Goal: Task Accomplishment & Management: Use online tool/utility

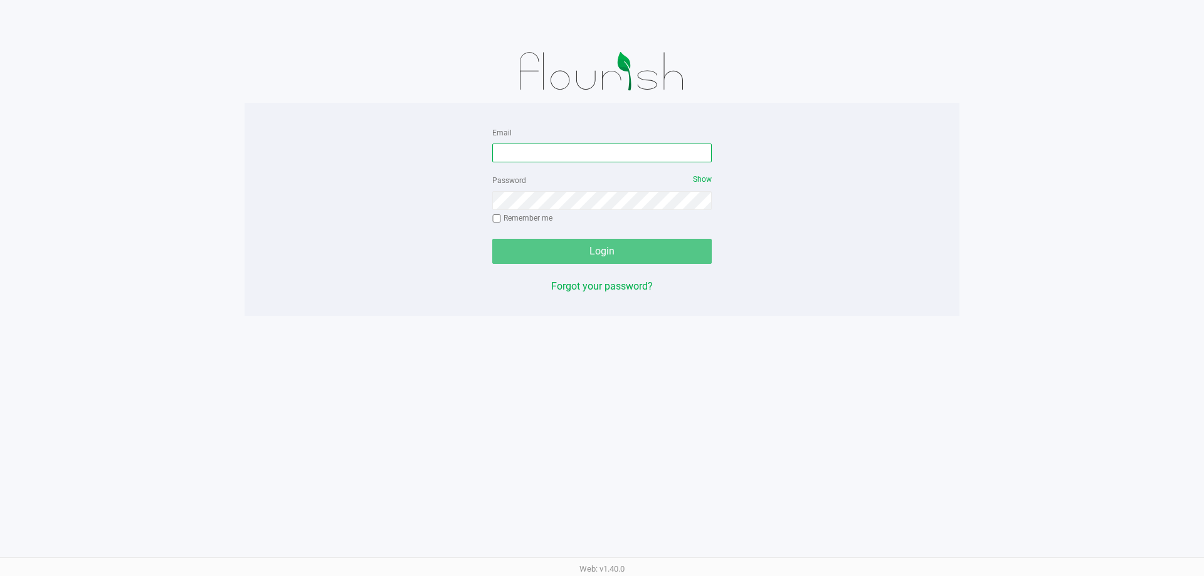
click at [598, 154] on input "Email" at bounding box center [602, 153] width 220 height 19
type input "[EMAIL_ADDRESS][DOMAIN_NAME]"
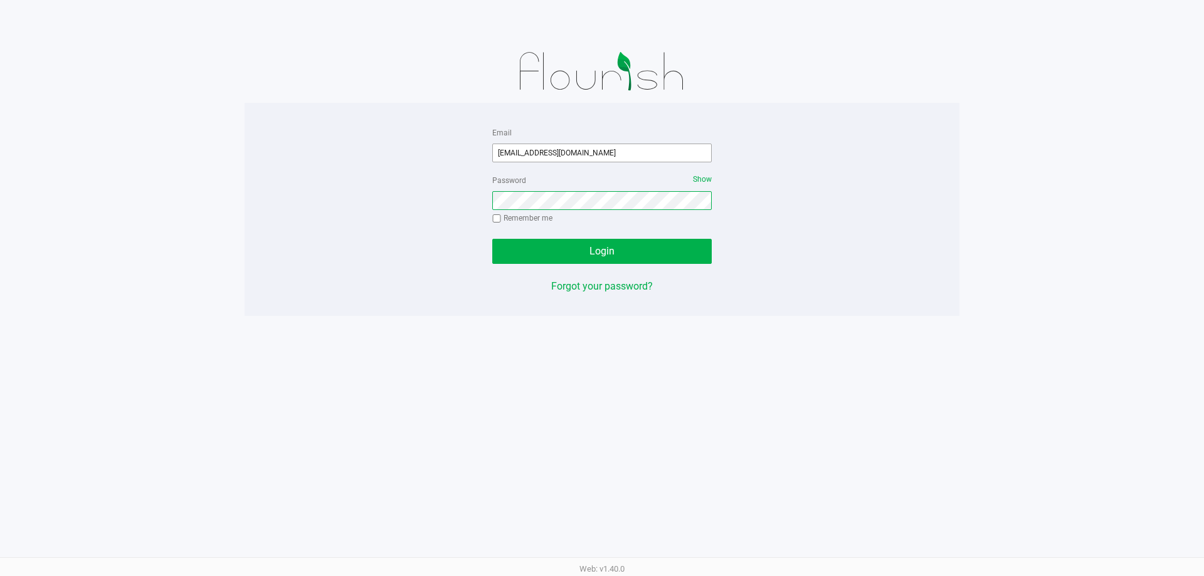
click at [492, 239] on button "Login" at bounding box center [602, 251] width 220 height 25
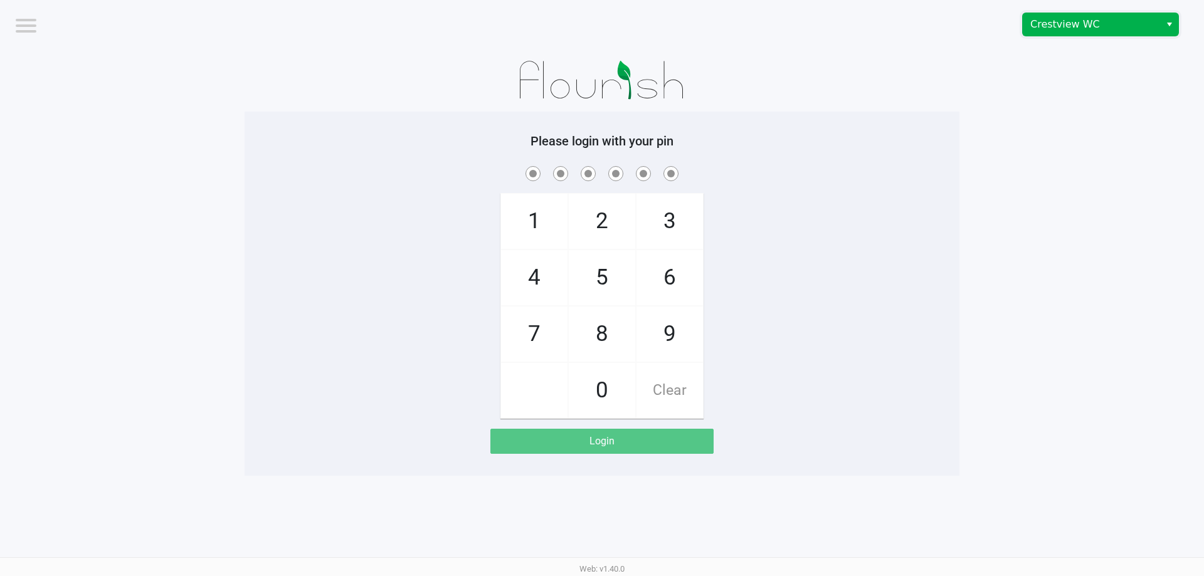
click at [1051, 35] on span "Crestview WC" at bounding box center [1091, 24] width 137 height 23
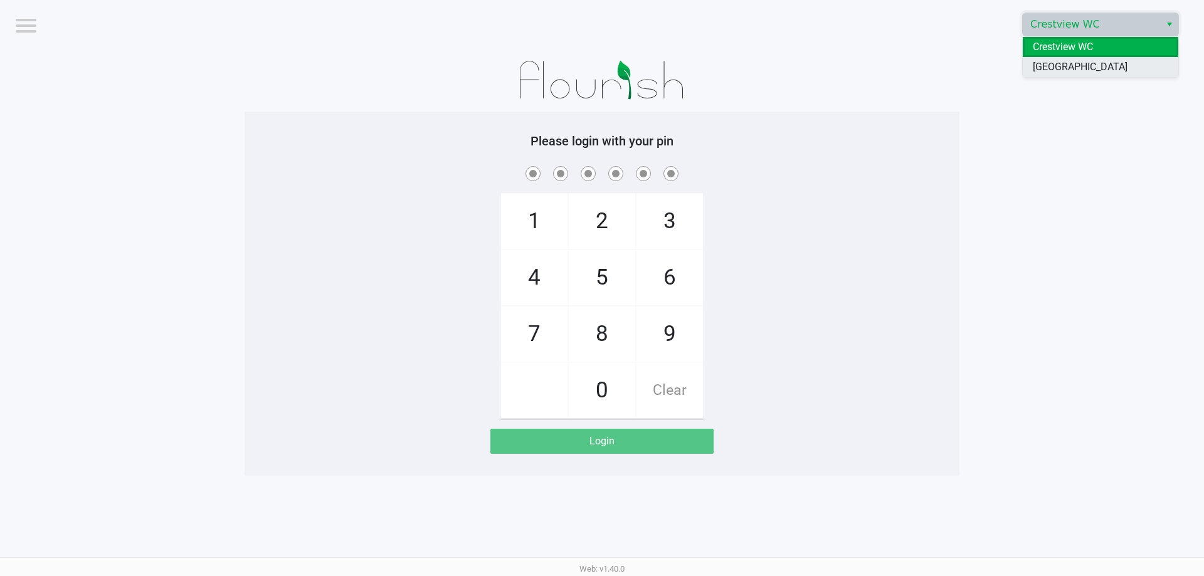
click at [1055, 61] on span "[GEOGRAPHIC_DATA]" at bounding box center [1080, 67] width 95 height 15
checkbox input "true"
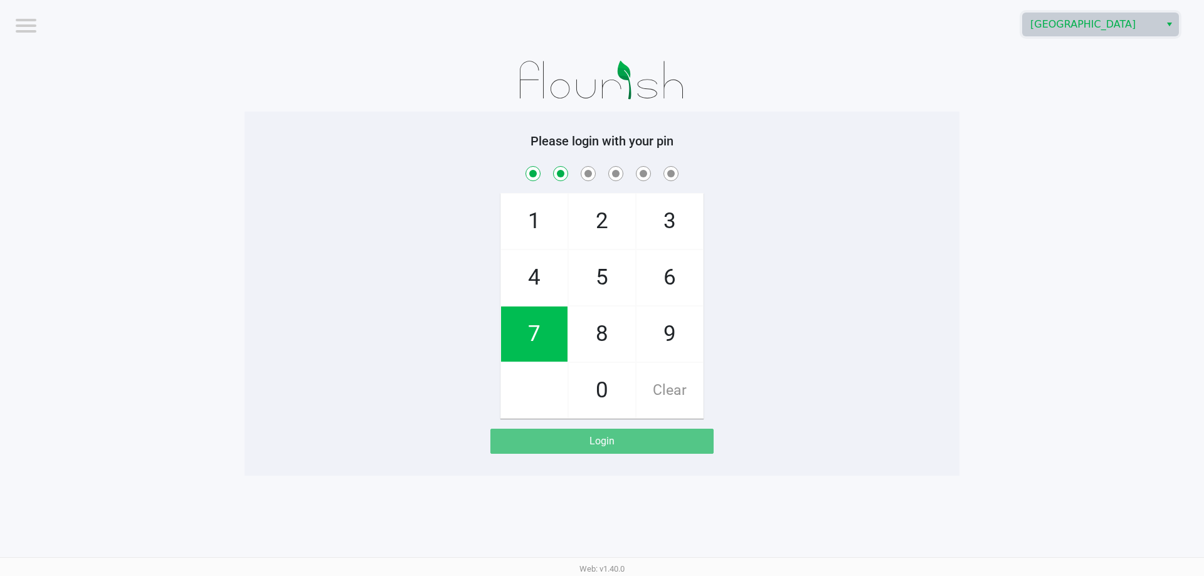
checkbox input "true"
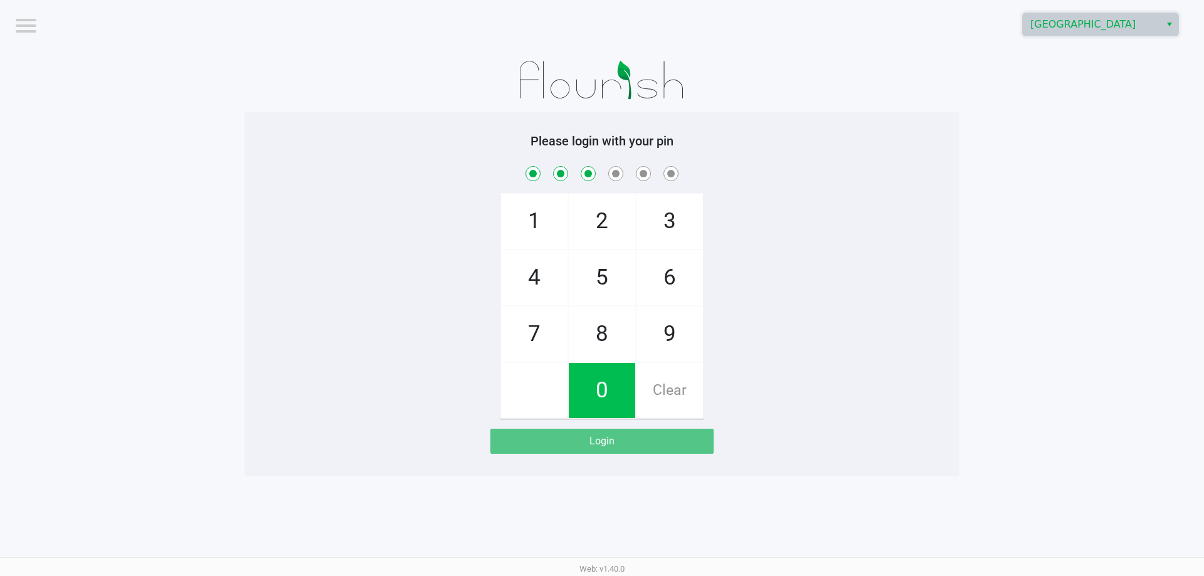
checkbox input "true"
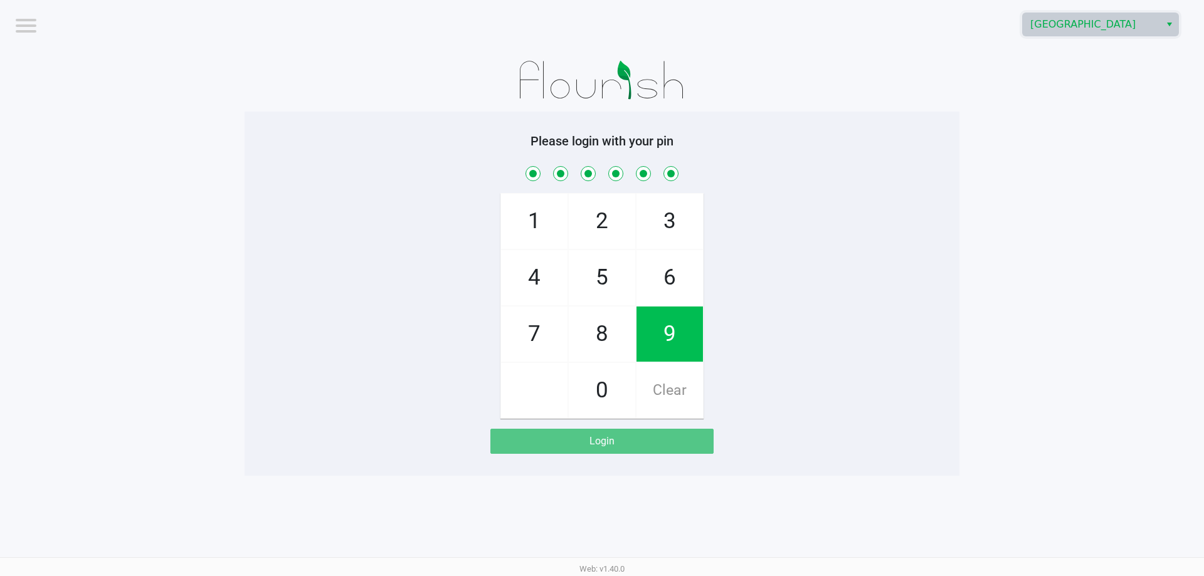
checkbox input "true"
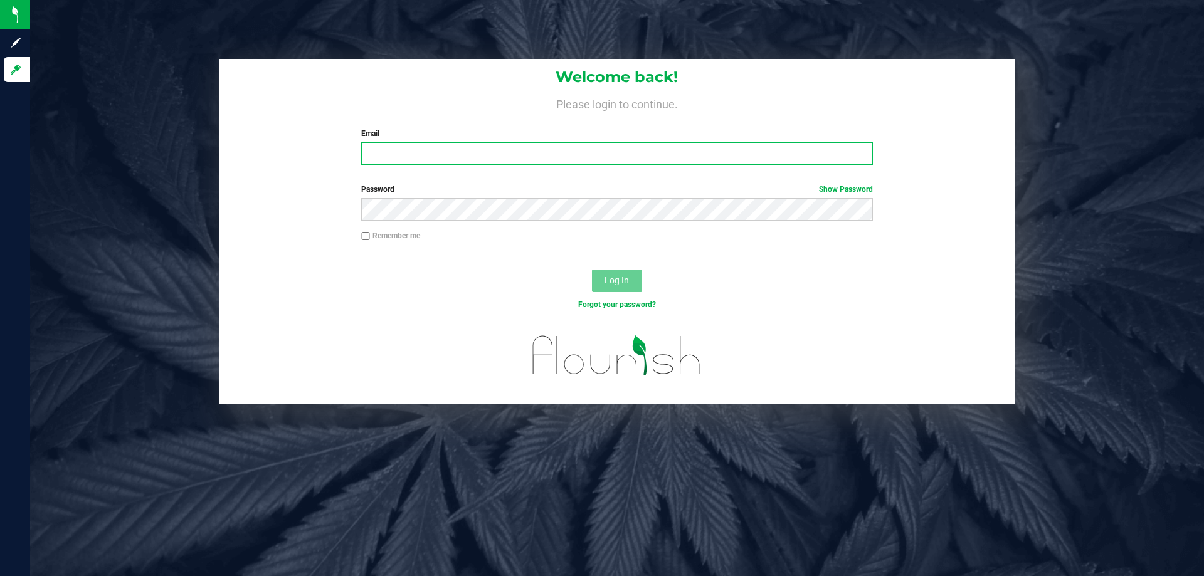
click at [603, 156] on input "Email" at bounding box center [616, 153] width 511 height 23
click at [592, 270] on button "Log In" at bounding box center [617, 281] width 50 height 23
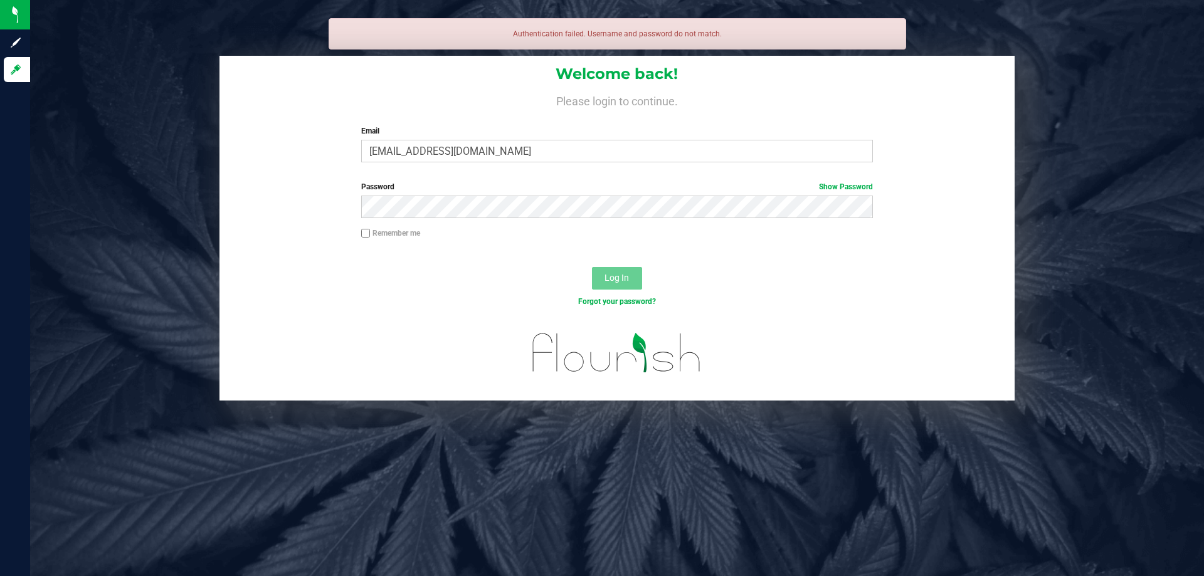
click at [1120, 134] on div "Welcome back! Please login to continue. Email hokquestcrew@gmail.com Required P…" at bounding box center [617, 228] width 1193 height 345
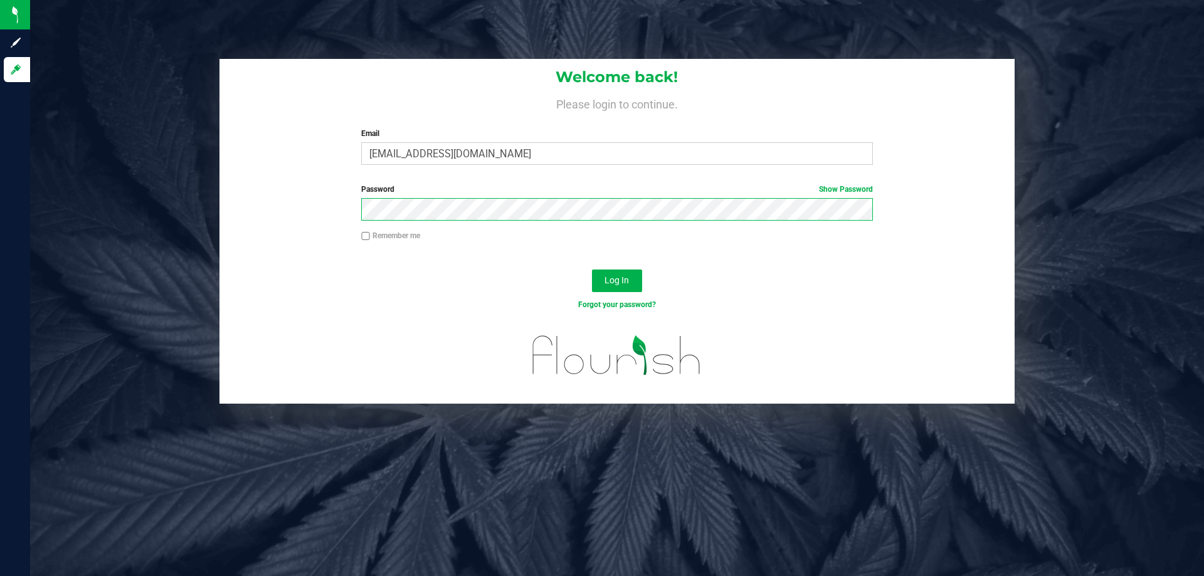
click at [592, 270] on button "Log In" at bounding box center [617, 281] width 50 height 23
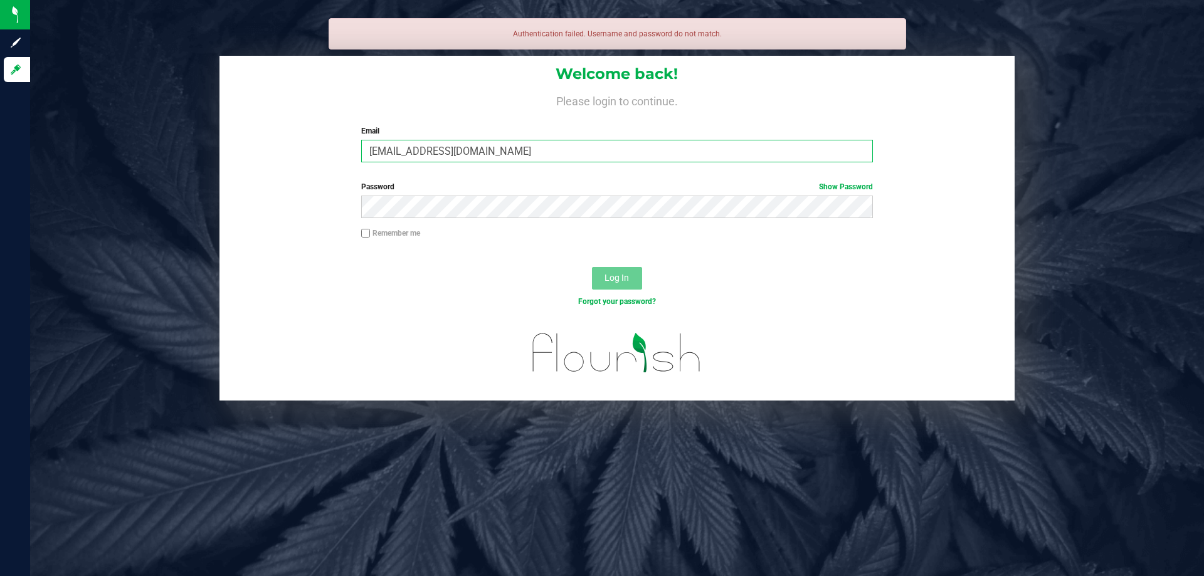
drag, startPoint x: 526, startPoint y: 149, endPoint x: 311, endPoint y: 116, distance: 218.2
click at [311, 116] on div "Welcome back! Please login to continue. Email hokquestcrew@gmail.com Required P…" at bounding box center [617, 114] width 795 height 116
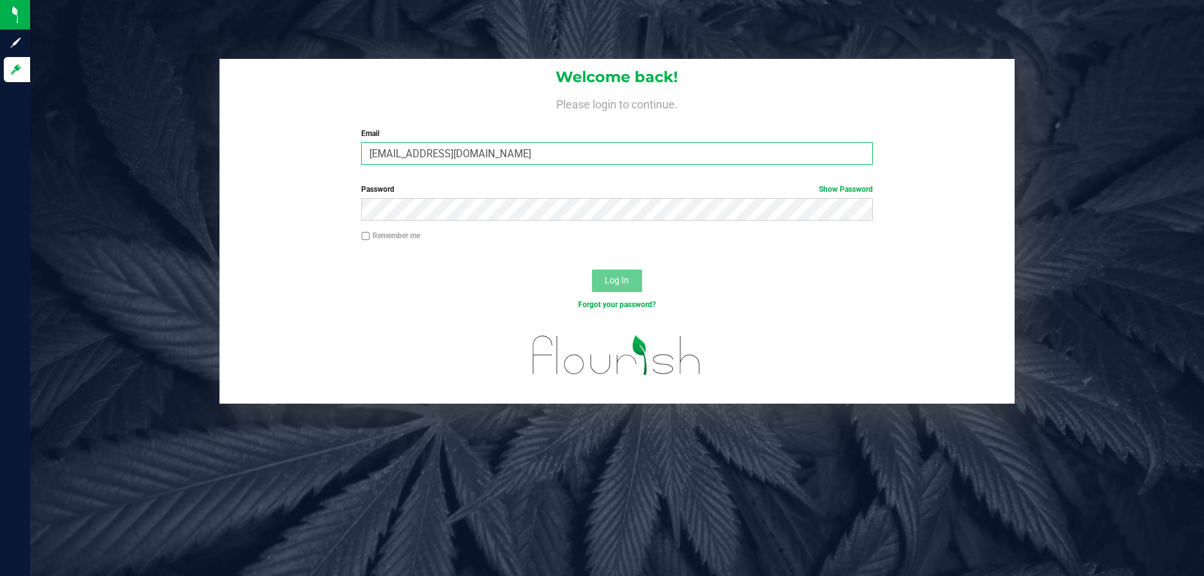
type input "hoanderson@Liveparallel.com"
click at [592, 270] on button "Log In" at bounding box center [617, 281] width 50 height 23
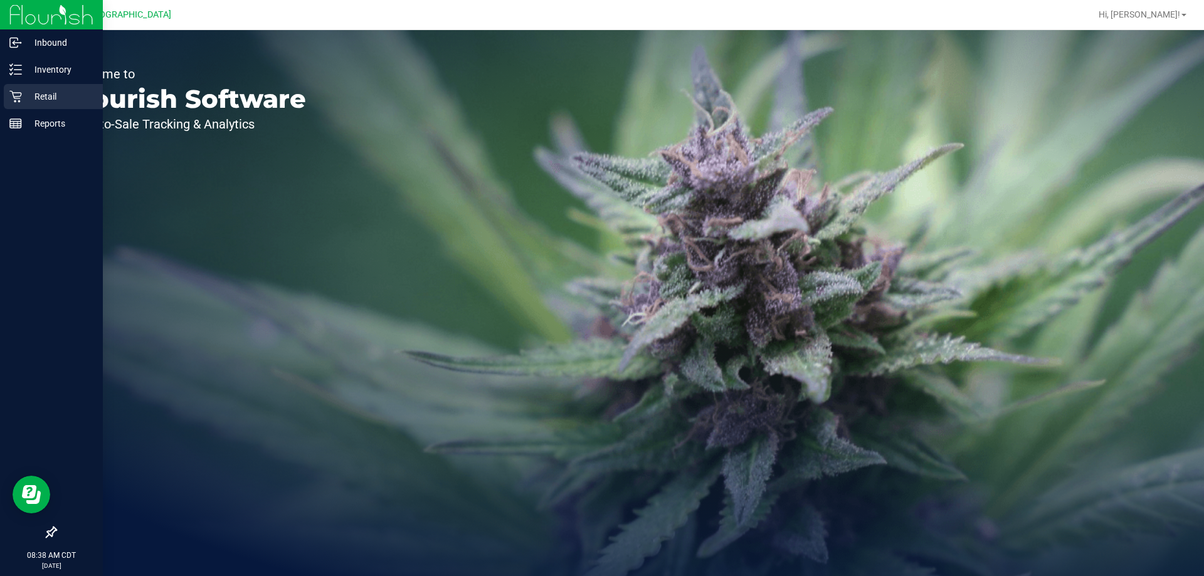
click at [64, 96] on p "Retail" at bounding box center [59, 96] width 75 height 15
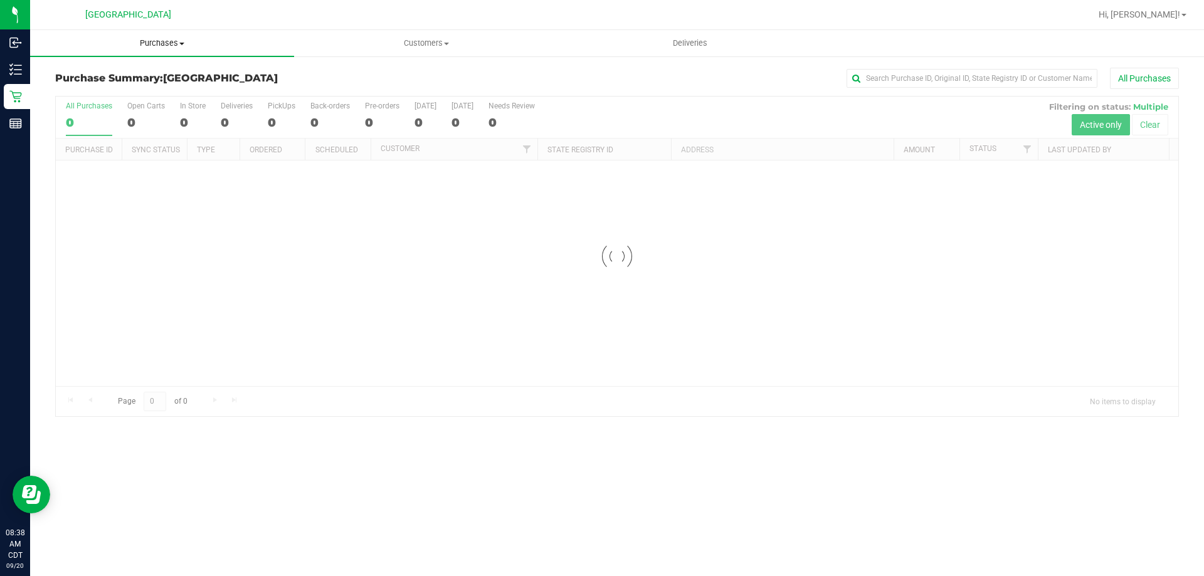
click at [155, 47] on span "Purchases" at bounding box center [162, 43] width 264 height 11
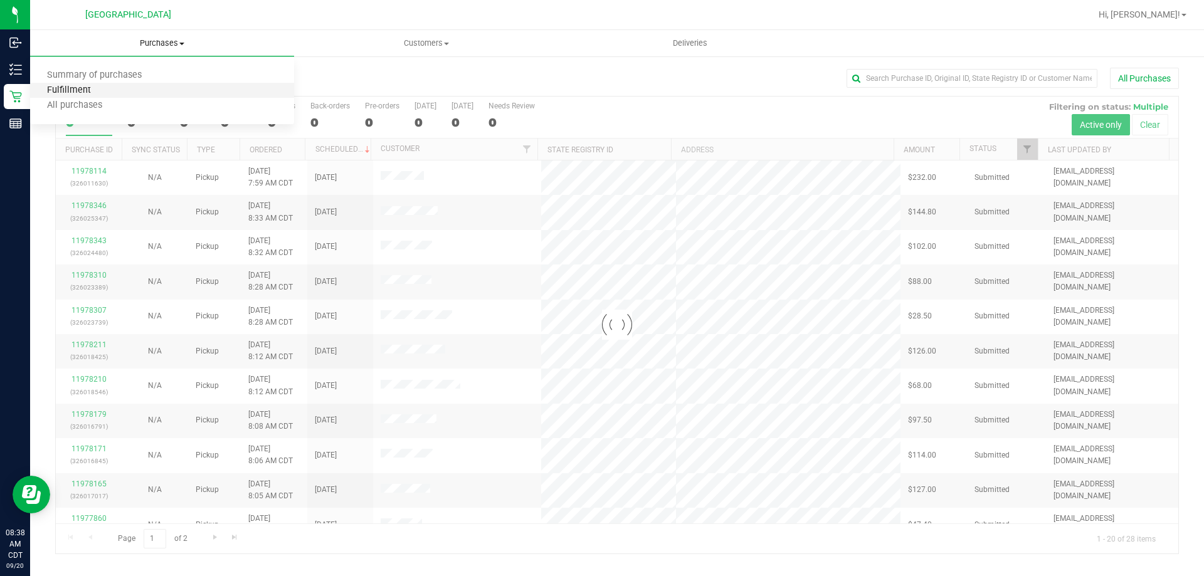
click at [97, 90] on span "Fulfillment" at bounding box center [69, 90] width 78 height 11
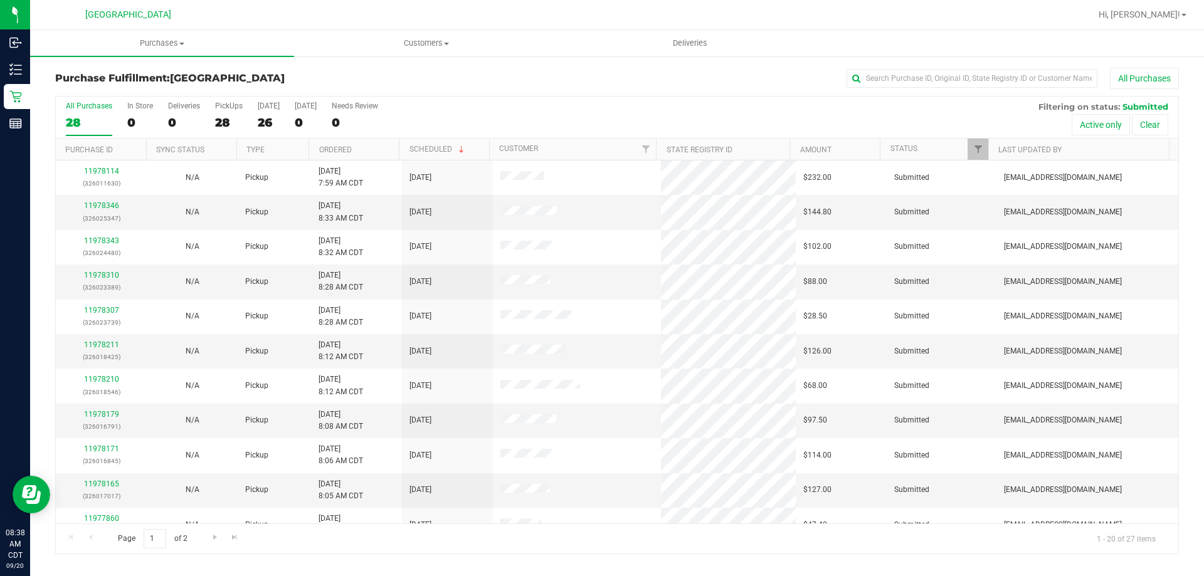
click at [360, 150] on th "Ordered" at bounding box center [354, 150] width 90 height 22
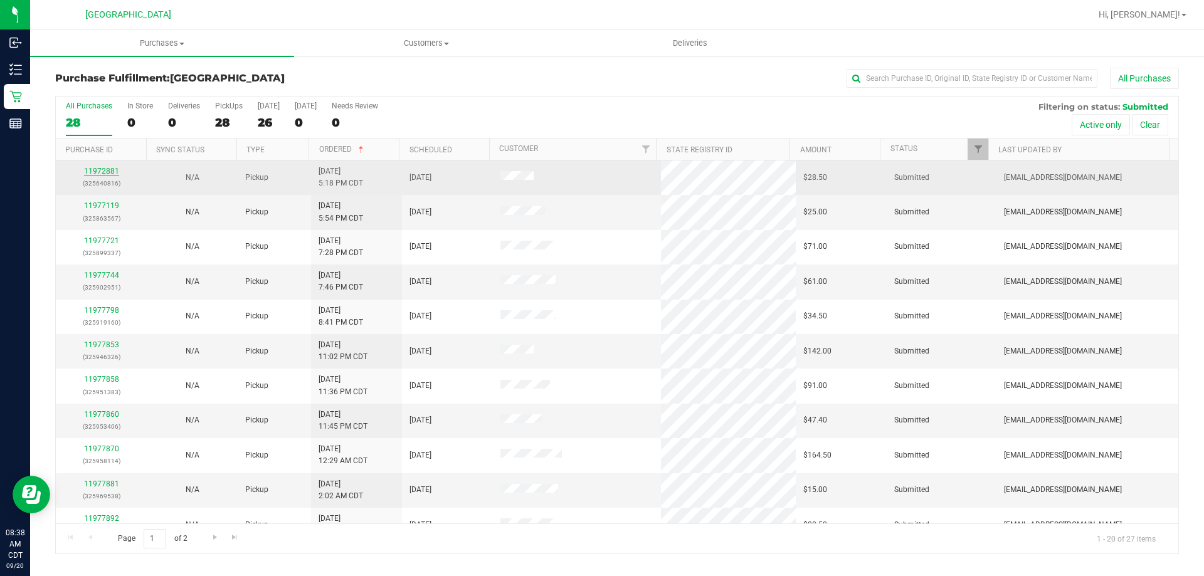
click at [97, 173] on link "11972881" at bounding box center [101, 171] width 35 height 9
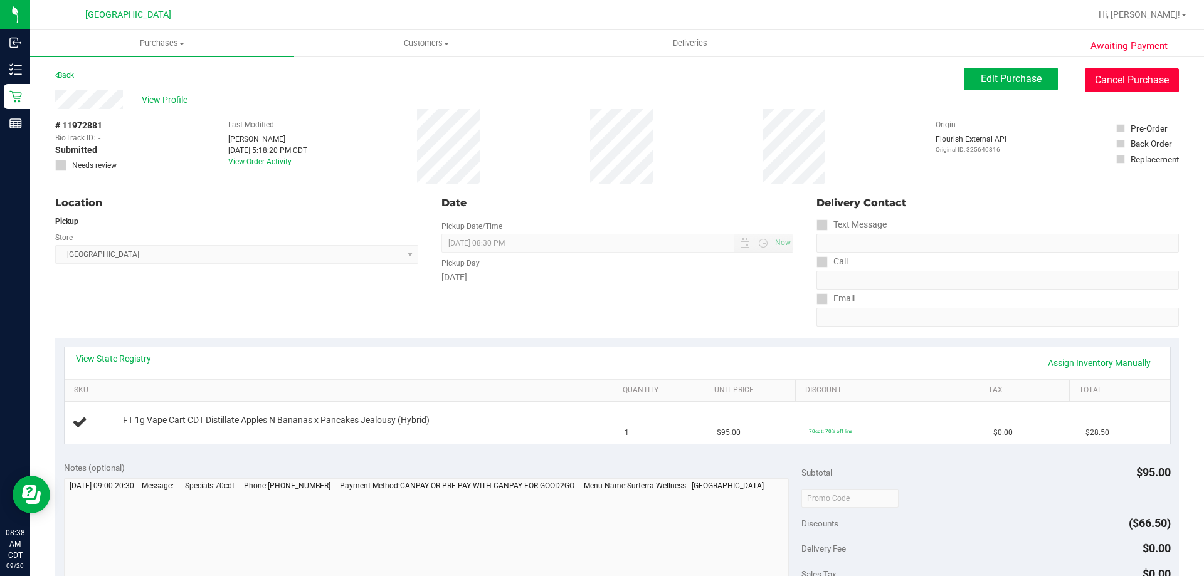
click at [1128, 75] on button "Cancel Purchase" at bounding box center [1132, 80] width 94 height 24
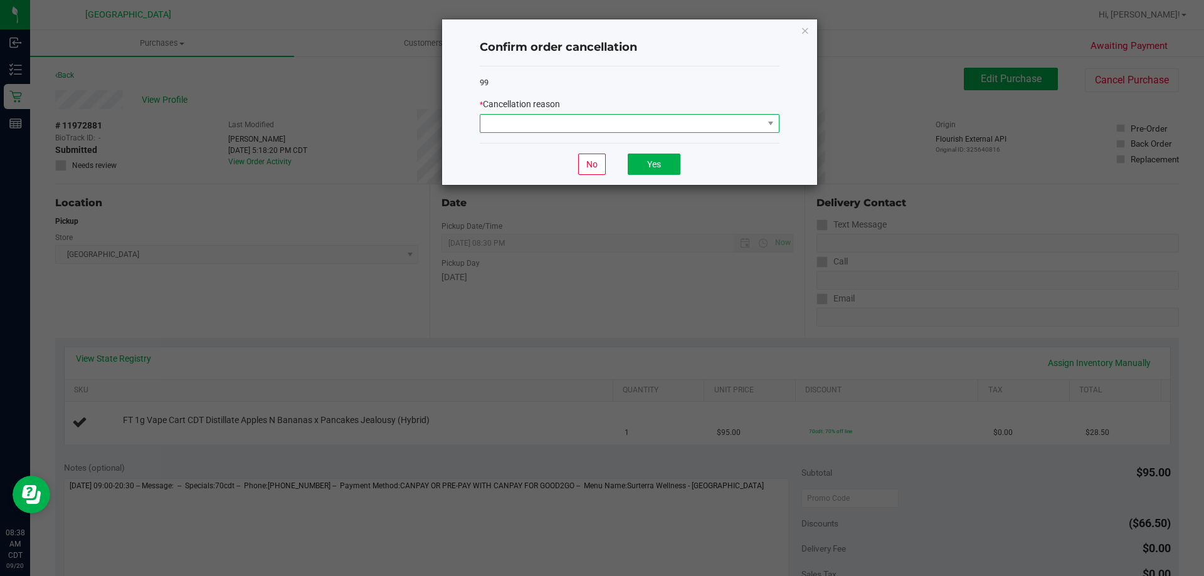
click at [583, 120] on span at bounding box center [622, 124] width 283 height 18
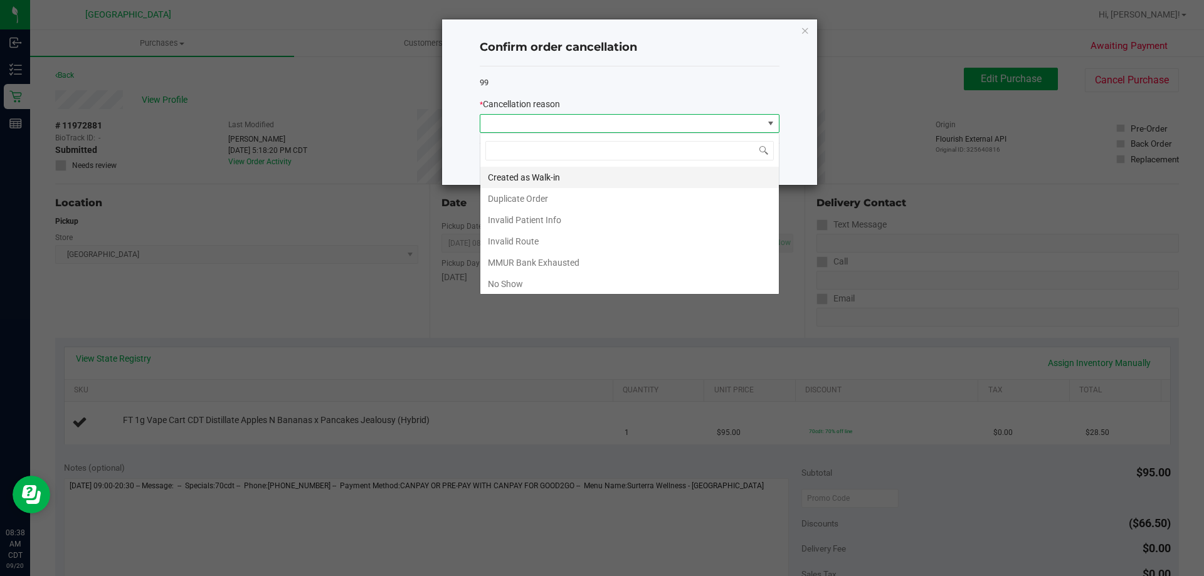
scroll to position [19, 300]
click at [531, 285] on li "No Show" at bounding box center [630, 283] width 299 height 21
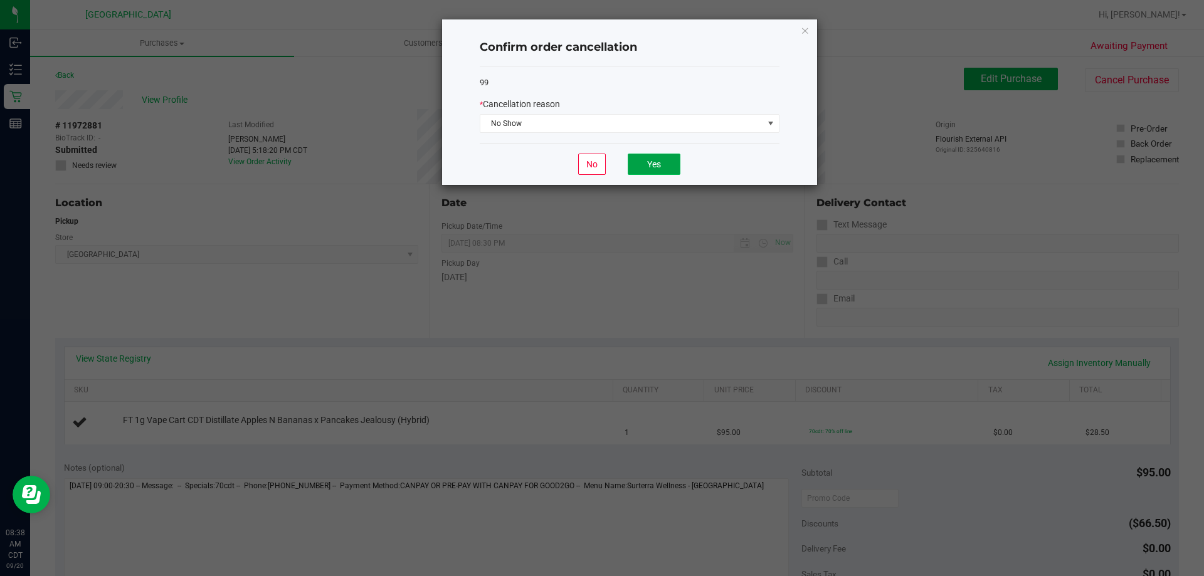
click at [667, 159] on button "Yes" at bounding box center [654, 164] width 53 height 21
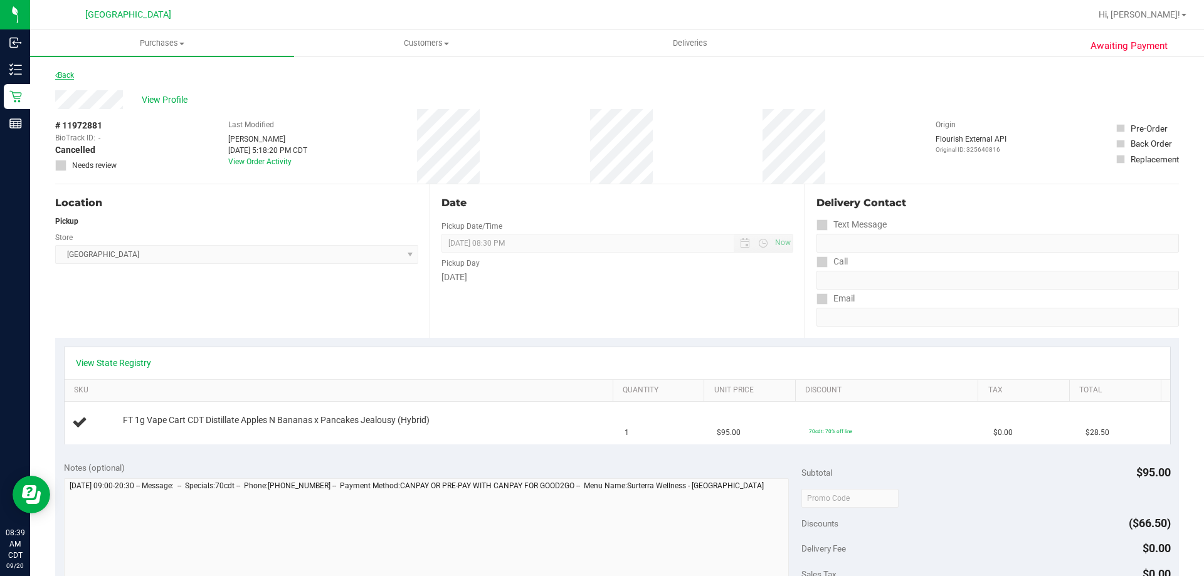
click at [68, 77] on link "Back" at bounding box center [64, 75] width 19 height 9
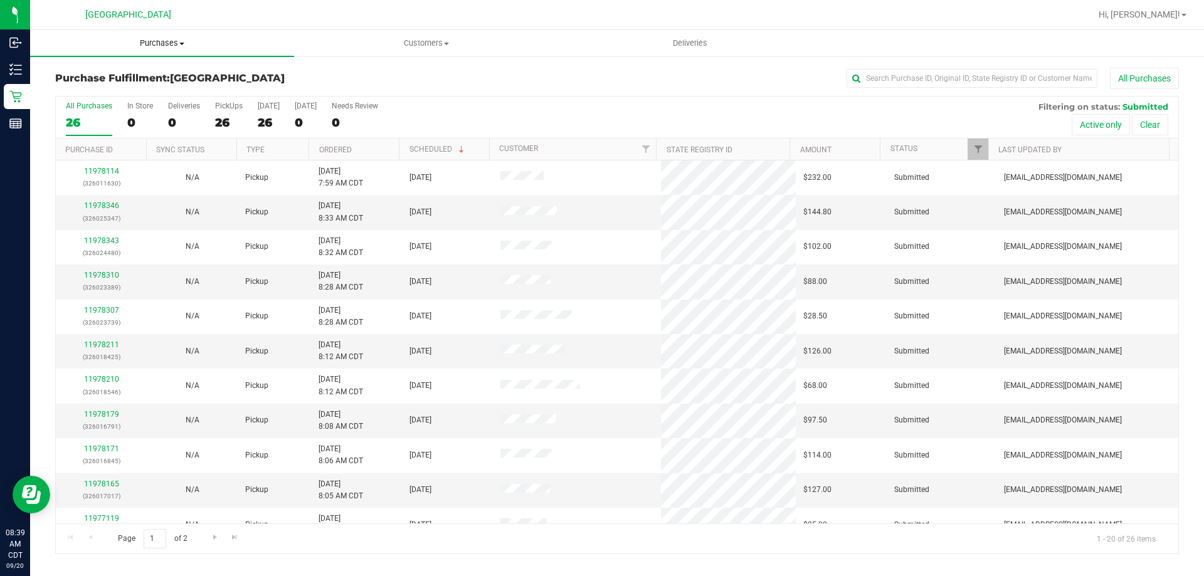
click at [151, 41] on span "Purchases" at bounding box center [162, 43] width 264 height 11
click at [136, 90] on li "Fulfillment" at bounding box center [162, 90] width 264 height 15
click at [357, 147] on th "Ordered" at bounding box center [354, 150] width 90 height 22
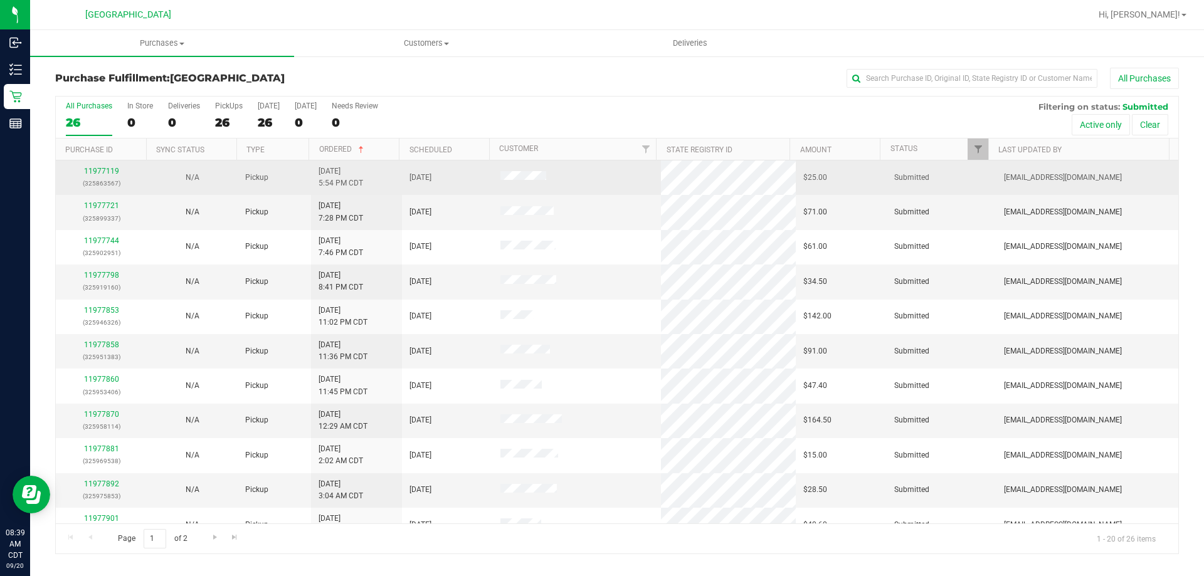
click at [102, 162] on td "11977119 (325863567)" at bounding box center [101, 178] width 91 height 35
click at [110, 169] on link "11977119" at bounding box center [101, 171] width 35 height 9
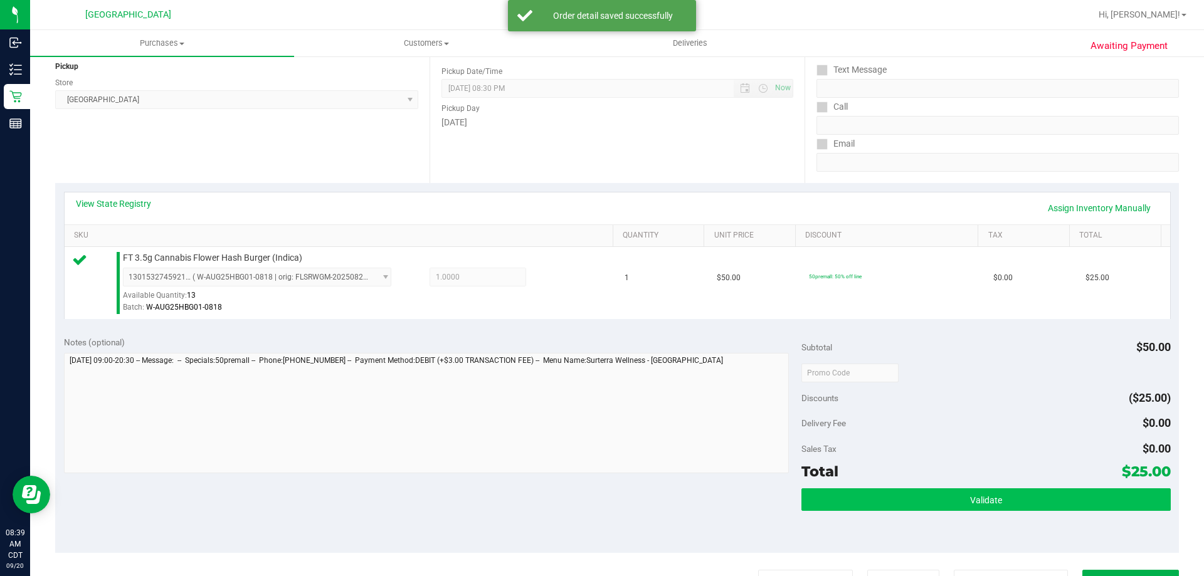
scroll to position [188, 0]
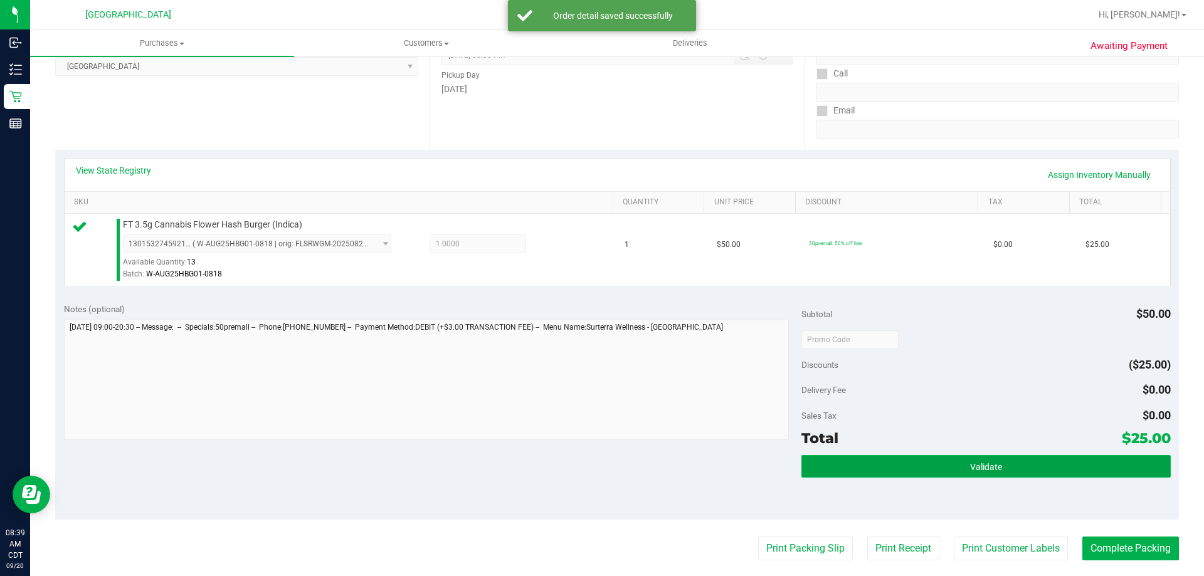
click at [888, 469] on button "Validate" at bounding box center [986, 466] width 369 height 23
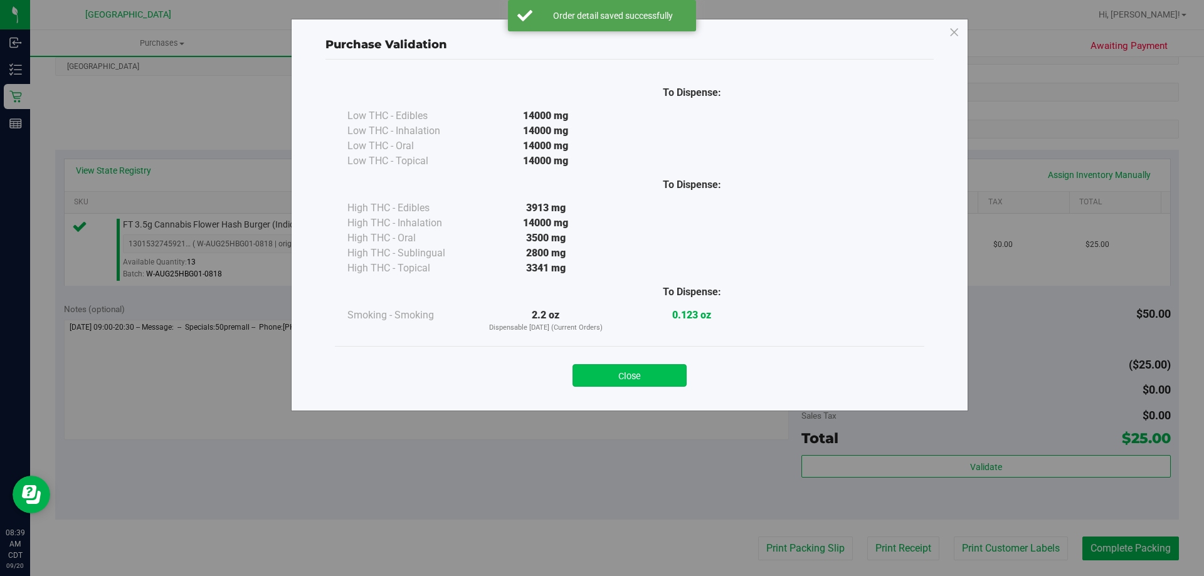
click at [656, 366] on button "Close" at bounding box center [630, 375] width 114 height 23
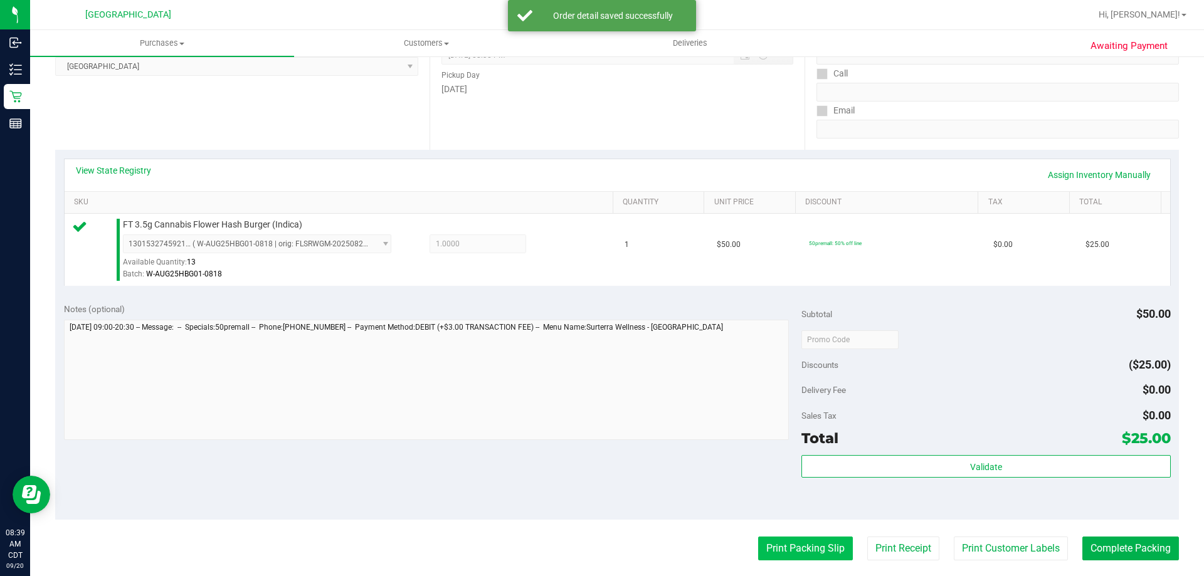
click at [806, 543] on button "Print Packing Slip" at bounding box center [805, 549] width 95 height 24
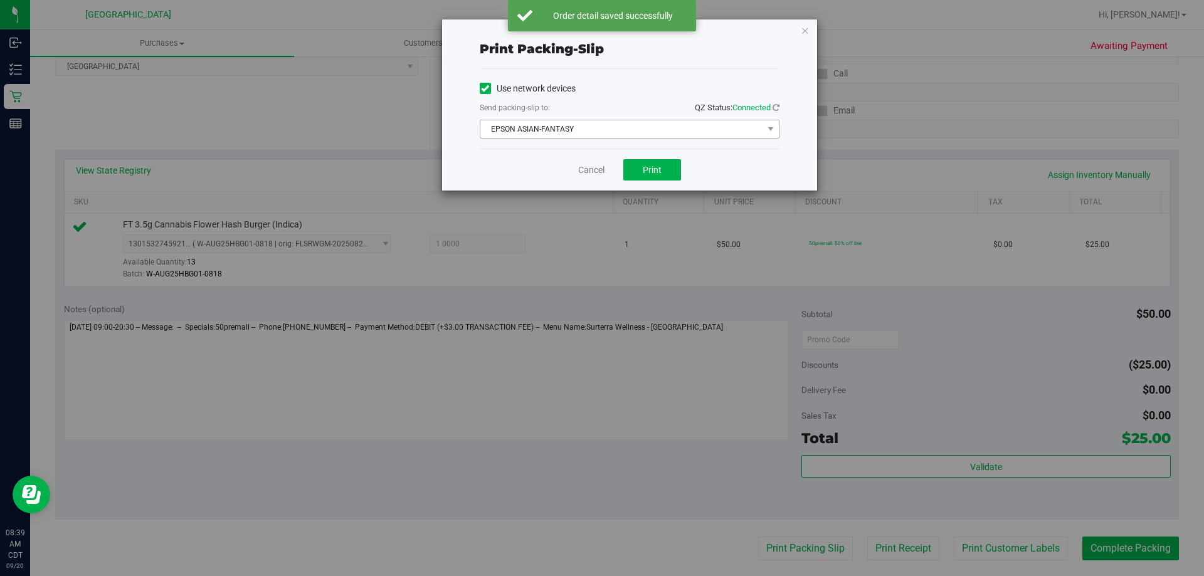
click at [629, 133] on span "EPSON ASIAN-FANTASY" at bounding box center [622, 129] width 283 height 18
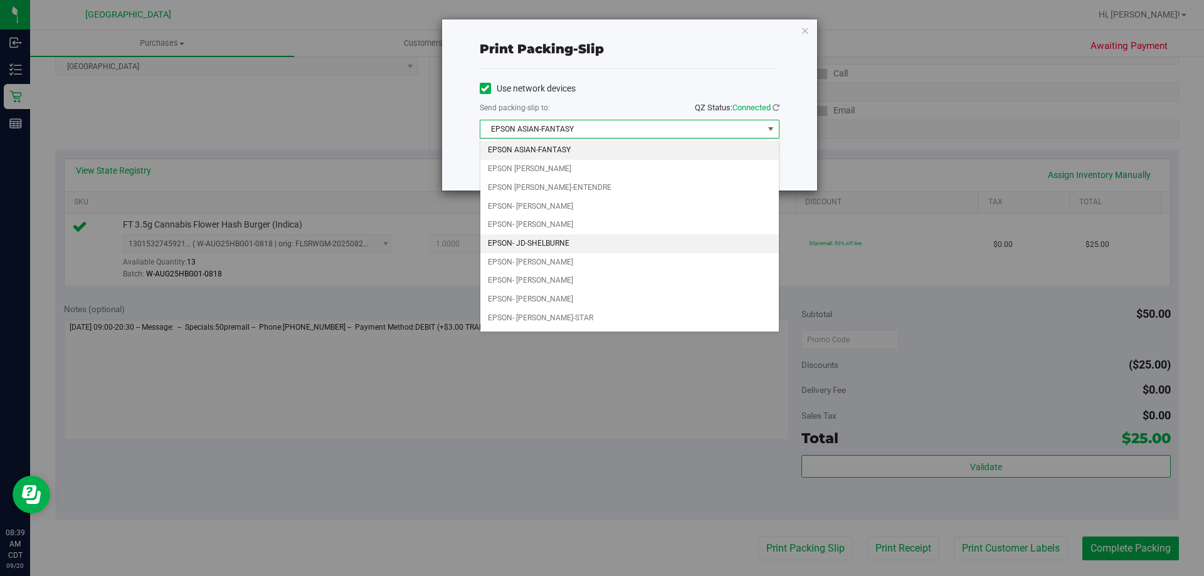
click at [602, 246] on li "EPSON- JD-SHELBURNE" at bounding box center [630, 244] width 299 height 19
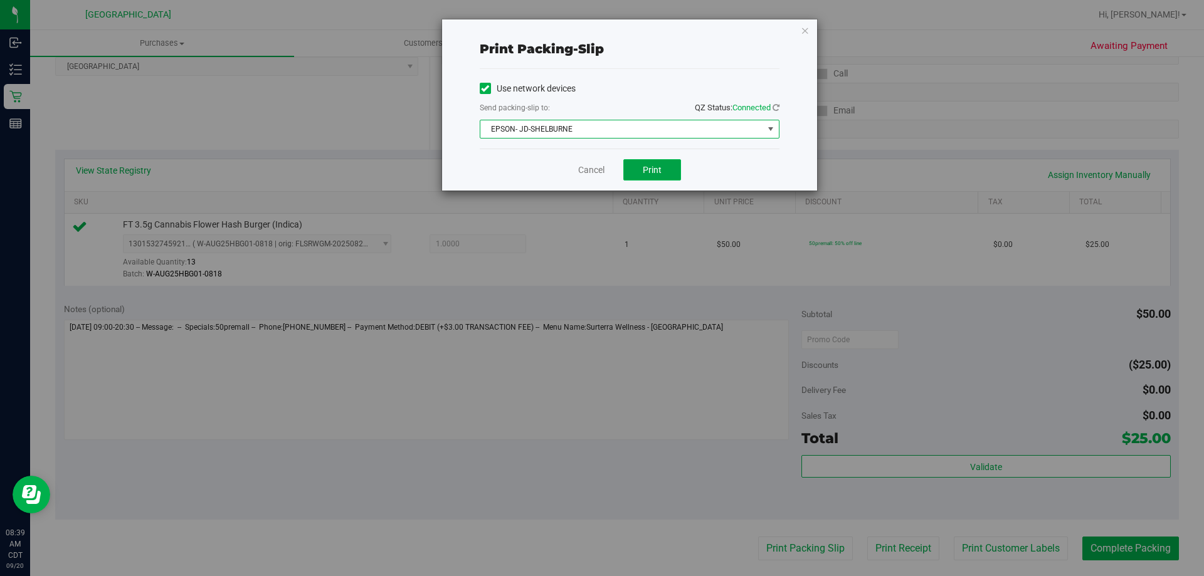
click at [664, 174] on button "Print" at bounding box center [653, 169] width 58 height 21
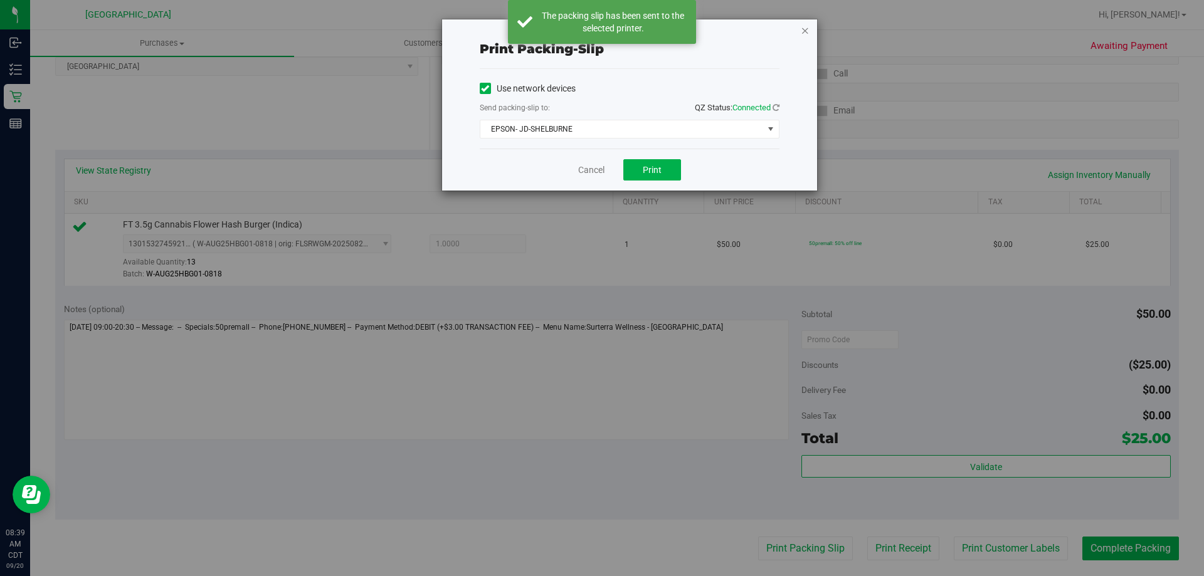
click at [803, 35] on icon "button" at bounding box center [805, 30] width 9 height 15
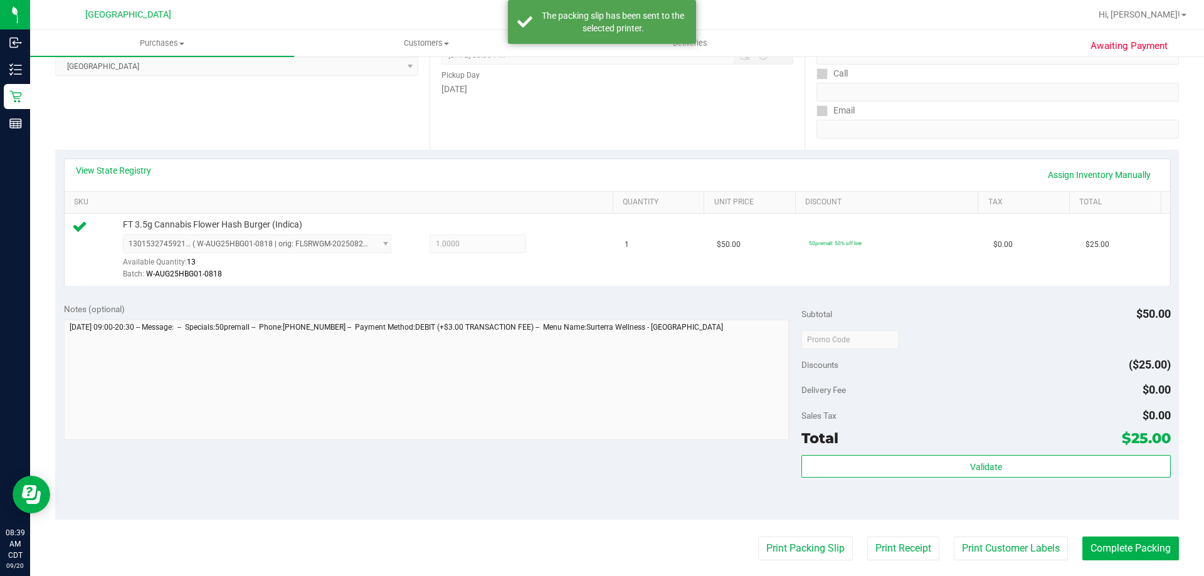
click at [1171, 6] on div "Hi, Holly!" at bounding box center [1143, 15] width 98 height 22
click at [1172, 13] on span "Hi, Holly!" at bounding box center [1140, 14] width 82 height 10
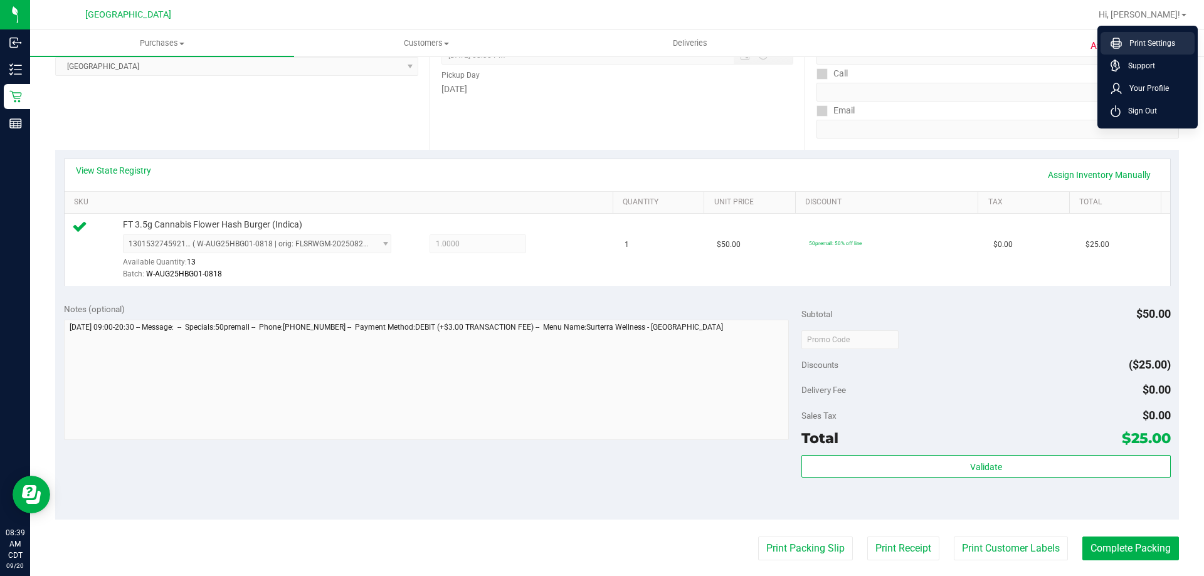
click at [1150, 43] on span "Print Settings" at bounding box center [1148, 43] width 53 height 13
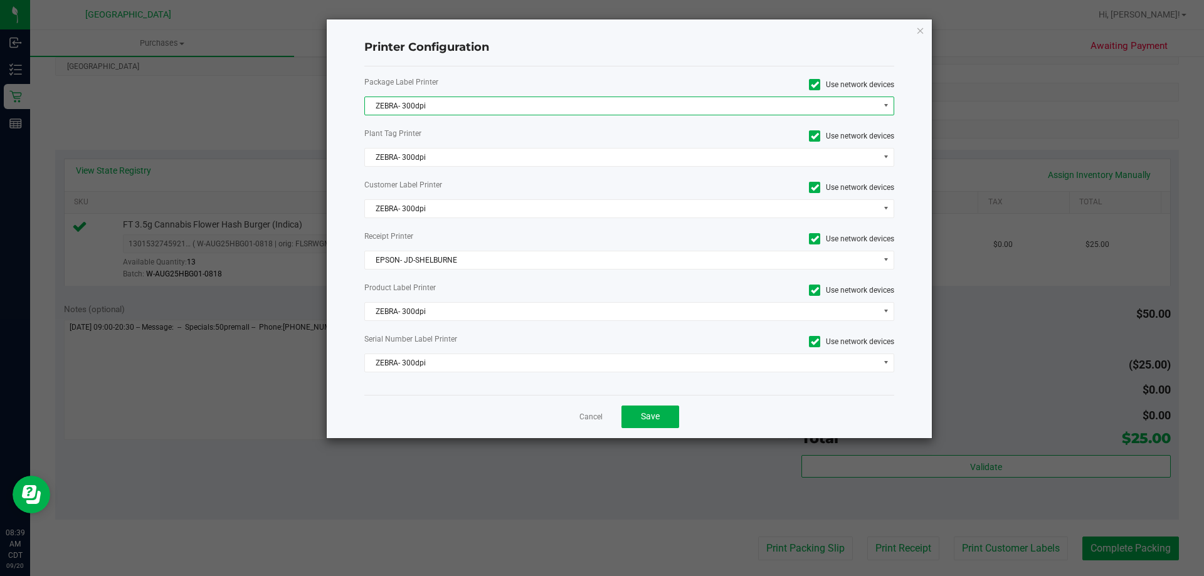
click at [728, 109] on span "ZEBRA- 300dpi" at bounding box center [622, 106] width 514 height 18
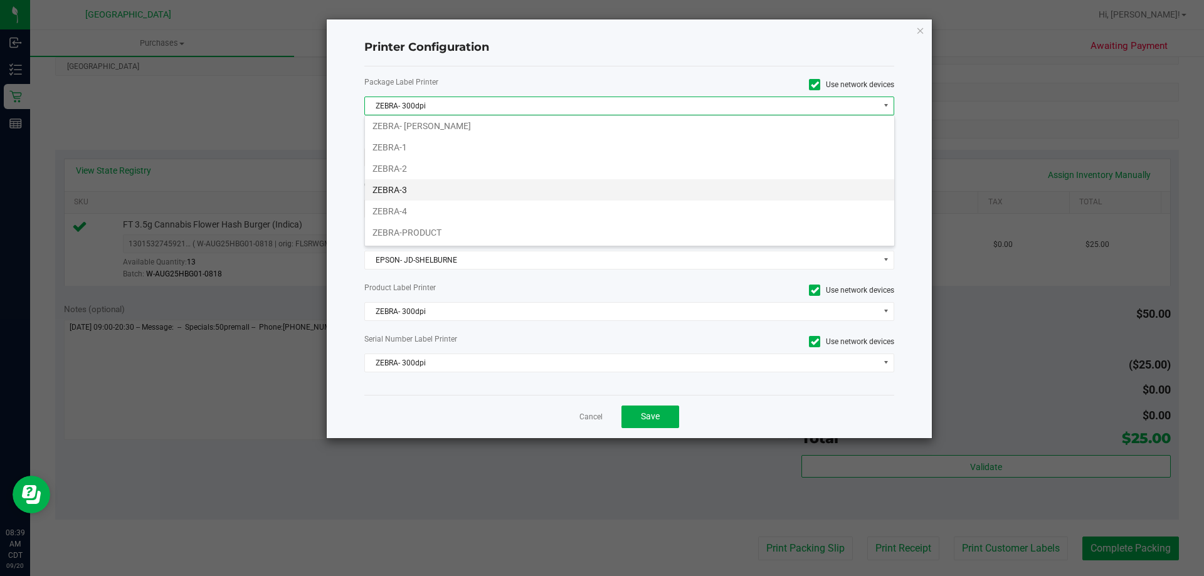
scroll to position [0, 0]
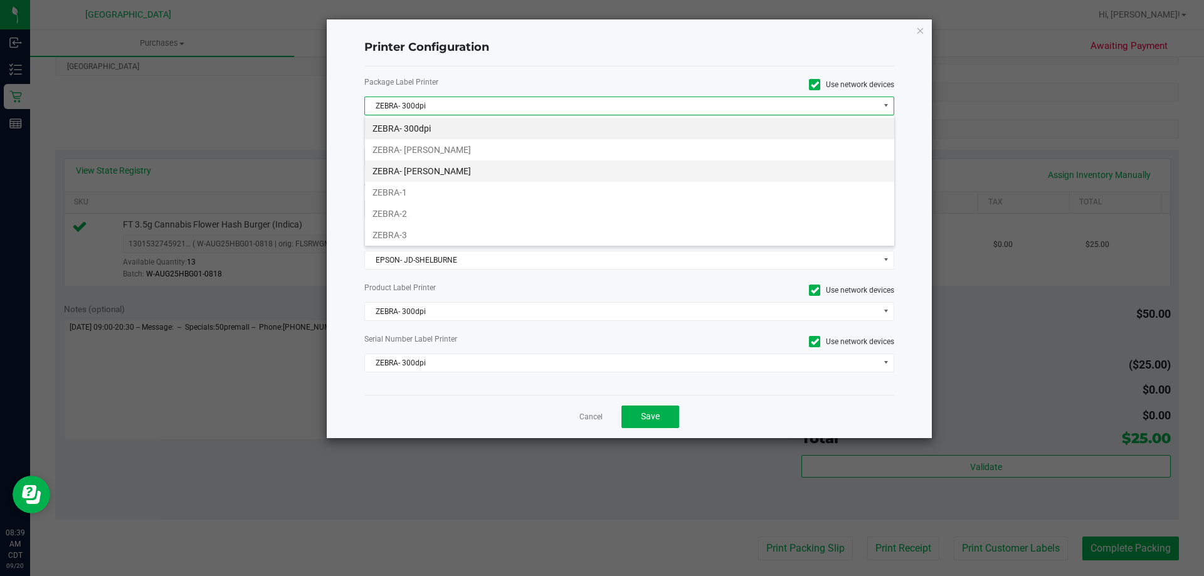
click at [478, 176] on li "ZEBRA- JEFFREY-BANKS" at bounding box center [629, 171] width 529 height 21
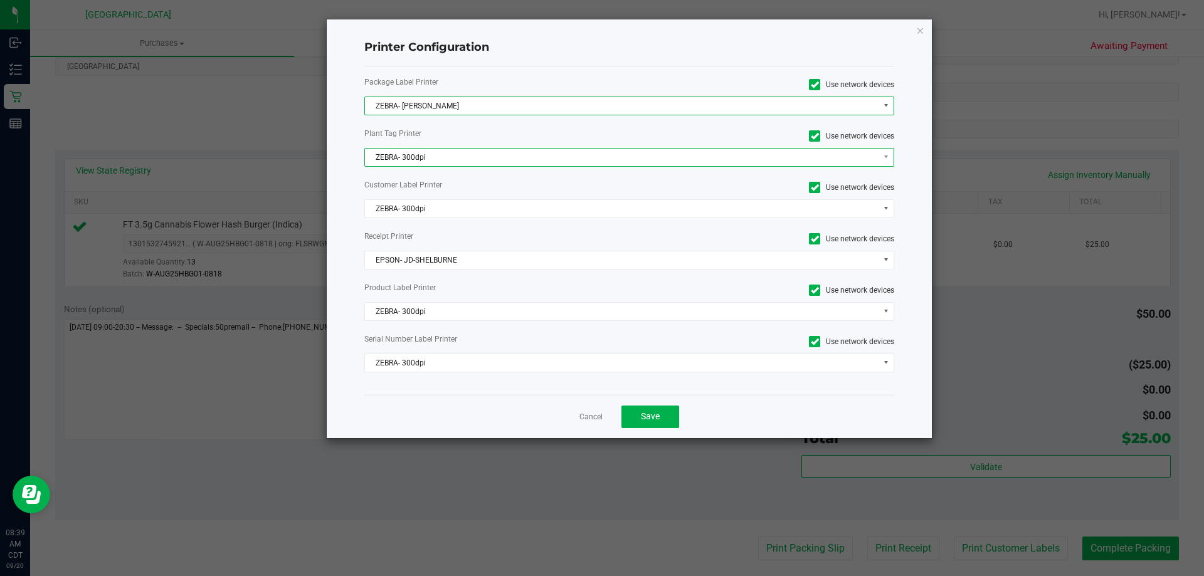
click at [444, 157] on span "ZEBRA- 300dpi" at bounding box center [622, 158] width 514 height 18
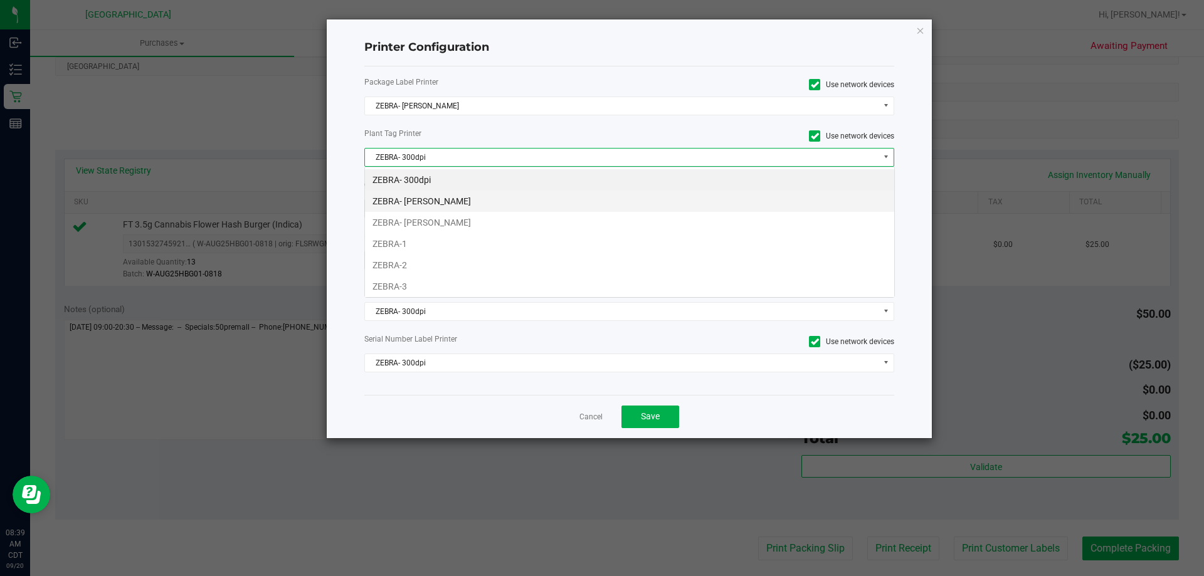
scroll to position [19, 530]
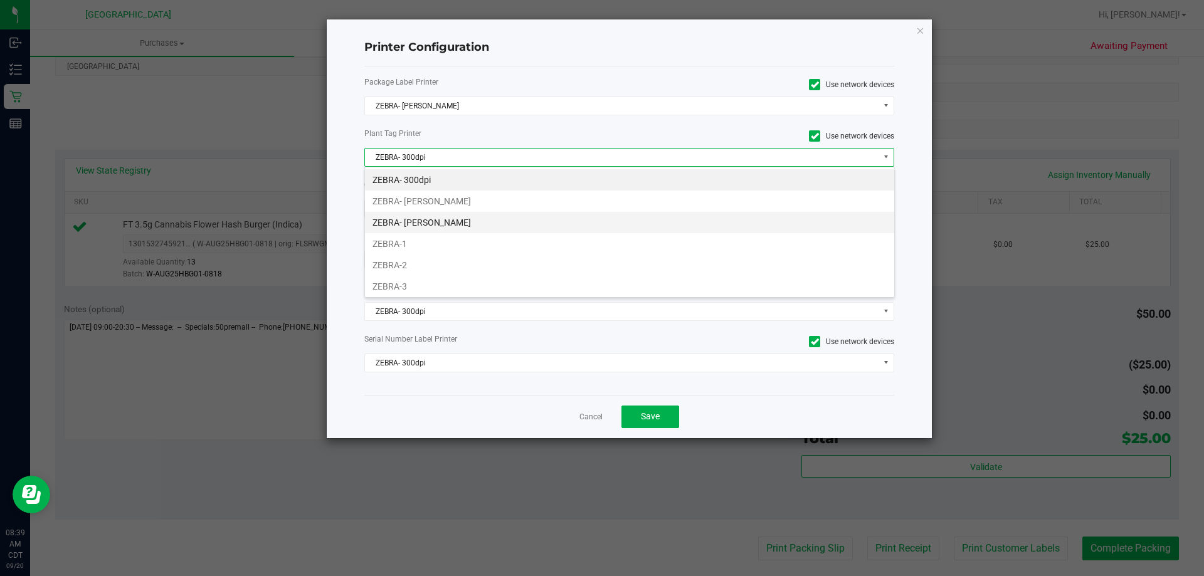
click at [447, 228] on li "ZEBRA- JEFFREY-BANKS" at bounding box center [629, 222] width 529 height 21
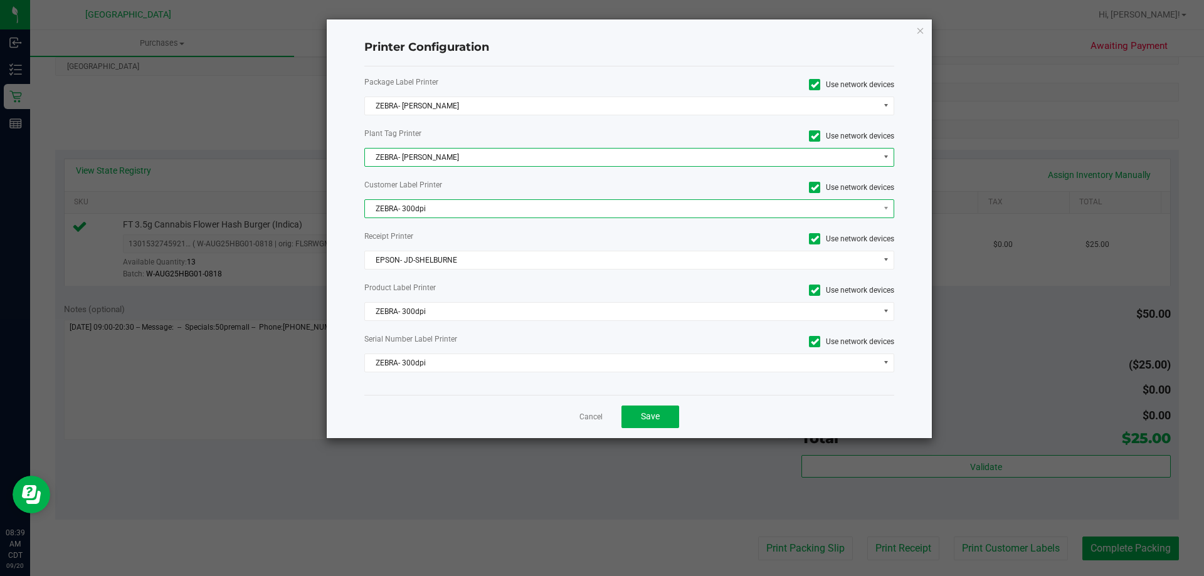
click at [450, 205] on span "ZEBRA- 300dpi" at bounding box center [622, 209] width 514 height 18
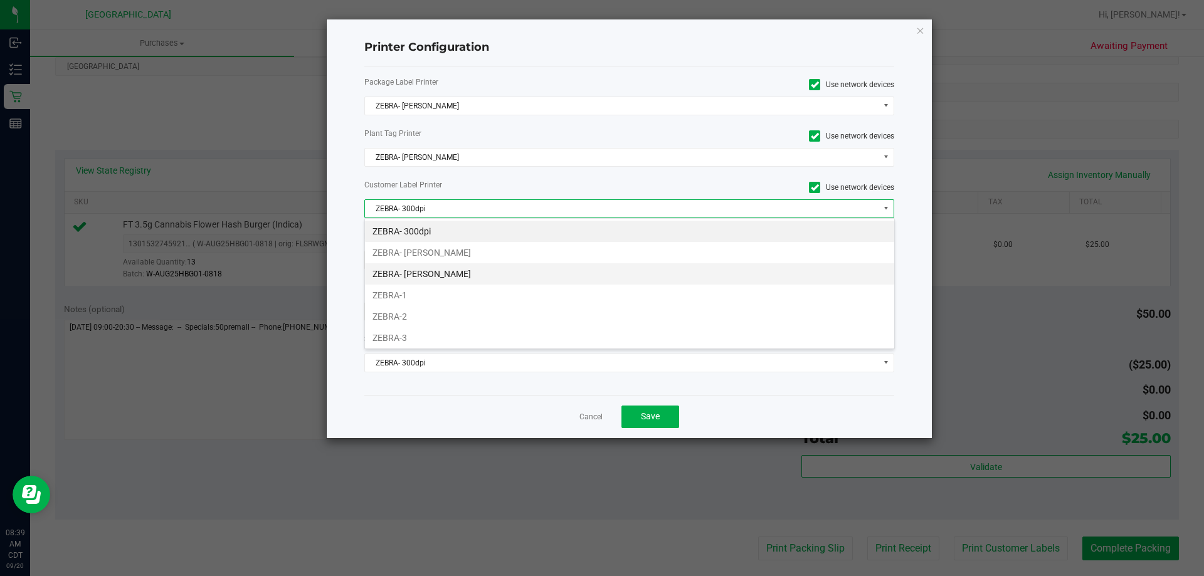
click at [447, 271] on li "ZEBRA- JEFFREY-BANKS" at bounding box center [629, 273] width 529 height 21
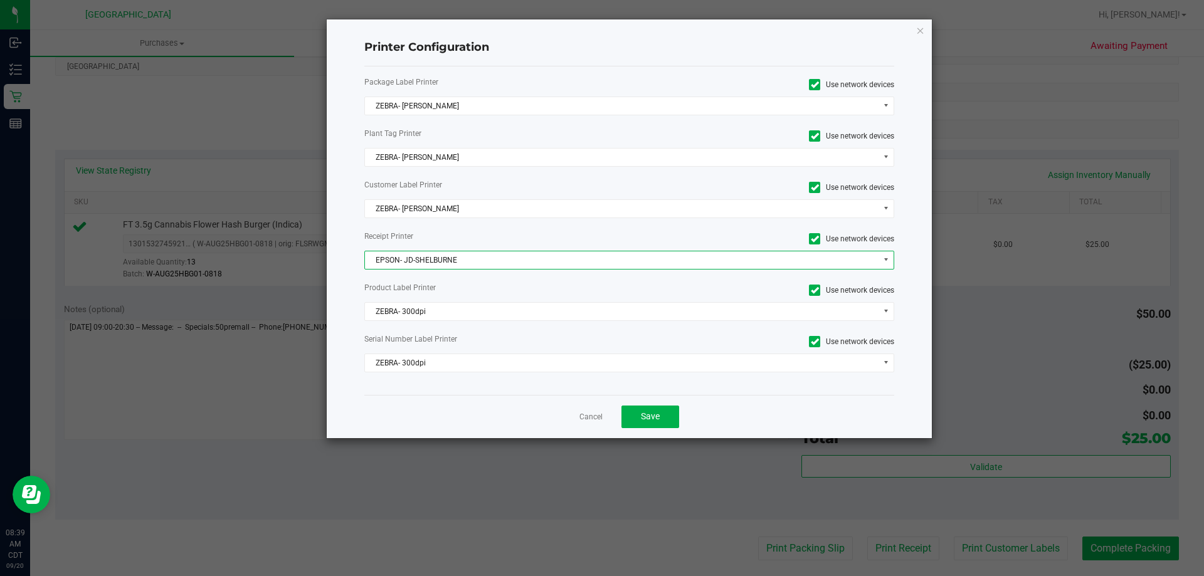
click at [450, 260] on span "EPSON- JD-SHELBURNE" at bounding box center [622, 261] width 514 height 18
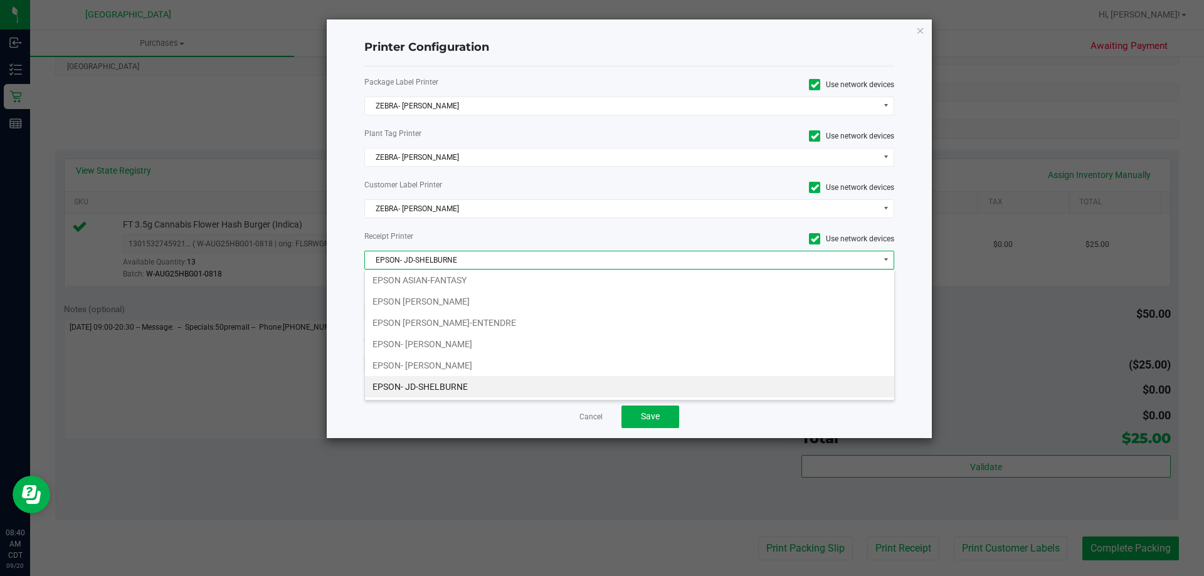
click at [460, 384] on li "EPSON- JD-SHELBURNE" at bounding box center [629, 386] width 529 height 21
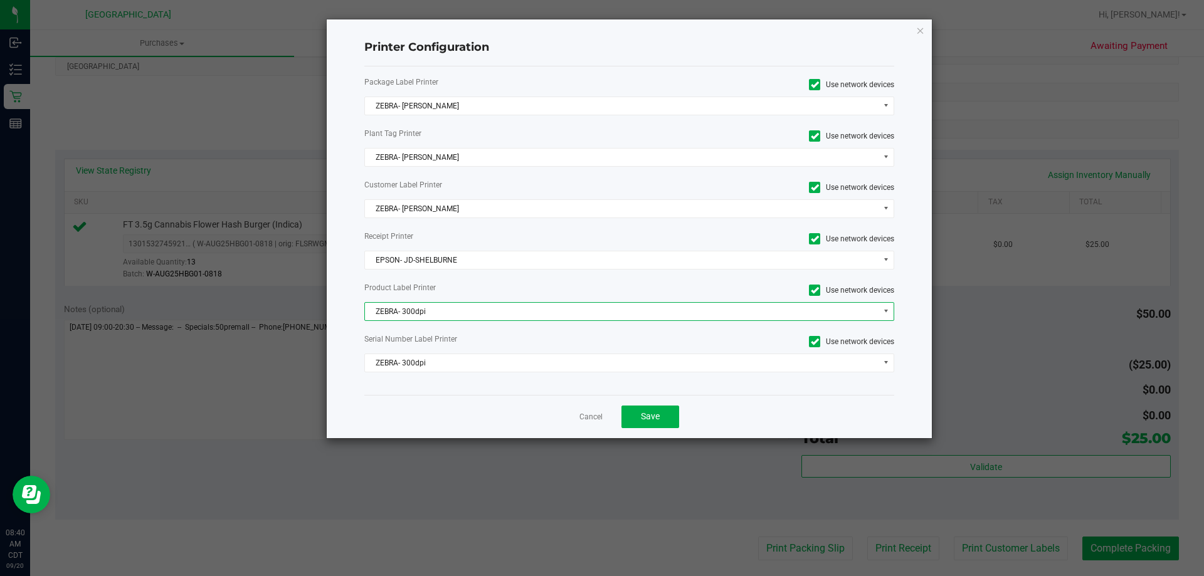
click at [468, 315] on span "ZEBRA- 300dpi" at bounding box center [622, 312] width 514 height 18
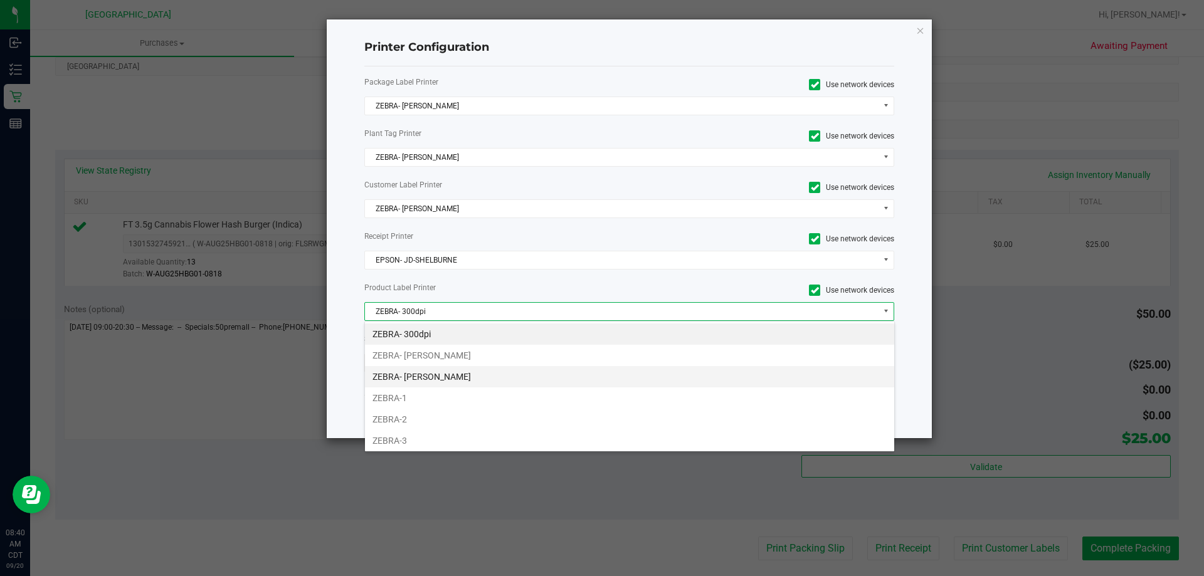
click at [469, 376] on li "ZEBRA- JEFFREY-BANKS" at bounding box center [629, 376] width 529 height 21
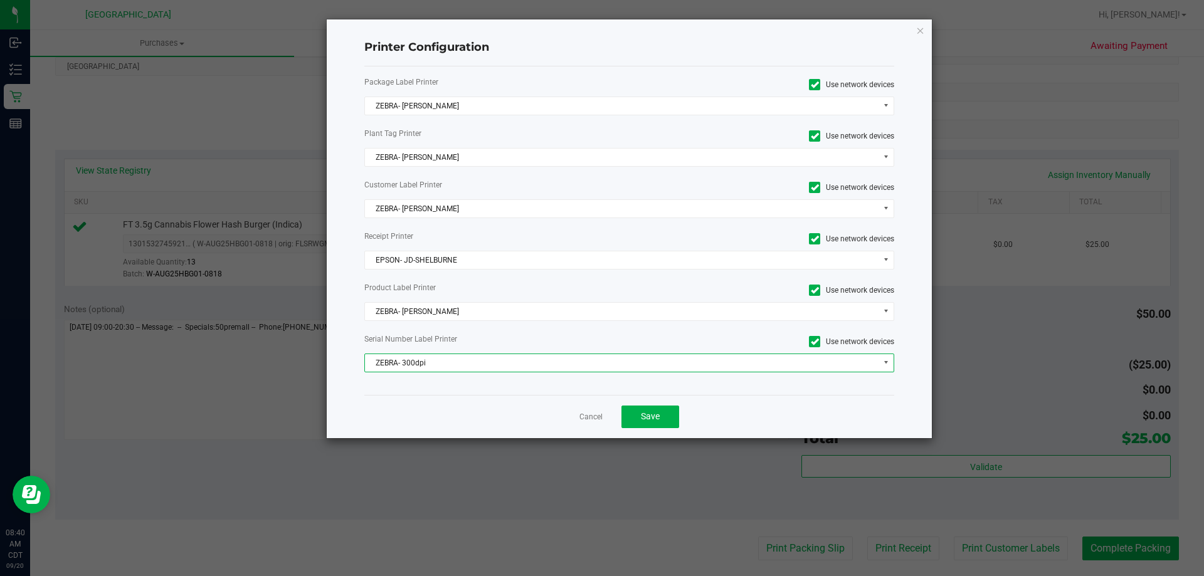
click at [474, 364] on span "ZEBRA- 300dpi" at bounding box center [622, 363] width 514 height 18
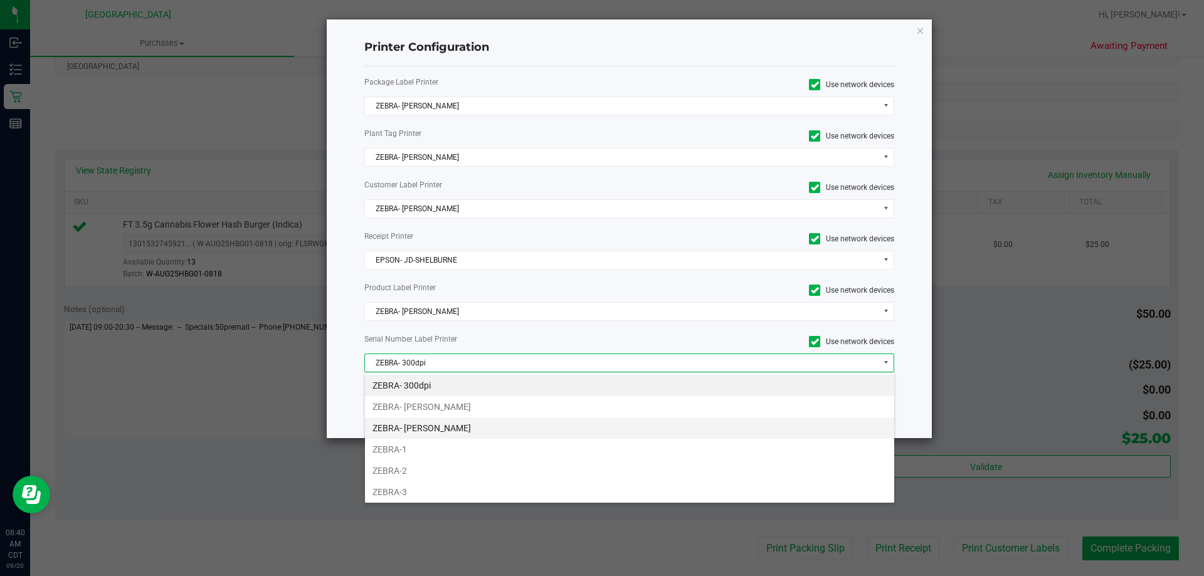
click at [470, 428] on li "ZEBRA- JEFFREY-BANKS" at bounding box center [629, 428] width 529 height 21
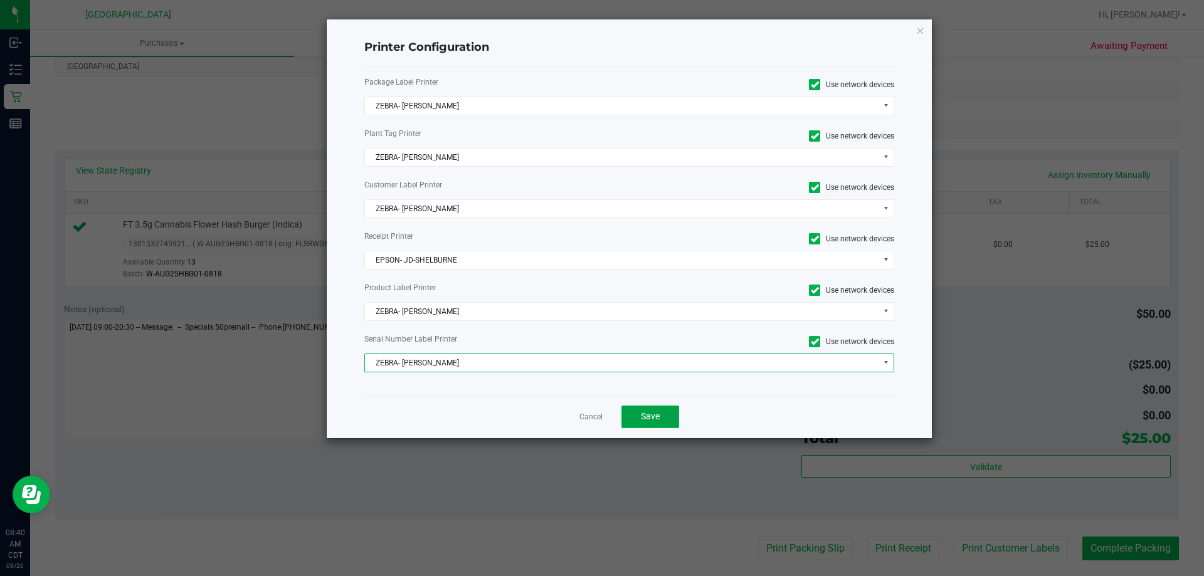
click at [661, 422] on button "Save" at bounding box center [651, 417] width 58 height 23
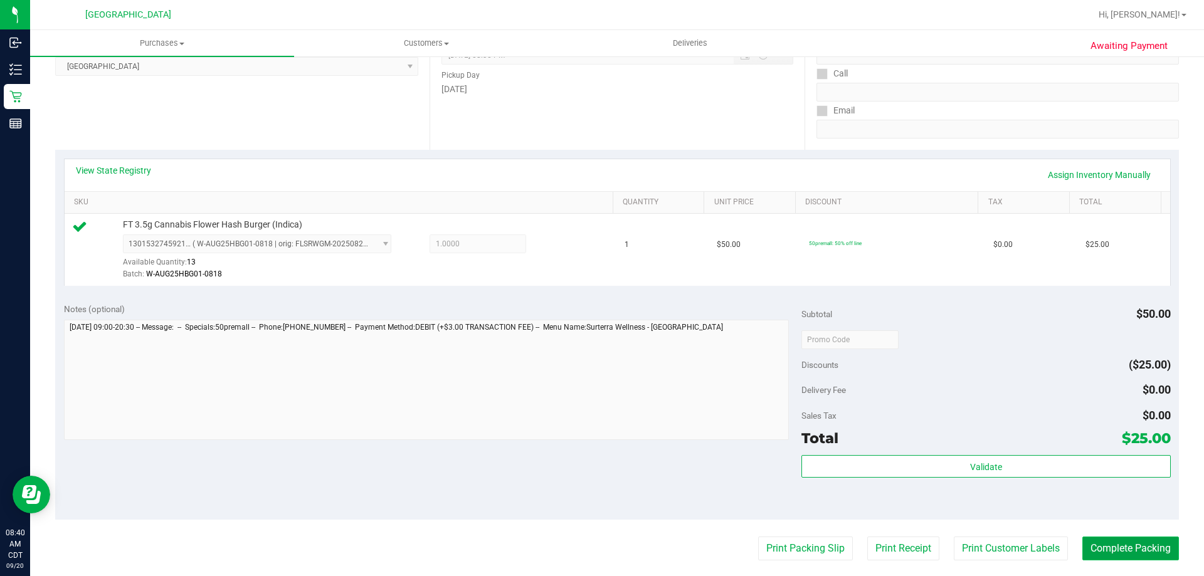
click at [1144, 548] on button "Complete Packing" at bounding box center [1131, 549] width 97 height 24
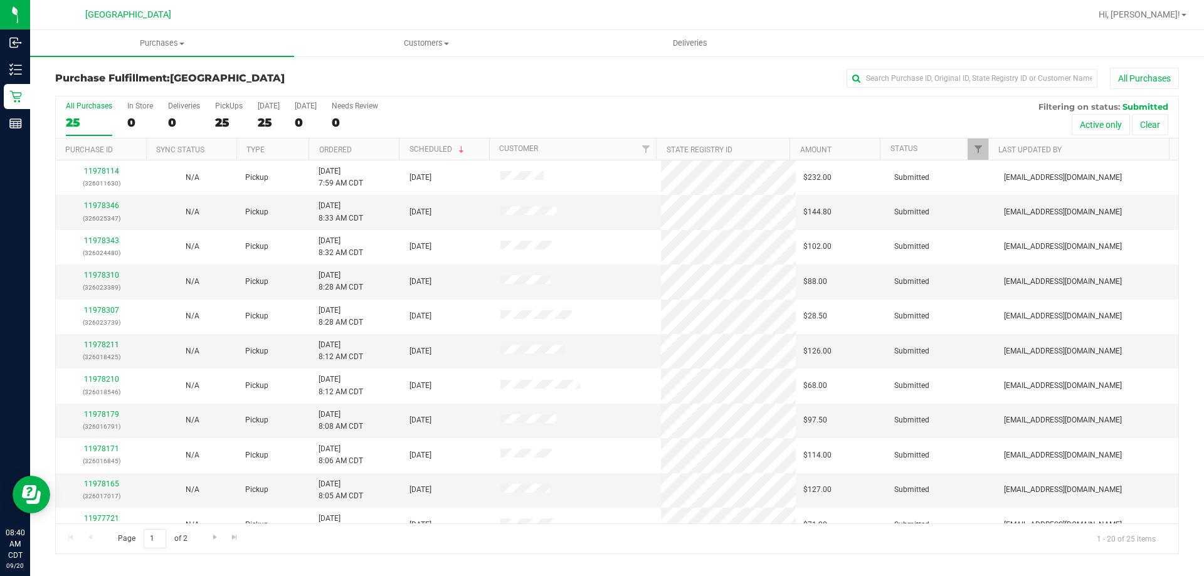
click at [357, 145] on th "Ordered" at bounding box center [354, 150] width 90 height 22
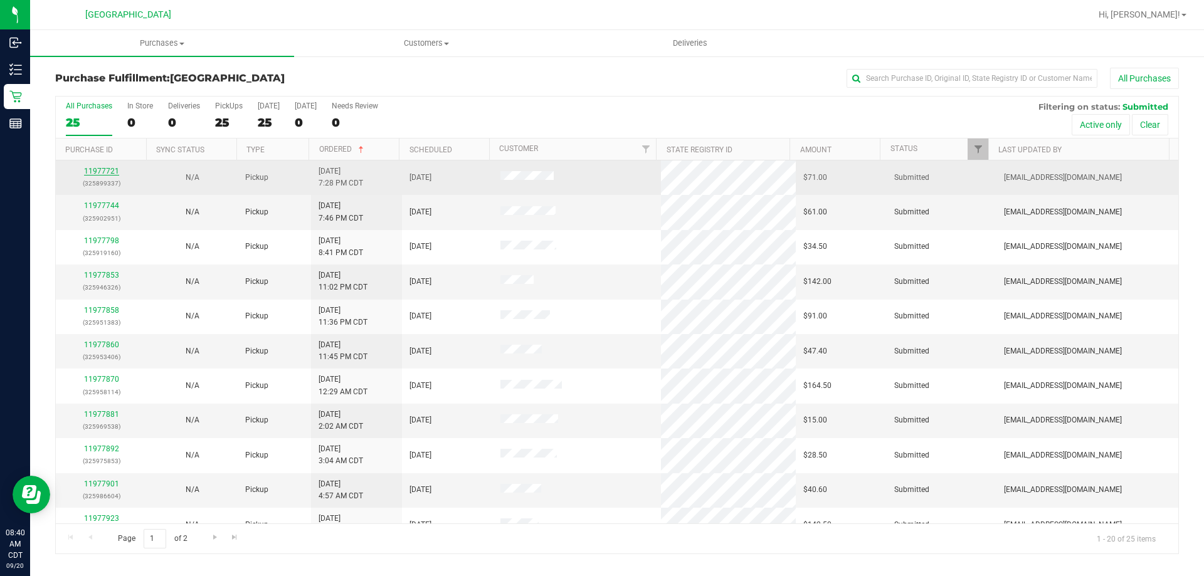
click at [104, 172] on link "11977721" at bounding box center [101, 171] width 35 height 9
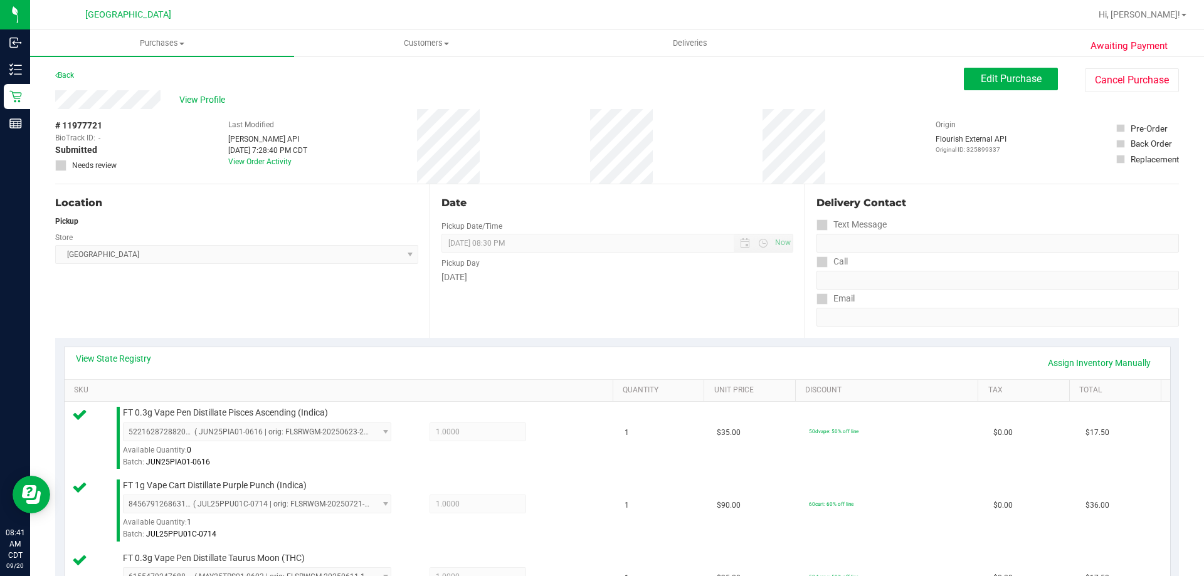
scroll to position [314, 0]
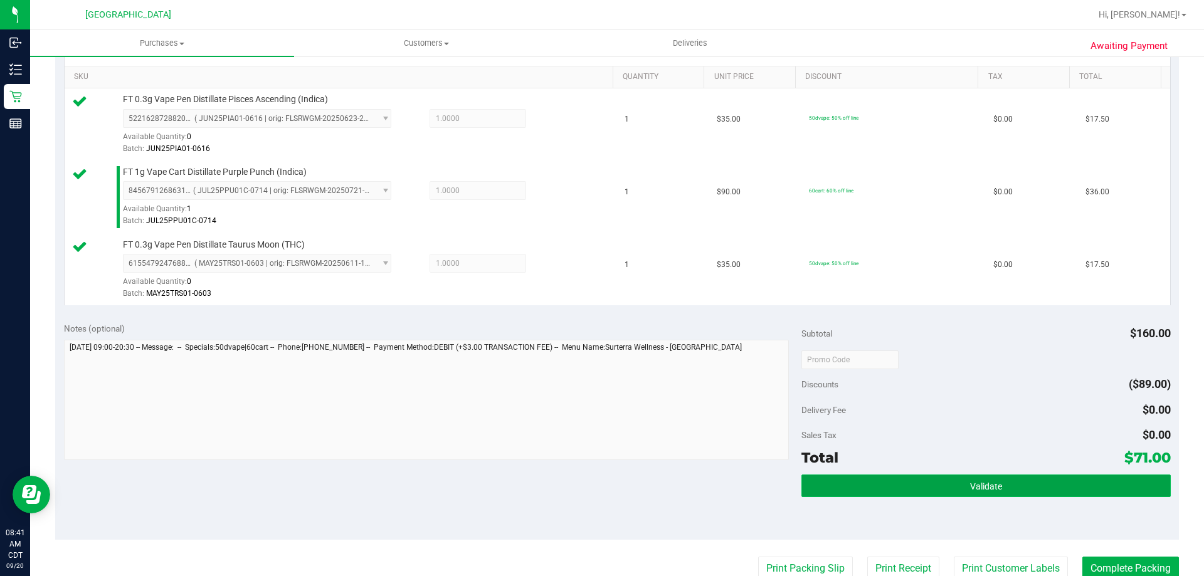
click at [886, 486] on button "Validate" at bounding box center [986, 486] width 369 height 23
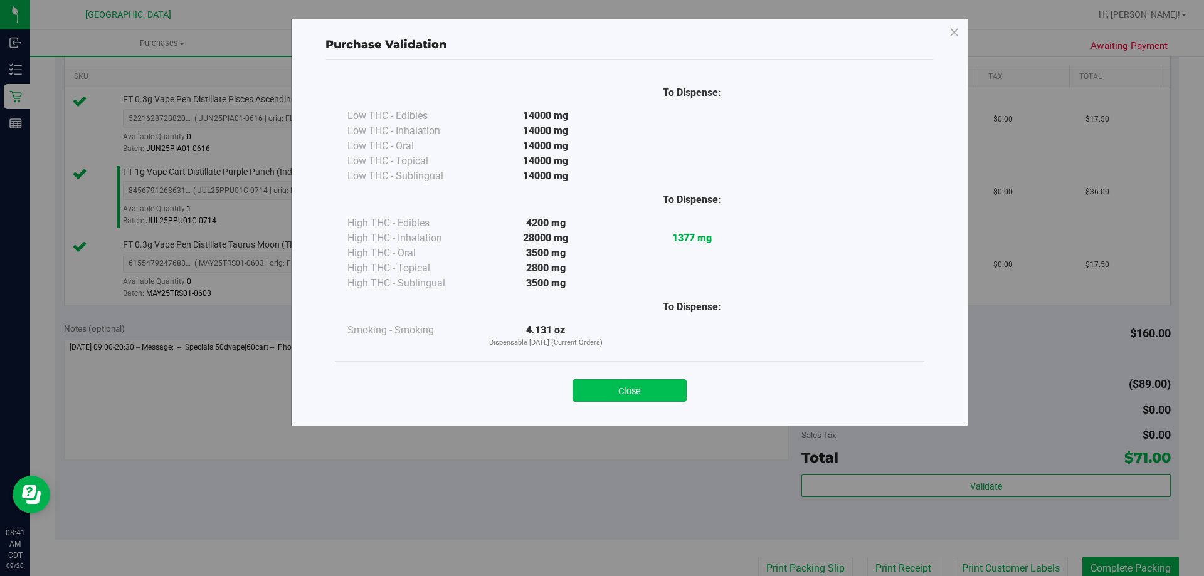
click at [623, 385] on button "Close" at bounding box center [630, 391] width 114 height 23
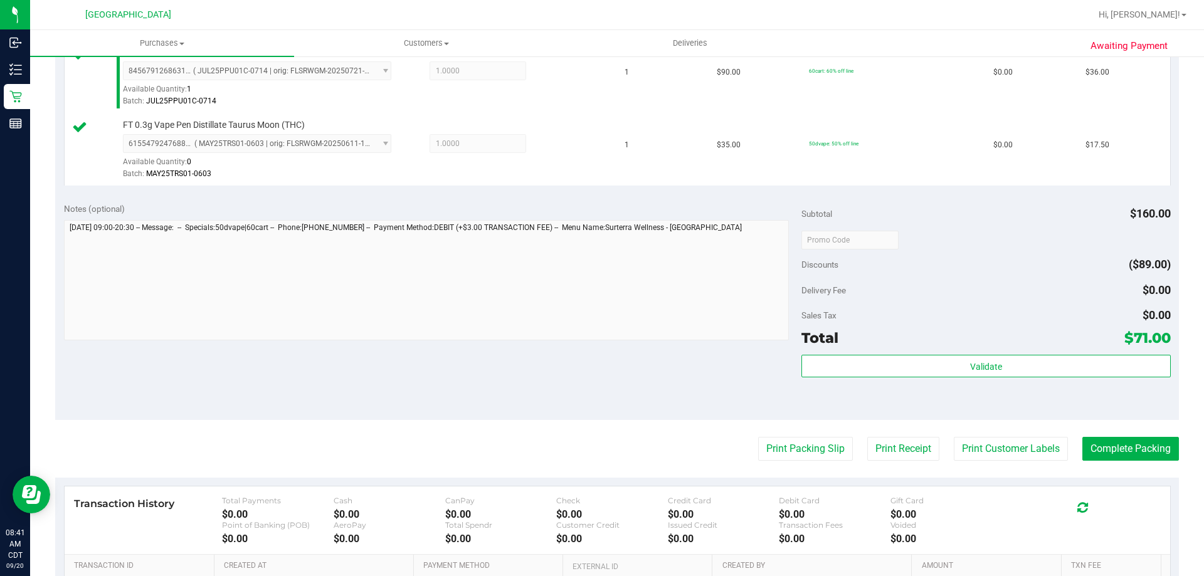
scroll to position [502, 0]
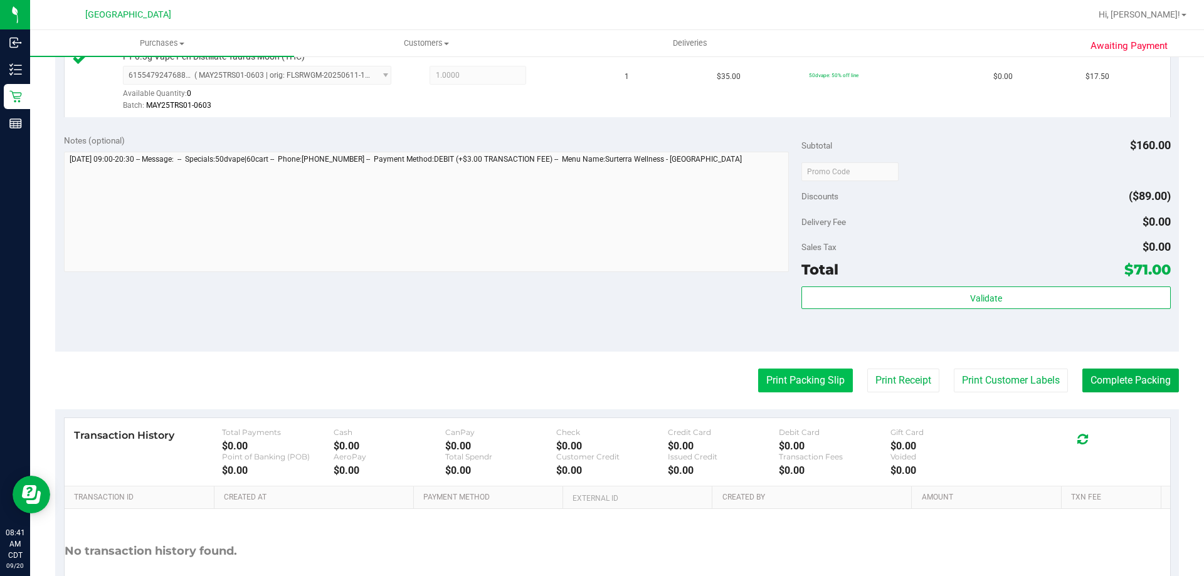
click at [827, 378] on button "Print Packing Slip" at bounding box center [805, 381] width 95 height 24
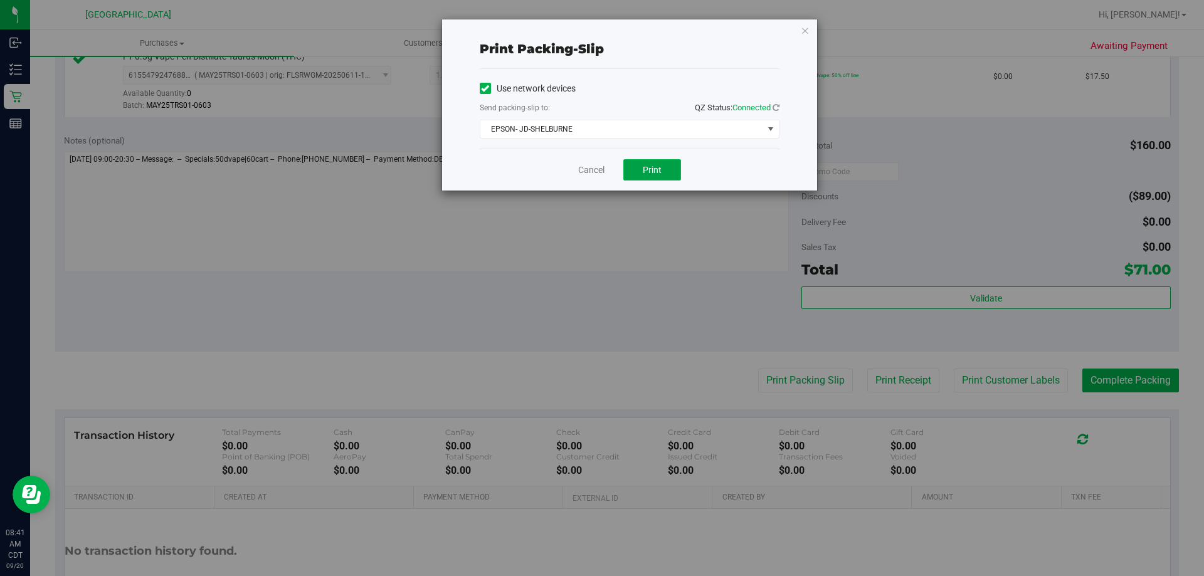
click at [660, 177] on button "Print" at bounding box center [653, 169] width 58 height 21
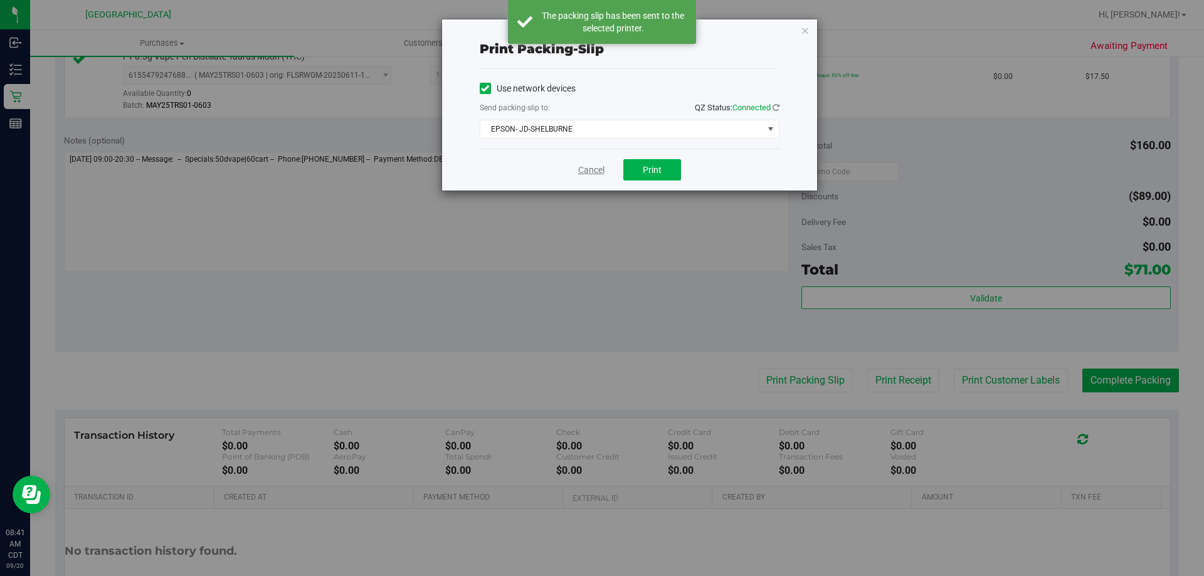
click at [590, 170] on link "Cancel" at bounding box center [591, 170] width 26 height 13
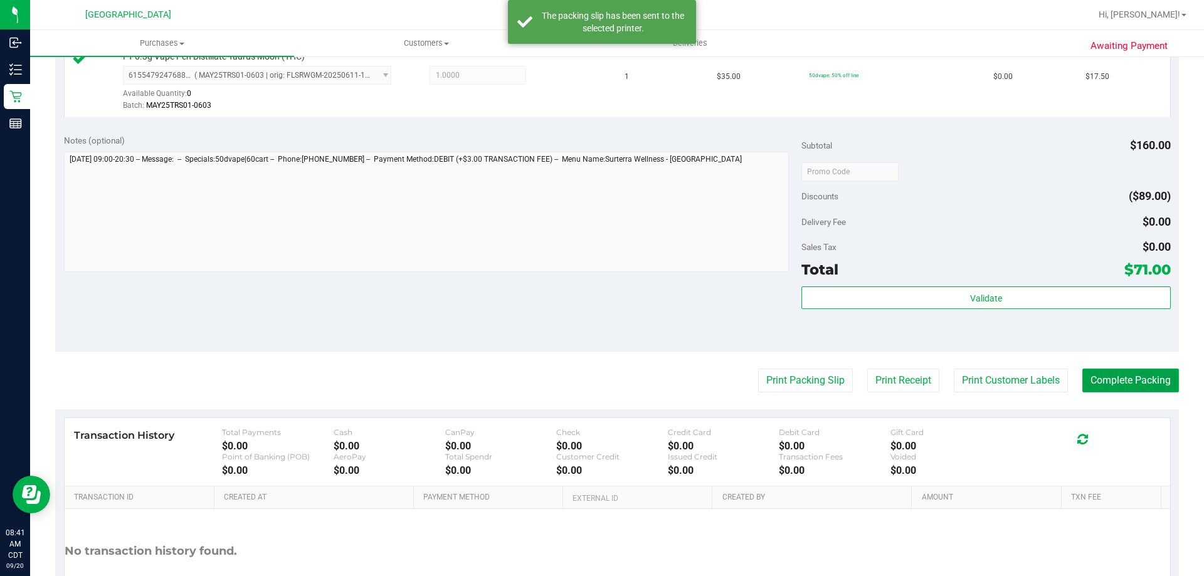
click at [1144, 375] on button "Complete Packing" at bounding box center [1131, 381] width 97 height 24
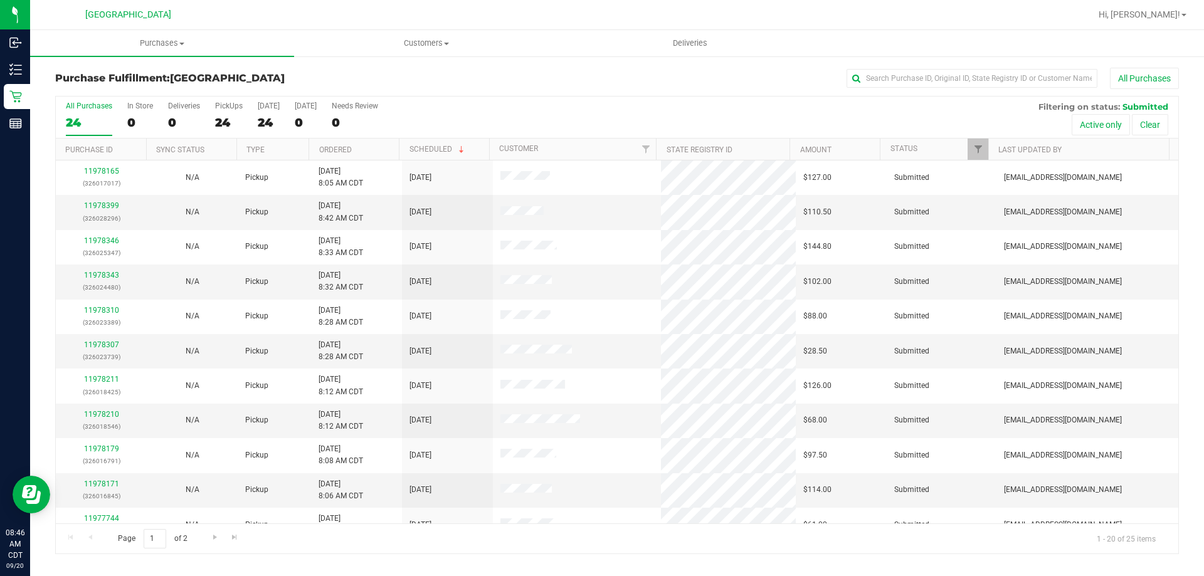
click at [380, 154] on th "Ordered" at bounding box center [354, 150] width 90 height 22
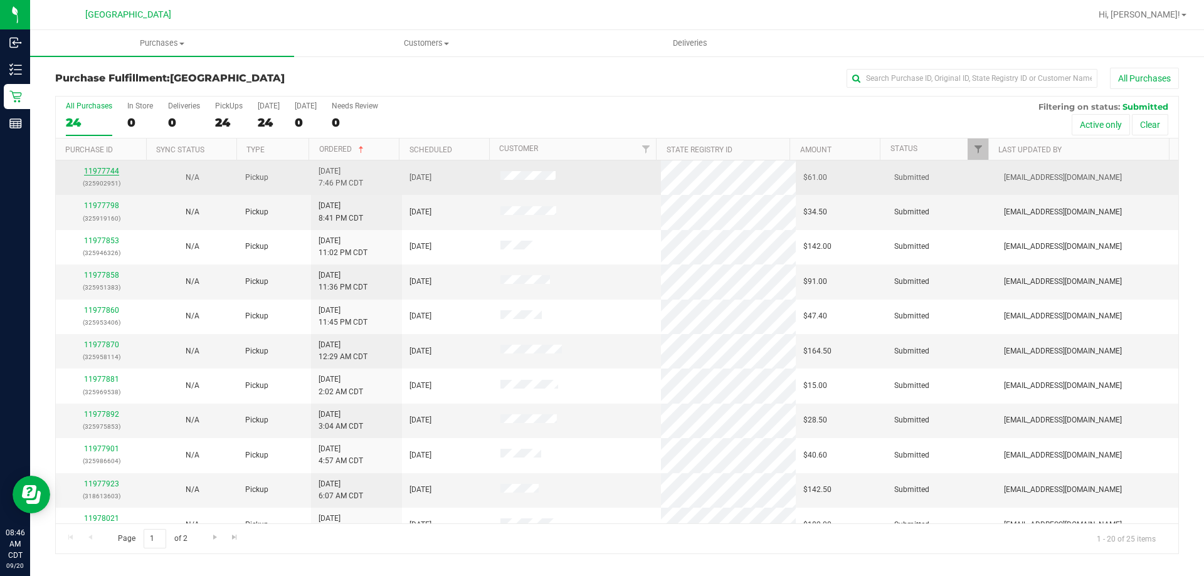
click at [107, 173] on link "11977744" at bounding box center [101, 171] width 35 height 9
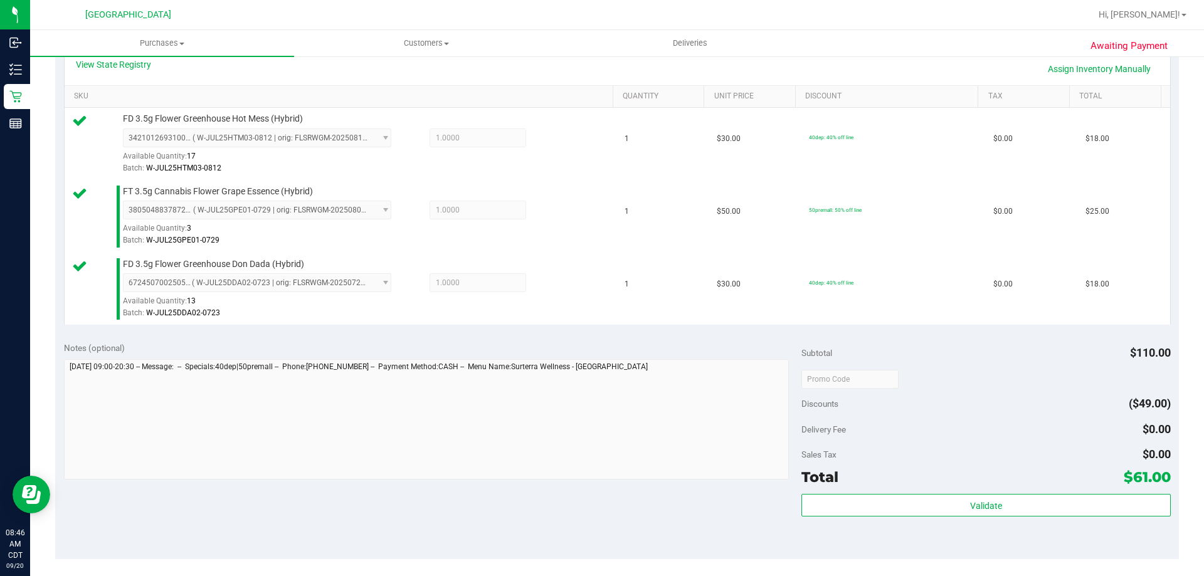
scroll to position [376, 0]
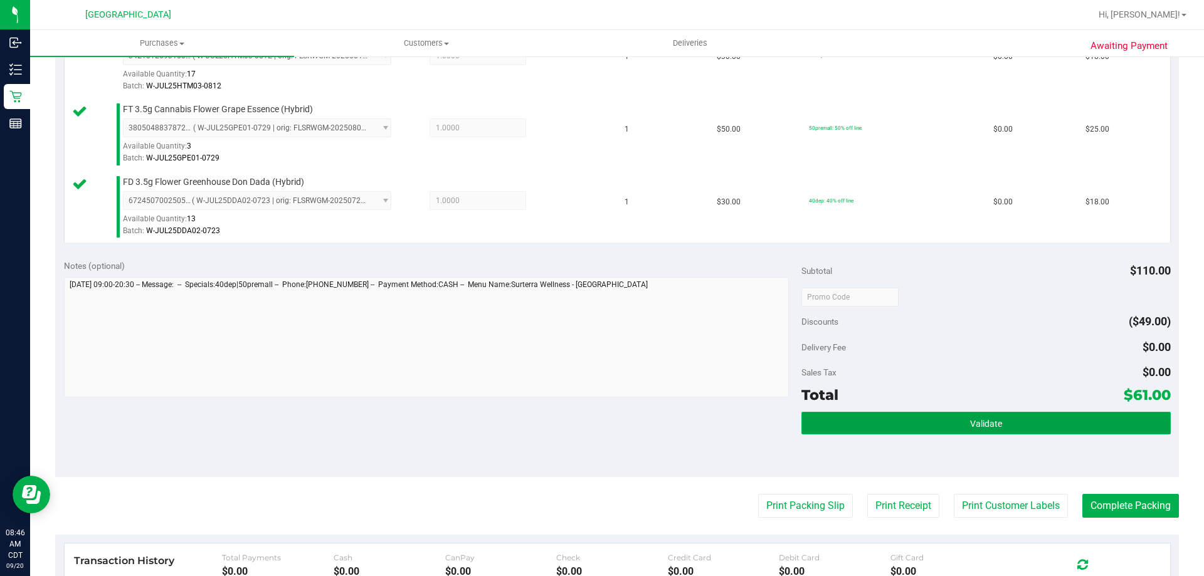
click at [954, 433] on button "Validate" at bounding box center [986, 423] width 369 height 23
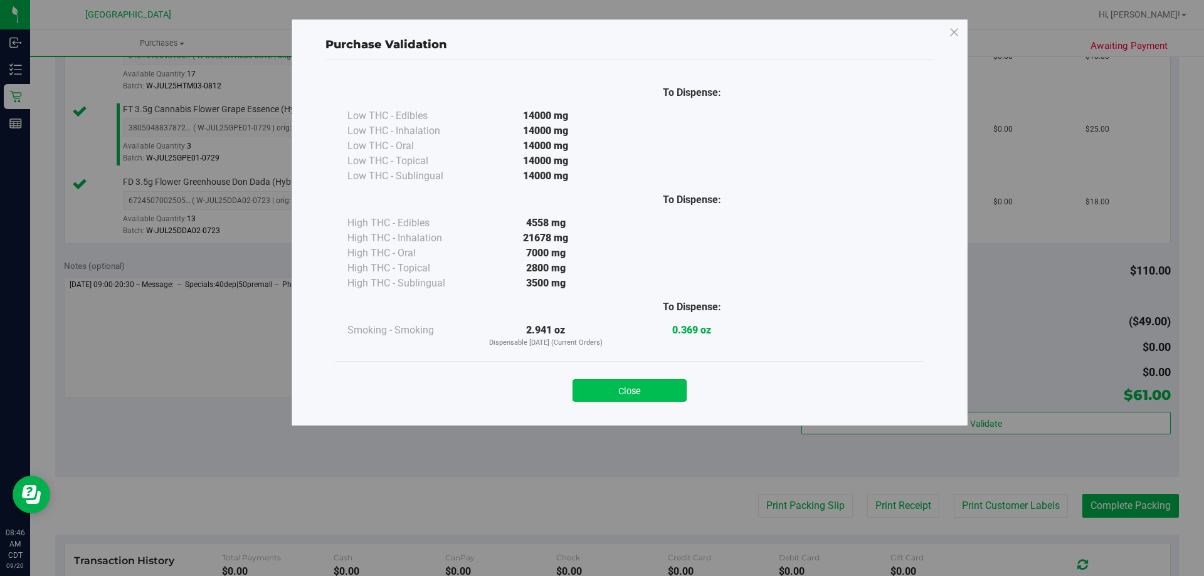
click at [607, 387] on button "Close" at bounding box center [630, 391] width 114 height 23
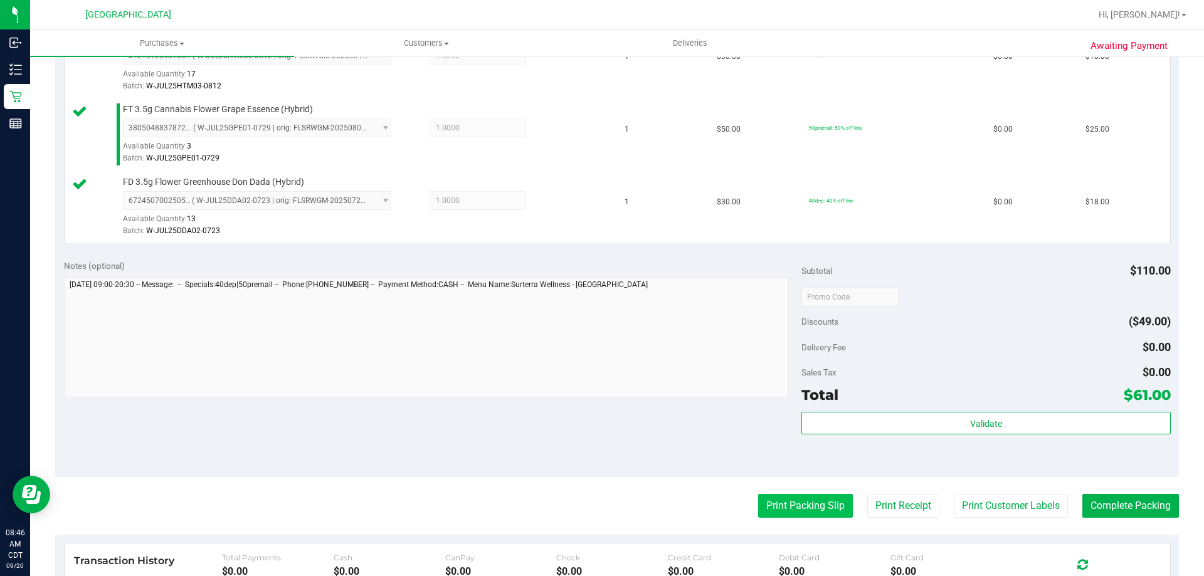
click at [794, 517] on button "Print Packing Slip" at bounding box center [805, 506] width 95 height 24
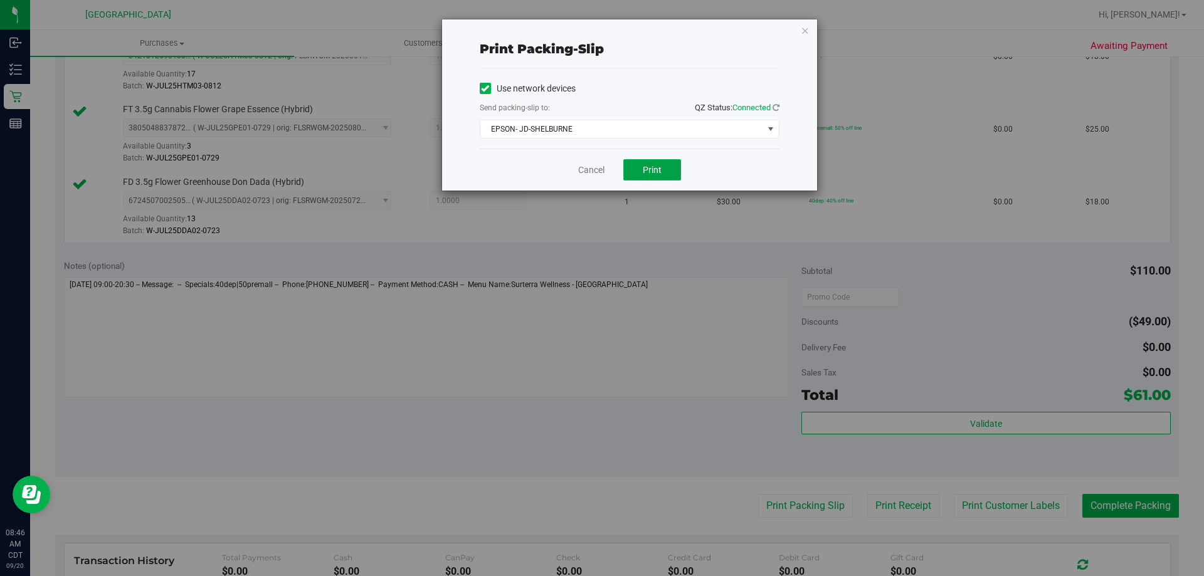
click at [647, 176] on button "Print" at bounding box center [653, 169] width 58 height 21
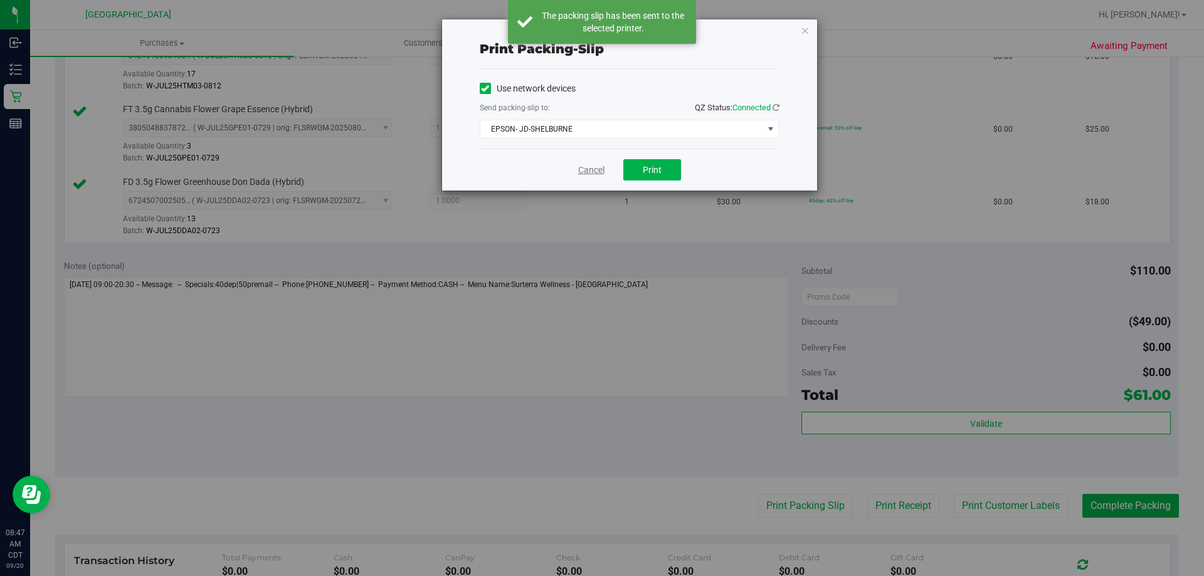
click at [584, 172] on link "Cancel" at bounding box center [591, 170] width 26 height 13
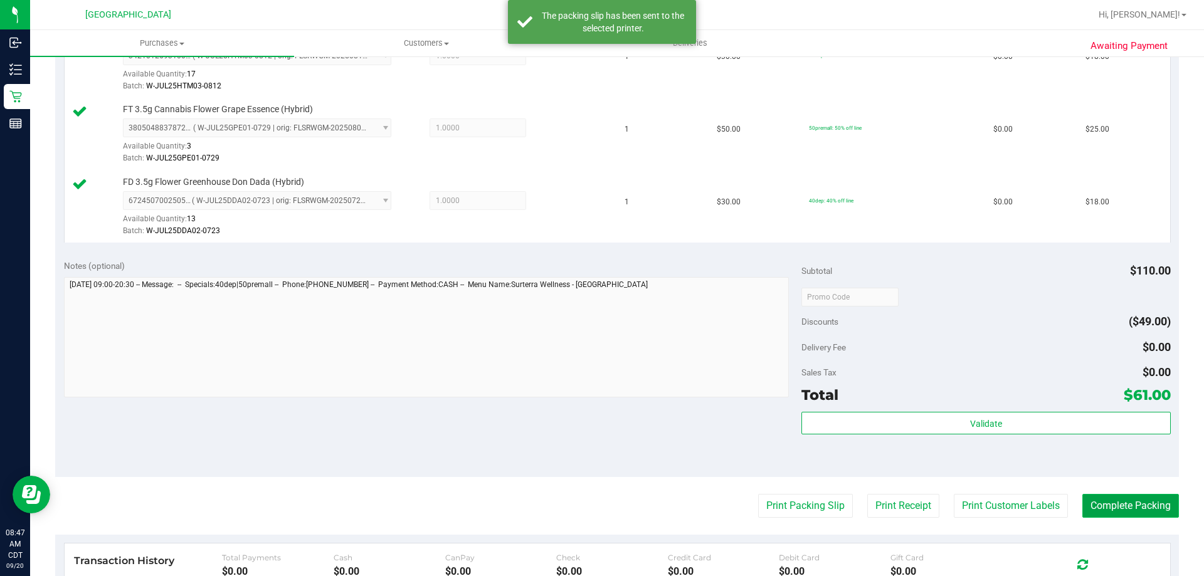
click at [1109, 497] on button "Complete Packing" at bounding box center [1131, 506] width 97 height 24
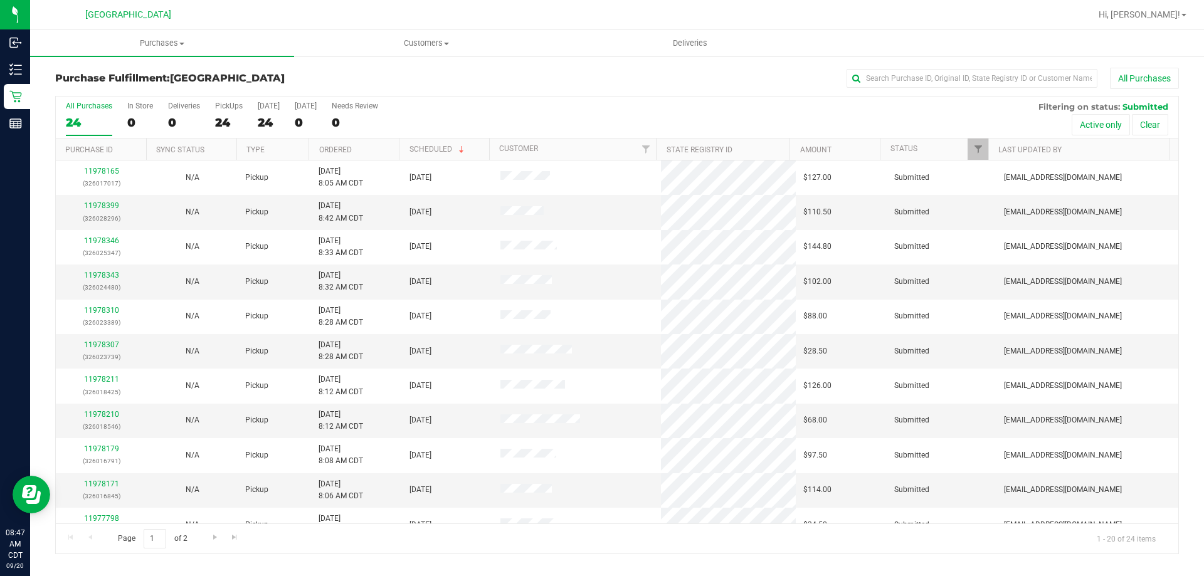
click at [363, 151] on th "Ordered" at bounding box center [354, 150] width 90 height 22
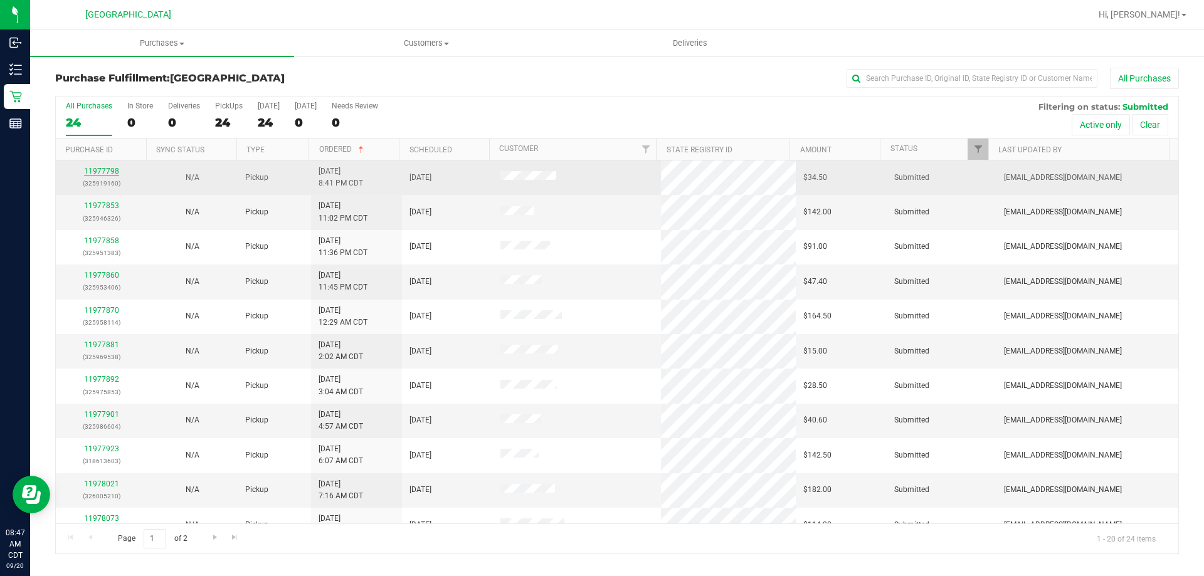
click at [98, 169] on link "11977798" at bounding box center [101, 171] width 35 height 9
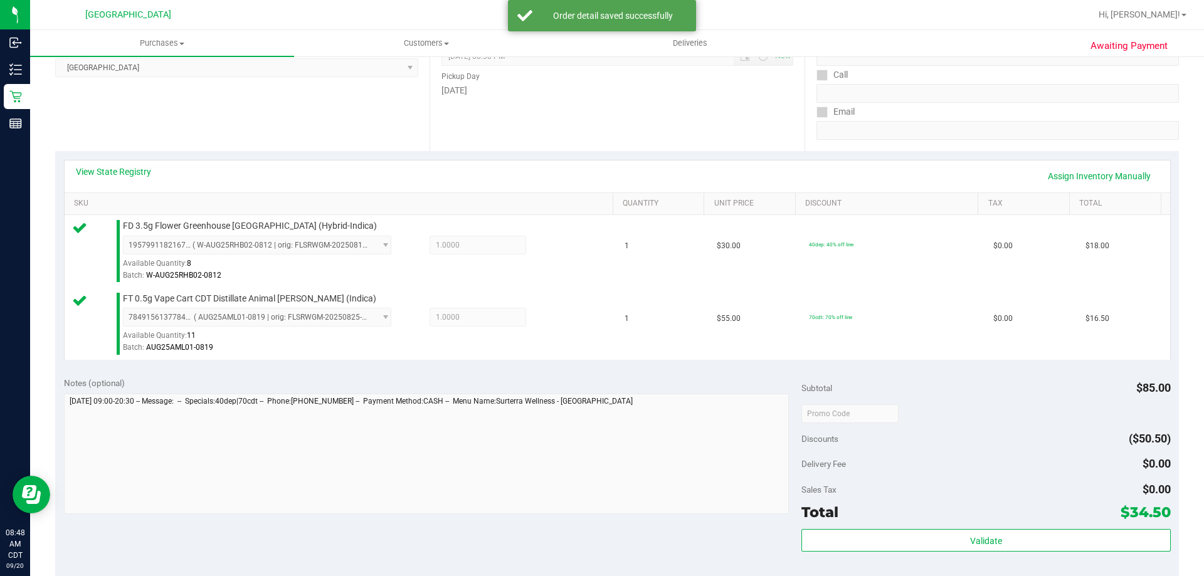
scroll to position [188, 0]
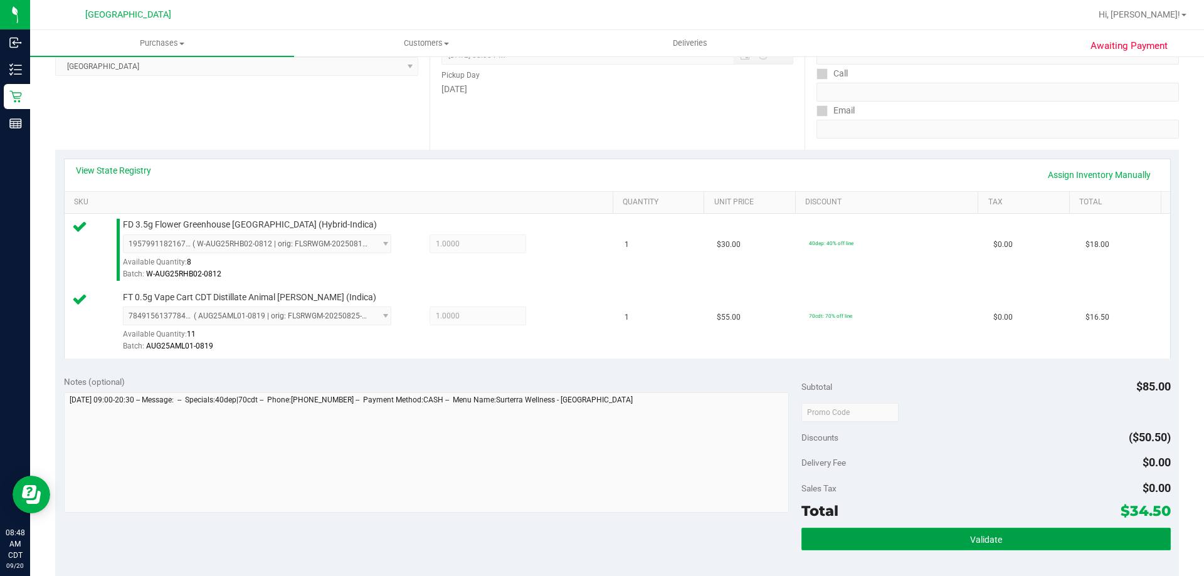
click at [895, 544] on button "Validate" at bounding box center [986, 539] width 369 height 23
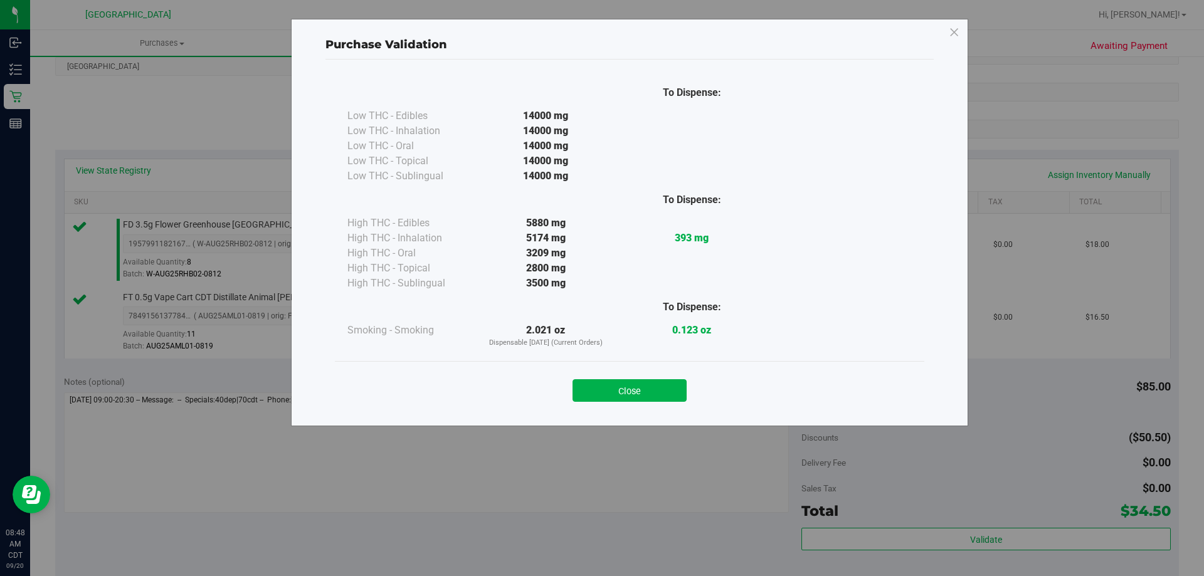
drag, startPoint x: 662, startPoint y: 392, endPoint x: 763, endPoint y: 393, distance: 101.0
click at [662, 393] on button "Close" at bounding box center [630, 391] width 114 height 23
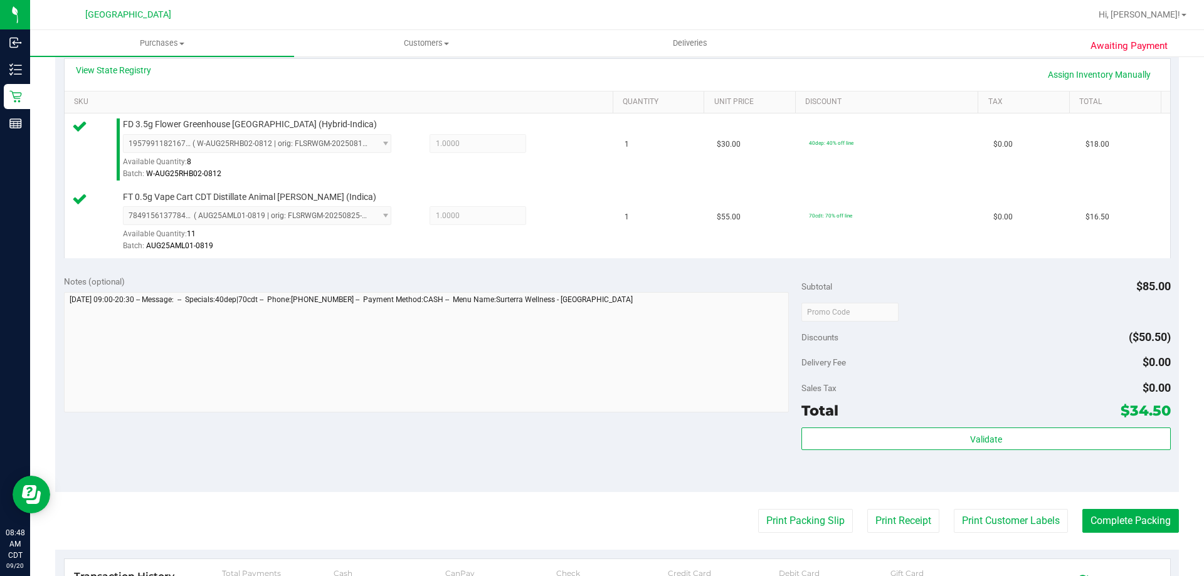
scroll to position [439, 0]
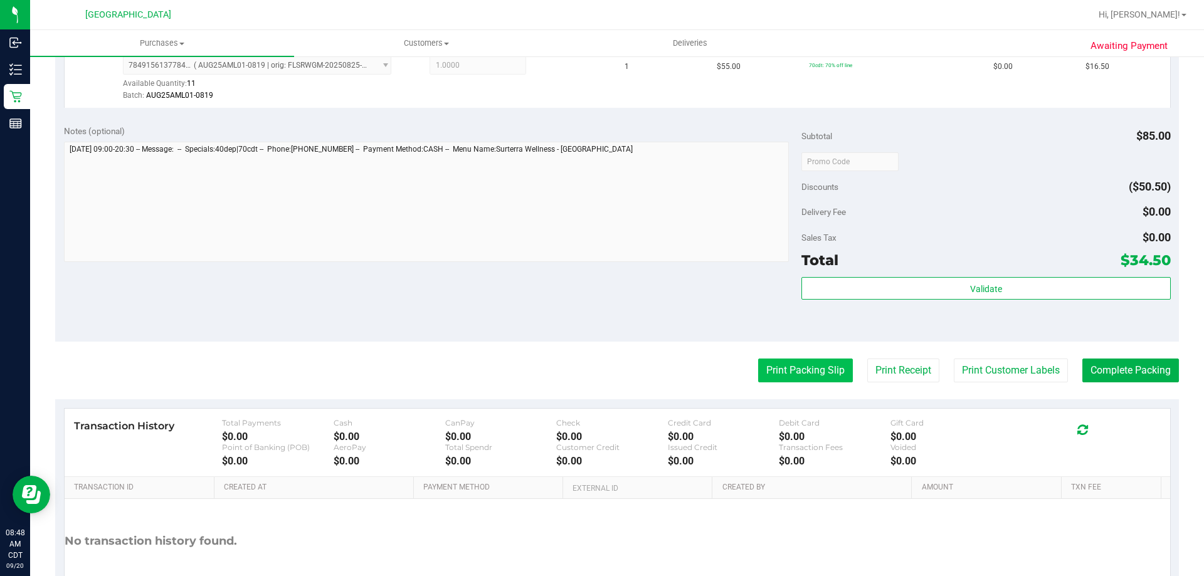
click at [820, 359] on button "Print Packing Slip" at bounding box center [805, 371] width 95 height 24
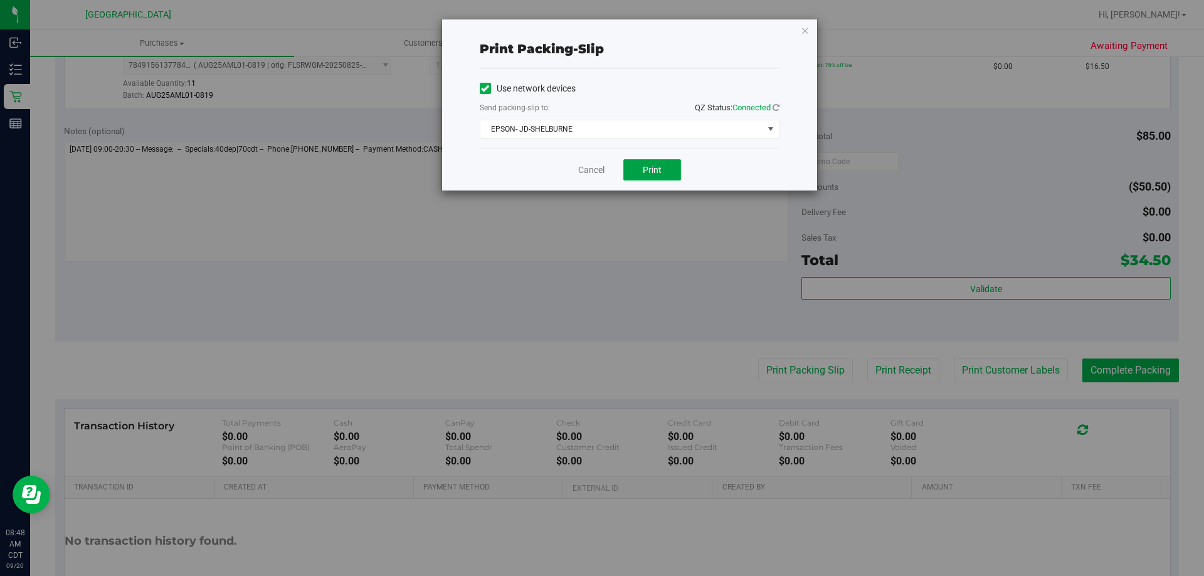
click at [671, 162] on button "Print" at bounding box center [653, 169] width 58 height 21
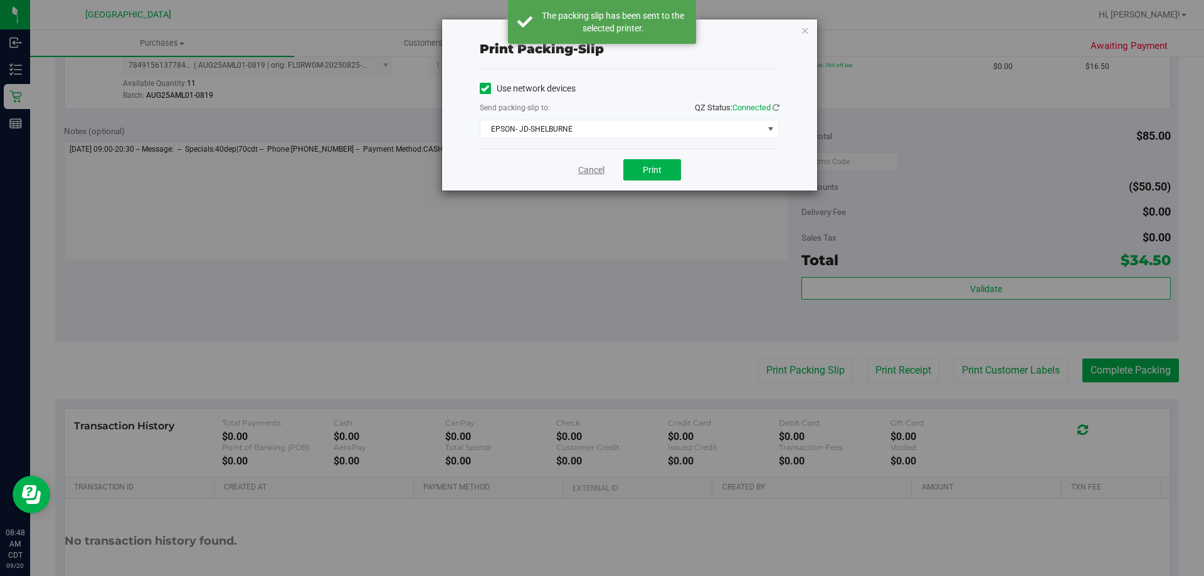
click at [583, 176] on link "Cancel" at bounding box center [591, 170] width 26 height 13
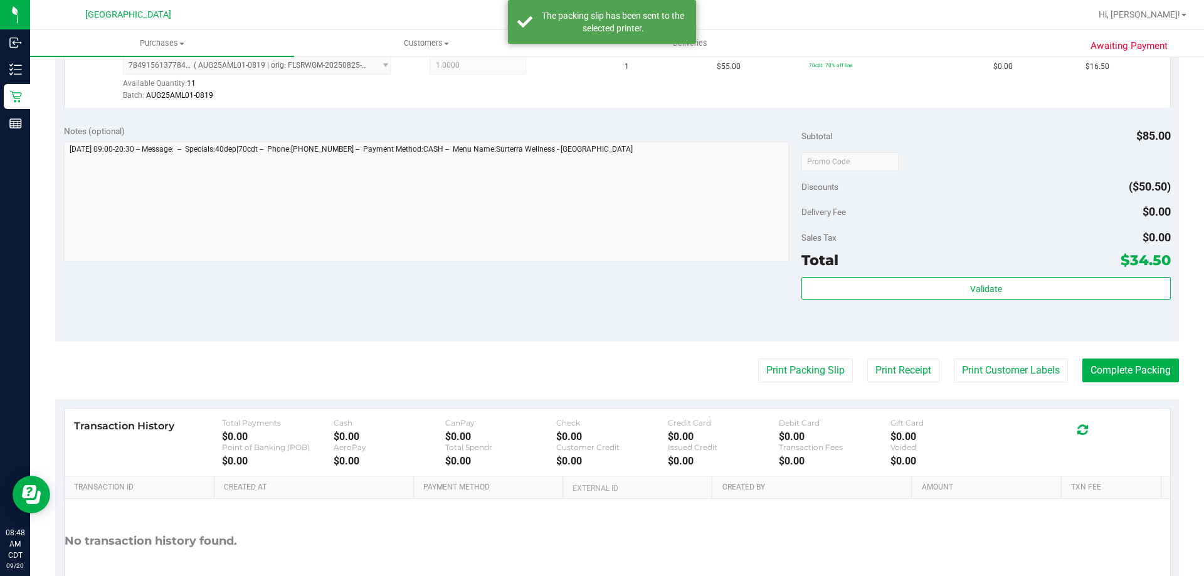
click at [1103, 383] on purchase-details "Back Edit Purchase Cancel Purchase View Profile # 11977798 BioTrack ID: - Submi…" at bounding box center [617, 132] width 1124 height 1006
click at [1100, 368] on button "Complete Packing" at bounding box center [1131, 371] width 97 height 24
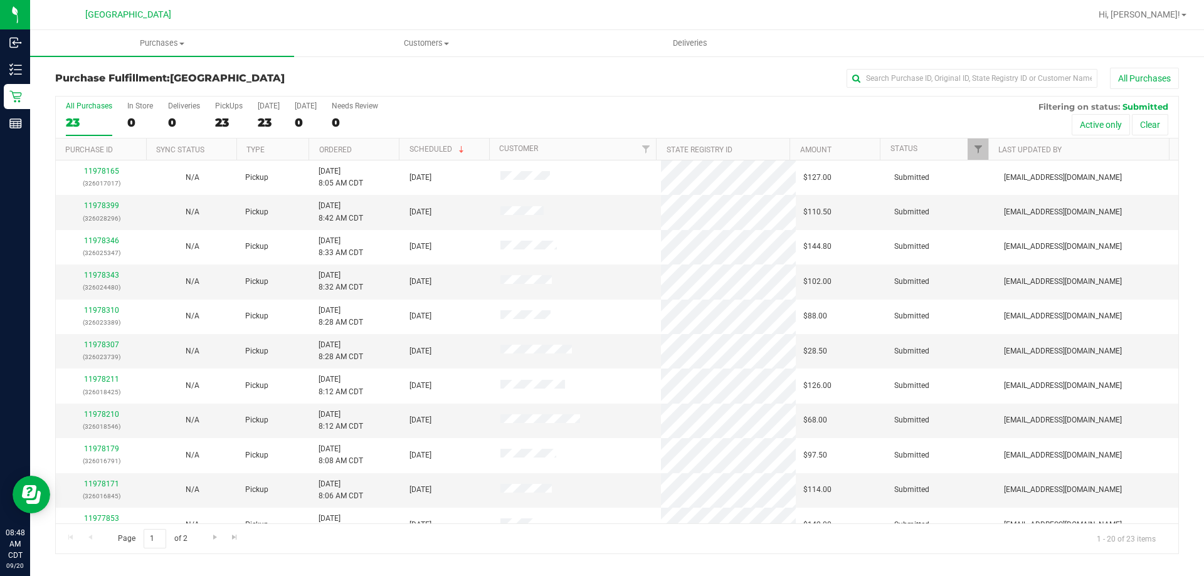
click at [343, 142] on th "Ordered" at bounding box center [354, 150] width 90 height 22
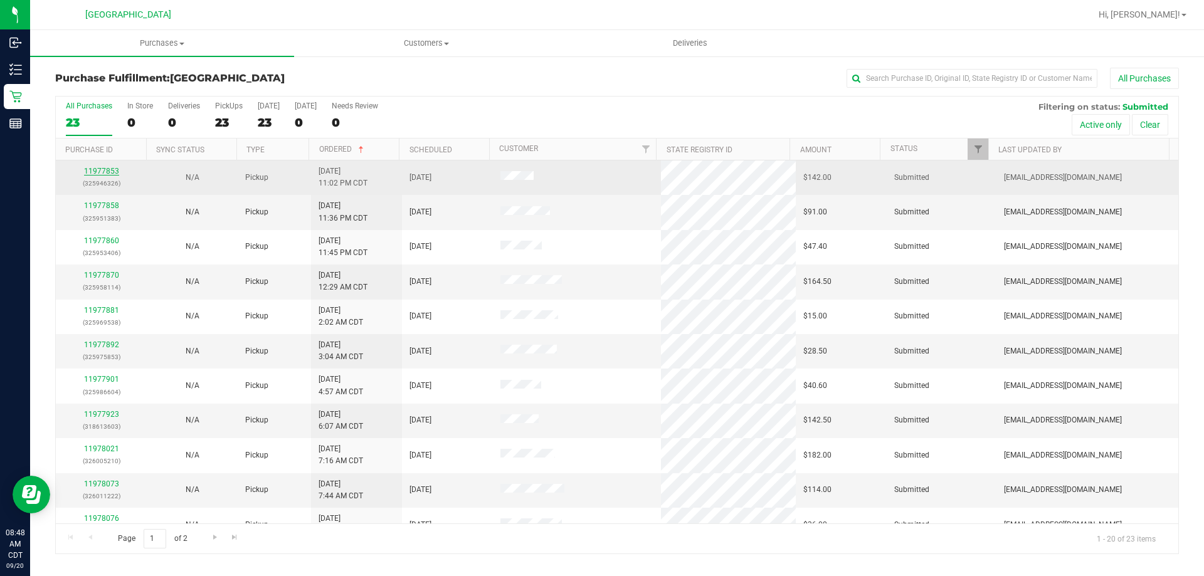
click at [107, 167] on link "11977853" at bounding box center [101, 171] width 35 height 9
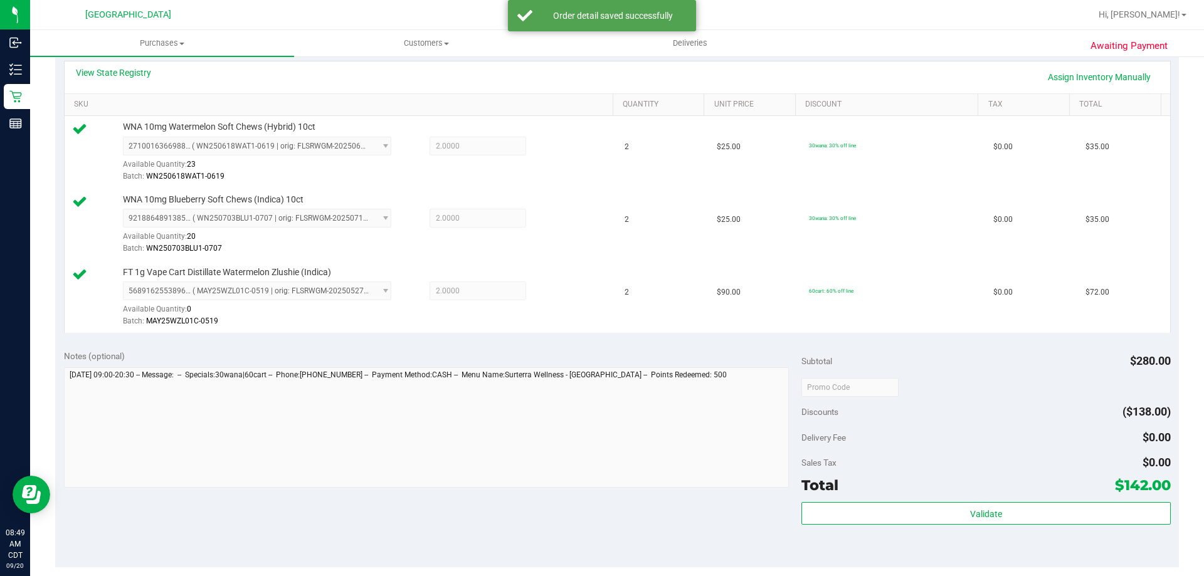
scroll to position [314, 0]
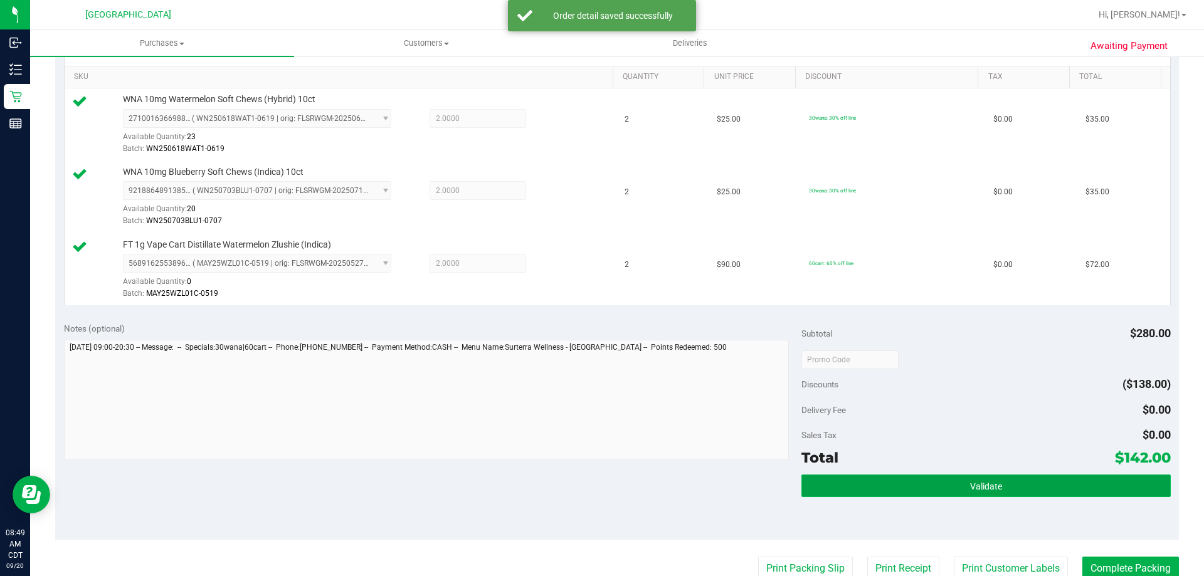
click at [957, 490] on button "Validate" at bounding box center [986, 486] width 369 height 23
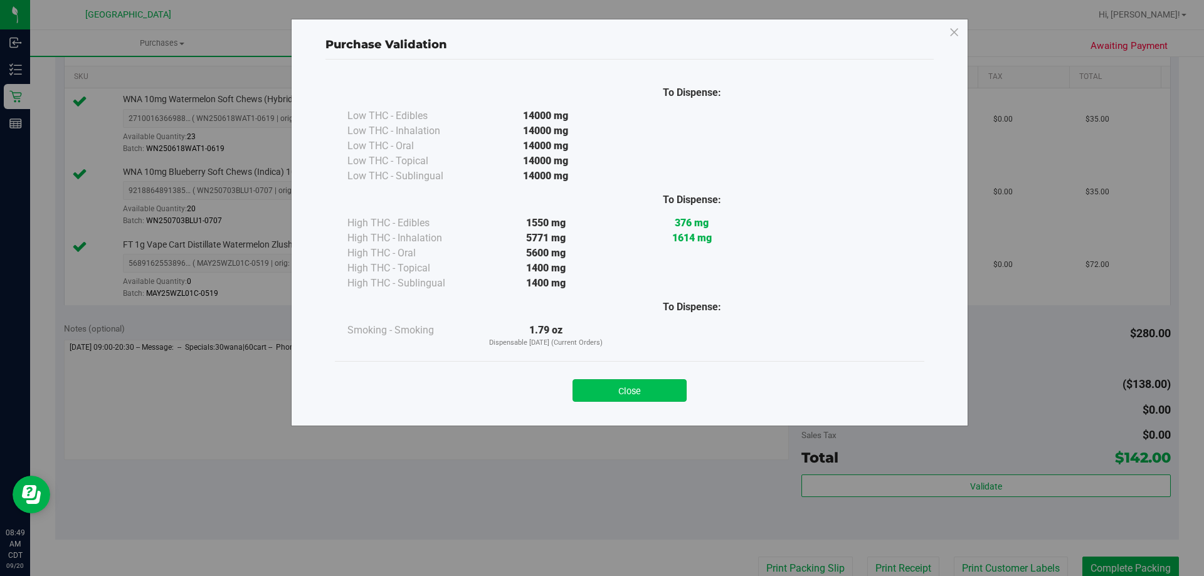
click at [639, 396] on button "Close" at bounding box center [630, 391] width 114 height 23
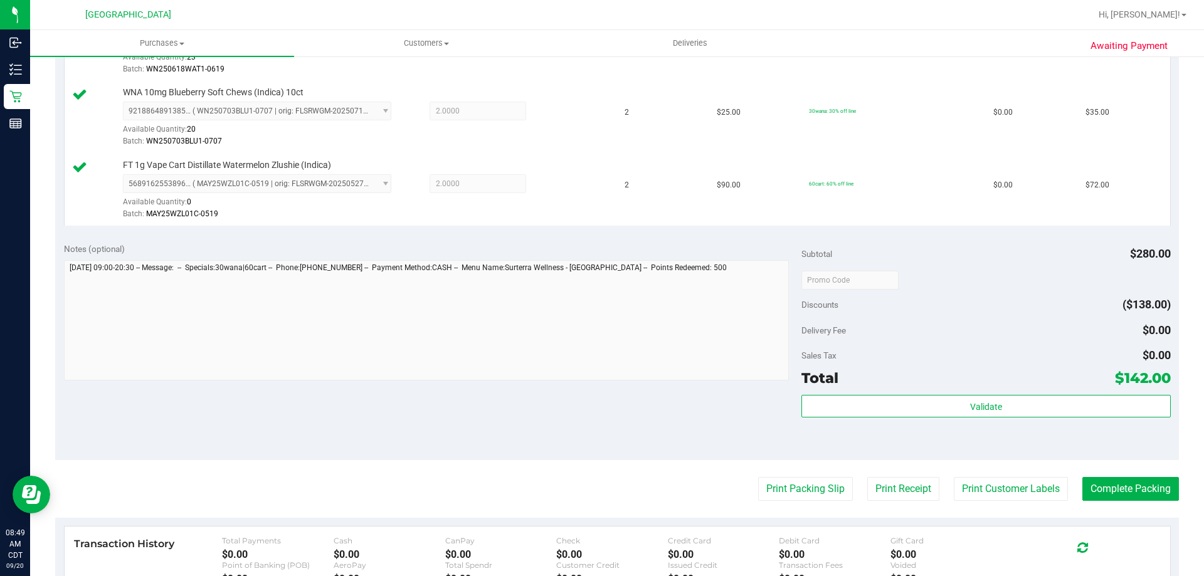
scroll to position [439, 0]
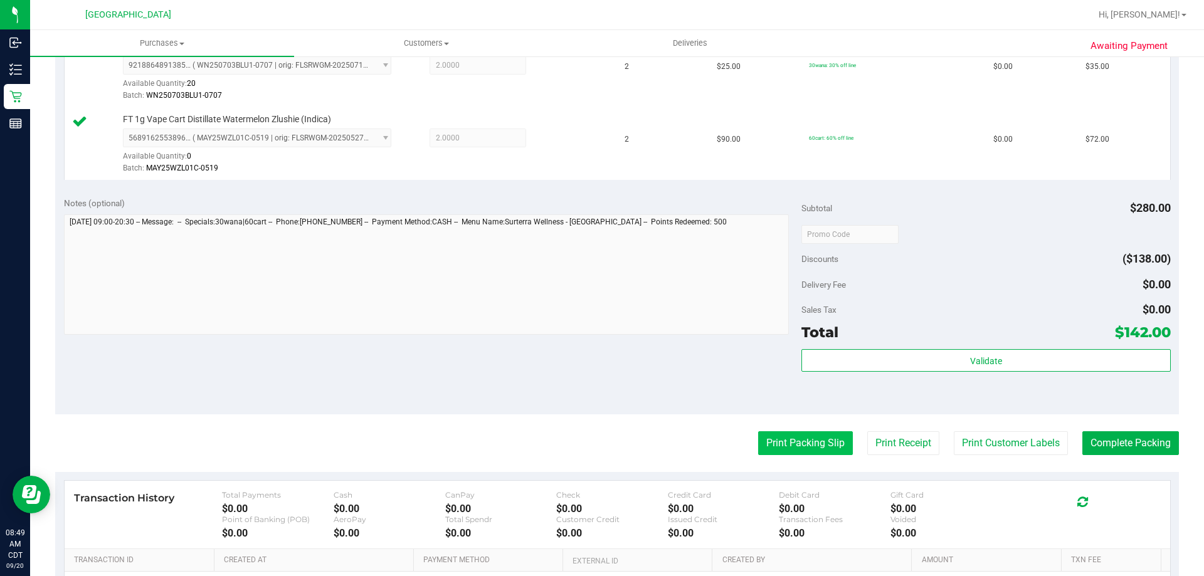
click at [762, 451] on button "Print Packing Slip" at bounding box center [805, 444] width 95 height 24
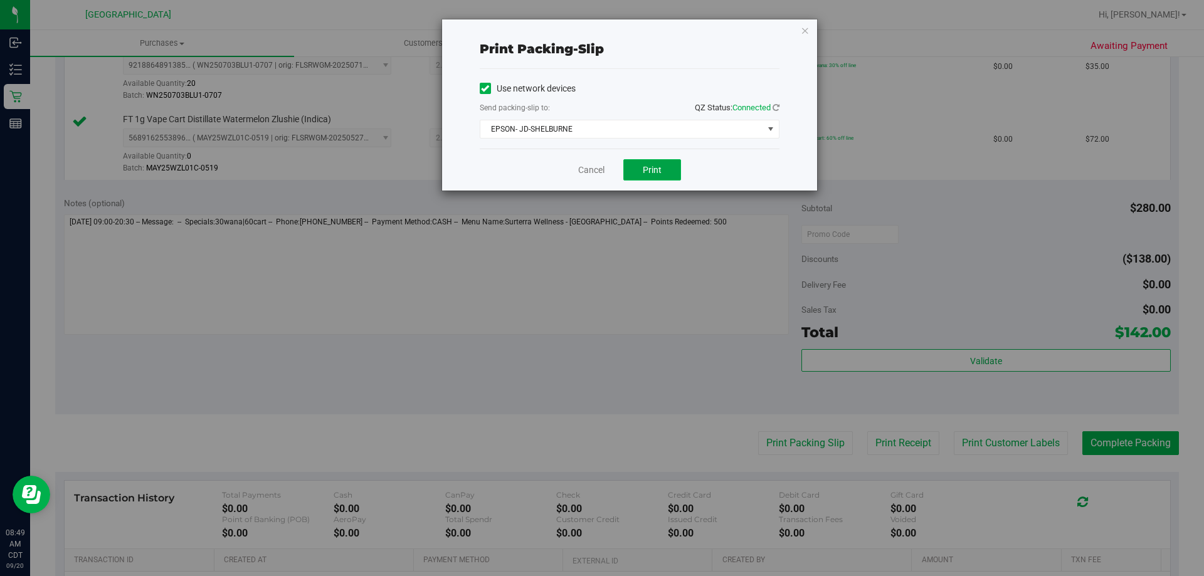
click at [651, 172] on span "Print" at bounding box center [652, 170] width 19 height 10
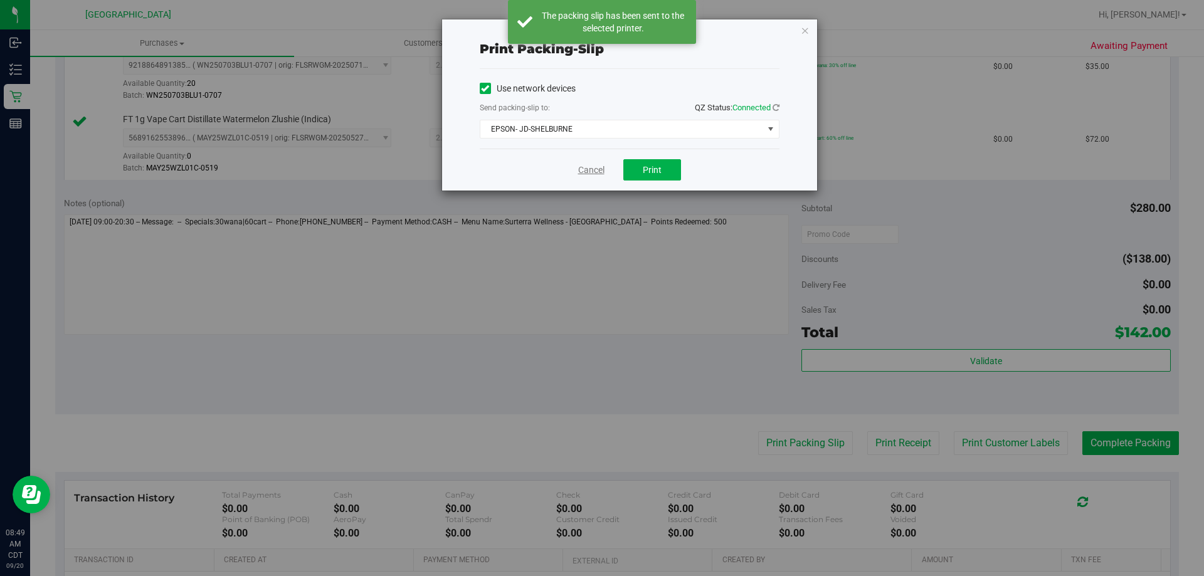
click at [592, 169] on link "Cancel" at bounding box center [591, 170] width 26 height 13
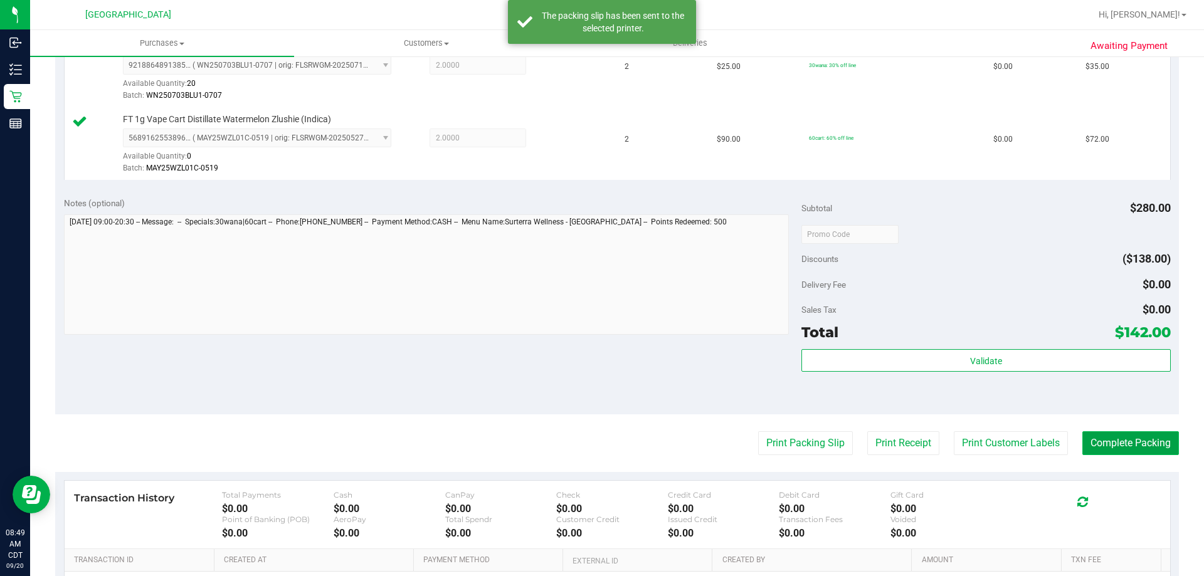
click at [1160, 447] on button "Complete Packing" at bounding box center [1131, 444] width 97 height 24
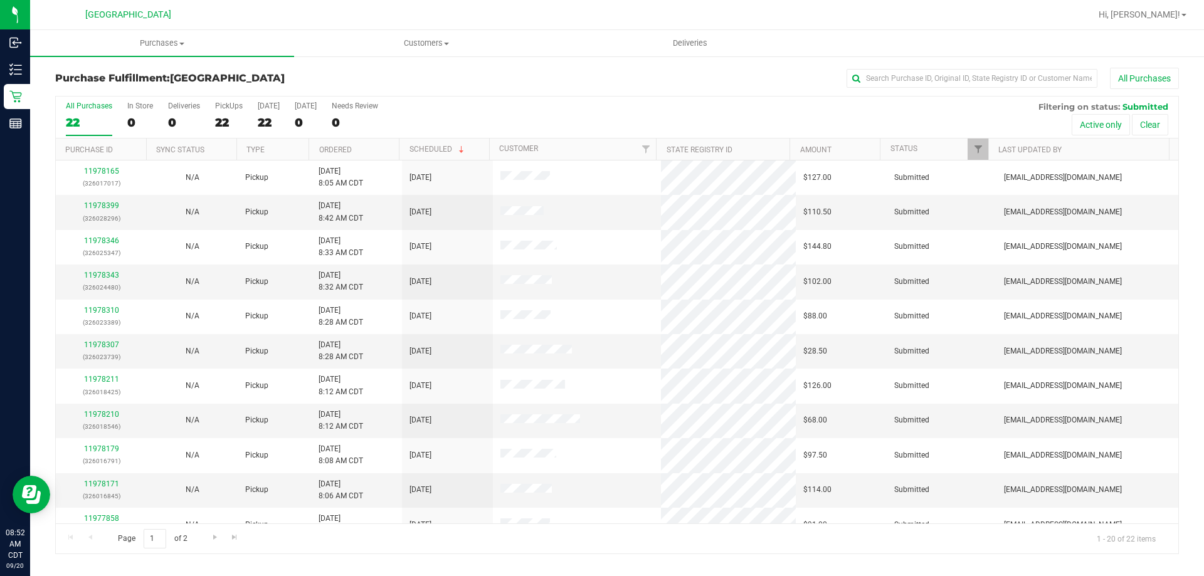
click at [366, 150] on th "Ordered" at bounding box center [354, 150] width 90 height 22
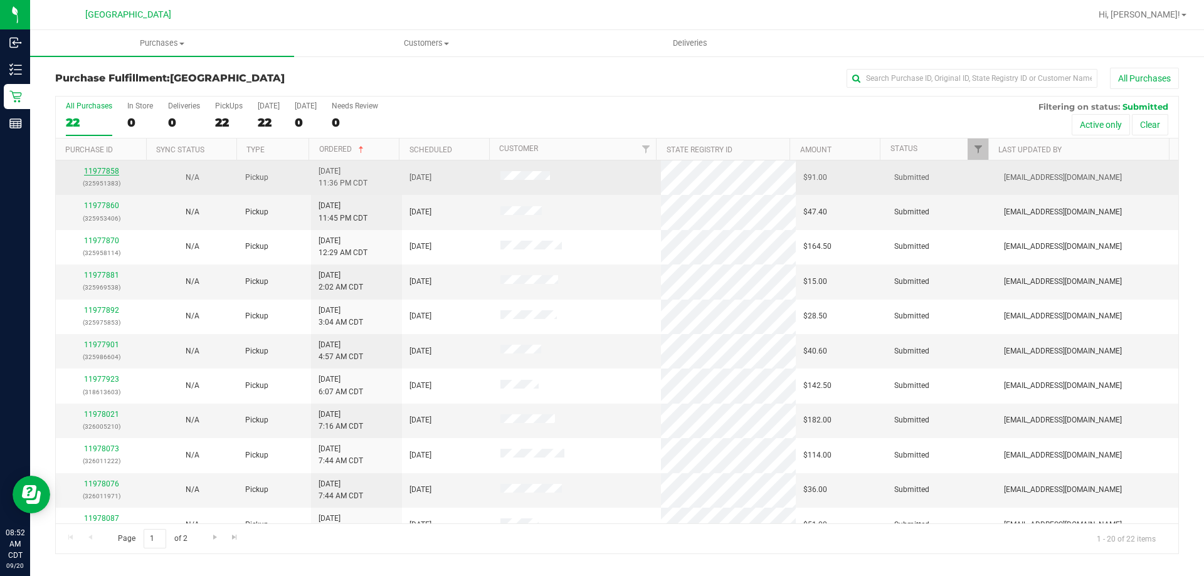
click at [104, 171] on link "11977858" at bounding box center [101, 171] width 35 height 9
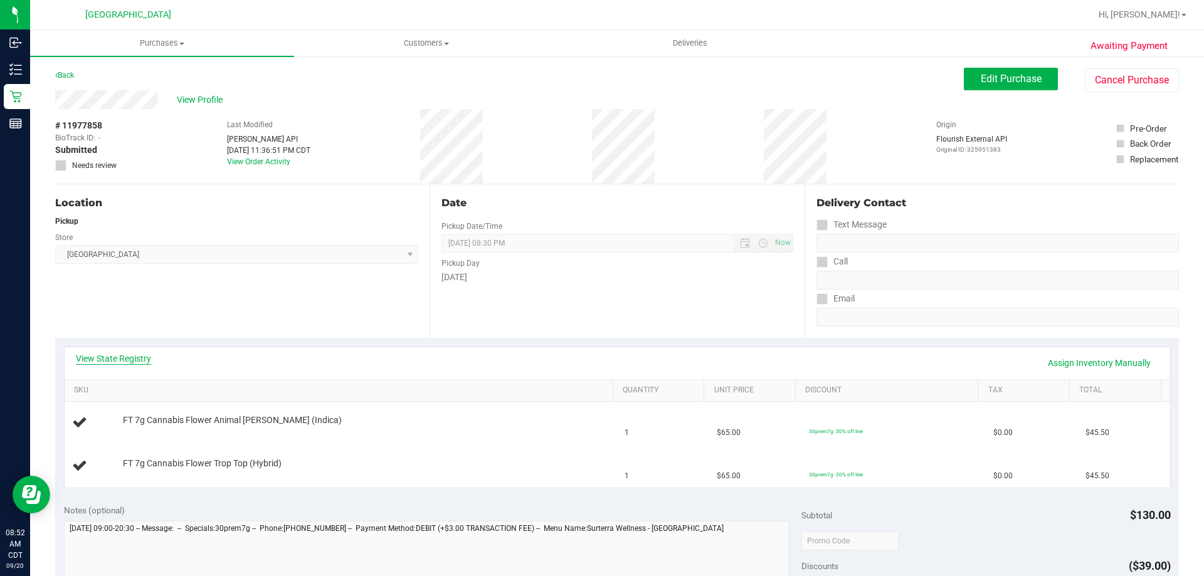
click at [129, 363] on link "View State Registry" at bounding box center [113, 359] width 75 height 13
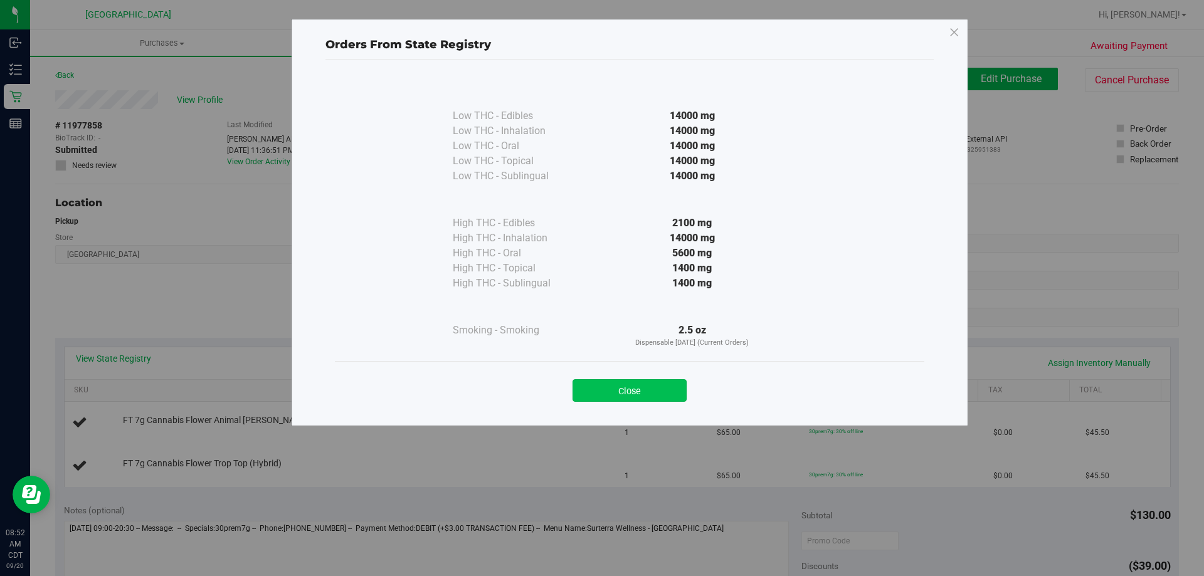
click at [634, 389] on button "Close" at bounding box center [630, 391] width 114 height 23
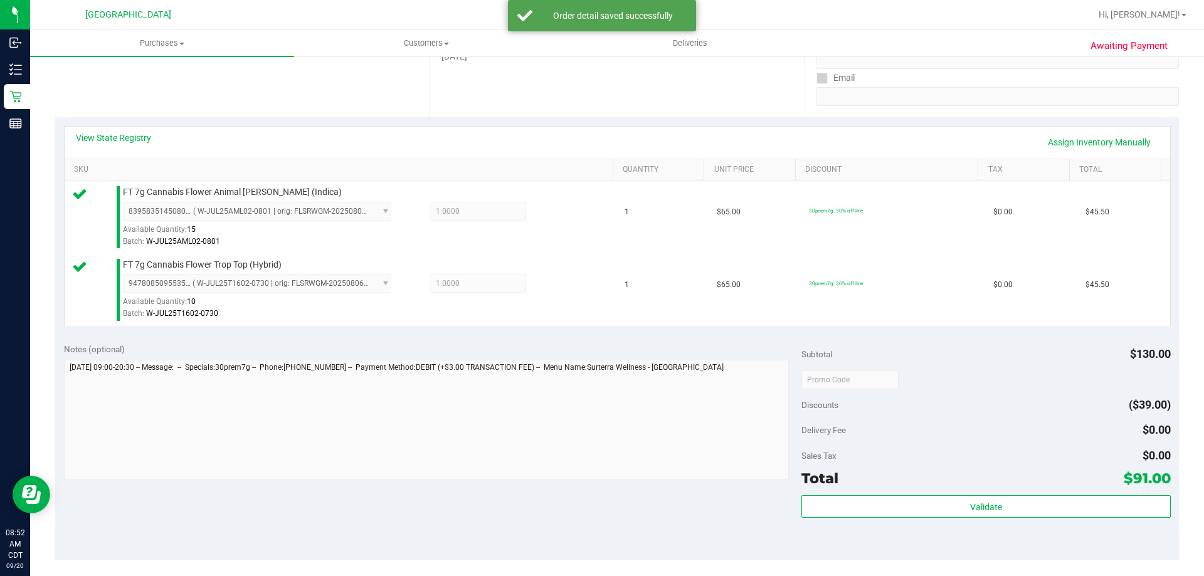
scroll to position [314, 0]
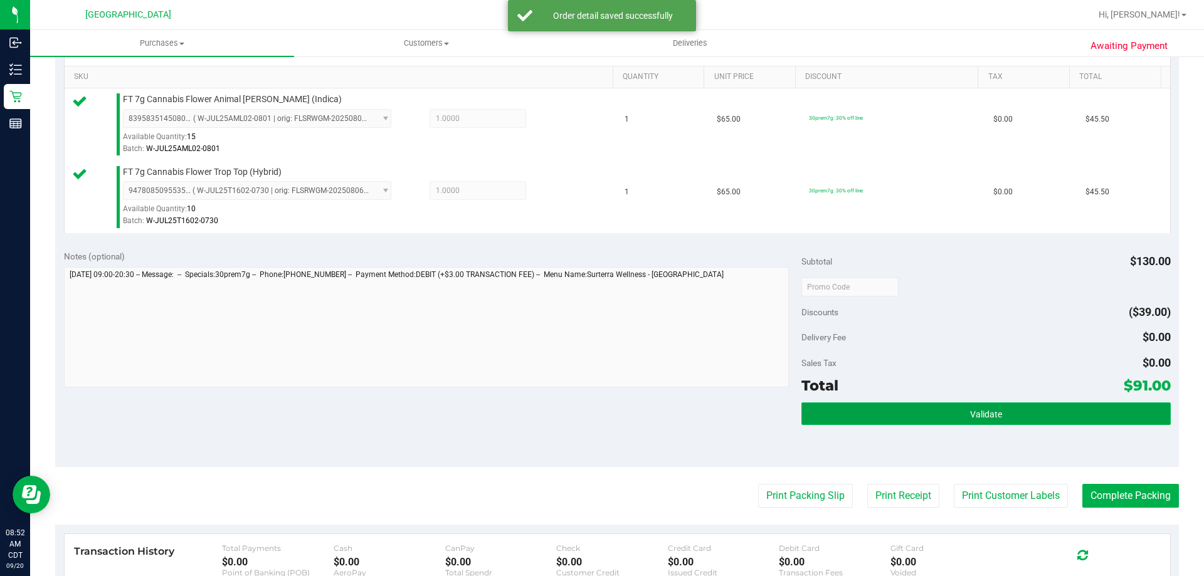
click at [861, 417] on button "Validate" at bounding box center [986, 414] width 369 height 23
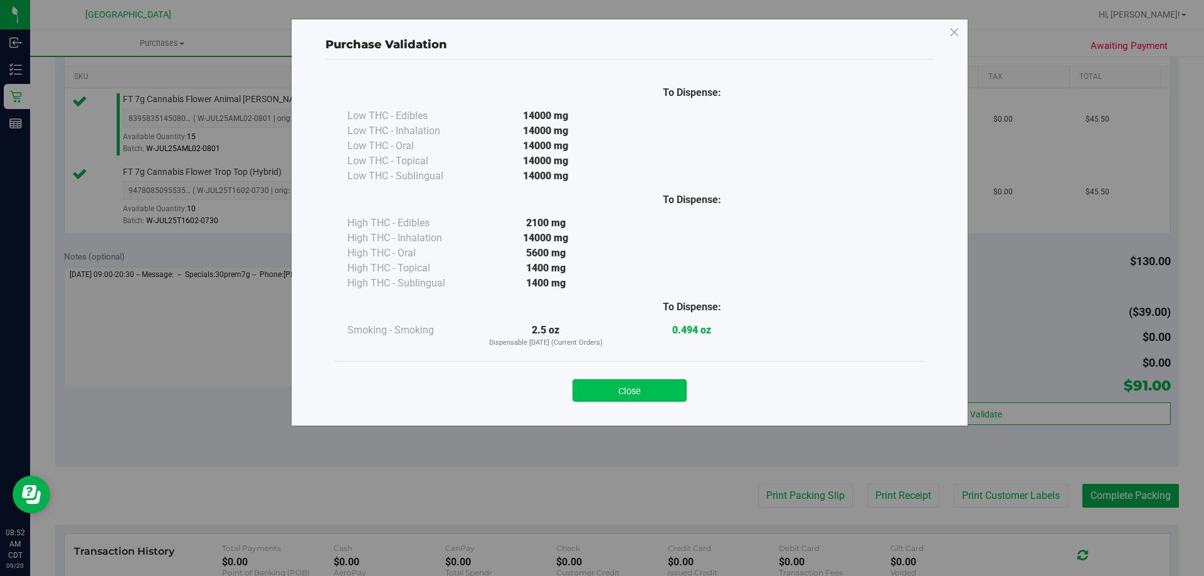
click at [651, 385] on button "Close" at bounding box center [630, 391] width 114 height 23
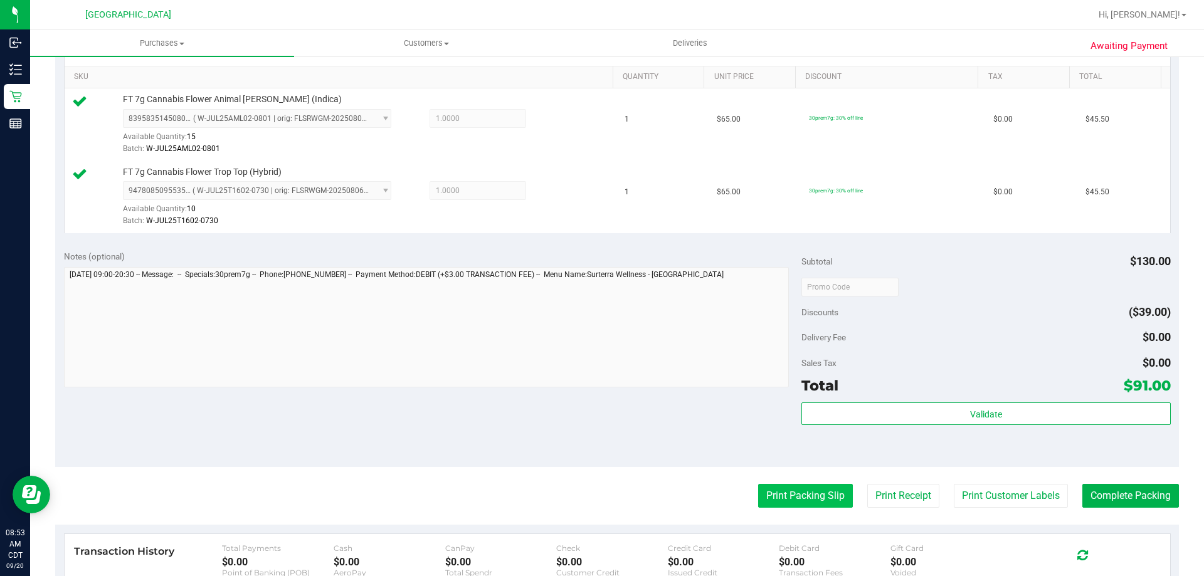
click at [834, 498] on button "Print Packing Slip" at bounding box center [805, 496] width 95 height 24
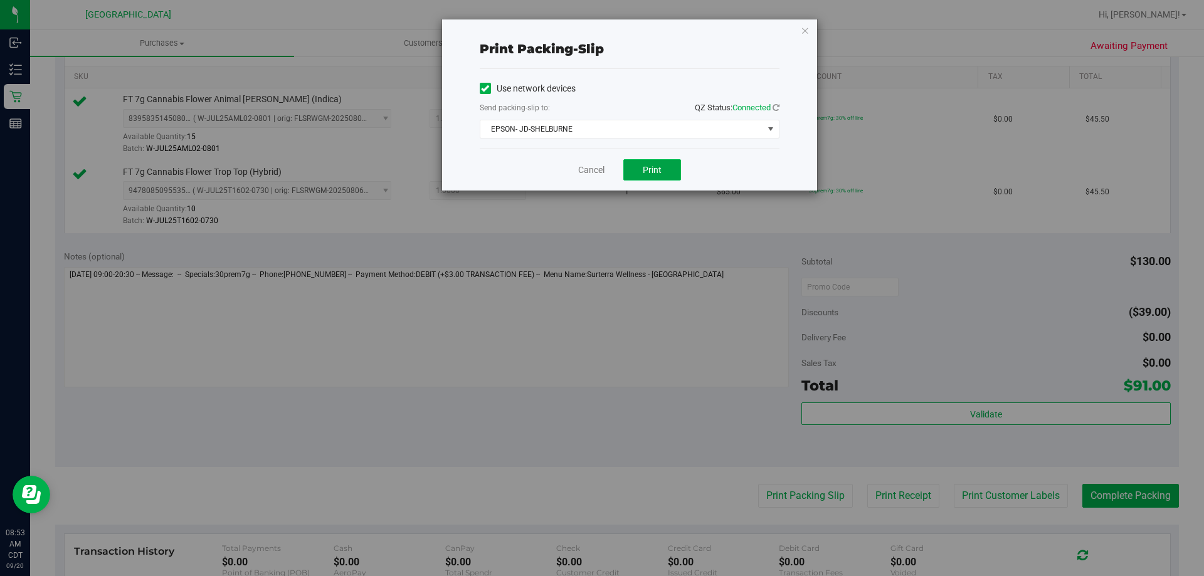
click at [654, 171] on span "Print" at bounding box center [652, 170] width 19 height 10
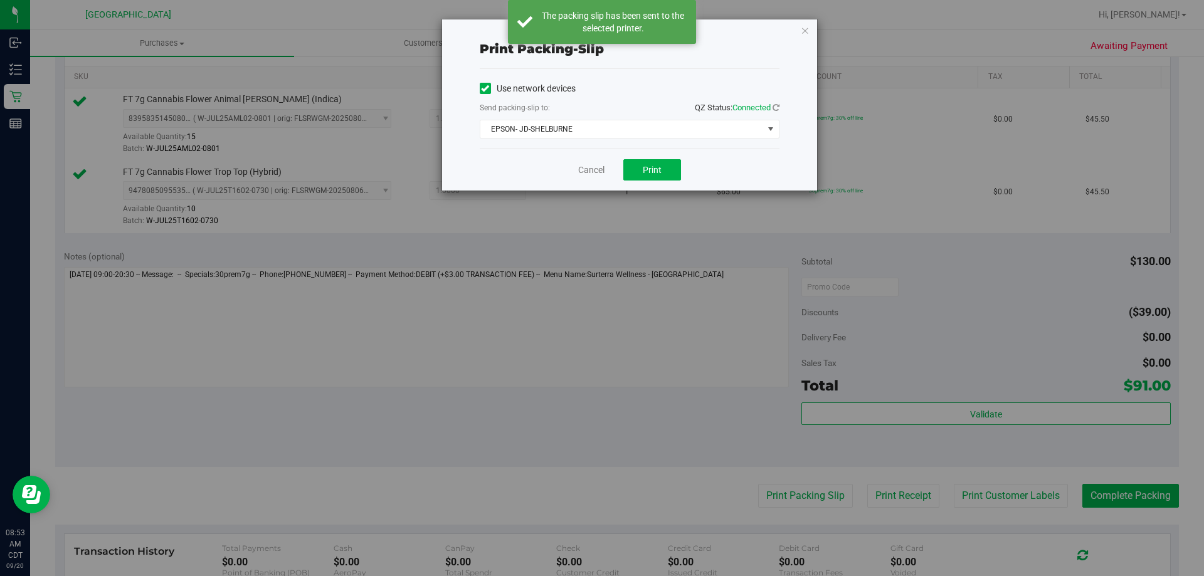
click at [588, 178] on div "Cancel Print" at bounding box center [630, 170] width 300 height 42
click at [587, 172] on link "Cancel" at bounding box center [591, 170] width 26 height 13
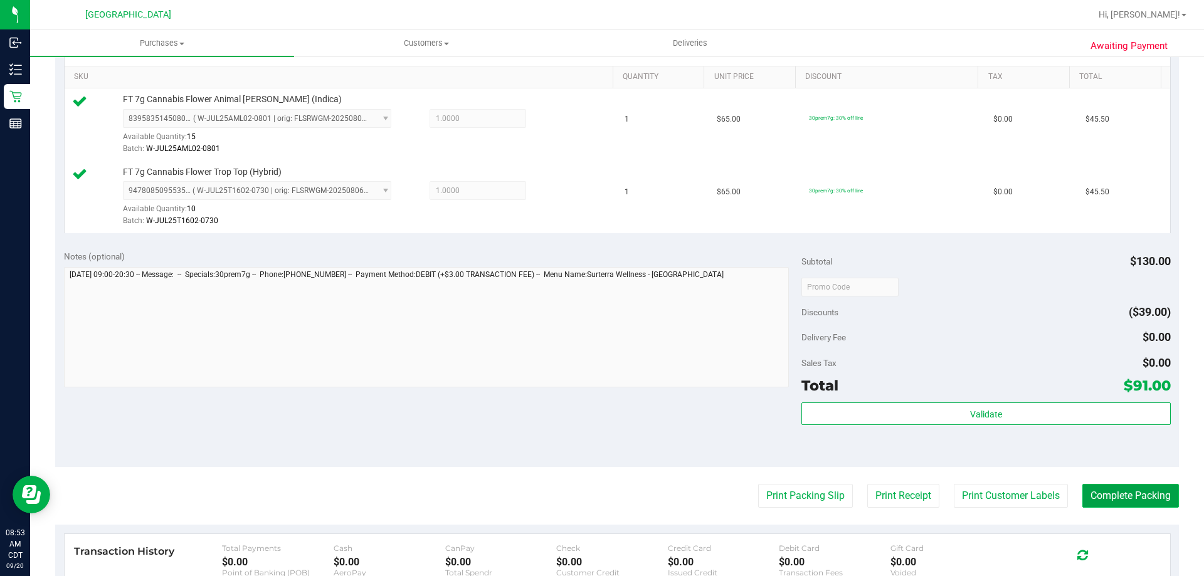
click at [1132, 506] on button "Complete Packing" at bounding box center [1131, 496] width 97 height 24
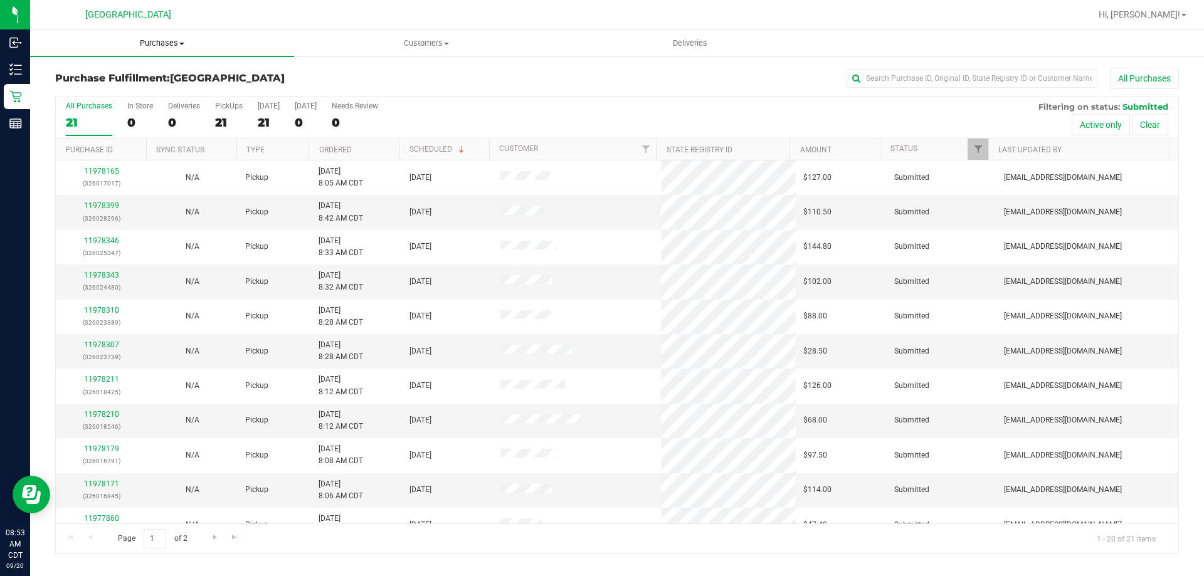
click at [159, 39] on span "Purchases" at bounding box center [162, 43] width 264 height 11
click at [373, 146] on th "Ordered" at bounding box center [354, 150] width 90 height 22
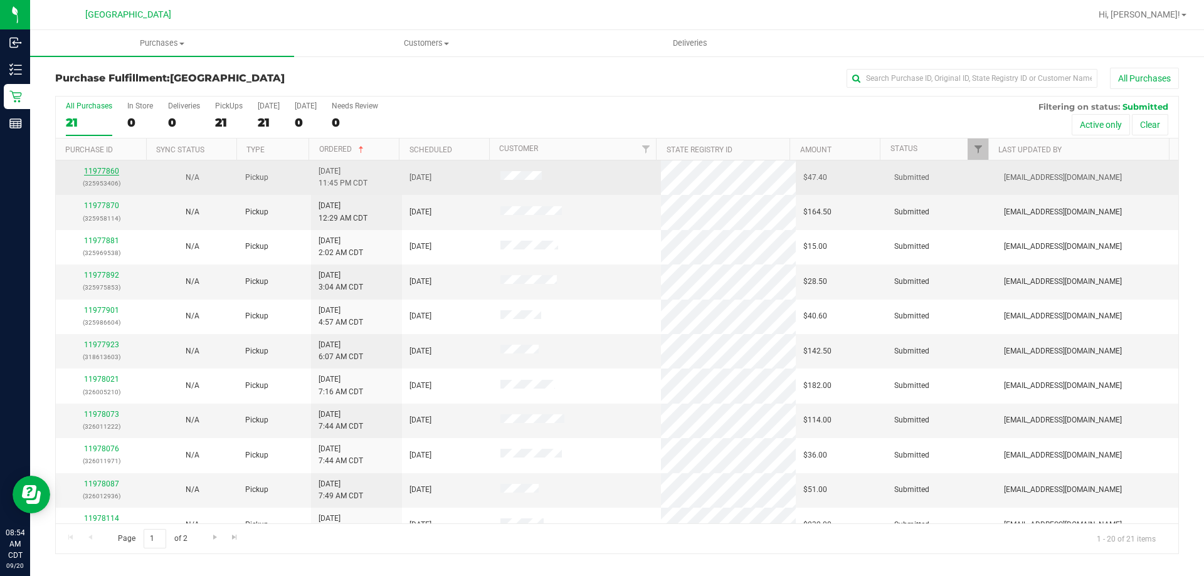
click at [102, 173] on link "11977860" at bounding box center [101, 171] width 35 height 9
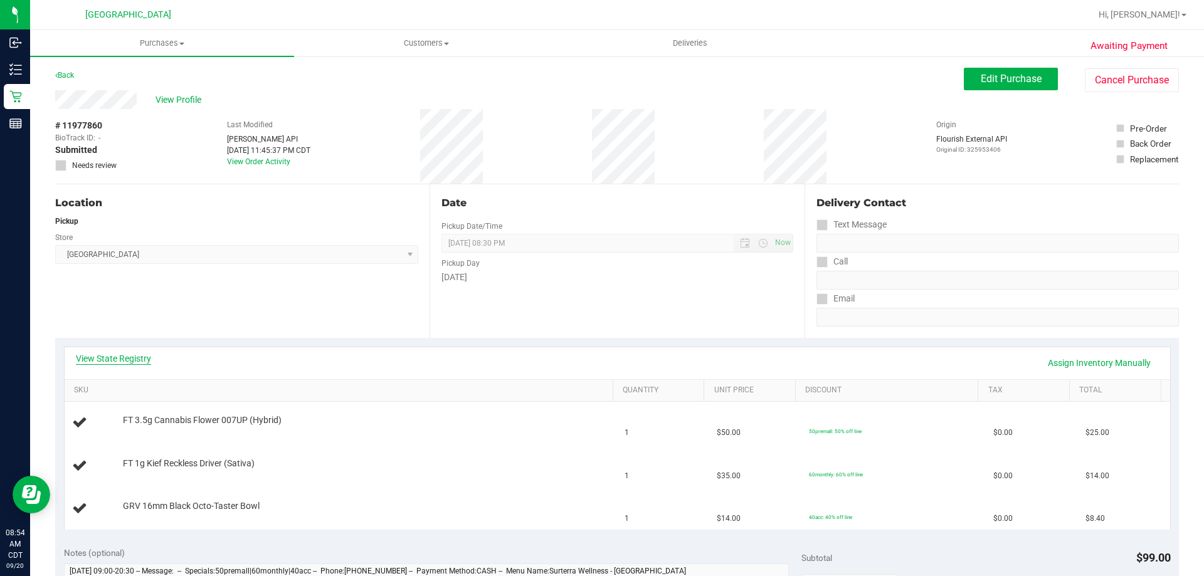
click at [120, 353] on link "View State Registry" at bounding box center [113, 359] width 75 height 13
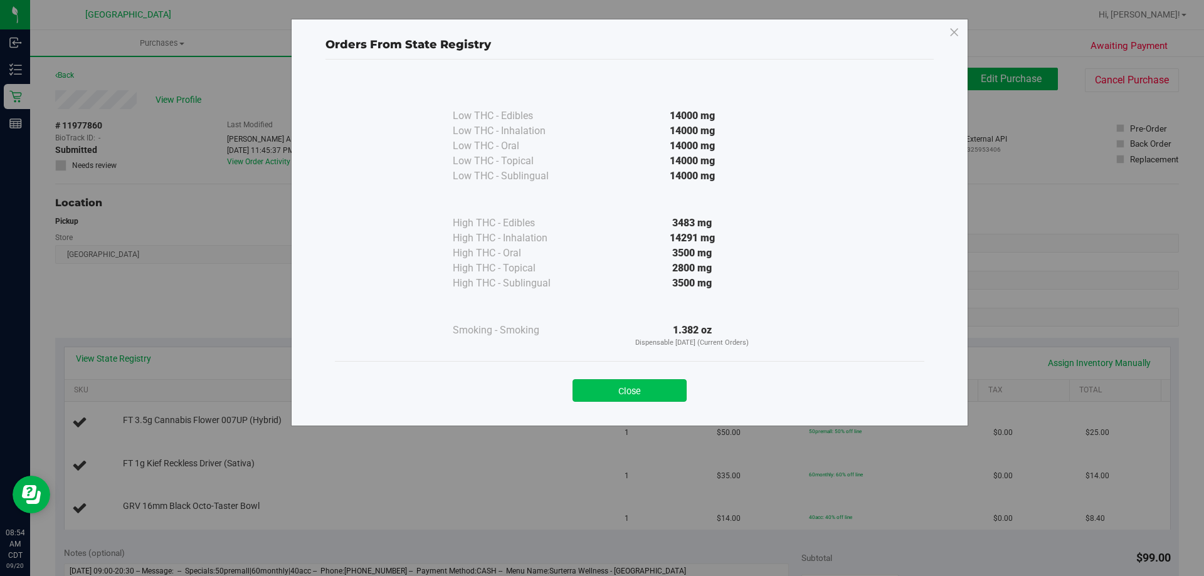
click at [674, 393] on button "Close" at bounding box center [630, 391] width 114 height 23
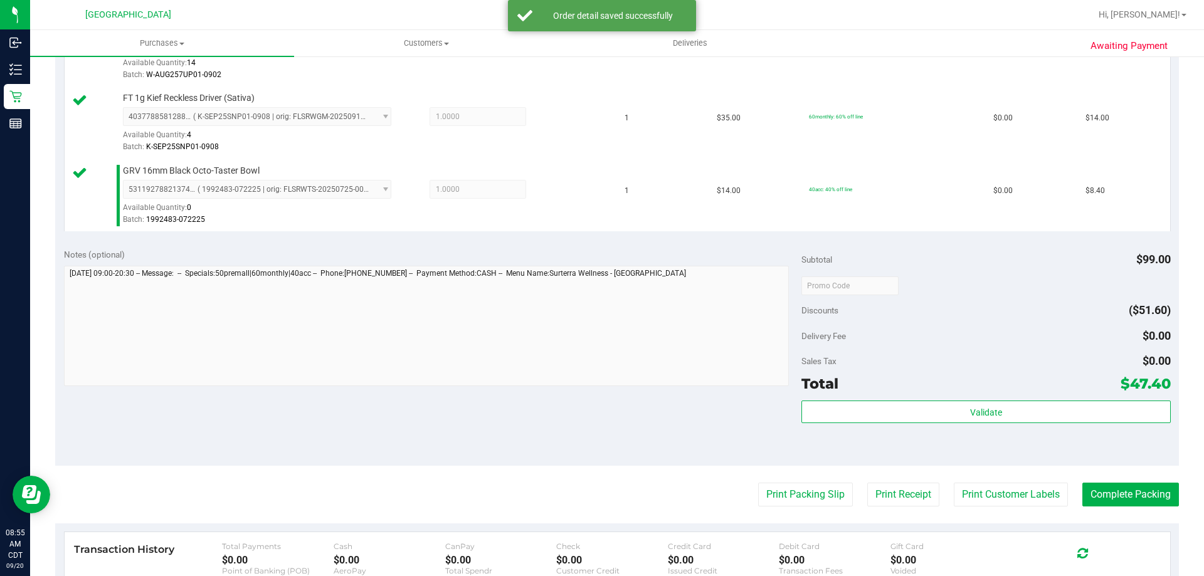
scroll to position [565, 0]
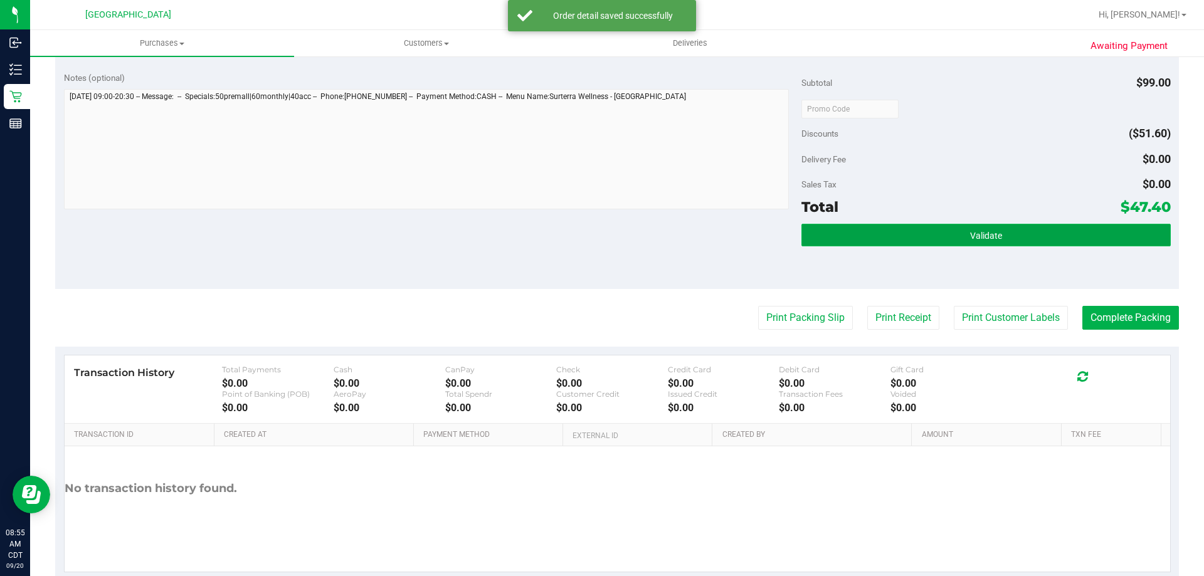
click at [905, 241] on button "Validate" at bounding box center [986, 235] width 369 height 23
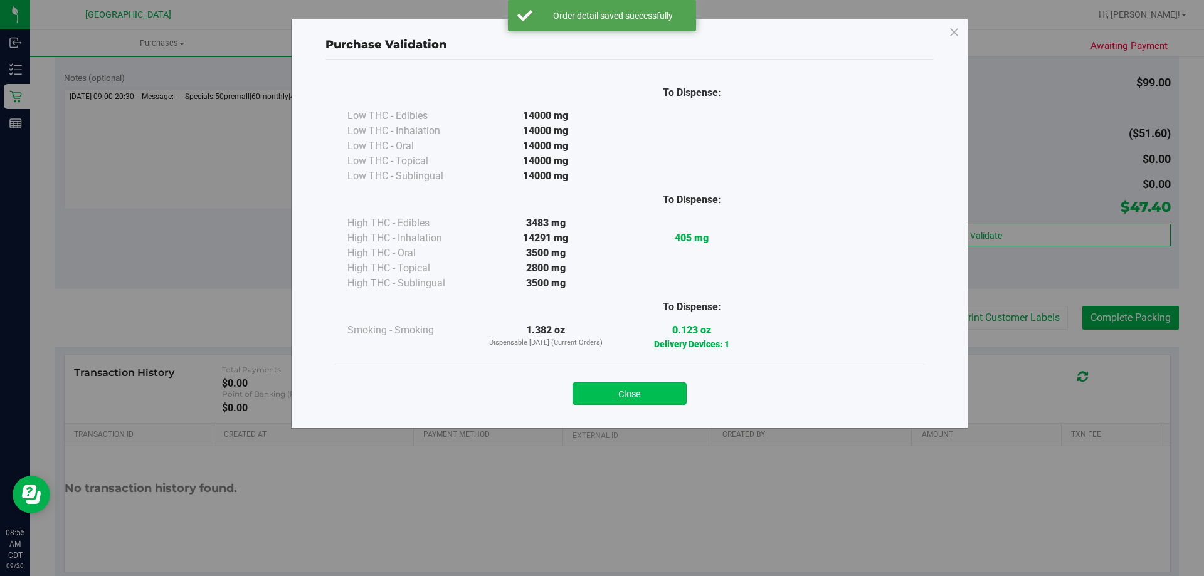
click at [659, 401] on button "Close" at bounding box center [630, 394] width 114 height 23
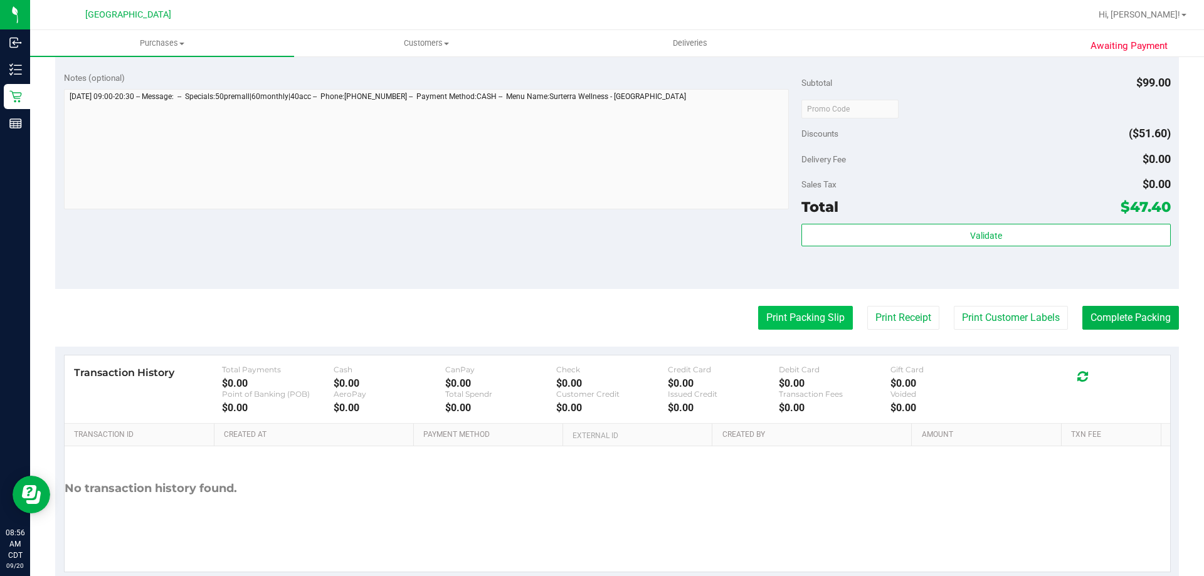
click at [809, 319] on button "Print Packing Slip" at bounding box center [805, 318] width 95 height 24
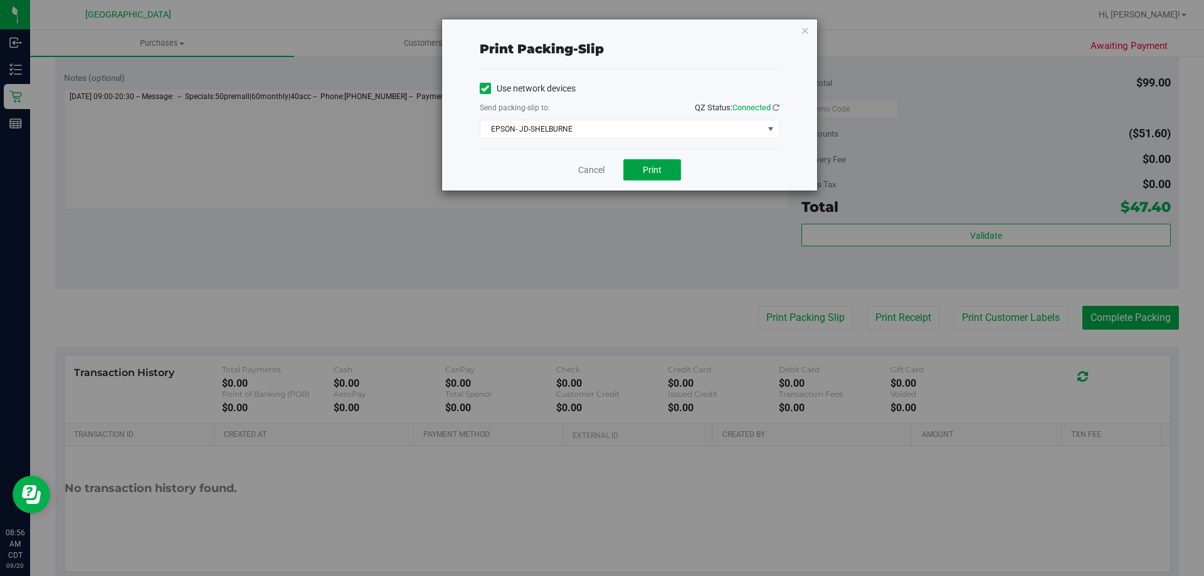
click at [659, 173] on span "Print" at bounding box center [652, 170] width 19 height 10
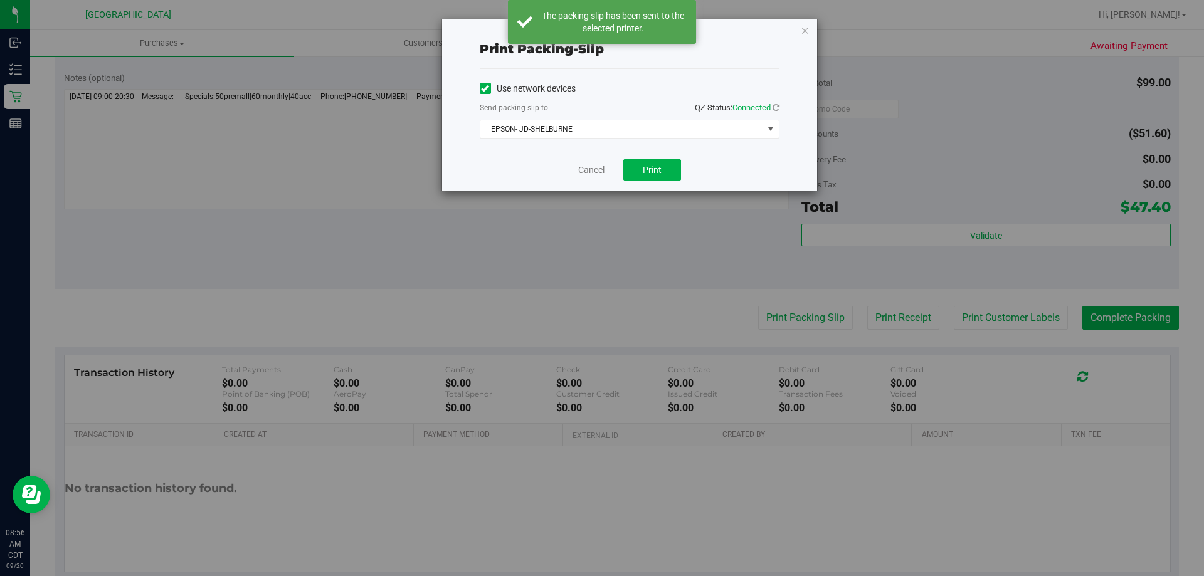
click at [592, 175] on link "Cancel" at bounding box center [591, 170] width 26 height 13
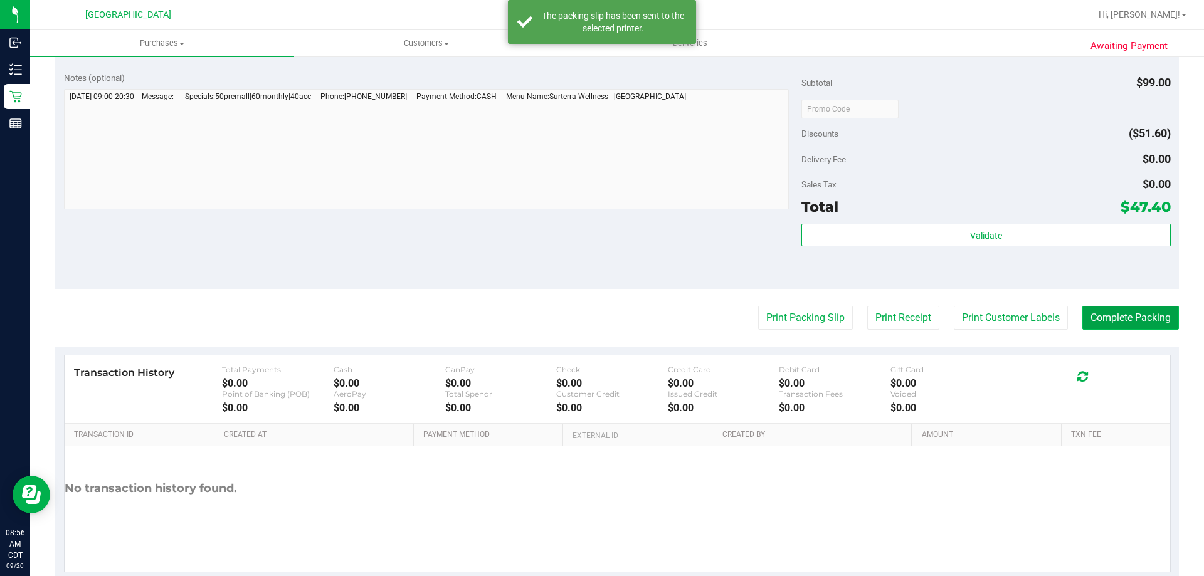
click at [1084, 318] on button "Complete Packing" at bounding box center [1131, 318] width 97 height 24
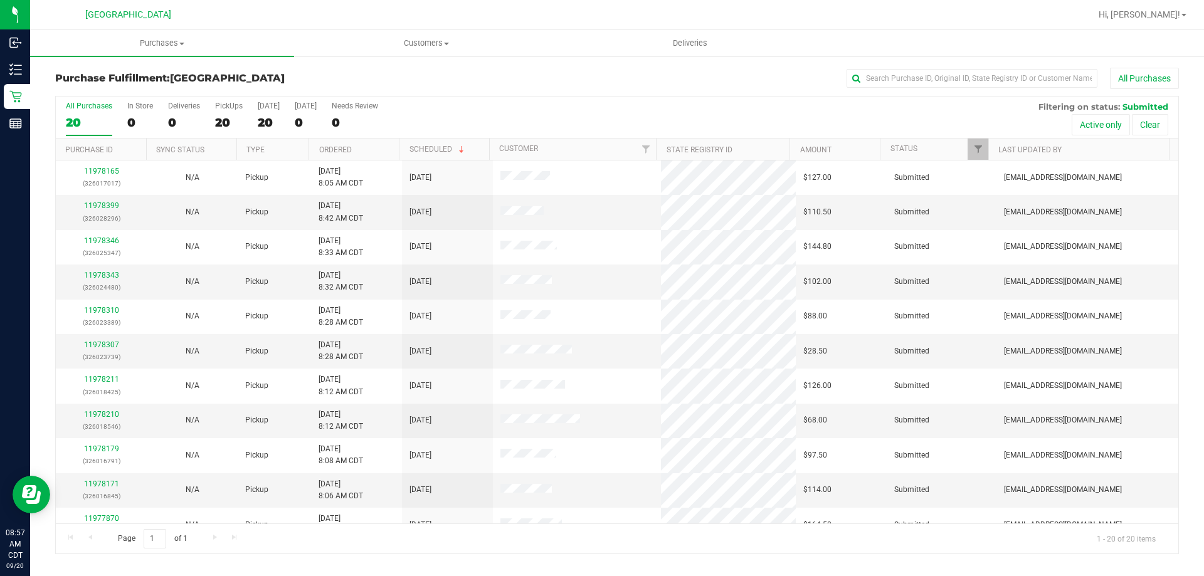
click at [371, 142] on th "Ordered" at bounding box center [354, 150] width 90 height 22
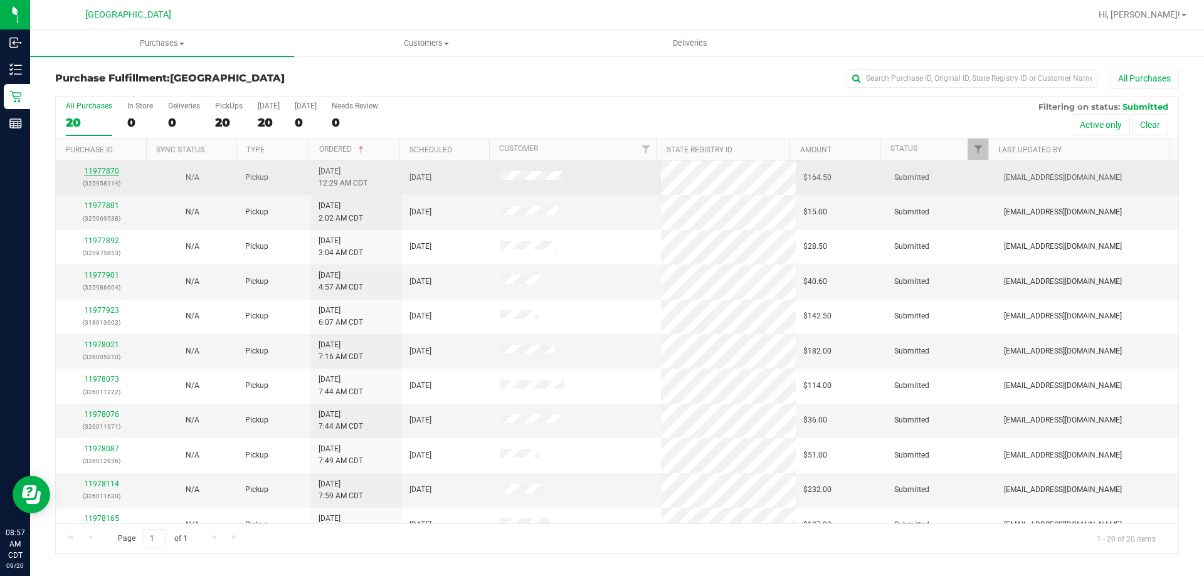
click at [113, 172] on link "11977870" at bounding box center [101, 171] width 35 height 9
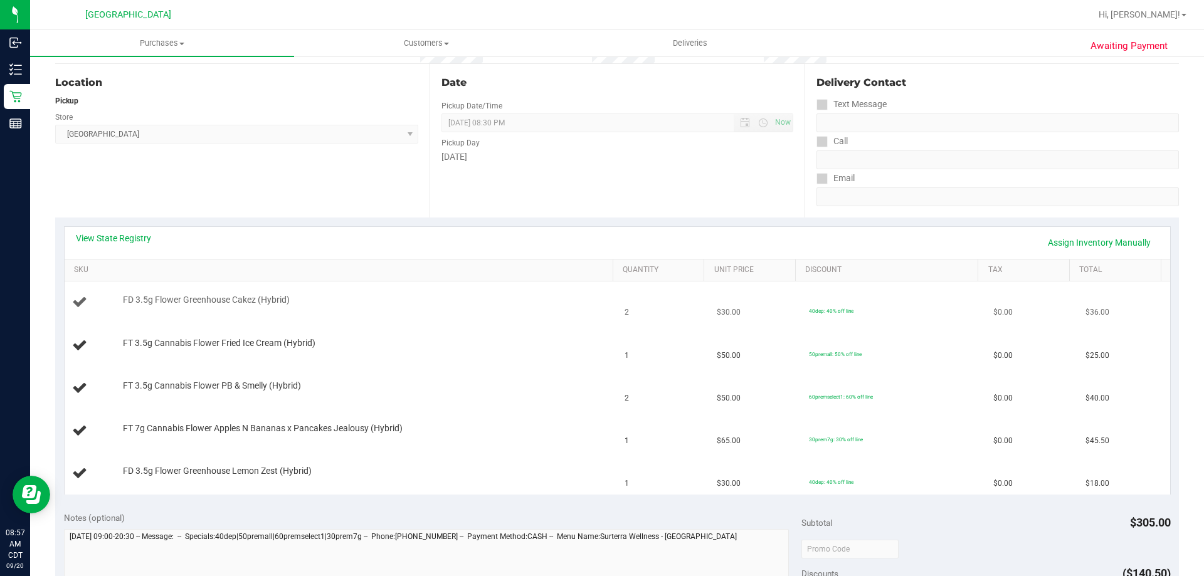
scroll to position [125, 0]
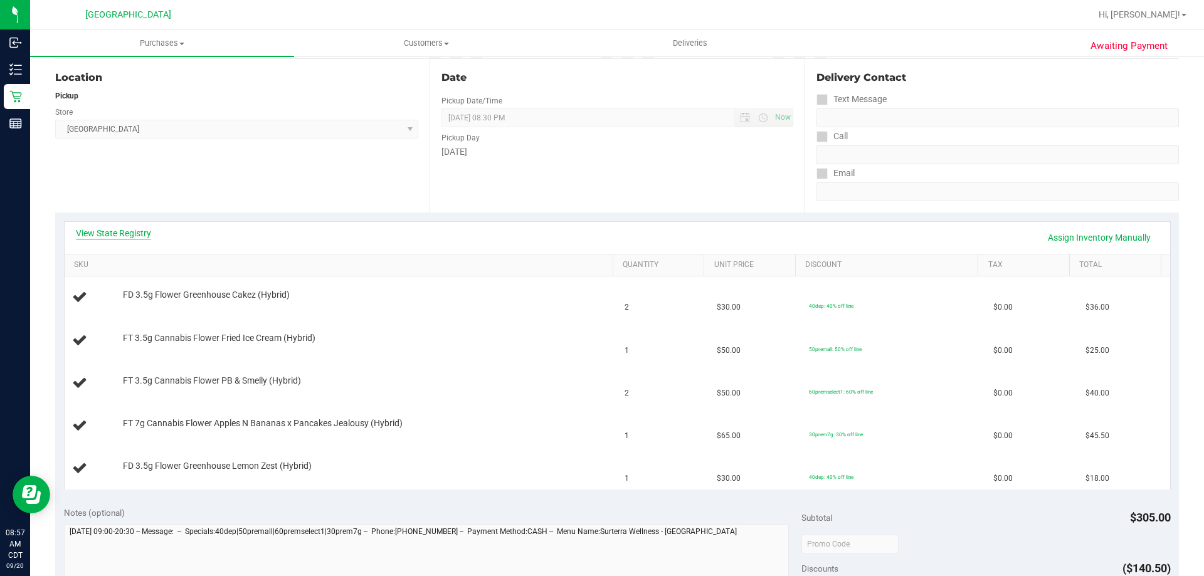
click at [146, 230] on link "View State Registry" at bounding box center [113, 233] width 75 height 13
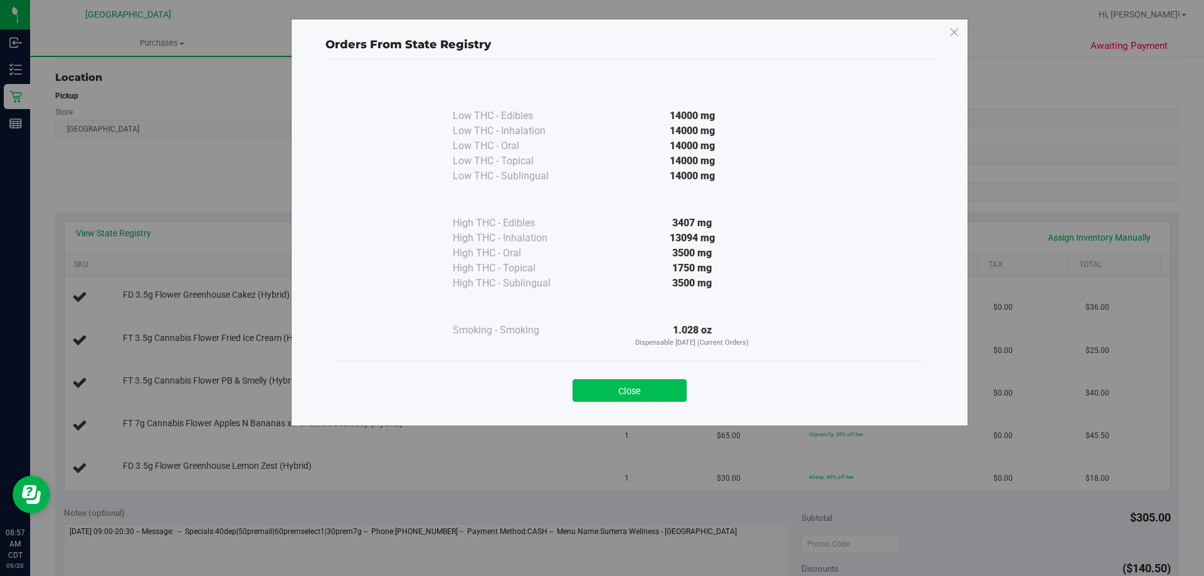
click at [598, 390] on button "Close" at bounding box center [630, 391] width 114 height 23
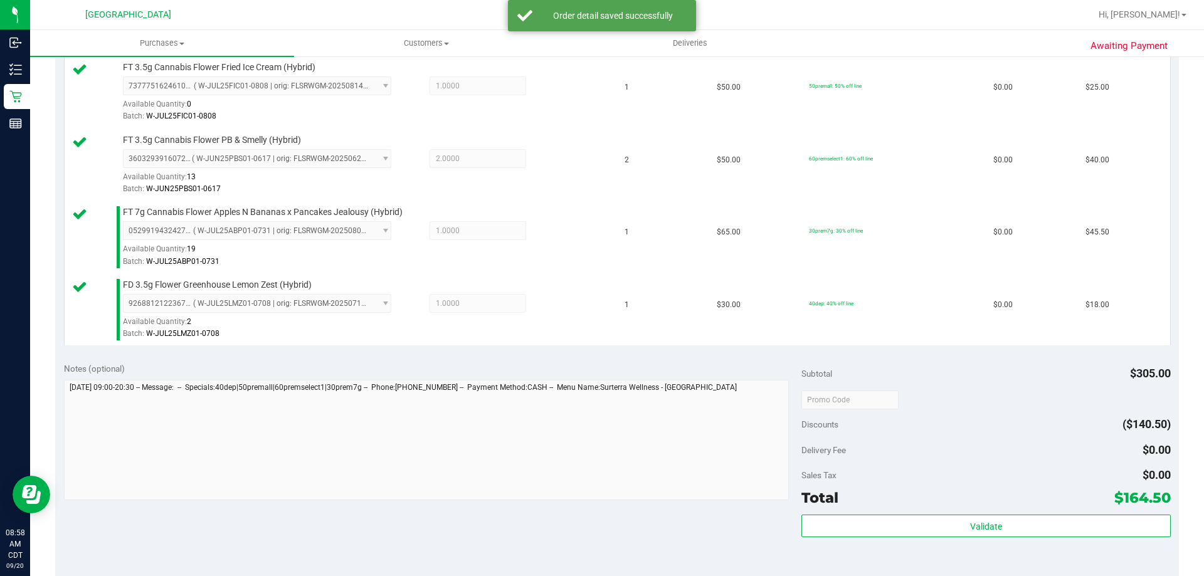
scroll to position [439, 0]
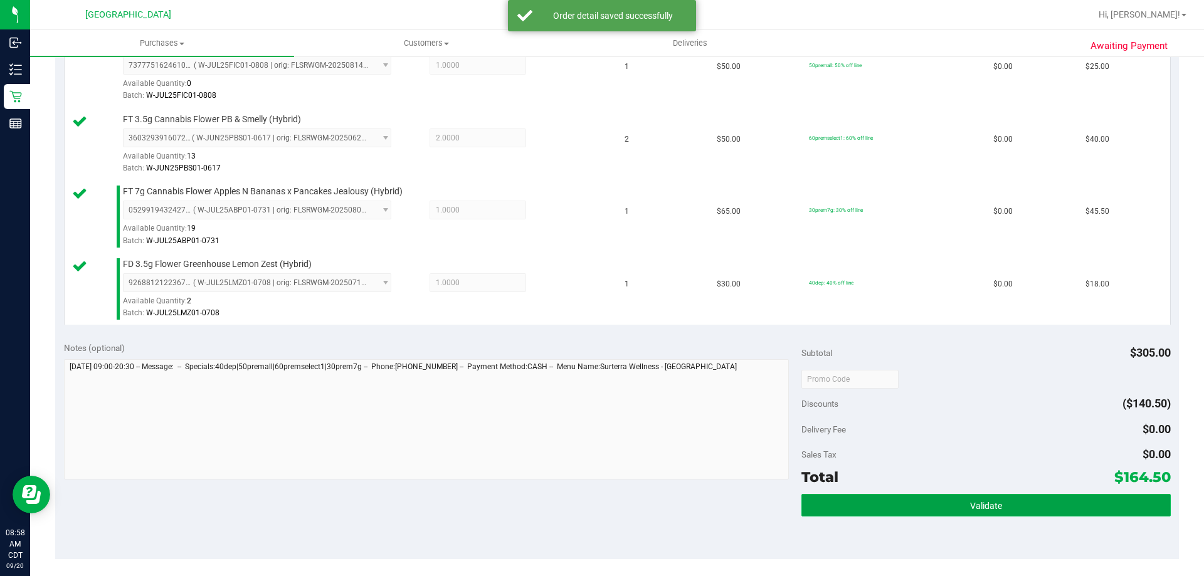
click at [1061, 501] on button "Validate" at bounding box center [986, 505] width 369 height 23
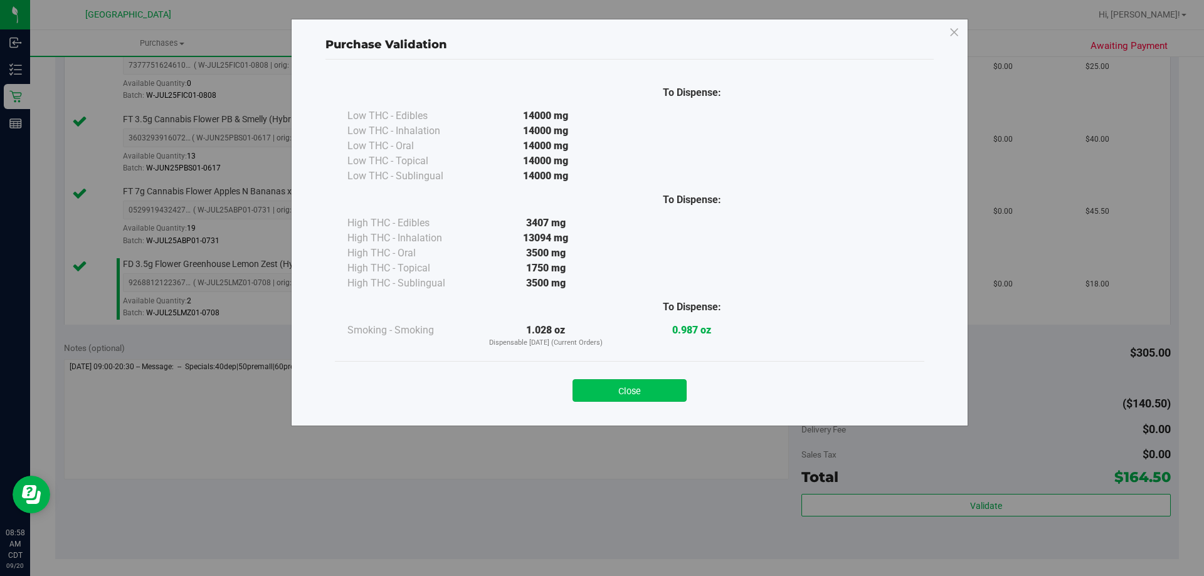
click at [674, 394] on button "Close" at bounding box center [630, 391] width 114 height 23
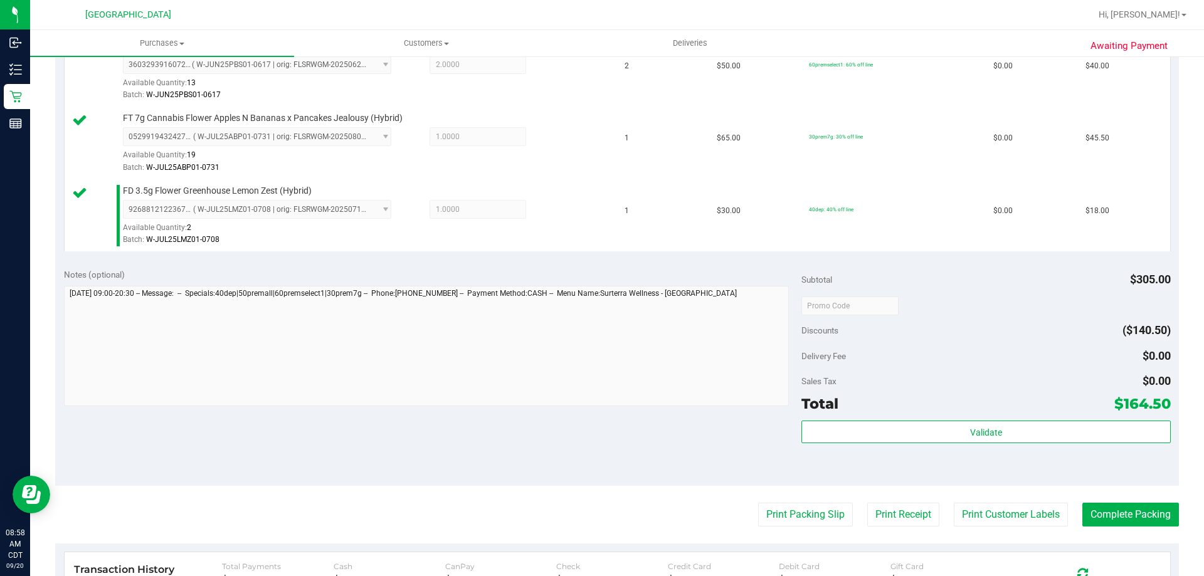
scroll to position [627, 0]
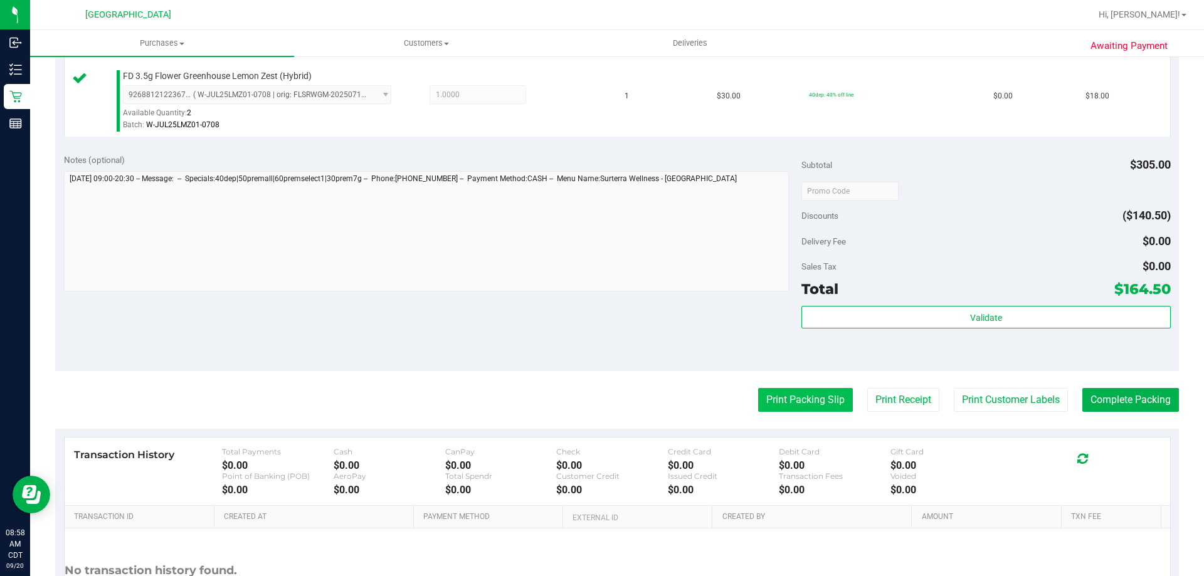
click at [816, 393] on button "Print Packing Slip" at bounding box center [805, 400] width 95 height 24
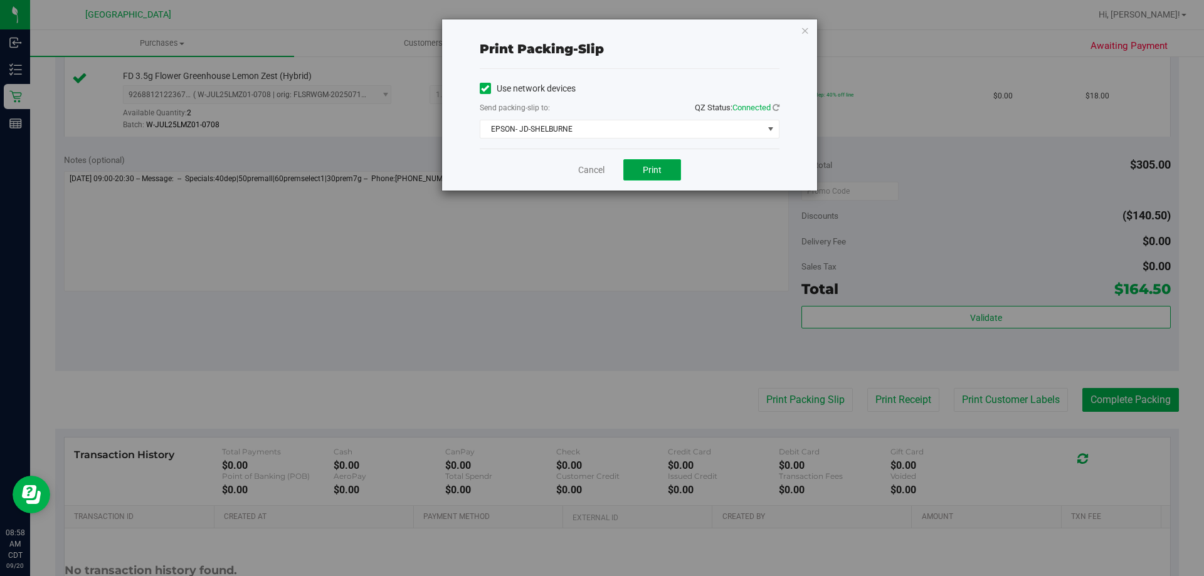
click at [645, 166] on span "Print" at bounding box center [652, 170] width 19 height 10
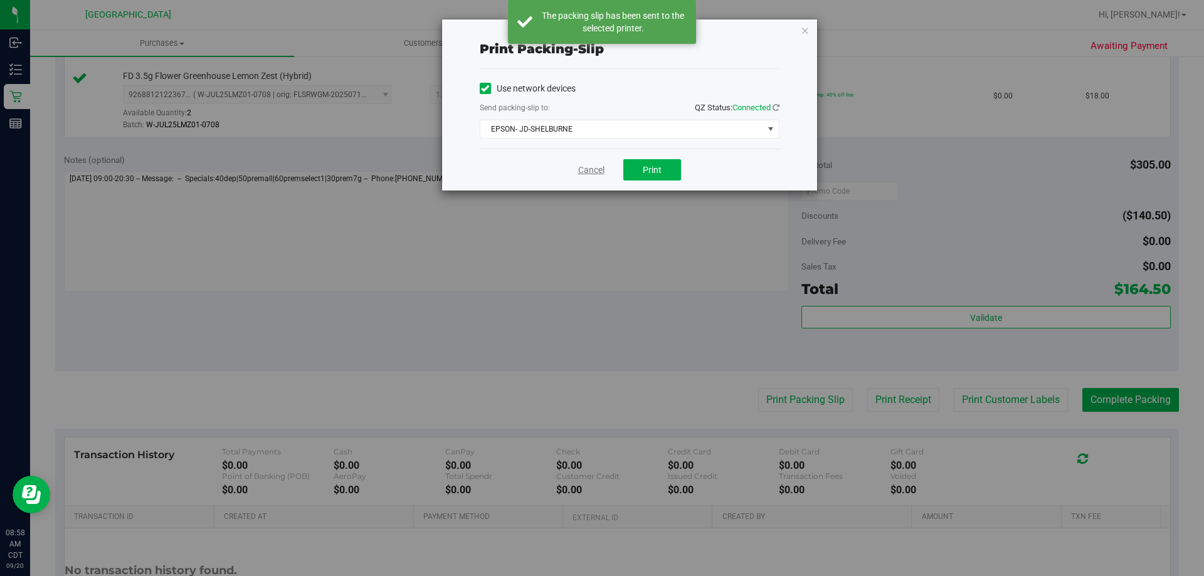
click at [585, 171] on link "Cancel" at bounding box center [591, 170] width 26 height 13
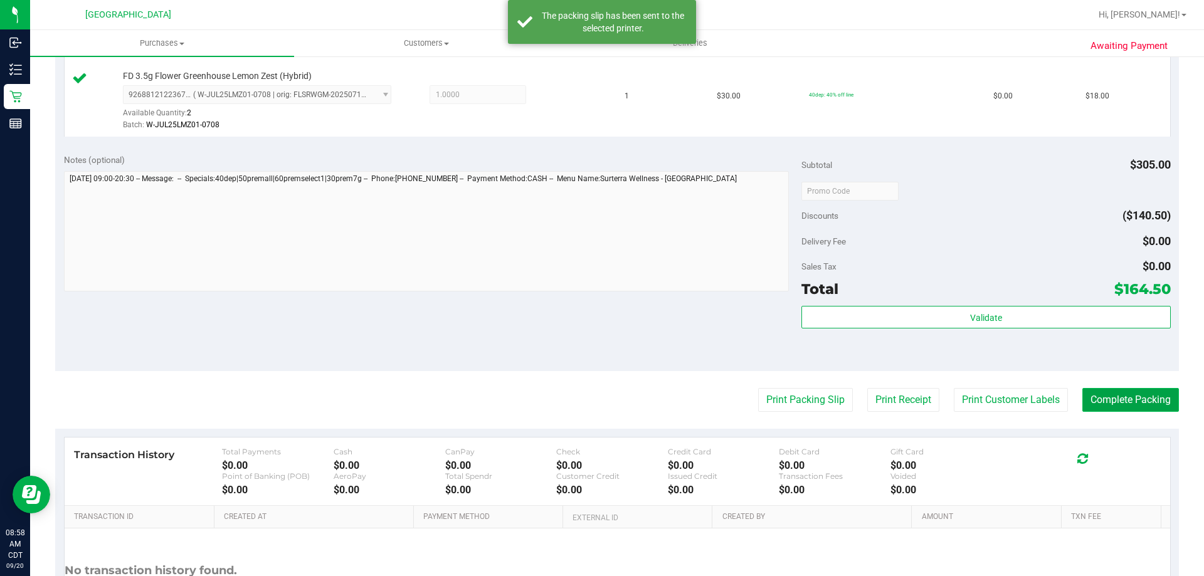
click at [1130, 408] on button "Complete Packing" at bounding box center [1131, 400] width 97 height 24
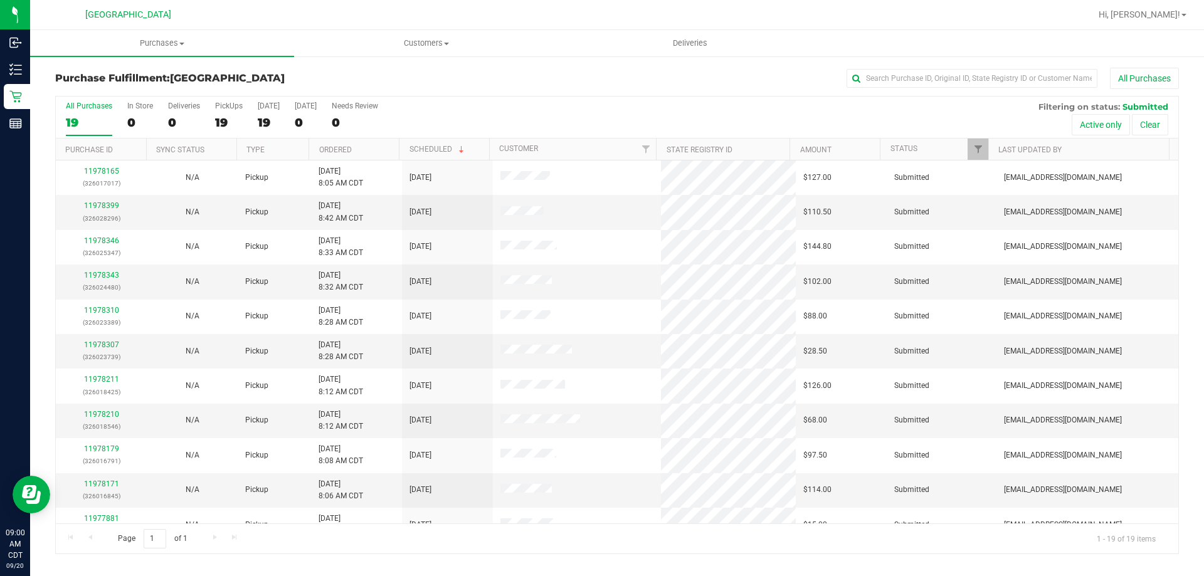
click at [365, 150] on th "Ordered" at bounding box center [354, 150] width 90 height 22
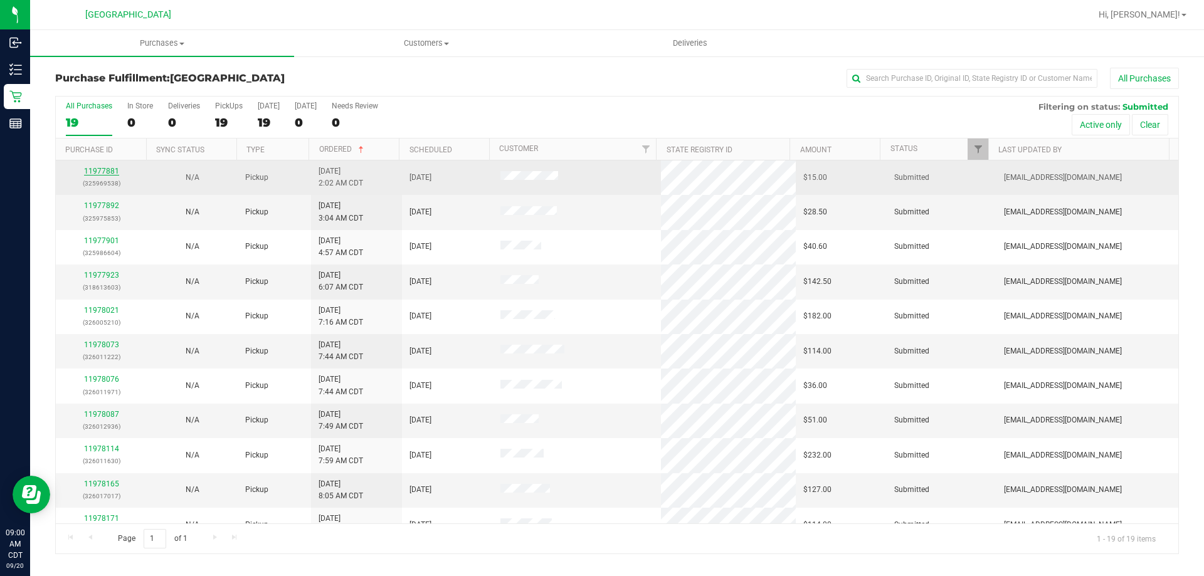
click at [109, 171] on link "11977881" at bounding box center [101, 171] width 35 height 9
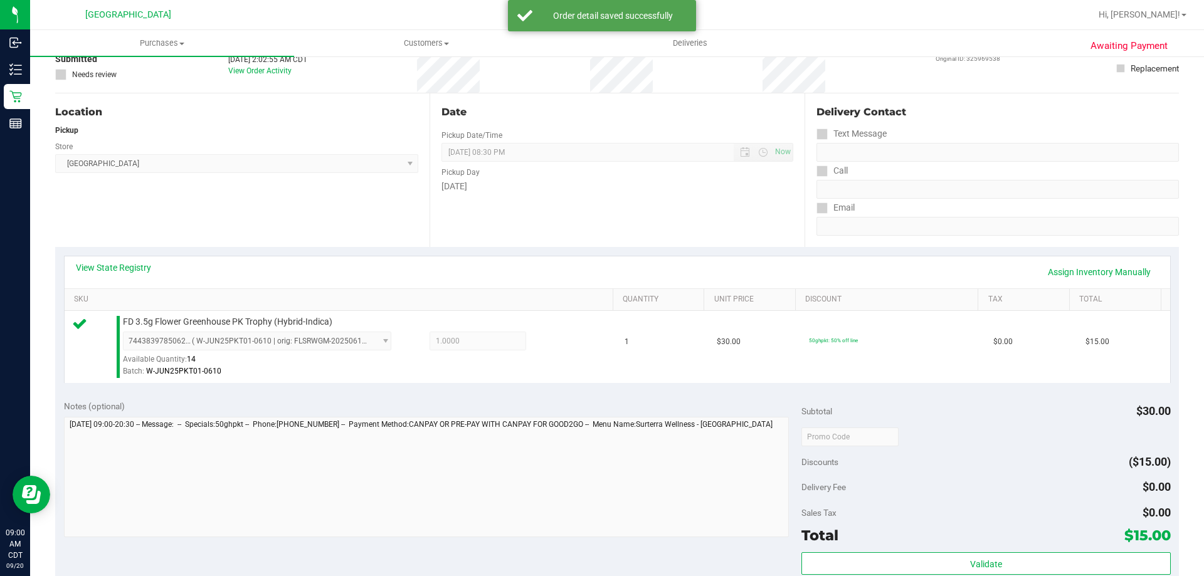
scroll to position [125, 0]
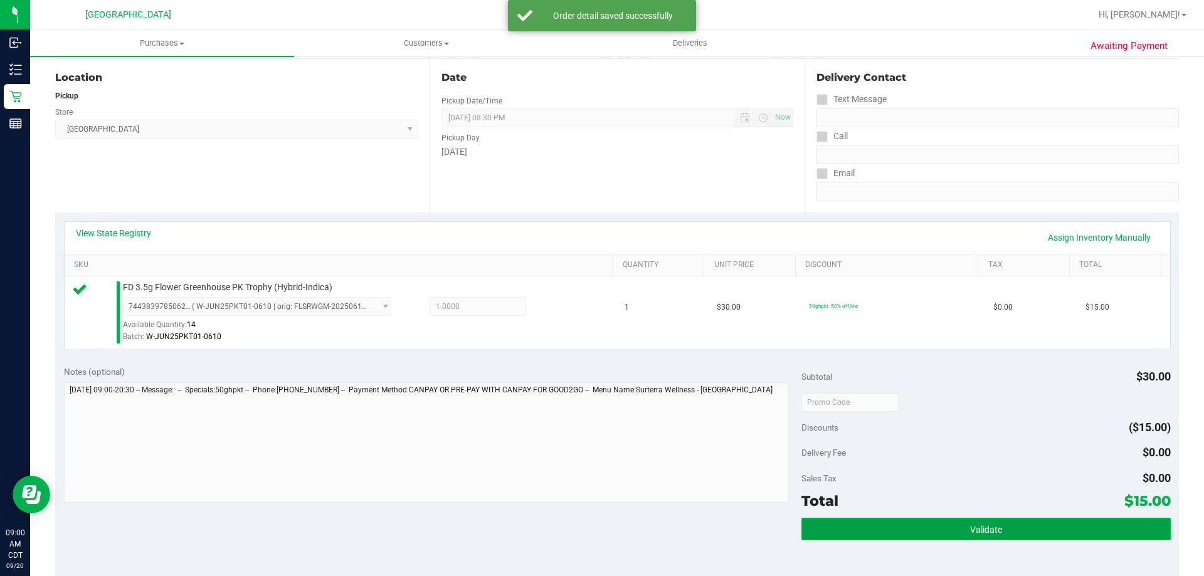
click at [862, 530] on button "Validate" at bounding box center [986, 529] width 369 height 23
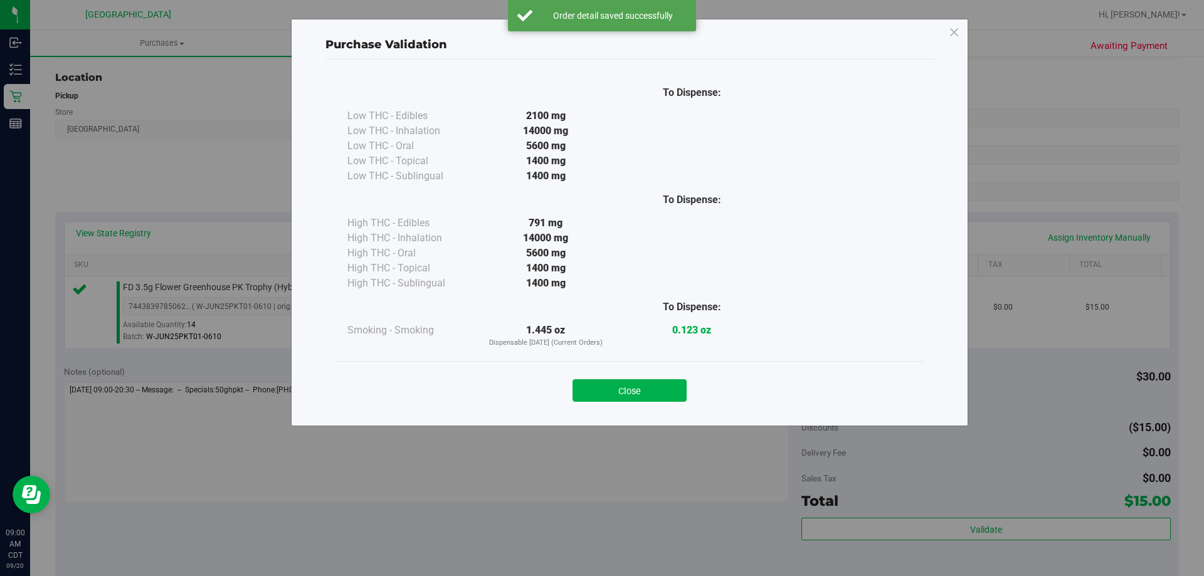
click at [666, 373] on div "Close" at bounding box center [629, 386] width 571 height 31
click at [670, 385] on button "Close" at bounding box center [630, 391] width 114 height 23
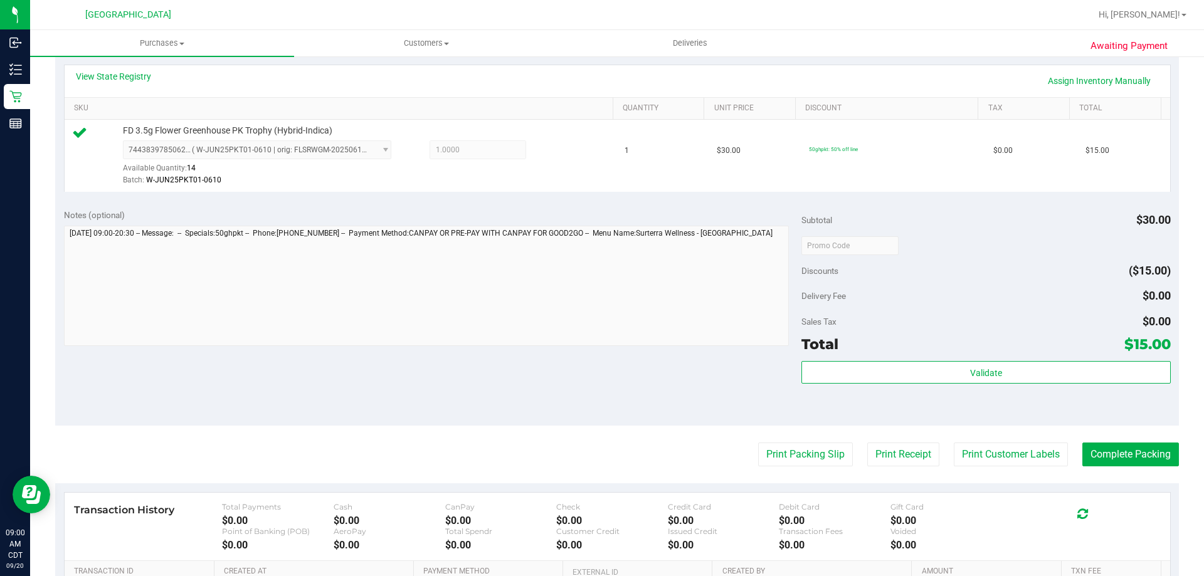
scroll to position [439, 0]
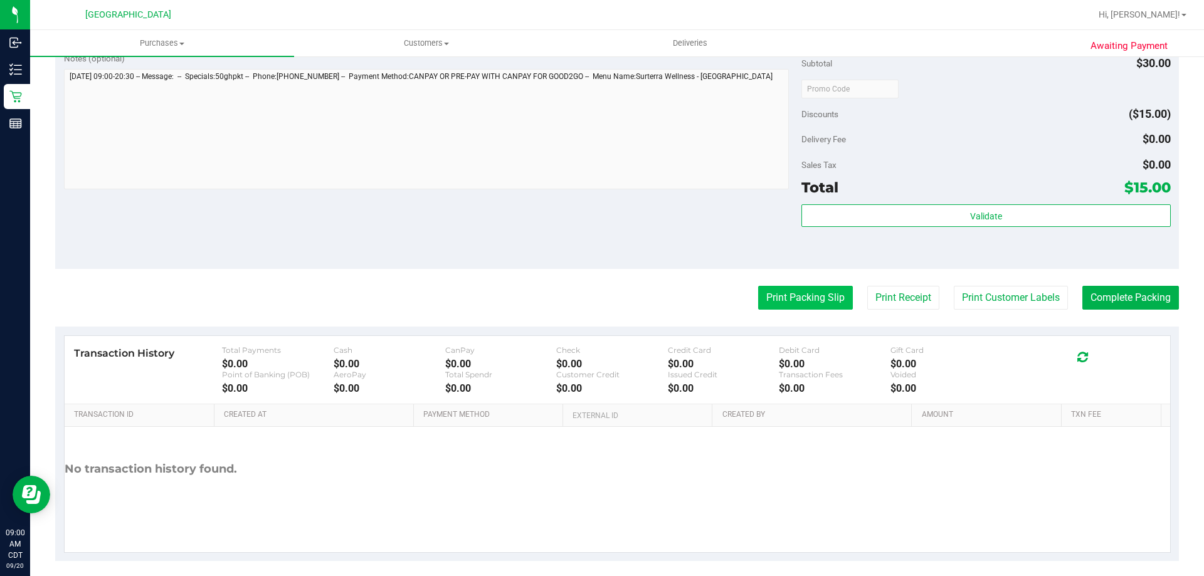
click at [778, 305] on button "Print Packing Slip" at bounding box center [805, 298] width 95 height 24
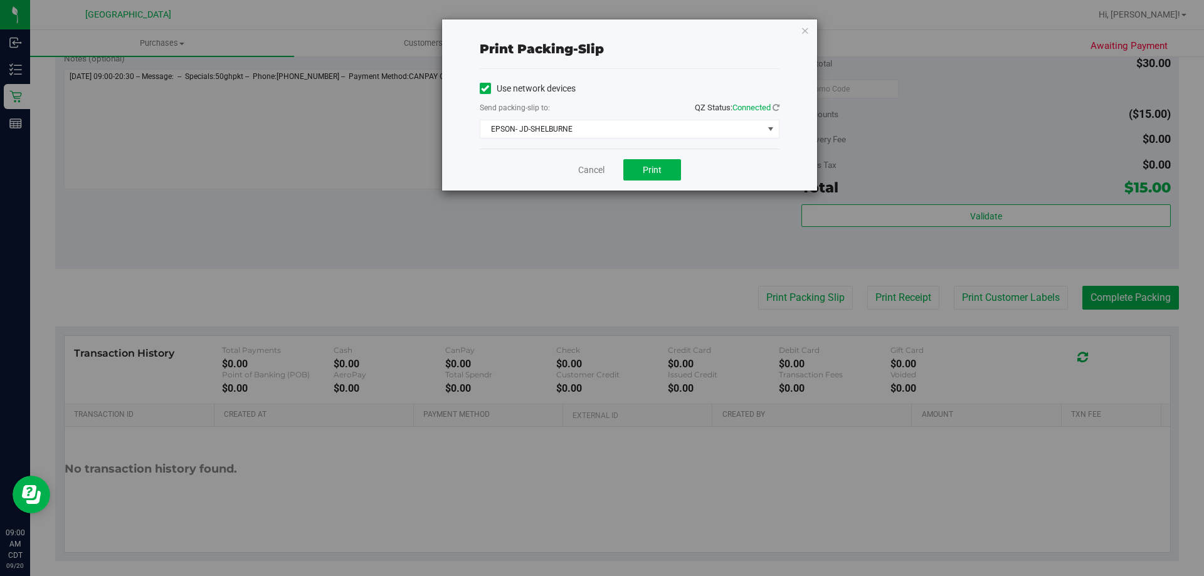
click at [622, 169] on div "Cancel Print" at bounding box center [630, 170] width 300 height 42
click at [631, 169] on button "Print" at bounding box center [653, 169] width 58 height 21
click at [595, 176] on link "Cancel" at bounding box center [591, 170] width 26 height 13
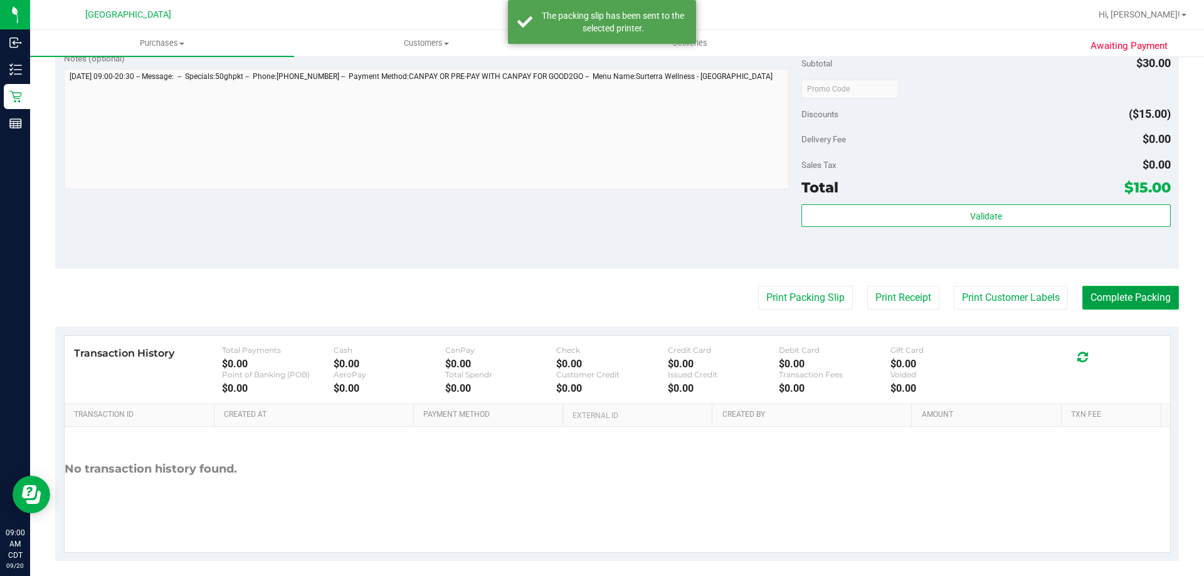
click at [1093, 301] on button "Complete Packing" at bounding box center [1131, 298] width 97 height 24
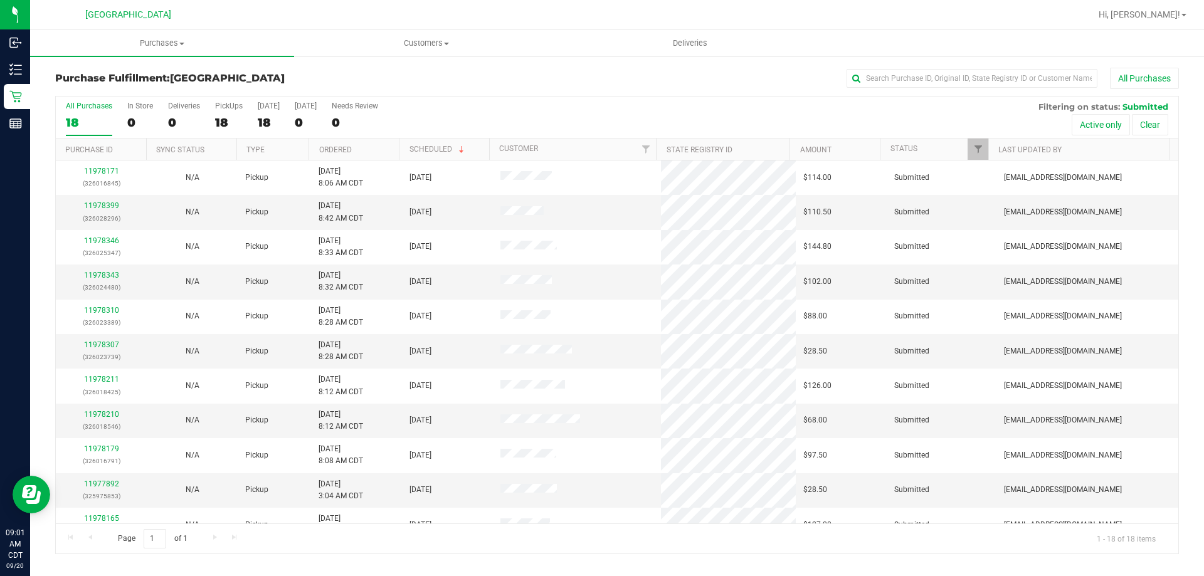
click at [361, 151] on th "Ordered" at bounding box center [354, 150] width 90 height 22
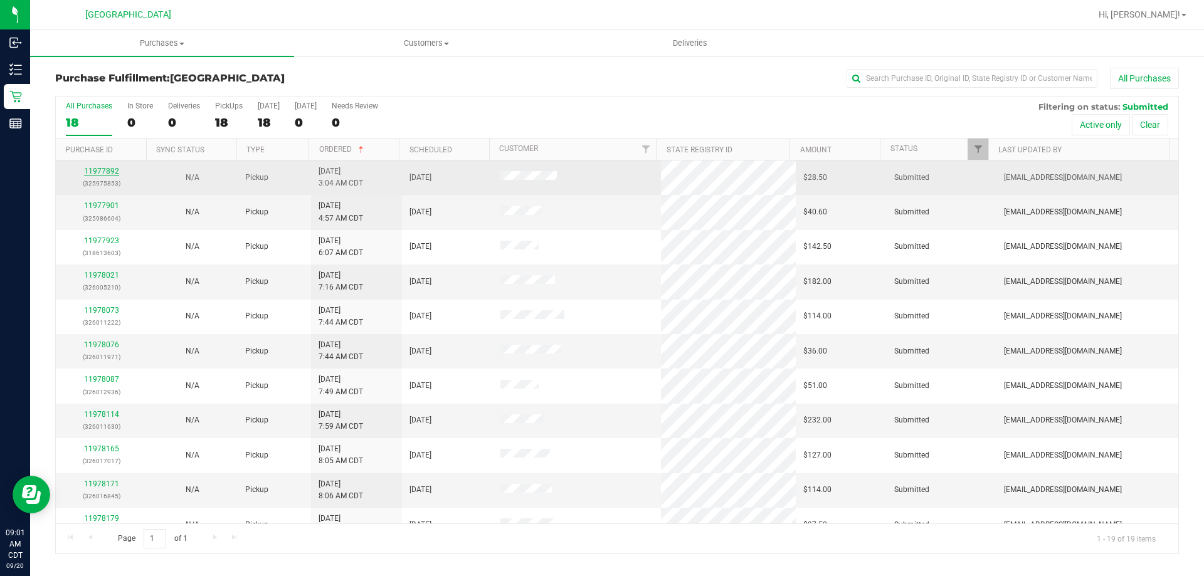
click at [104, 173] on link "11977892" at bounding box center [101, 171] width 35 height 9
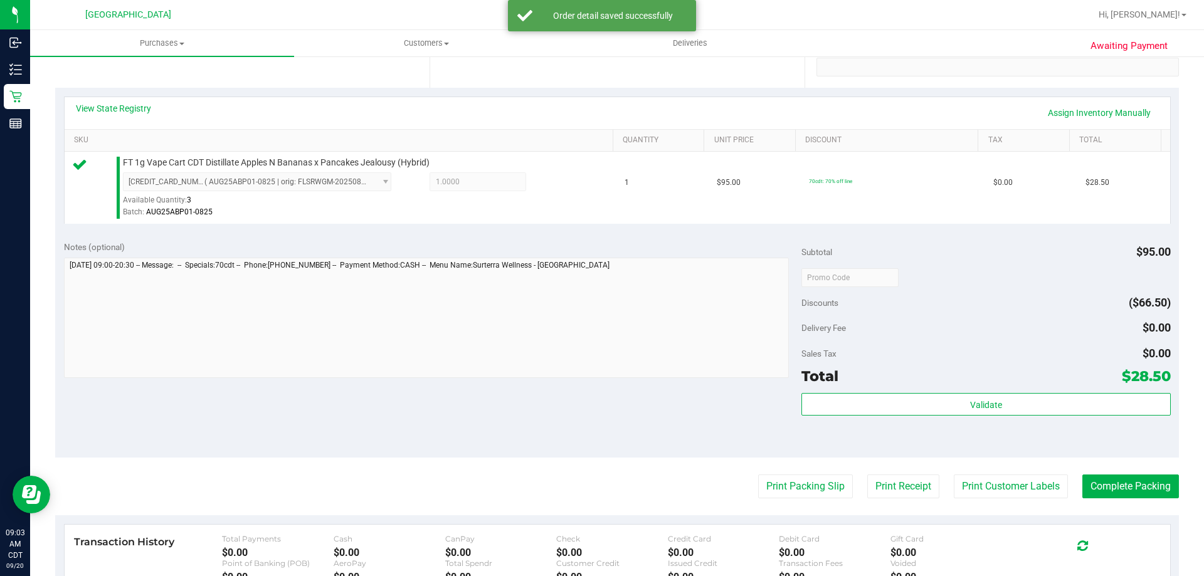
scroll to position [251, 0]
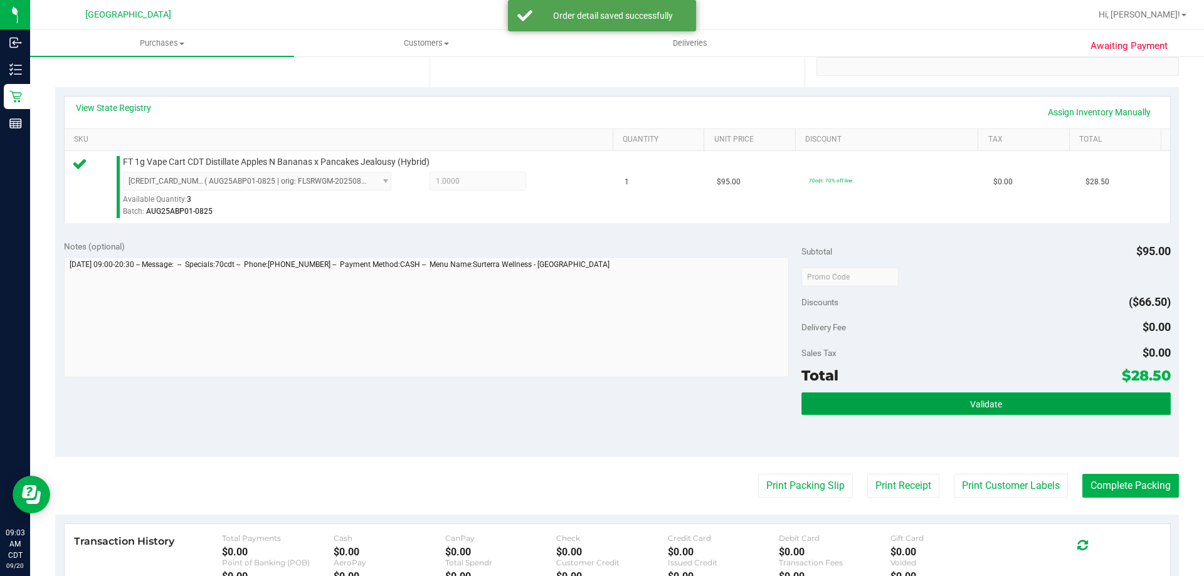
click at [877, 406] on button "Validate" at bounding box center [986, 404] width 369 height 23
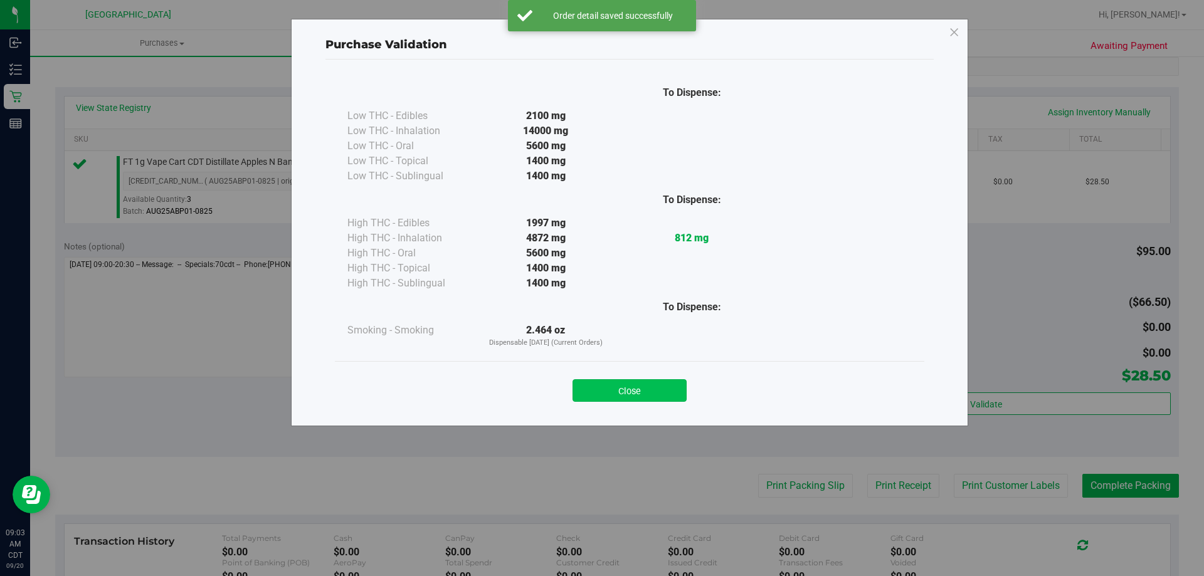
click at [638, 389] on button "Close" at bounding box center [630, 391] width 114 height 23
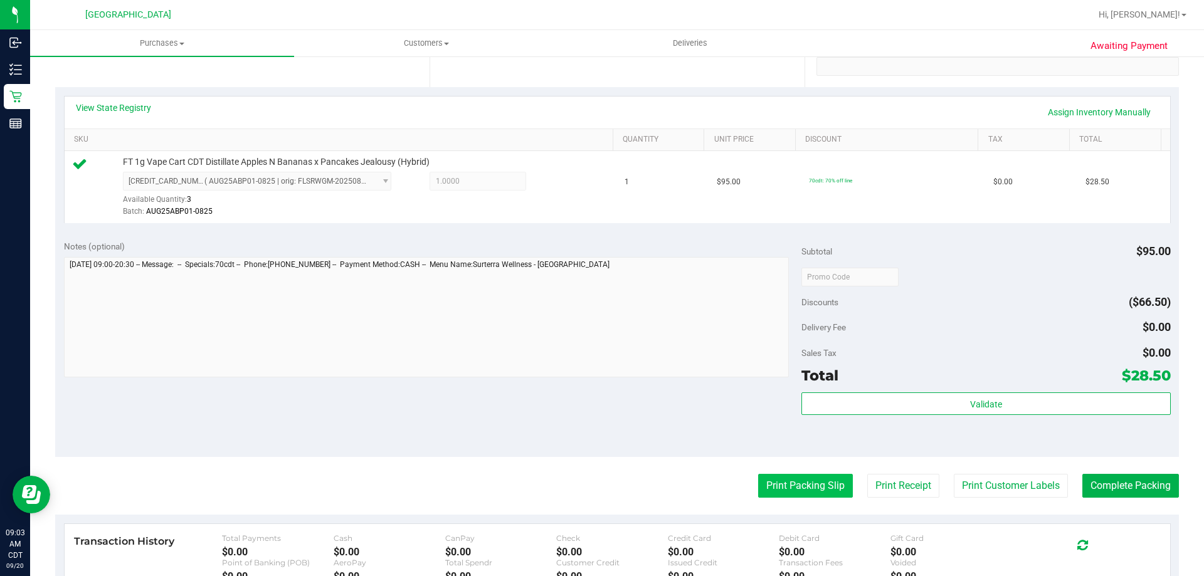
click at [807, 482] on button "Print Packing Slip" at bounding box center [805, 486] width 95 height 24
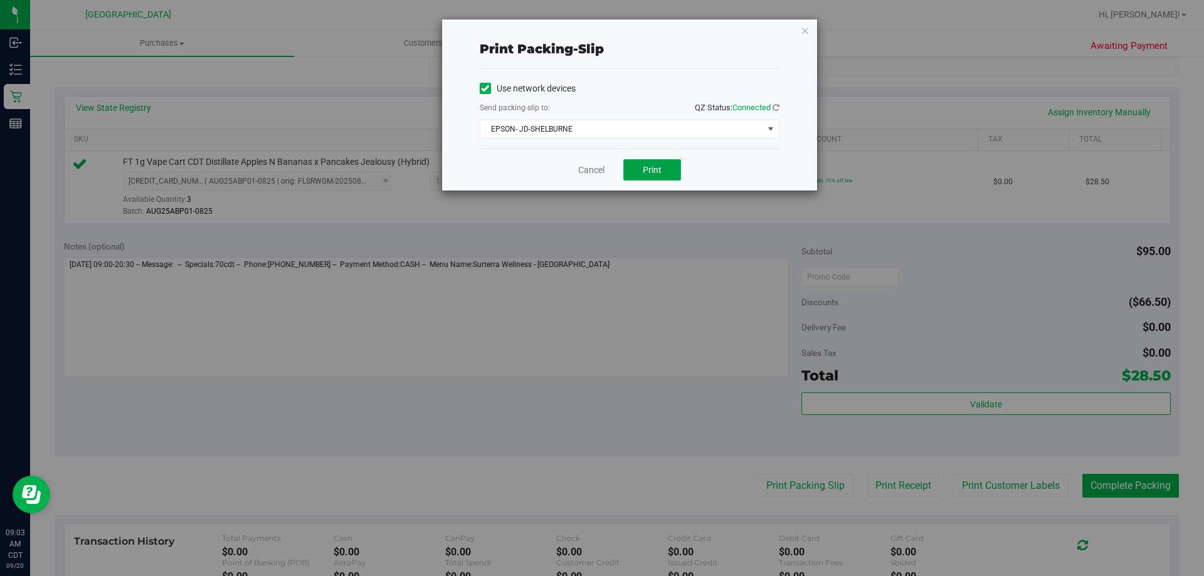
click at [659, 178] on button "Print" at bounding box center [653, 169] width 58 height 21
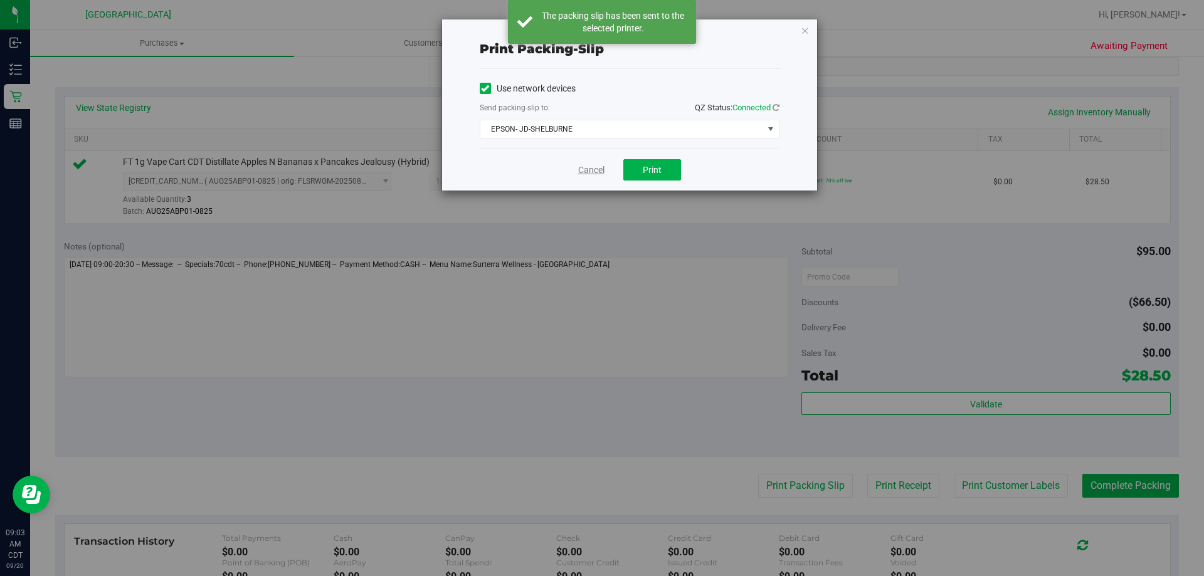
click at [591, 176] on link "Cancel" at bounding box center [591, 170] width 26 height 13
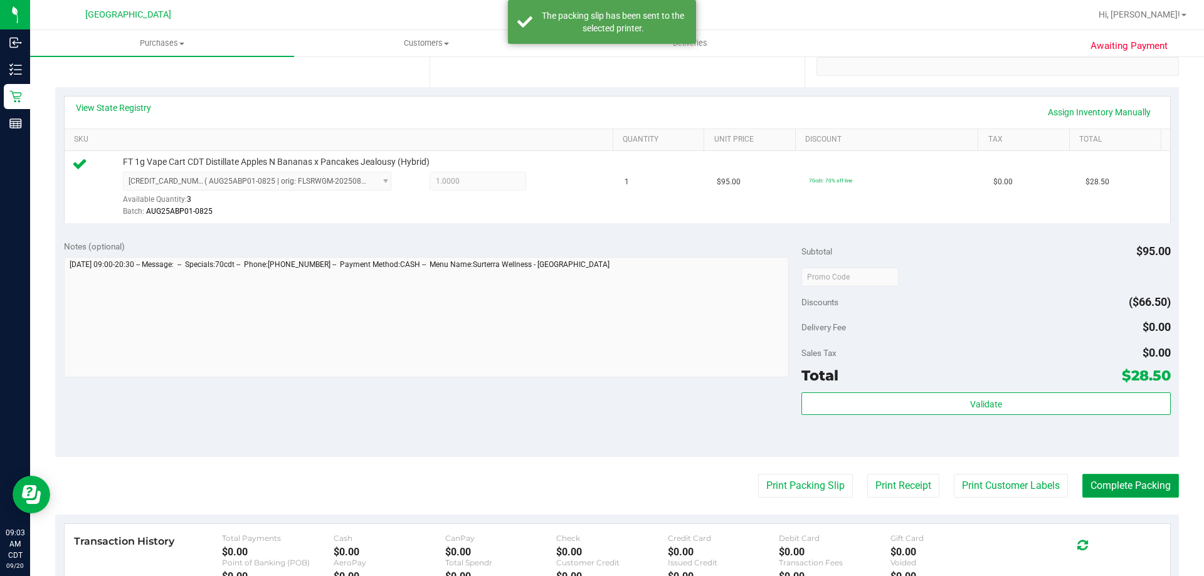
click at [1133, 484] on button "Complete Packing" at bounding box center [1131, 486] width 97 height 24
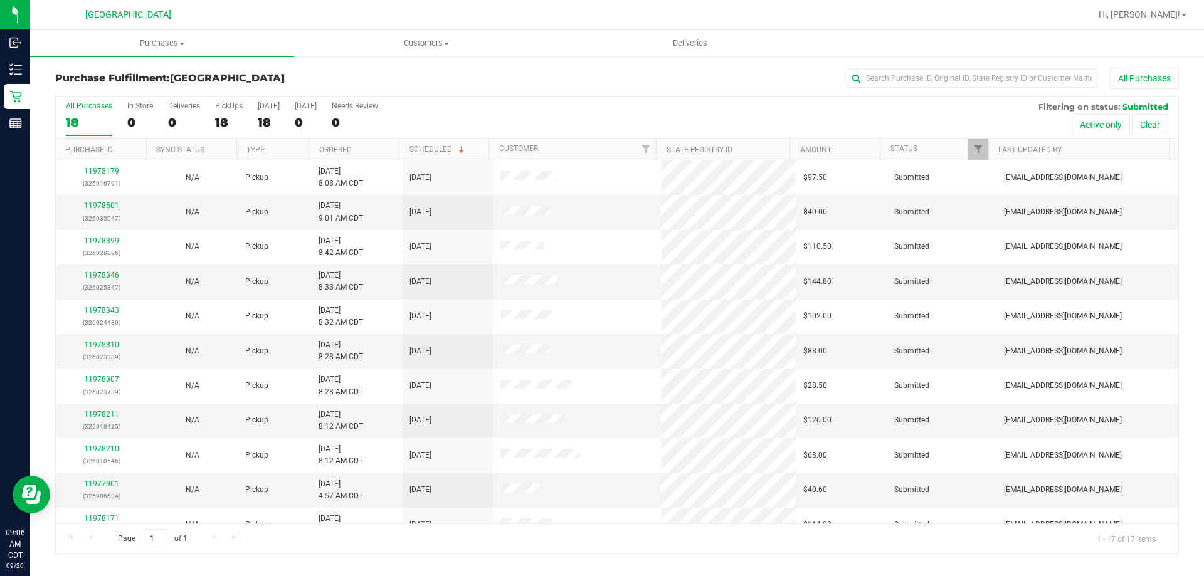
click at [361, 154] on th "Ordered" at bounding box center [354, 150] width 90 height 22
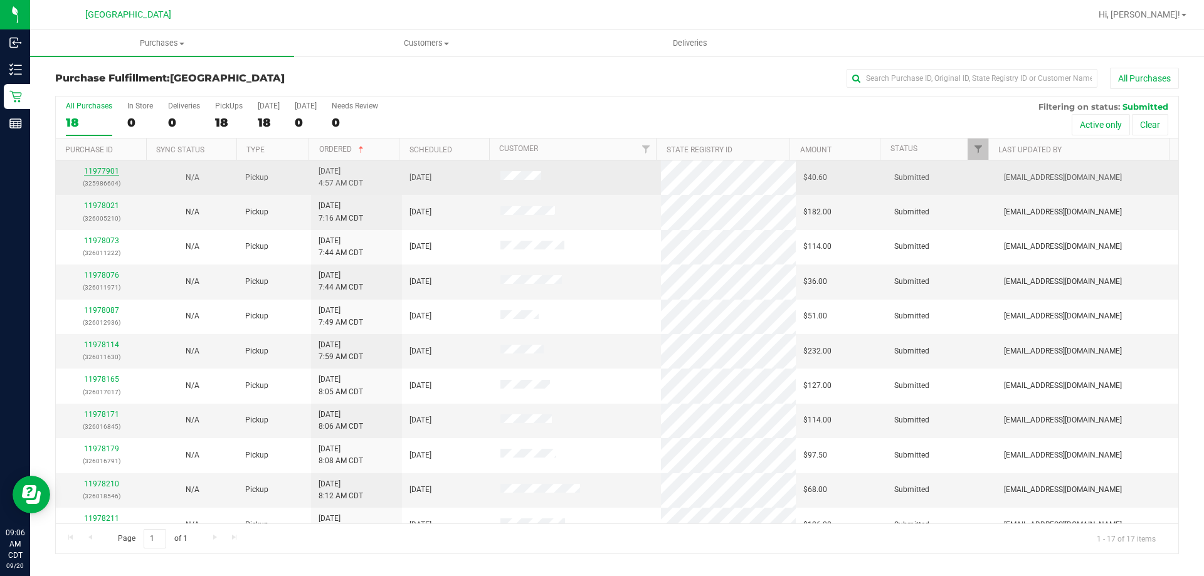
click at [109, 167] on link "11977901" at bounding box center [101, 171] width 35 height 9
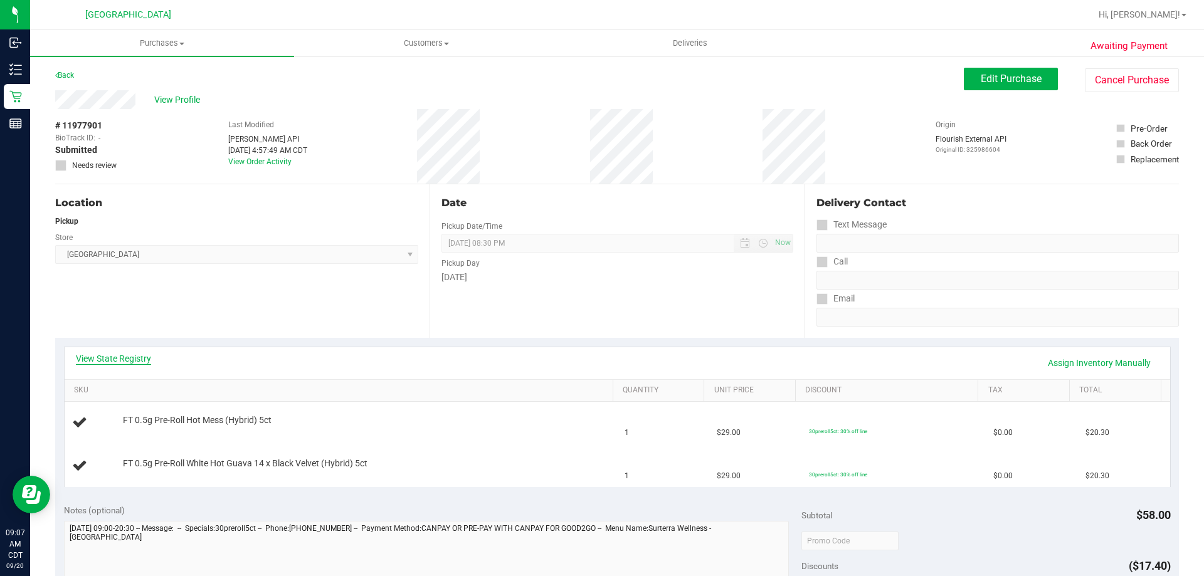
click at [127, 357] on link "View State Registry" at bounding box center [113, 359] width 75 height 13
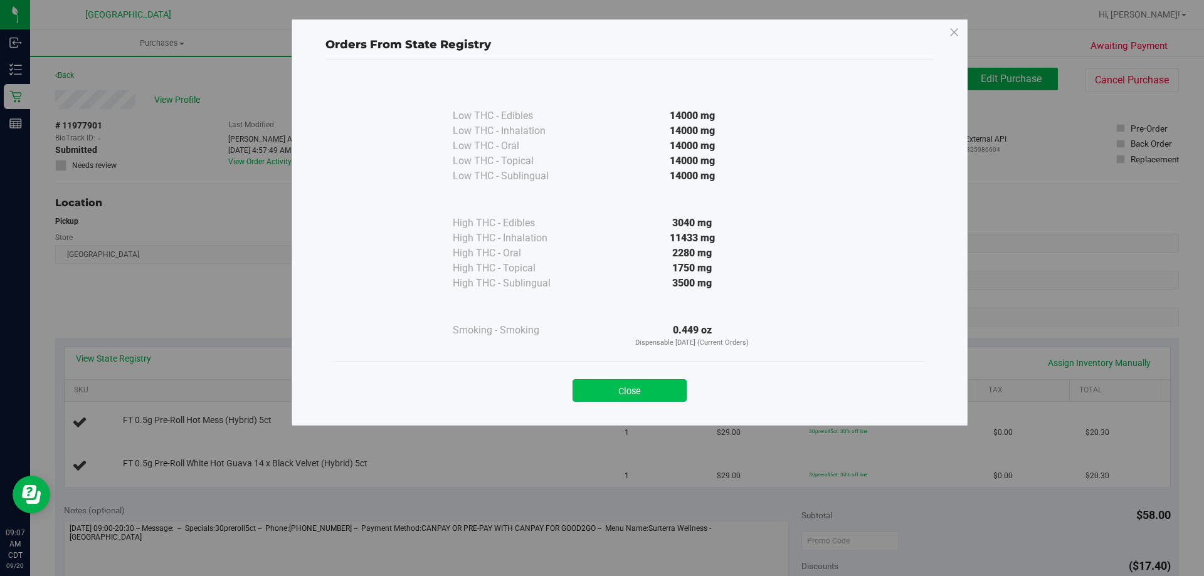
click at [629, 384] on button "Close" at bounding box center [630, 391] width 114 height 23
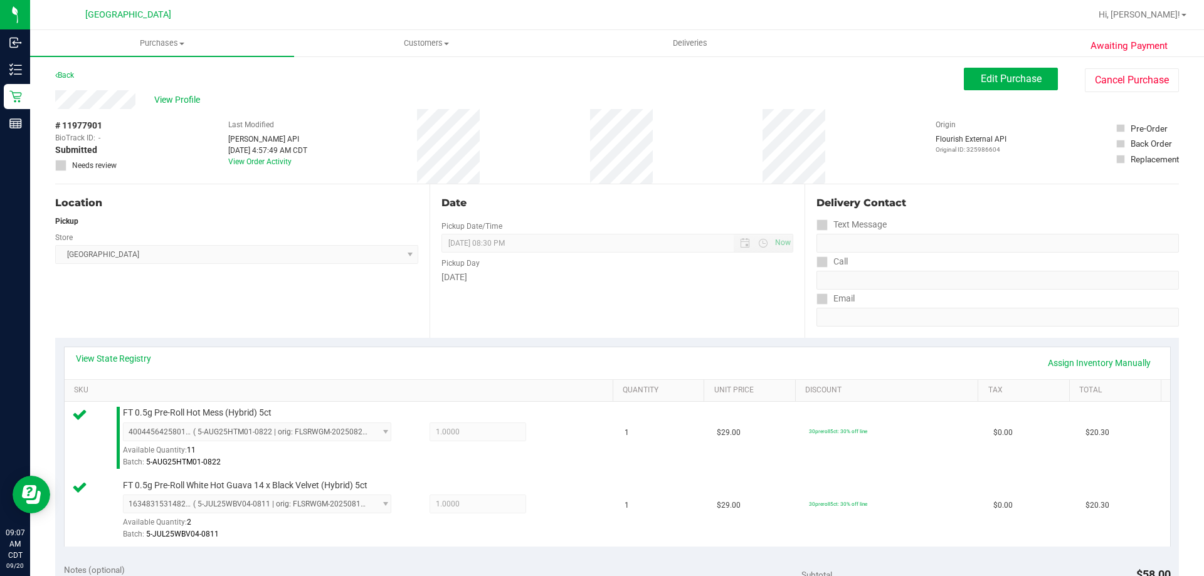
scroll to position [251, 0]
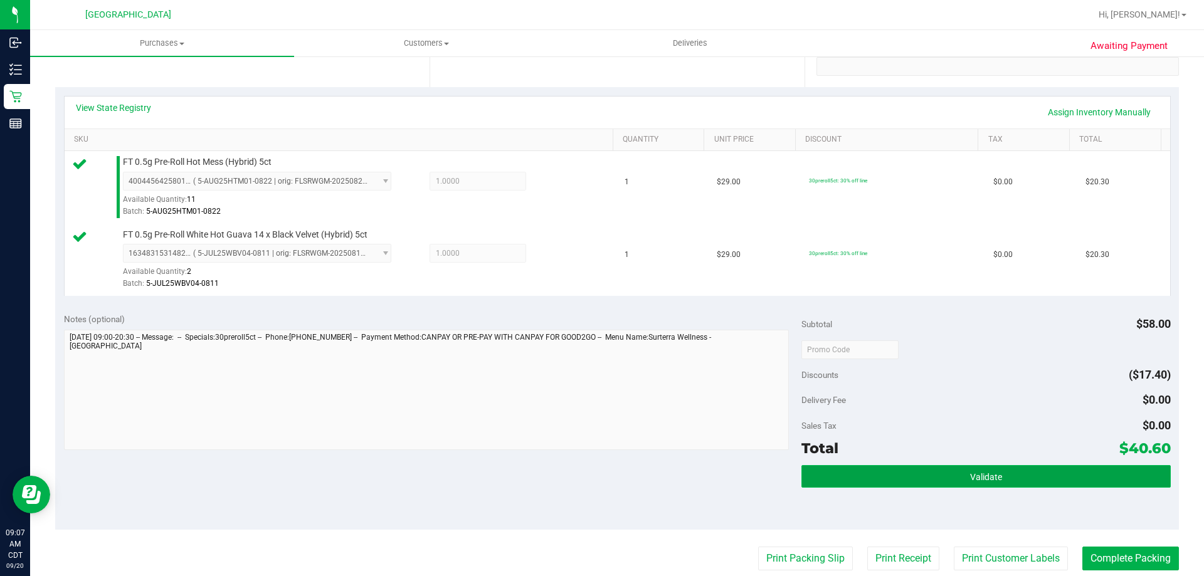
click at [863, 465] on button "Validate" at bounding box center [986, 476] width 369 height 23
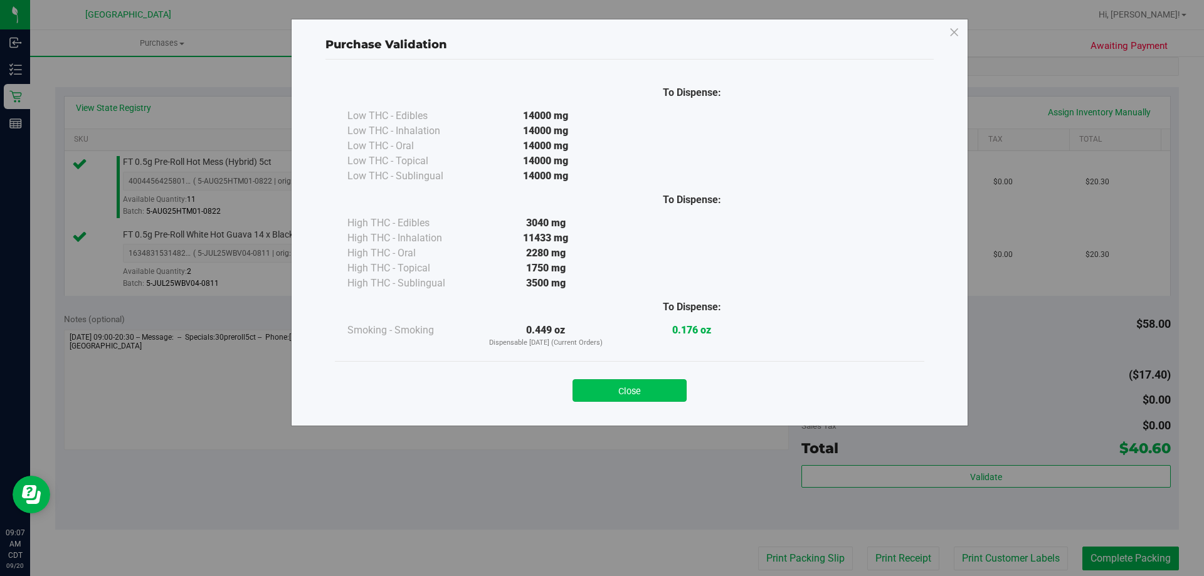
click at [662, 380] on button "Close" at bounding box center [630, 391] width 114 height 23
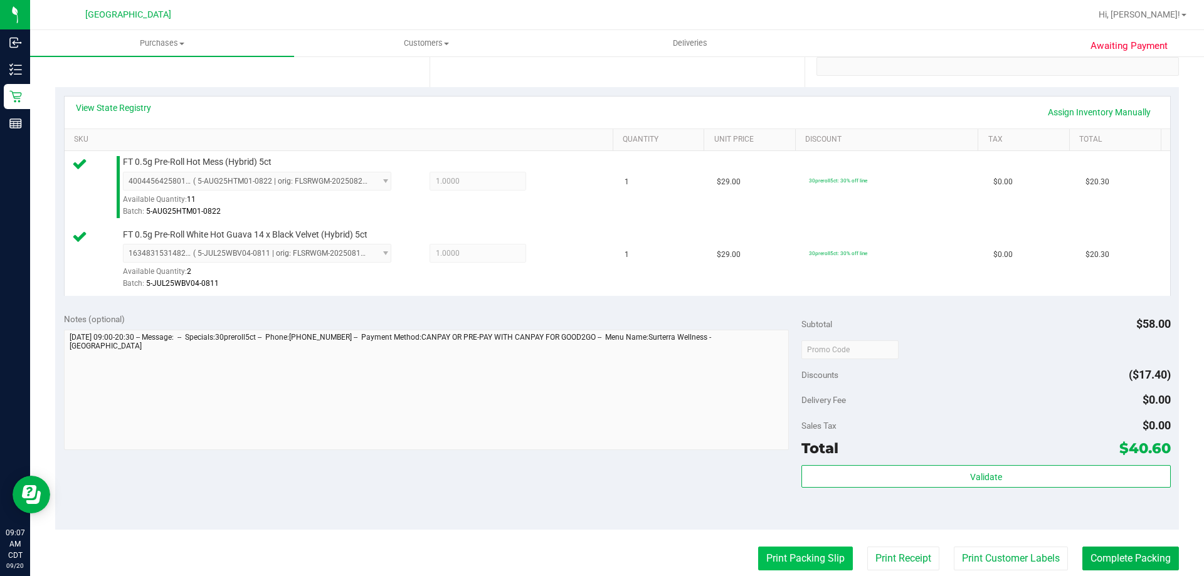
click at [767, 551] on button "Print Packing Slip" at bounding box center [805, 559] width 95 height 24
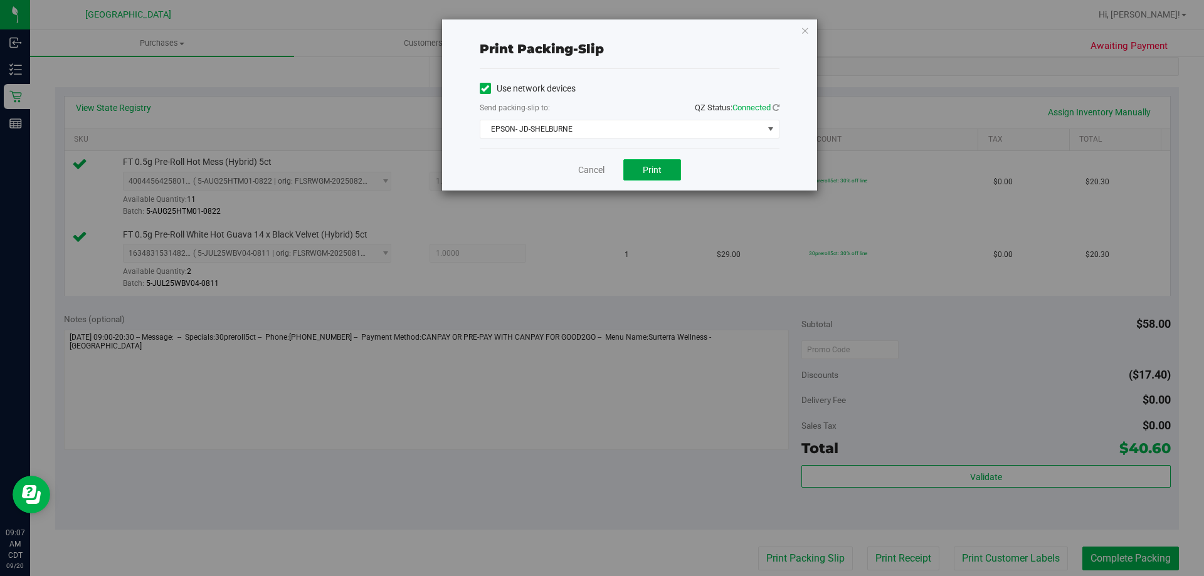
click at [638, 176] on button "Print" at bounding box center [653, 169] width 58 height 21
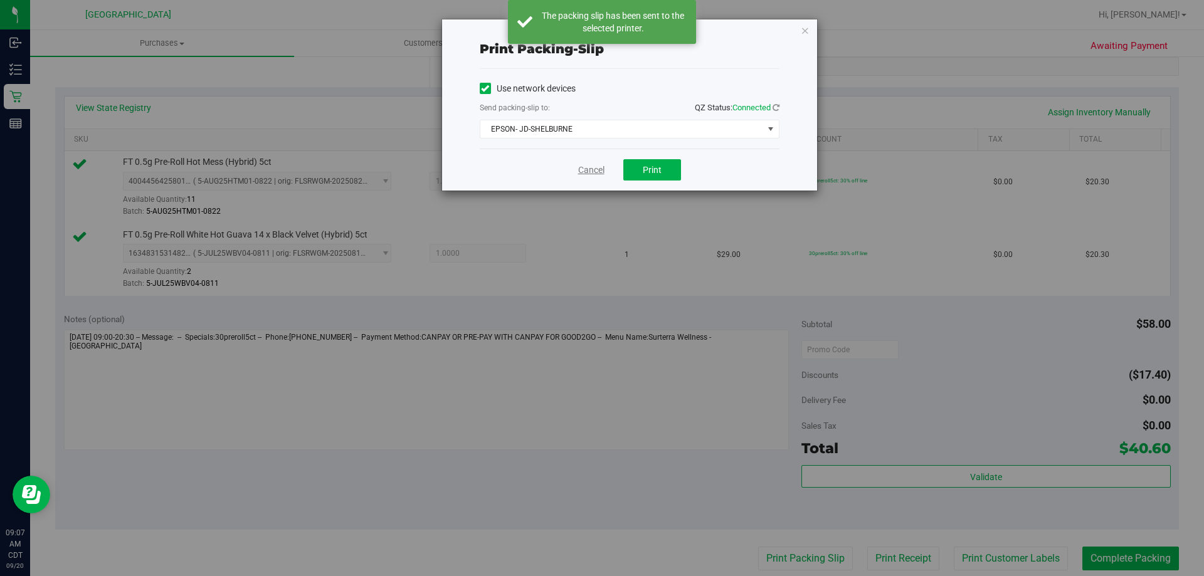
click at [593, 169] on link "Cancel" at bounding box center [591, 170] width 26 height 13
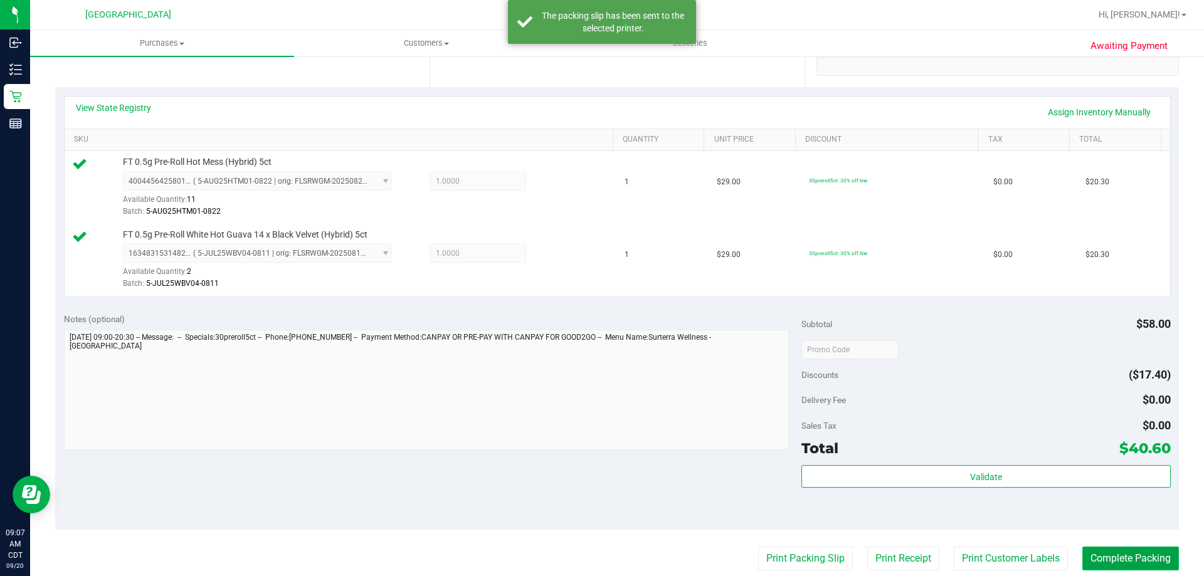
click at [1091, 555] on button "Complete Packing" at bounding box center [1131, 559] width 97 height 24
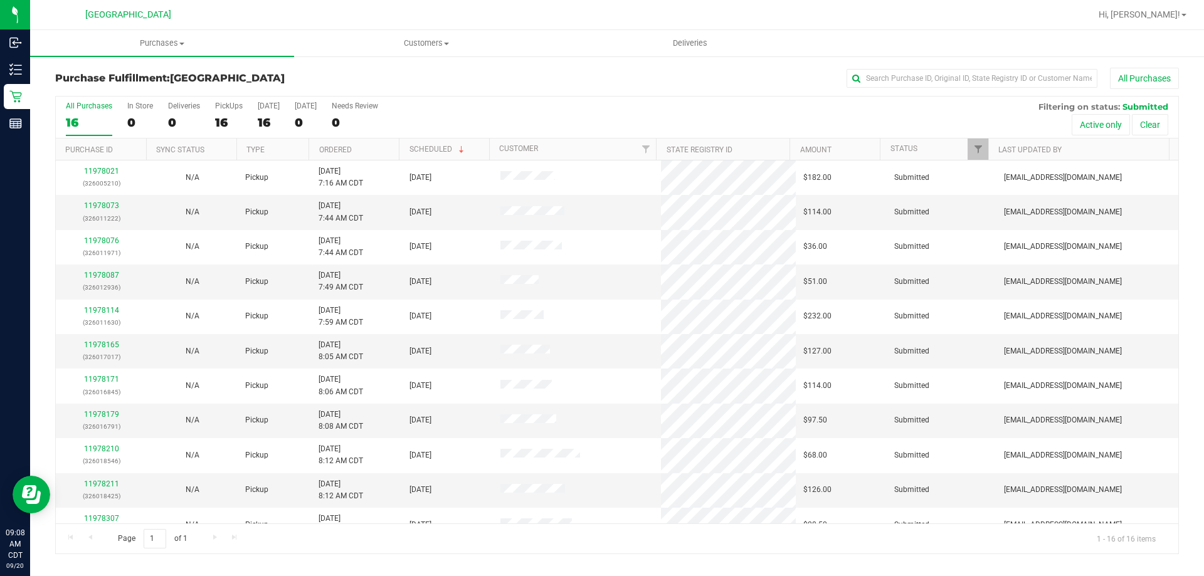
click at [356, 152] on th "Ordered" at bounding box center [354, 150] width 90 height 22
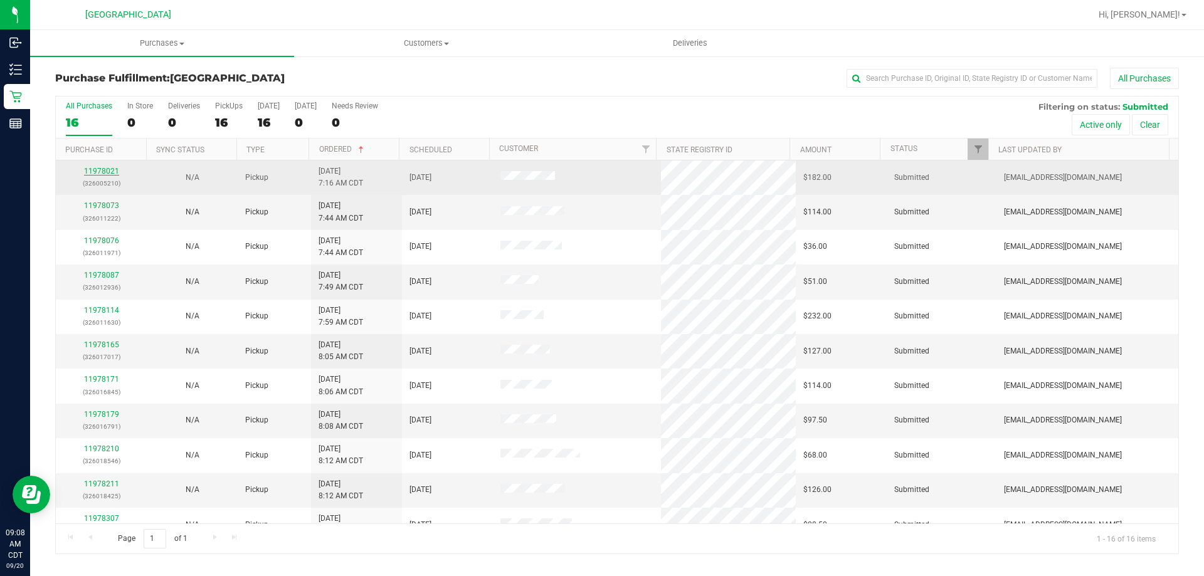
click at [110, 173] on link "11978021" at bounding box center [101, 171] width 35 height 9
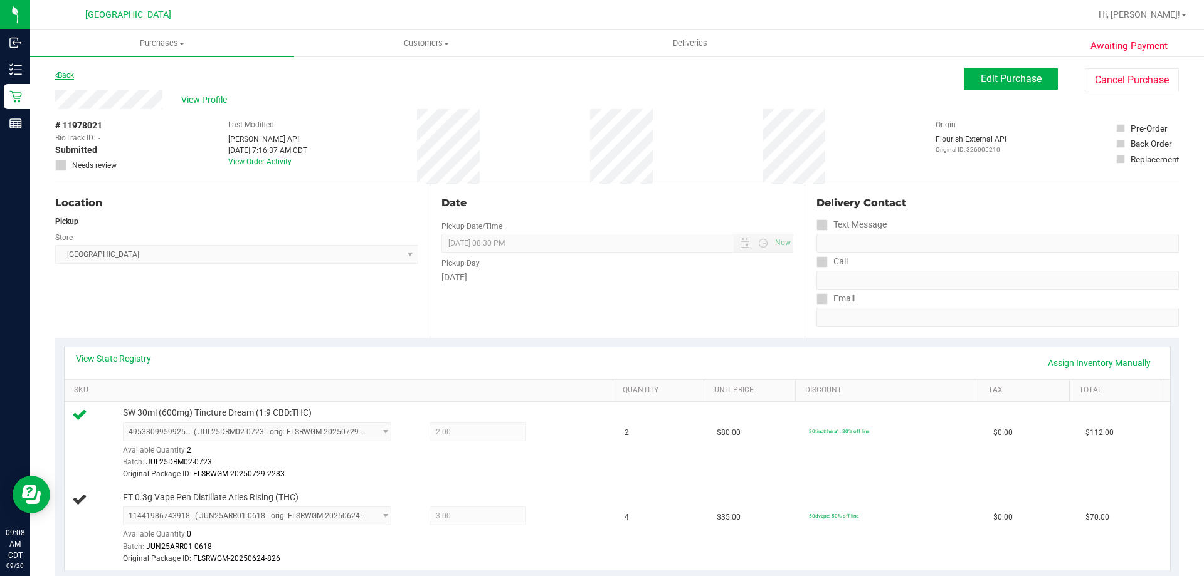
click at [70, 77] on link "Back" at bounding box center [64, 75] width 19 height 9
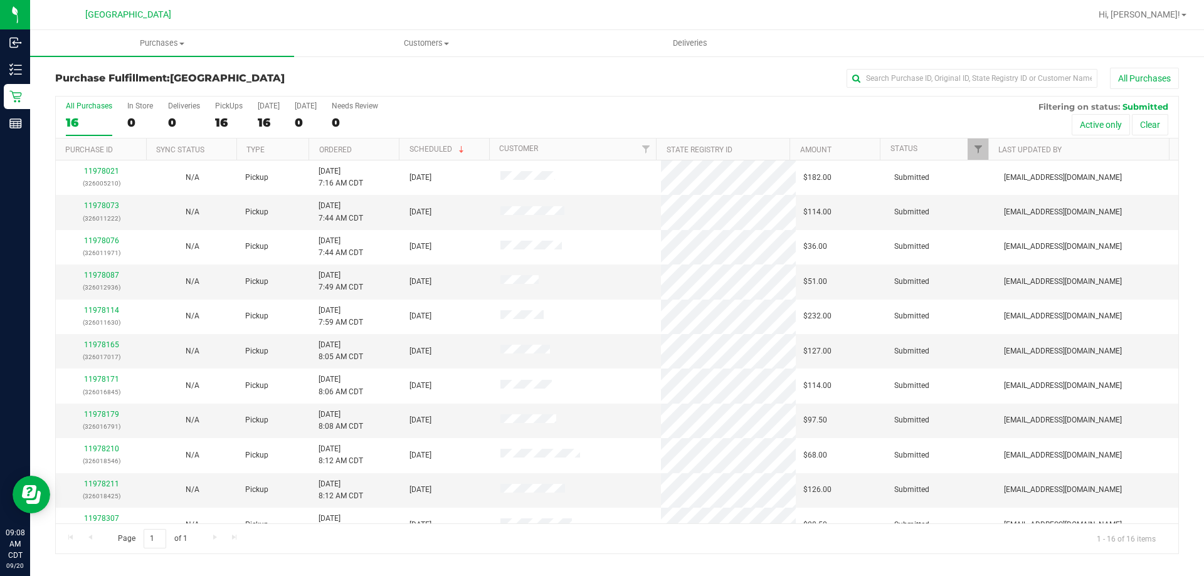
click at [374, 149] on th "Ordered" at bounding box center [354, 150] width 90 height 22
click at [109, 205] on link "11978073" at bounding box center [101, 205] width 35 height 9
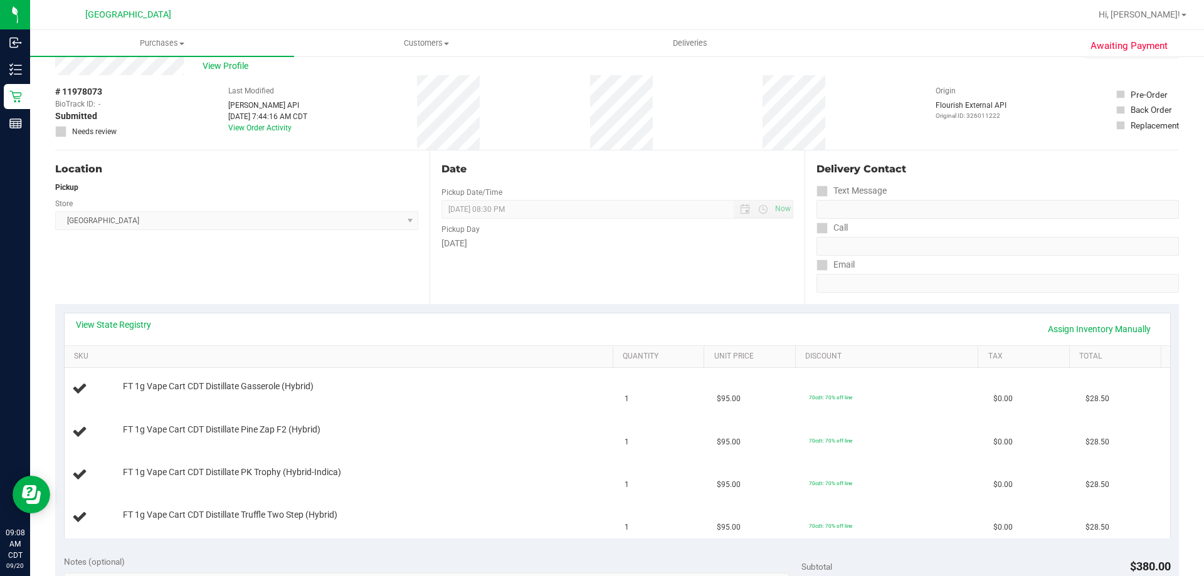
scroll to position [63, 0]
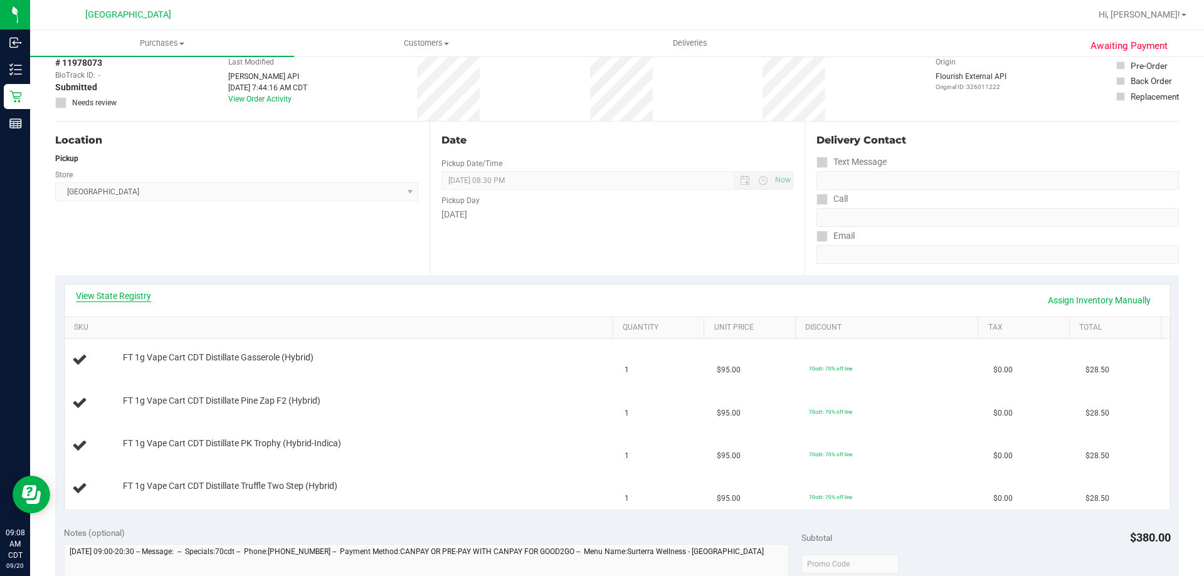
click at [128, 300] on link "View State Registry" at bounding box center [113, 296] width 75 height 13
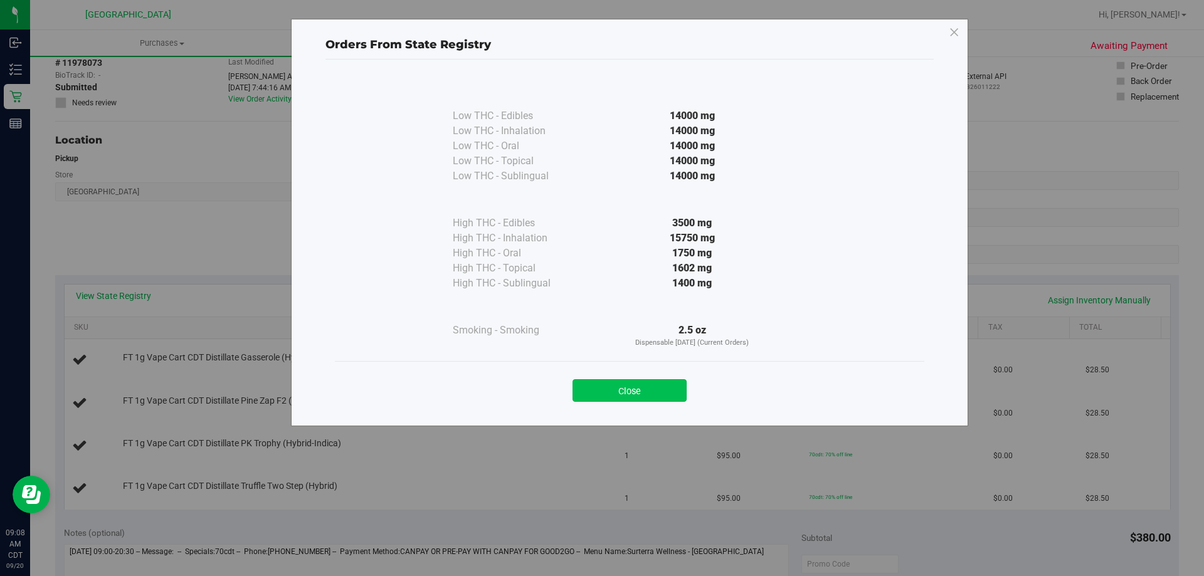
click at [659, 389] on button "Close" at bounding box center [630, 391] width 114 height 23
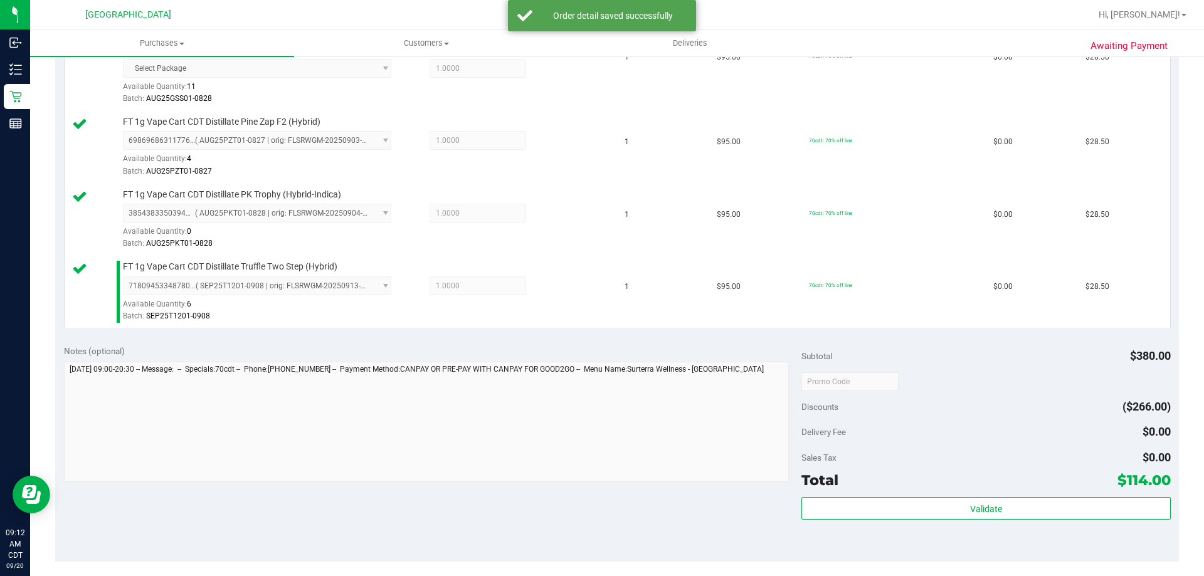
scroll to position [376, 0]
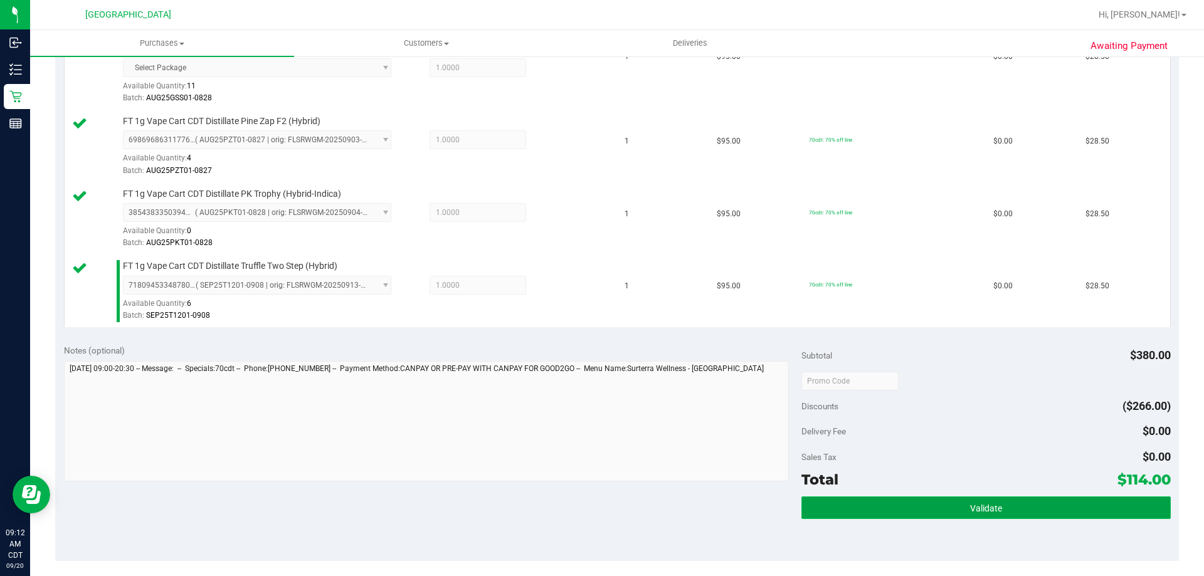
click at [863, 508] on button "Validate" at bounding box center [986, 508] width 369 height 23
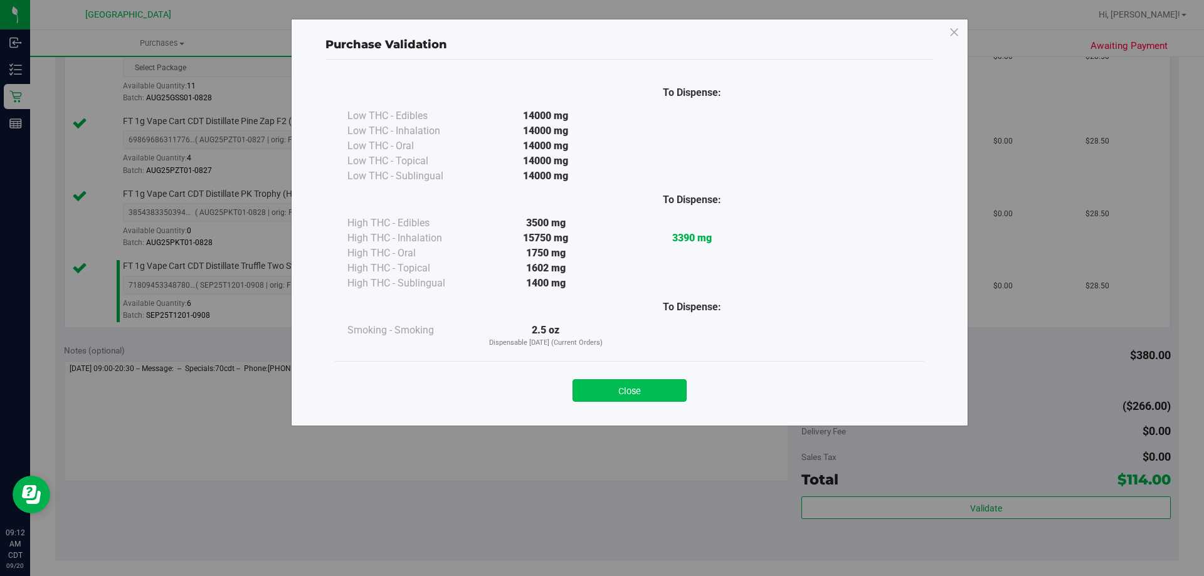
click at [676, 383] on button "Close" at bounding box center [630, 391] width 114 height 23
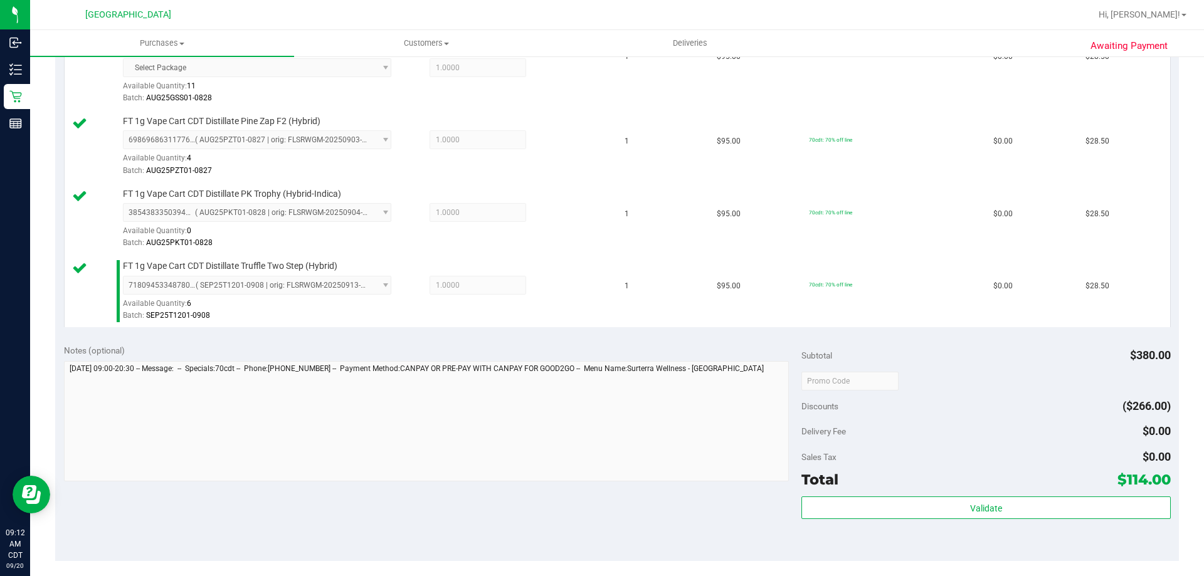
scroll to position [627, 0]
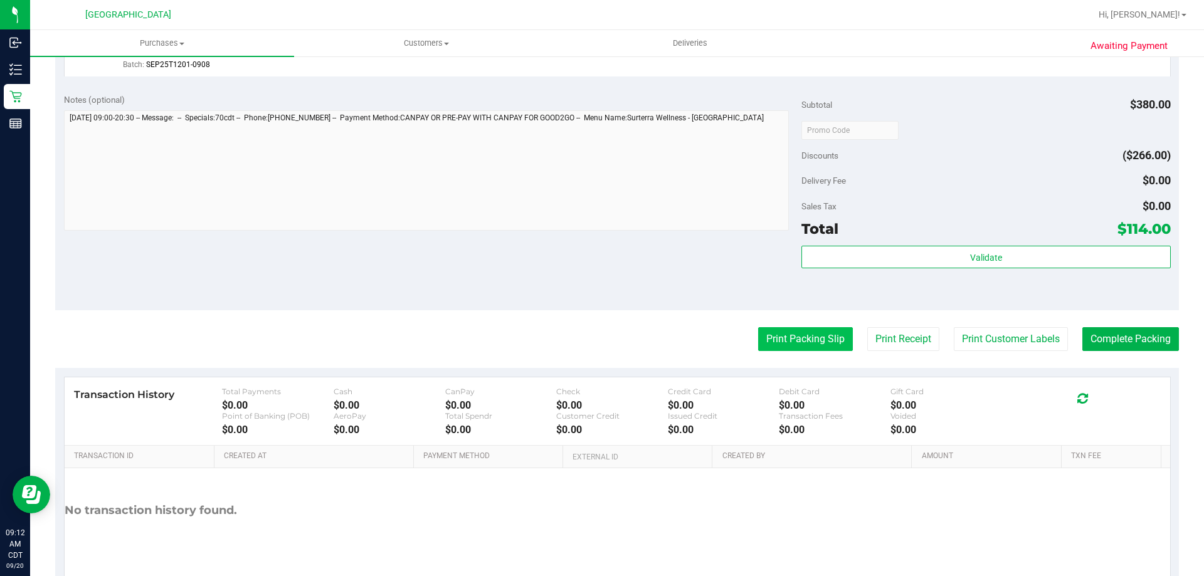
click at [820, 332] on button "Print Packing Slip" at bounding box center [805, 339] width 95 height 24
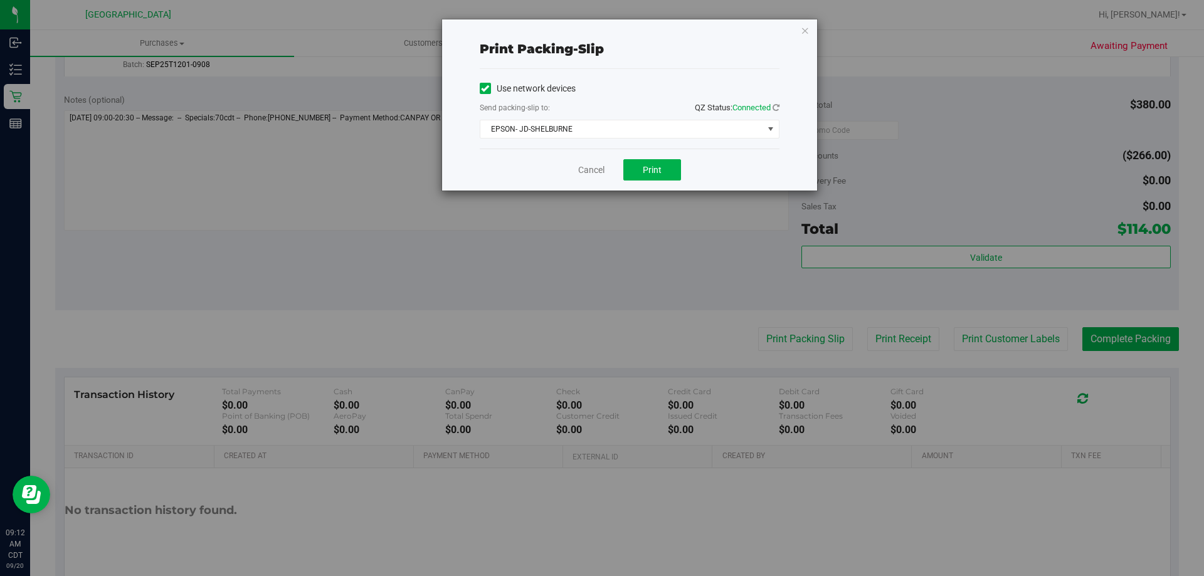
click at [659, 158] on div "Cancel Print" at bounding box center [630, 170] width 300 height 42
click at [659, 166] on span "Print" at bounding box center [652, 170] width 19 height 10
click at [593, 175] on link "Cancel" at bounding box center [591, 170] width 26 height 13
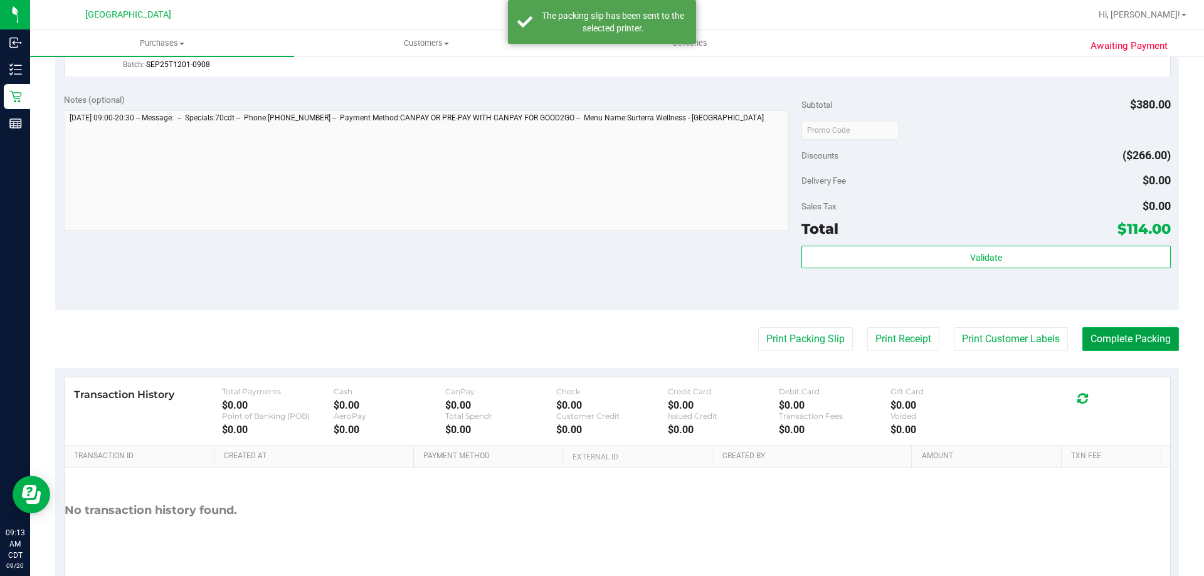
click at [1128, 329] on button "Complete Packing" at bounding box center [1131, 339] width 97 height 24
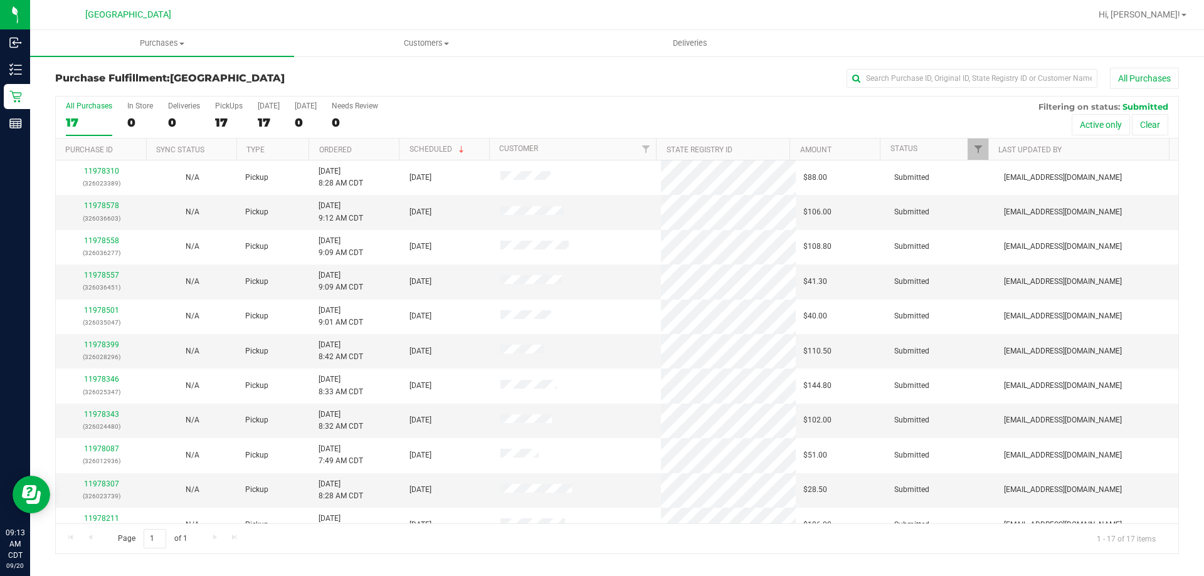
click at [371, 144] on th "Ordered" at bounding box center [354, 150] width 90 height 22
click at [104, 200] on div "11978165 (326017017)" at bounding box center [101, 212] width 76 height 24
click at [109, 206] on link "11978165" at bounding box center [101, 205] width 35 height 9
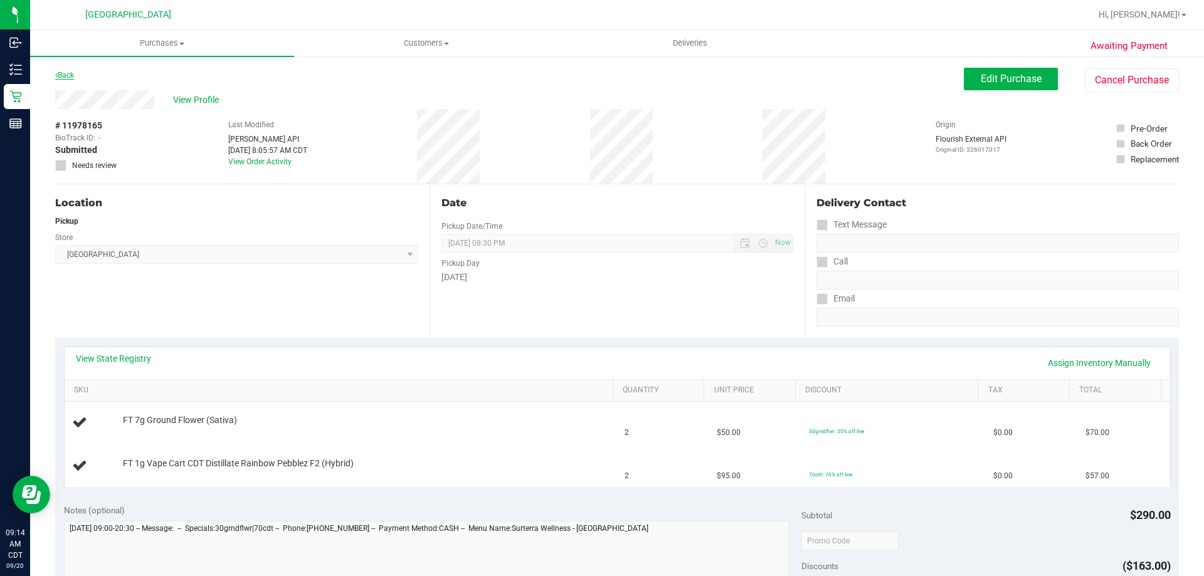
click at [64, 78] on link "Back" at bounding box center [64, 75] width 19 height 9
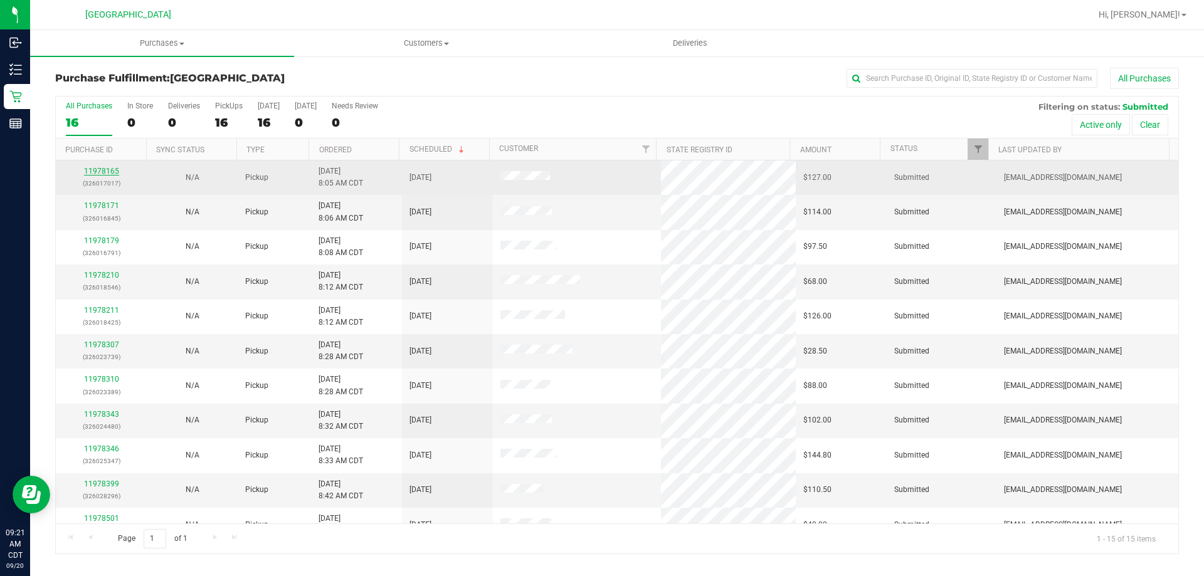
click at [102, 171] on link "11978165" at bounding box center [101, 171] width 35 height 9
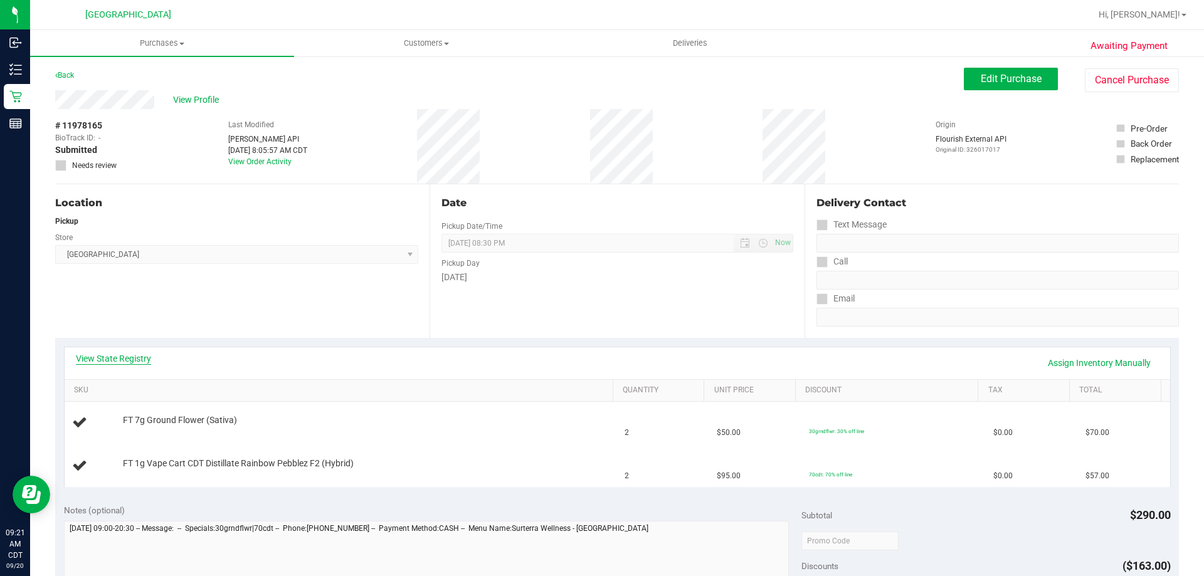
click at [109, 357] on link "View State Registry" at bounding box center [113, 359] width 75 height 13
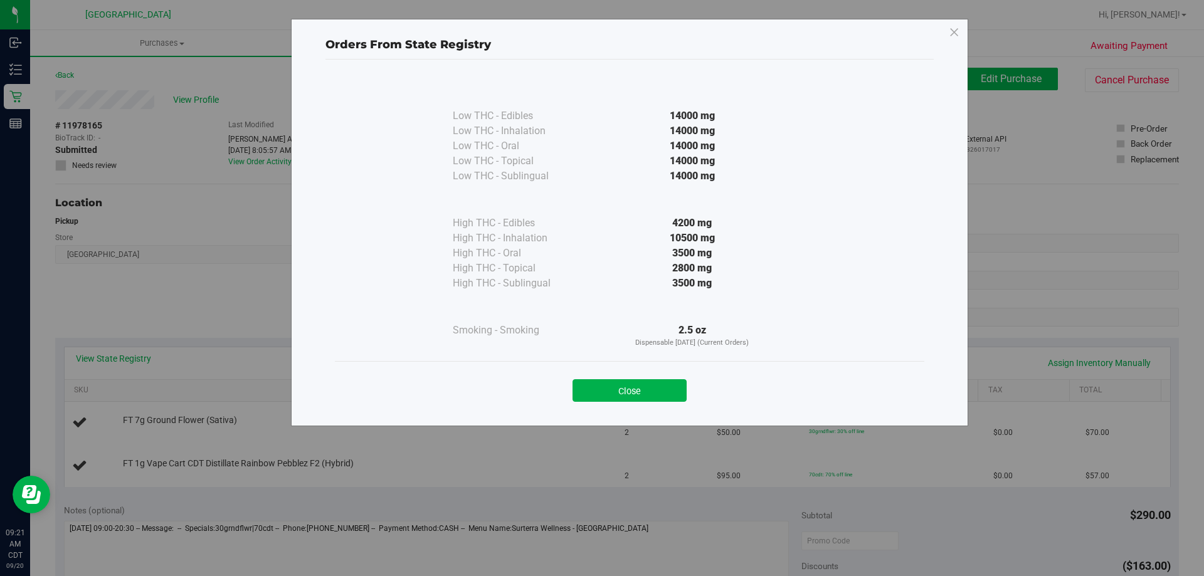
click at [632, 399] on button "Close" at bounding box center [630, 391] width 114 height 23
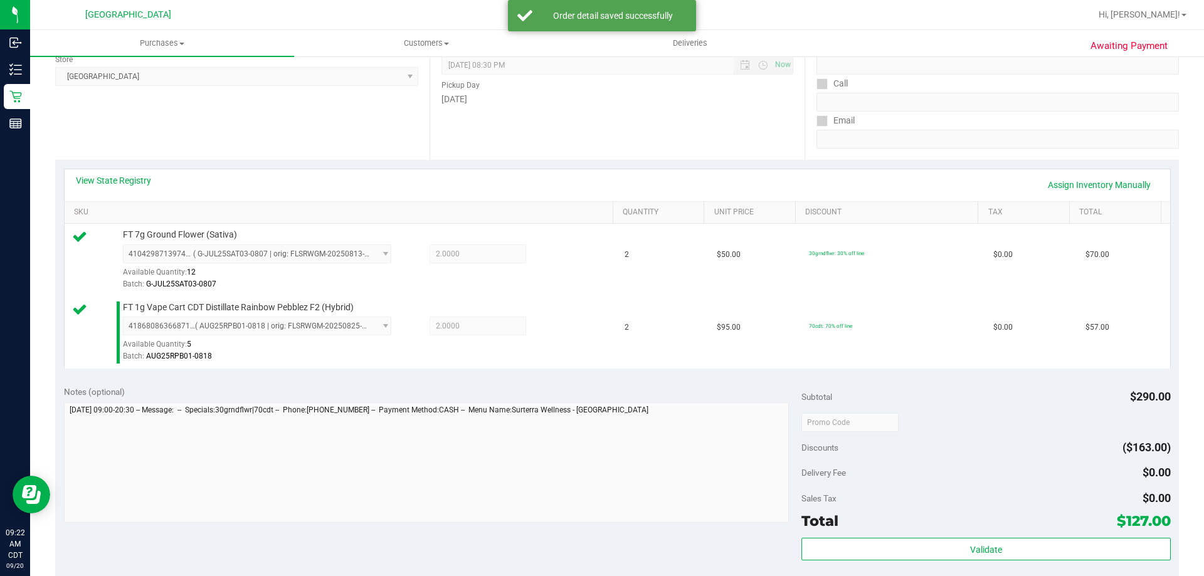
scroll to position [251, 0]
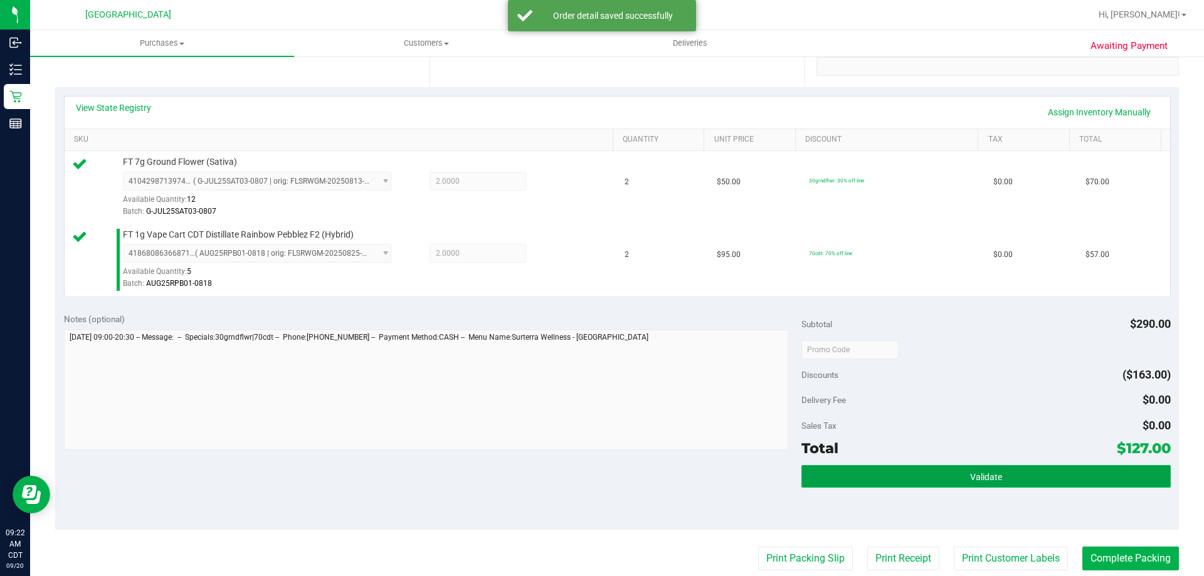
click at [834, 479] on button "Validate" at bounding box center [986, 476] width 369 height 23
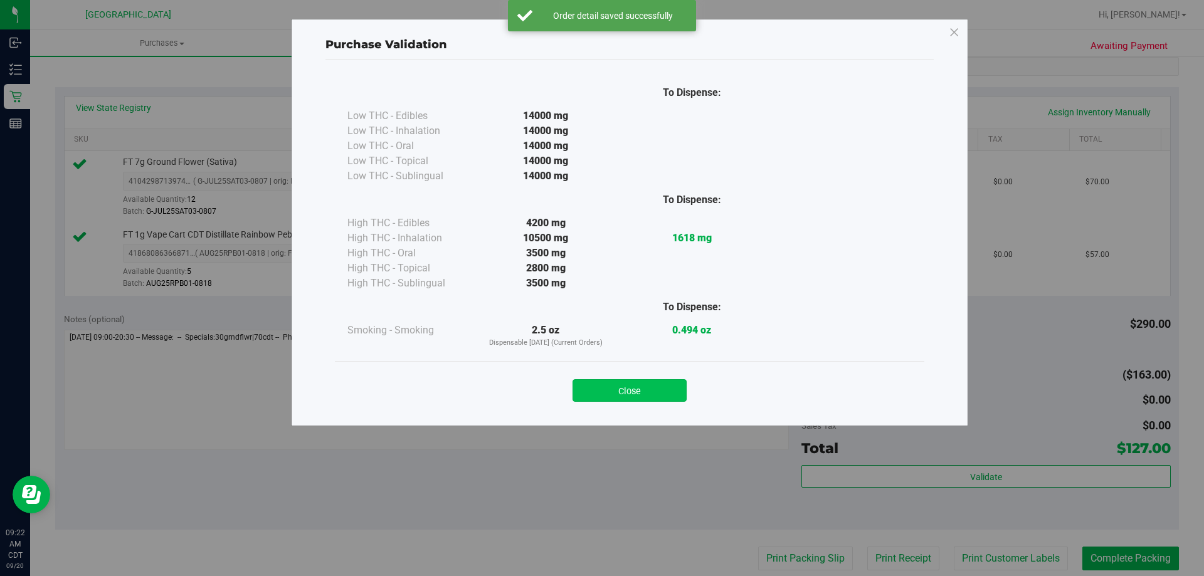
click at [661, 383] on button "Close" at bounding box center [630, 391] width 114 height 23
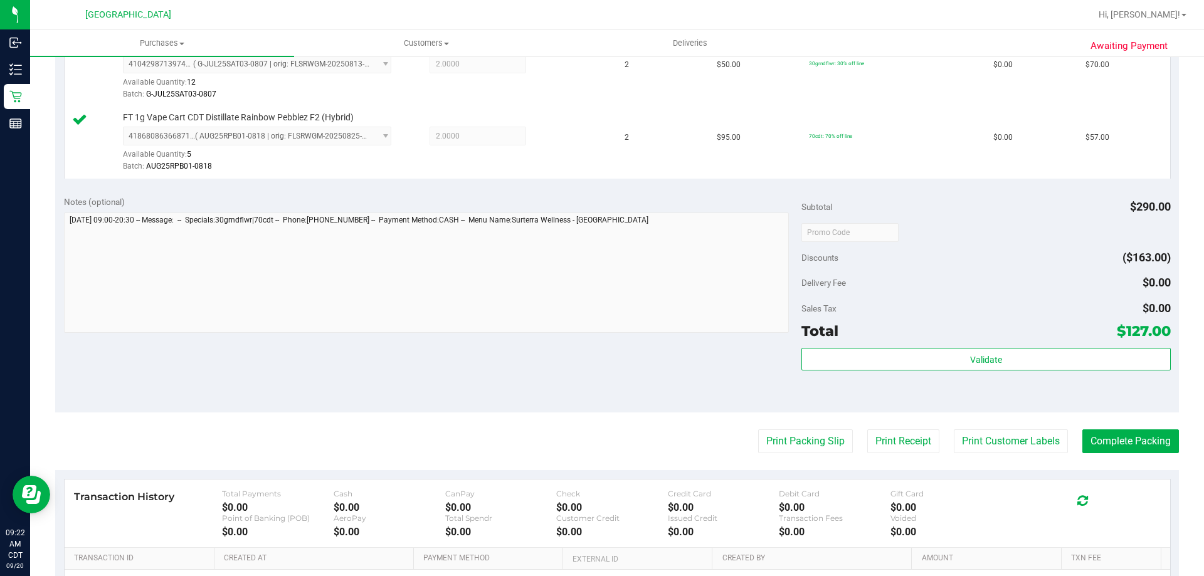
scroll to position [439, 0]
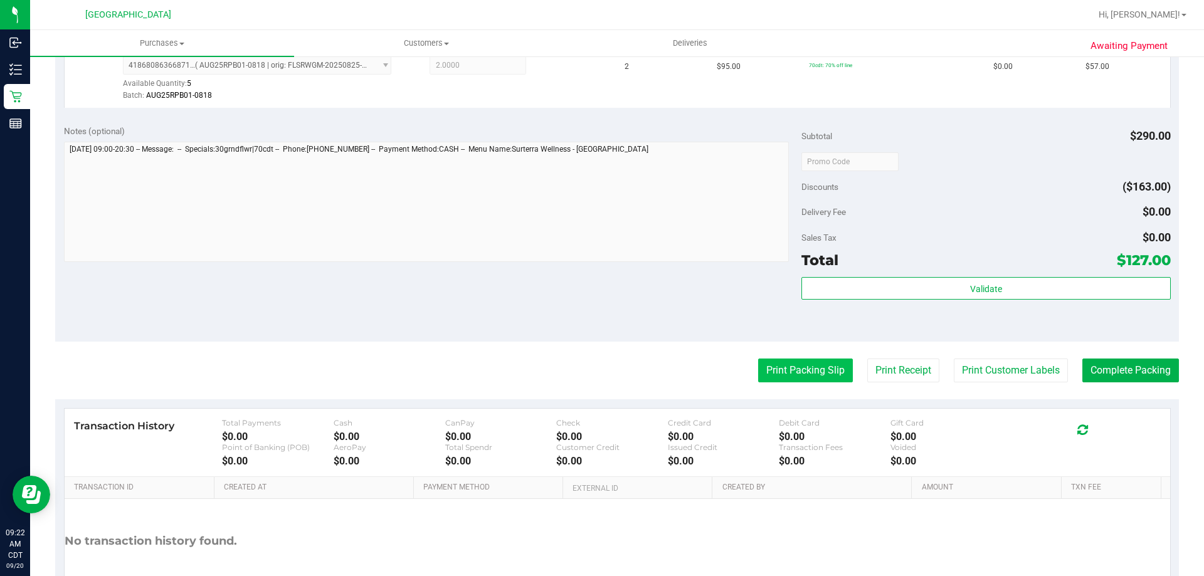
click at [772, 369] on button "Print Packing Slip" at bounding box center [805, 371] width 95 height 24
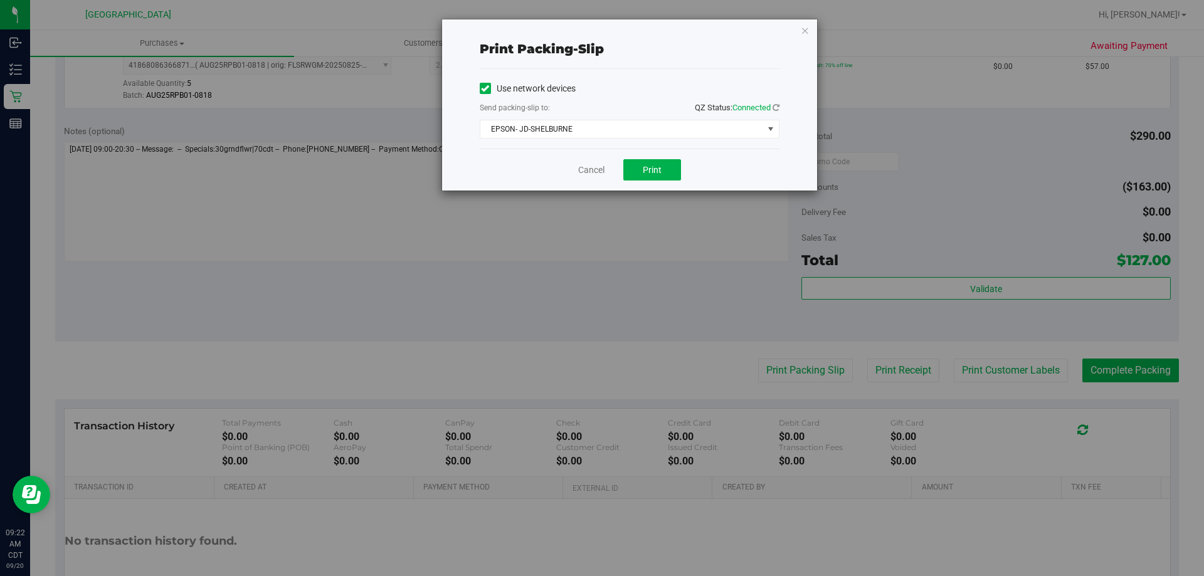
click at [625, 181] on div "Cancel Print" at bounding box center [630, 170] width 300 height 42
click at [639, 179] on button "Print" at bounding box center [653, 169] width 58 height 21
click at [595, 165] on link "Cancel" at bounding box center [591, 170] width 26 height 13
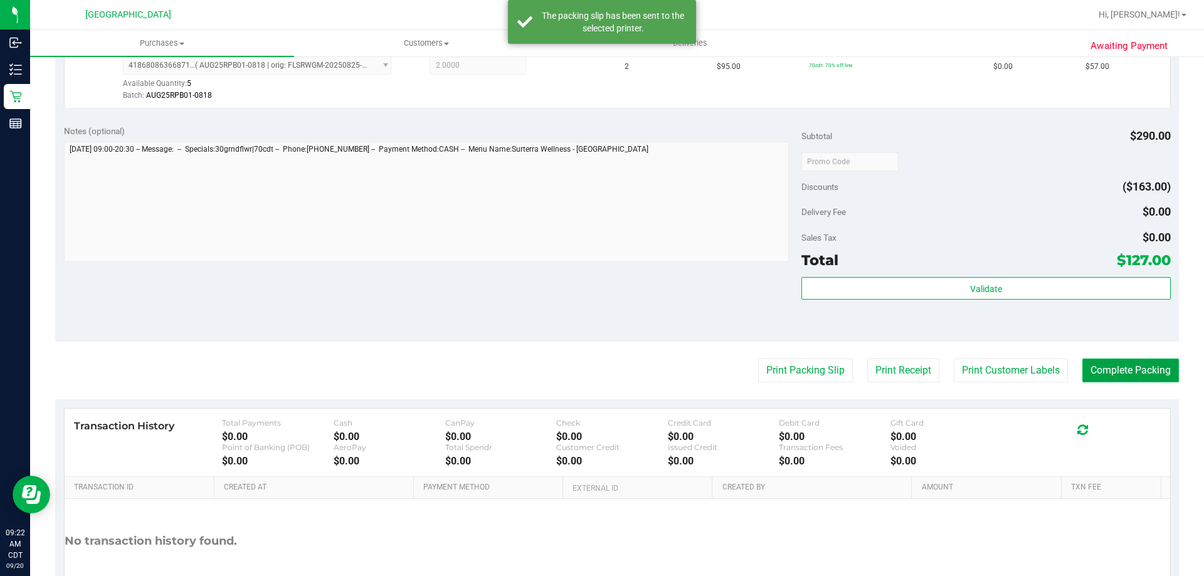
click at [1128, 372] on button "Complete Packing" at bounding box center [1131, 371] width 97 height 24
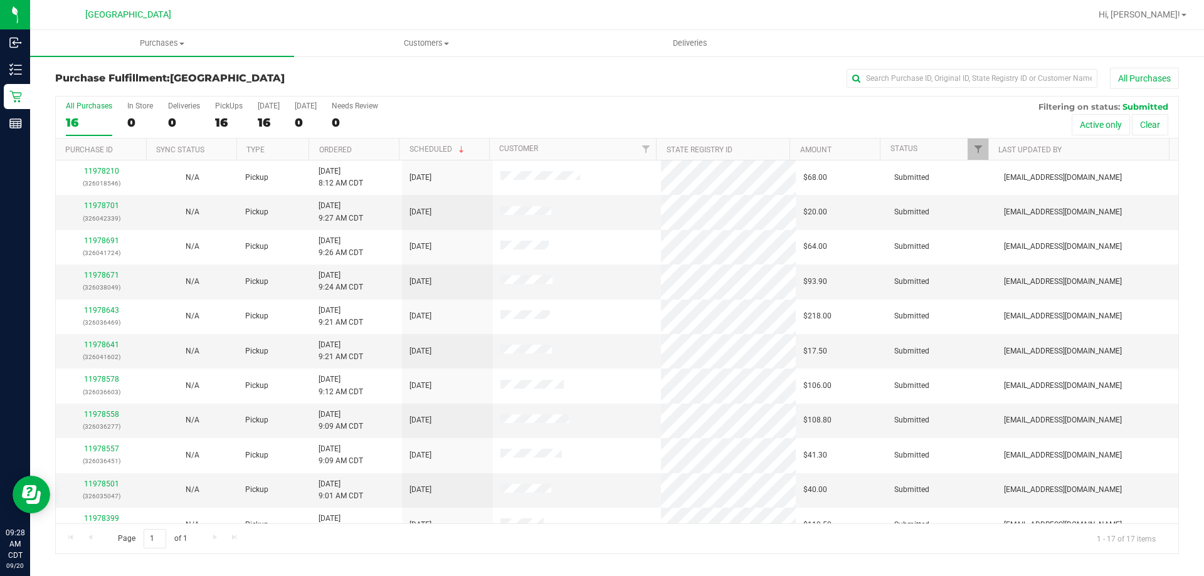
click at [361, 142] on th "Ordered" at bounding box center [354, 150] width 90 height 22
click at [100, 206] on link "11978210" at bounding box center [101, 205] width 35 height 9
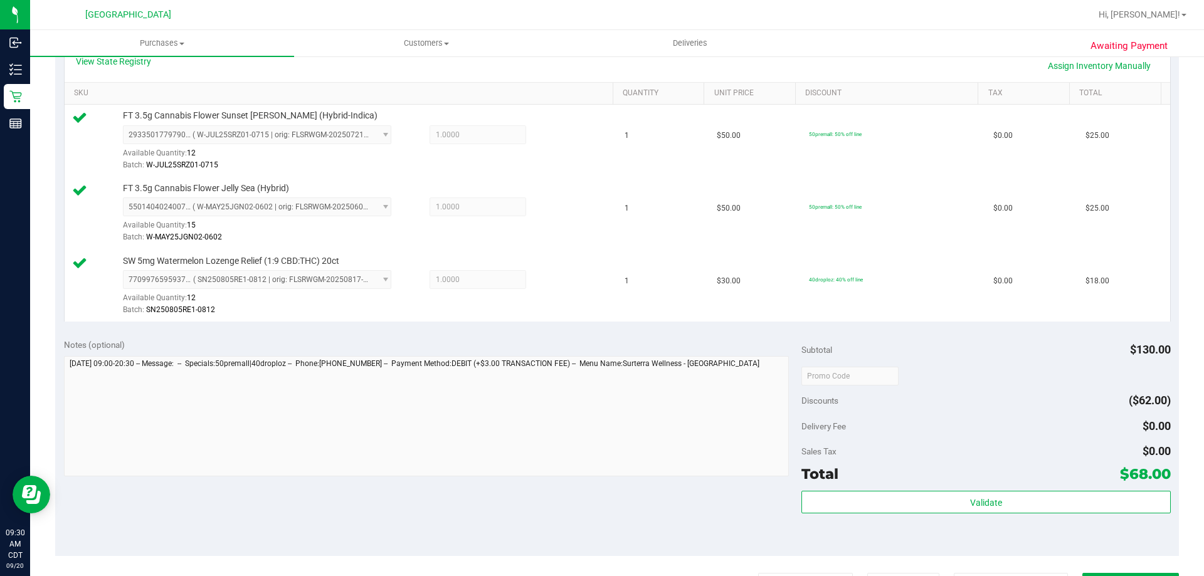
scroll to position [439, 0]
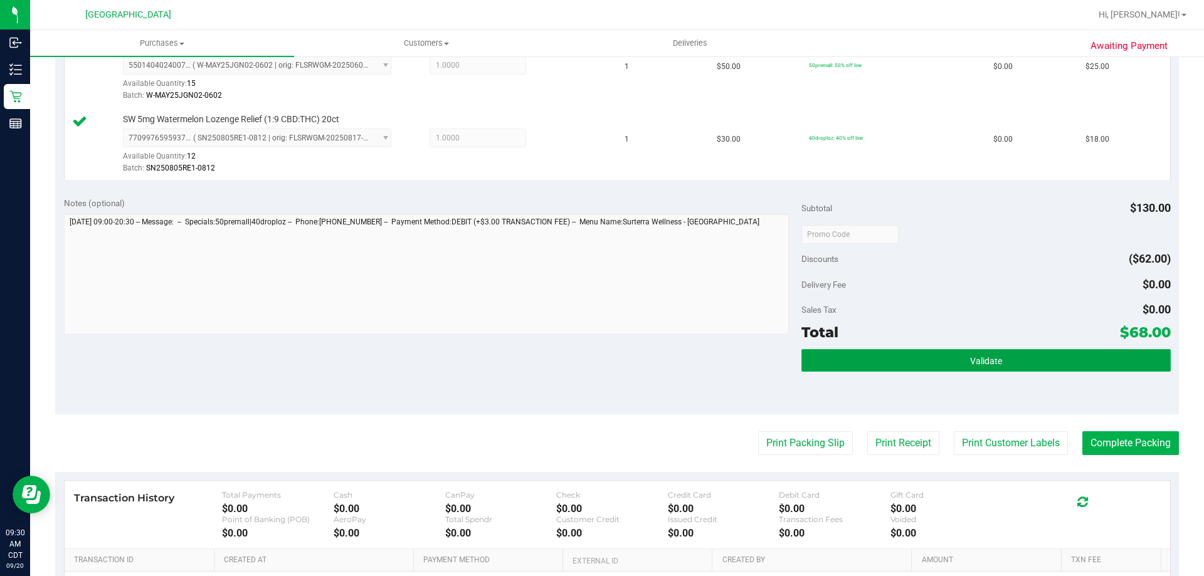
click at [974, 354] on button "Validate" at bounding box center [986, 360] width 369 height 23
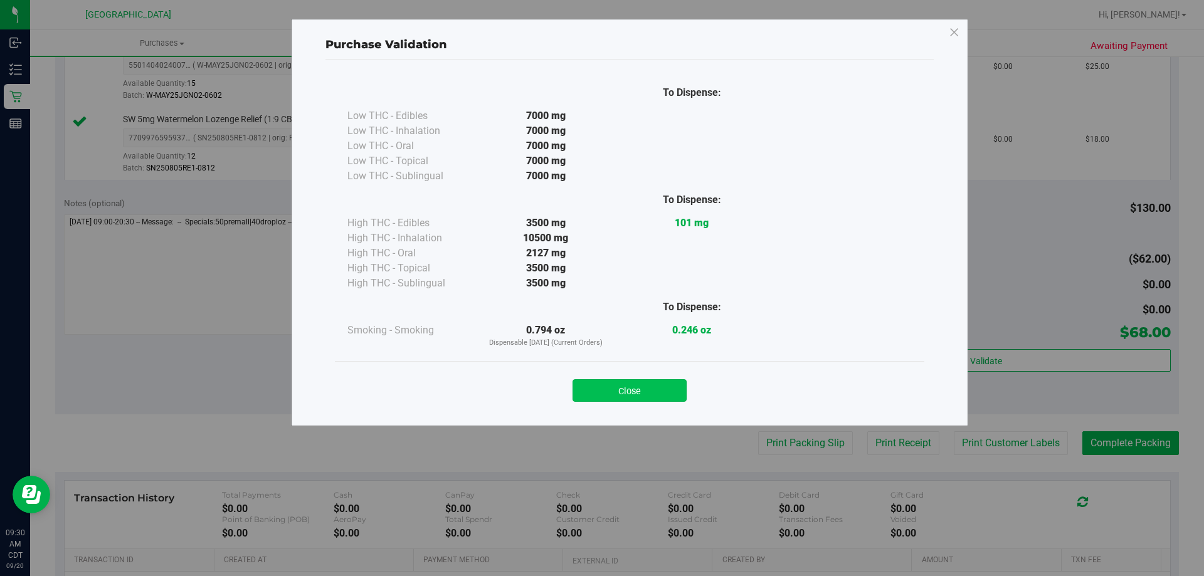
click at [645, 395] on button "Close" at bounding box center [630, 391] width 114 height 23
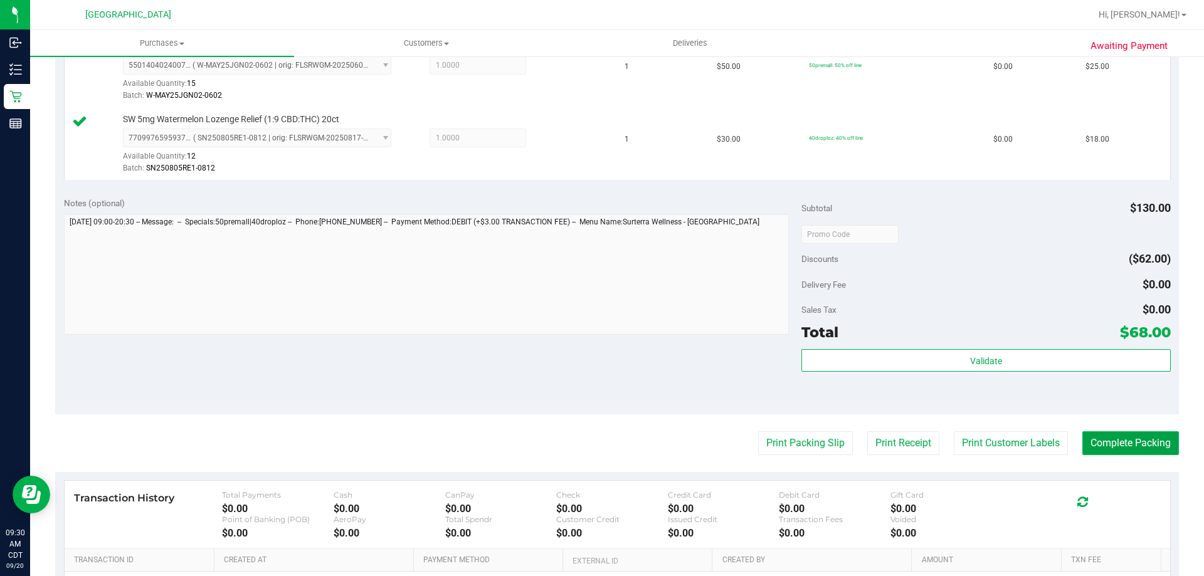
click at [1132, 452] on button "Complete Packing" at bounding box center [1131, 444] width 97 height 24
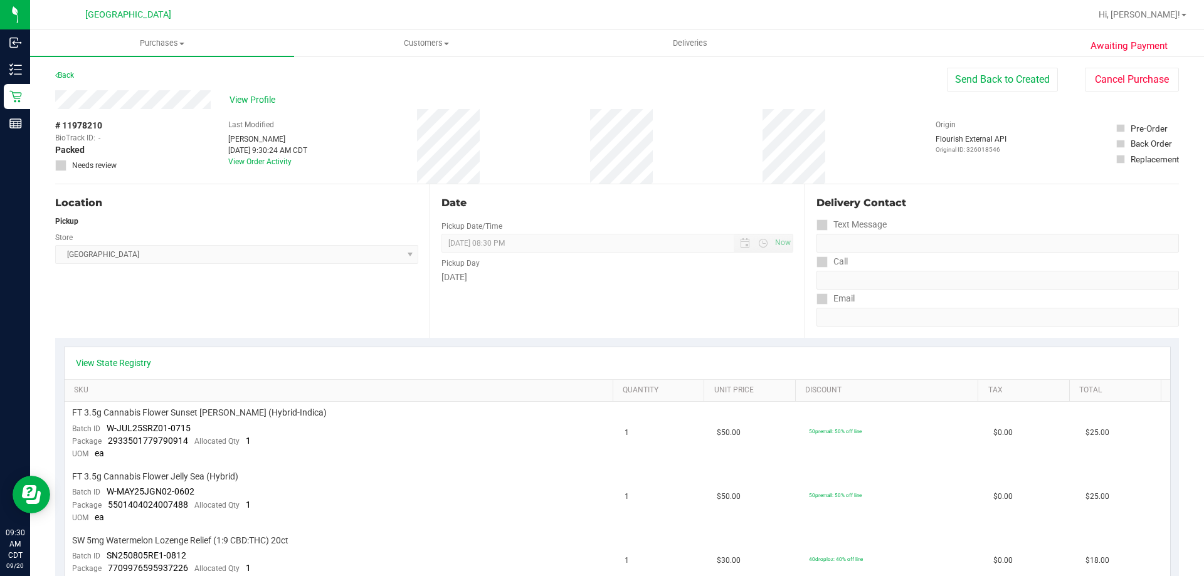
scroll to position [314, 0]
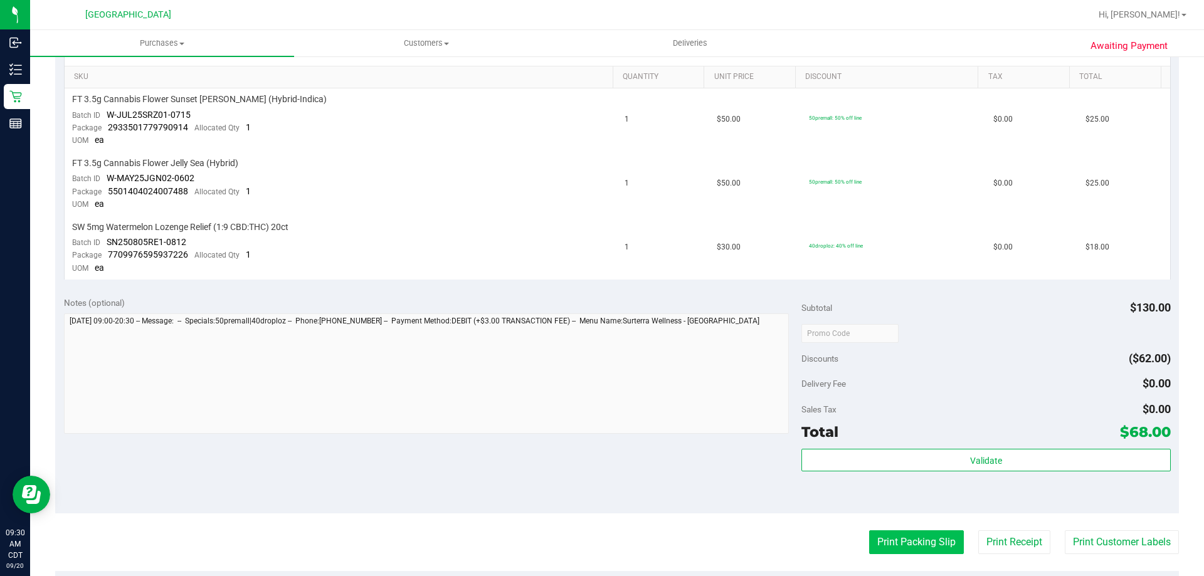
click at [917, 547] on button "Print Packing Slip" at bounding box center [916, 543] width 95 height 24
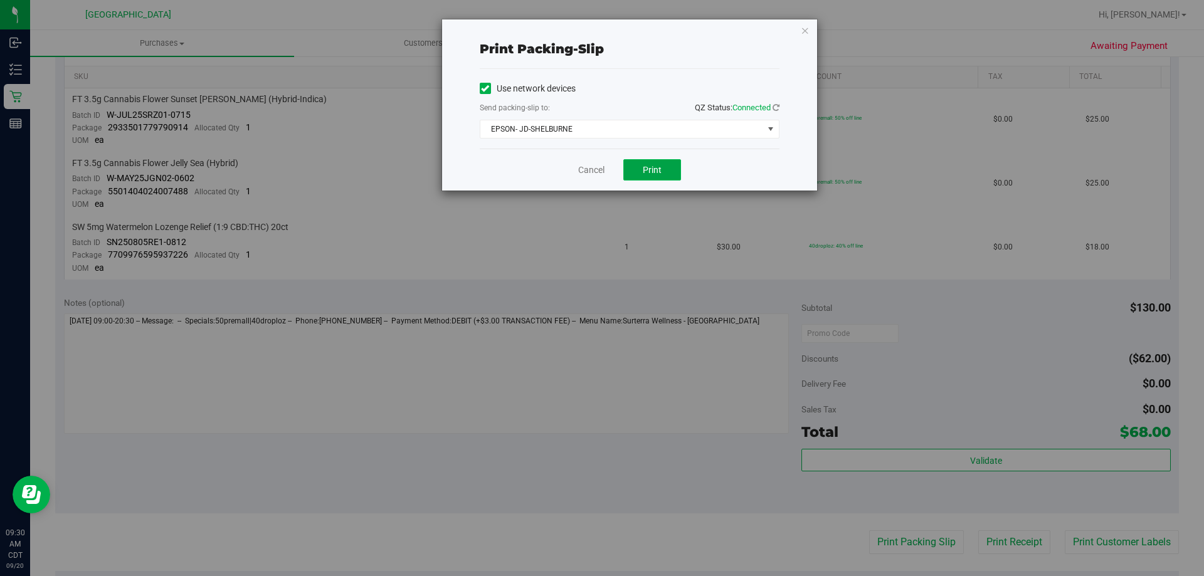
click at [641, 167] on button "Print" at bounding box center [653, 169] width 58 height 21
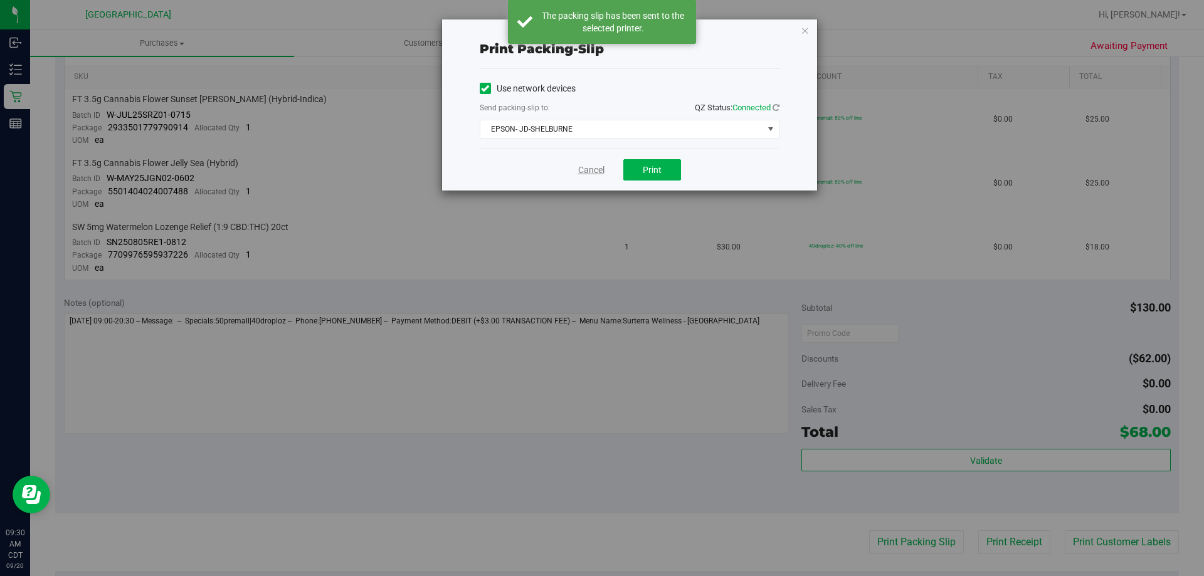
click at [583, 167] on link "Cancel" at bounding box center [591, 170] width 26 height 13
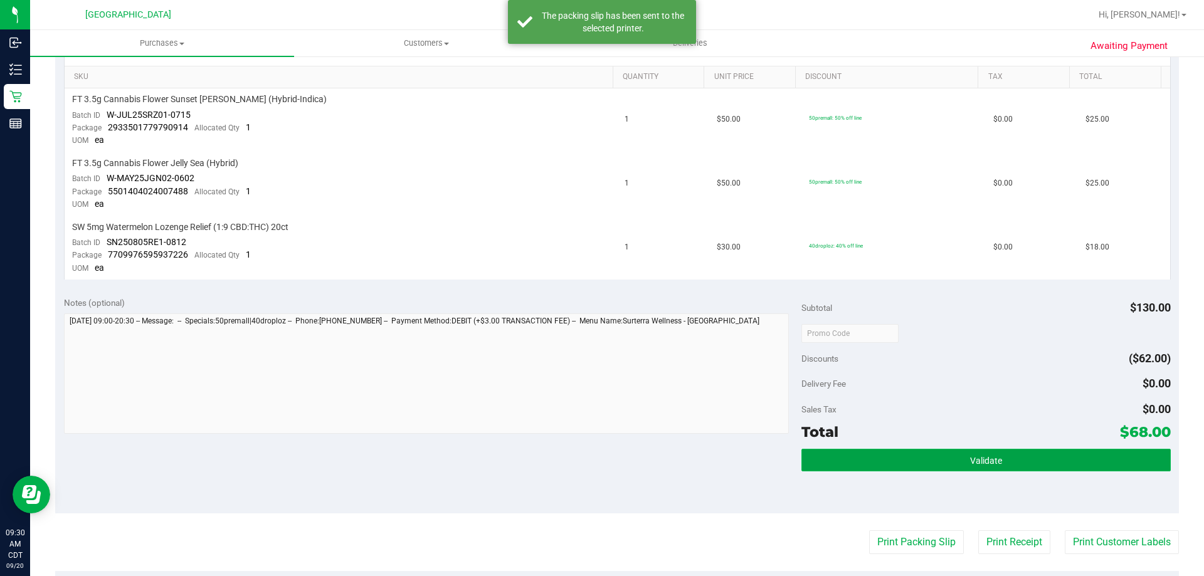
click at [1118, 463] on button "Validate" at bounding box center [986, 460] width 369 height 23
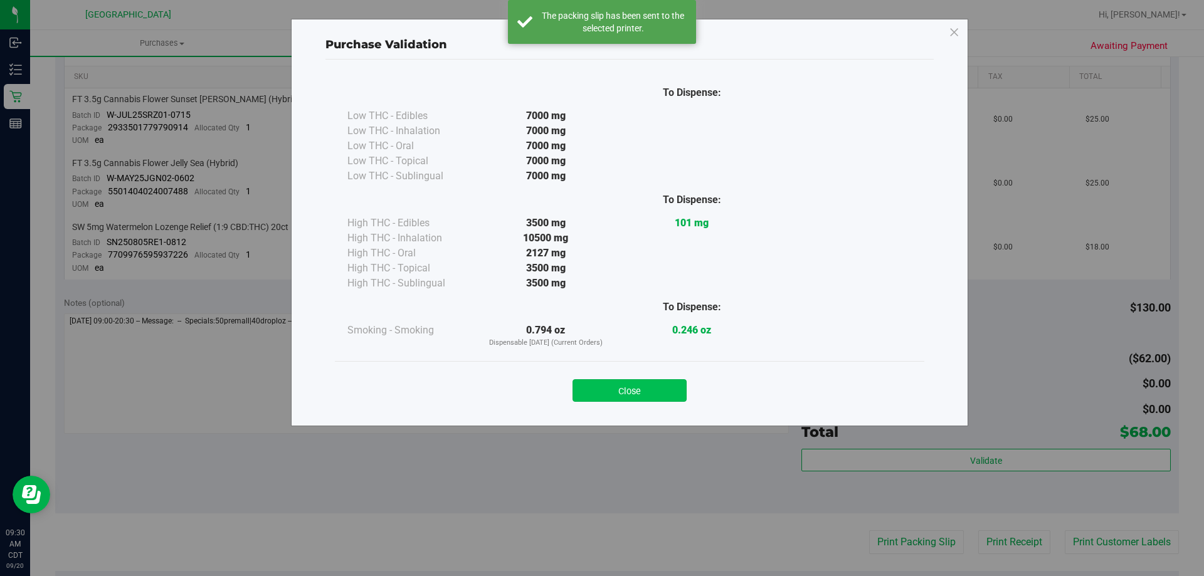
click at [621, 395] on button "Close" at bounding box center [630, 391] width 114 height 23
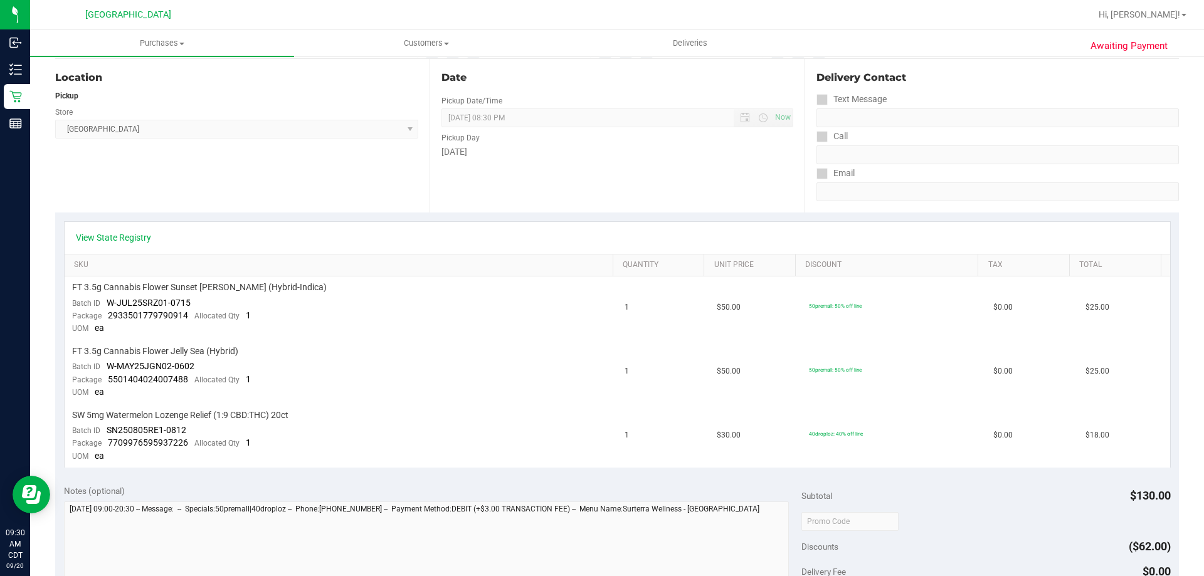
scroll to position [0, 0]
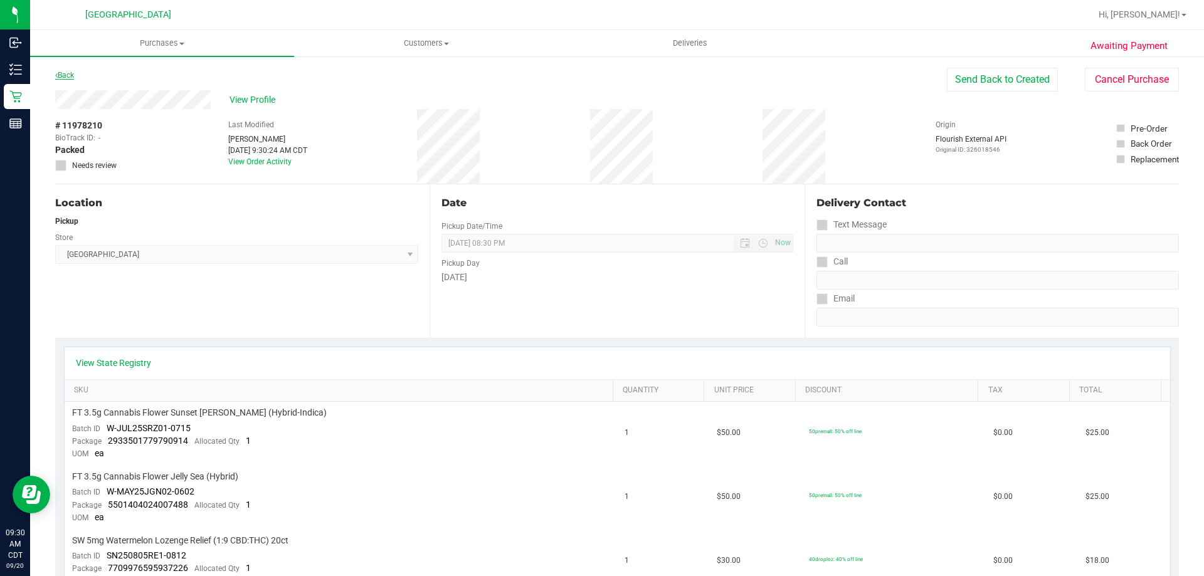
click at [67, 73] on link "Back" at bounding box center [64, 75] width 19 height 9
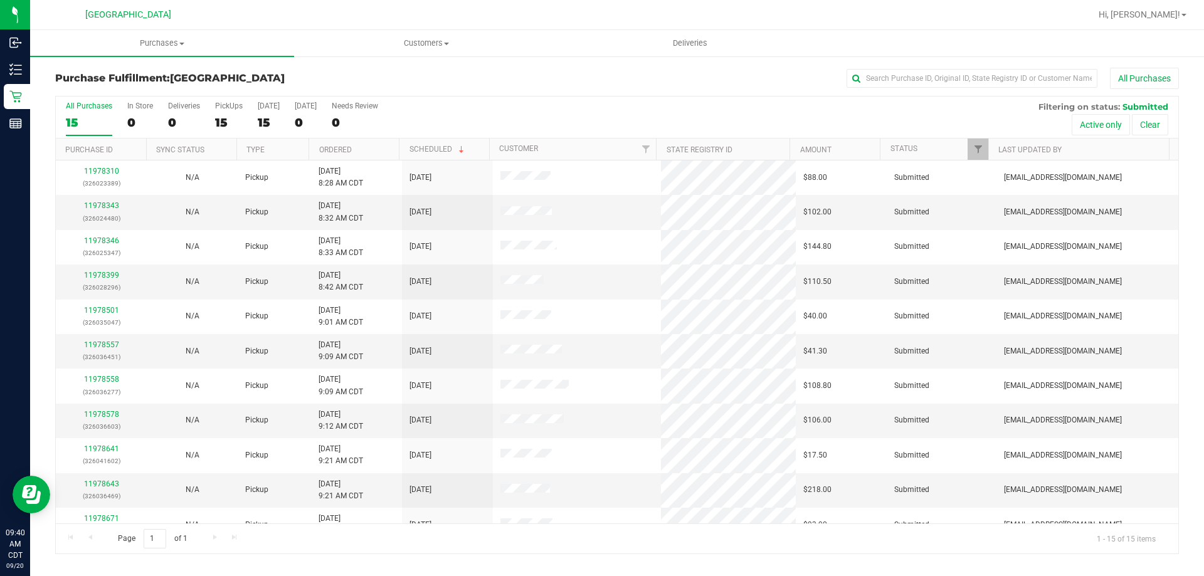
click at [355, 146] on th "Ordered" at bounding box center [354, 150] width 90 height 22
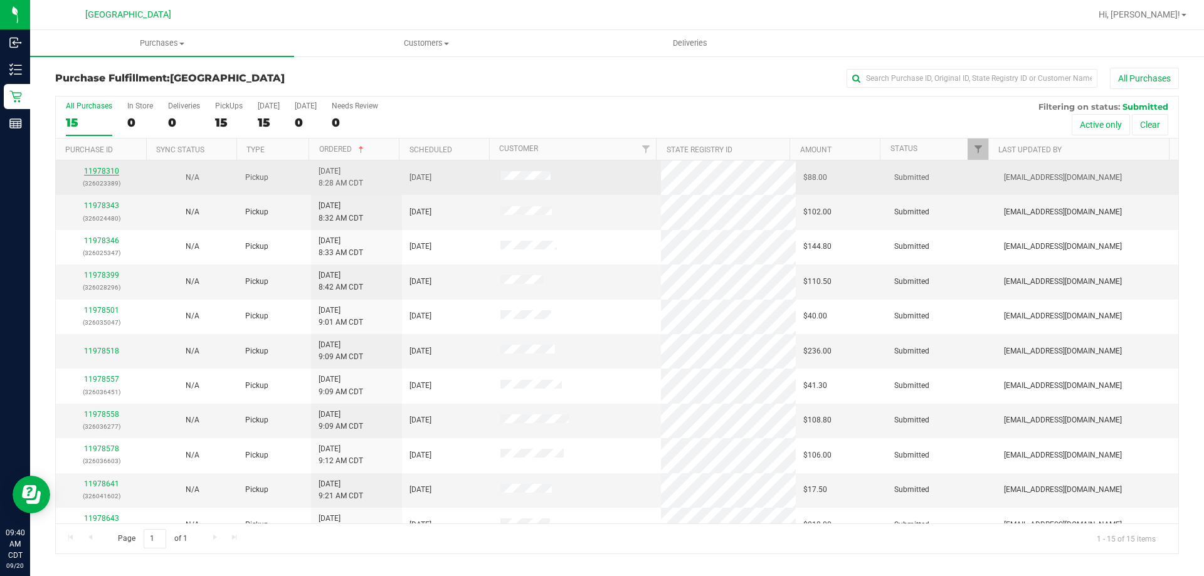
click at [101, 167] on link "11978310" at bounding box center [101, 171] width 35 height 9
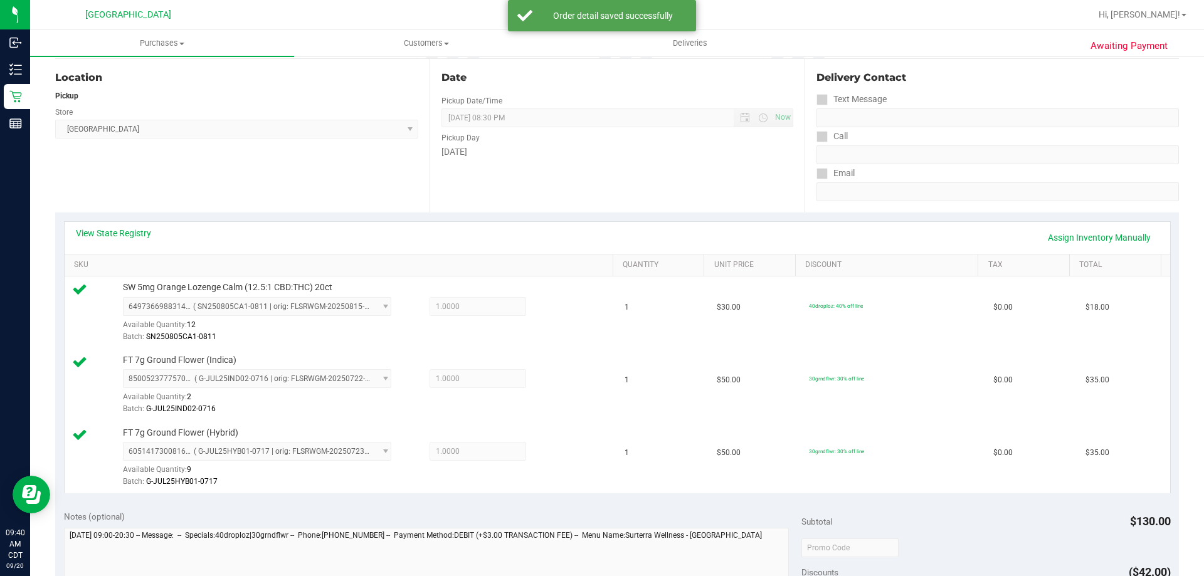
scroll to position [314, 0]
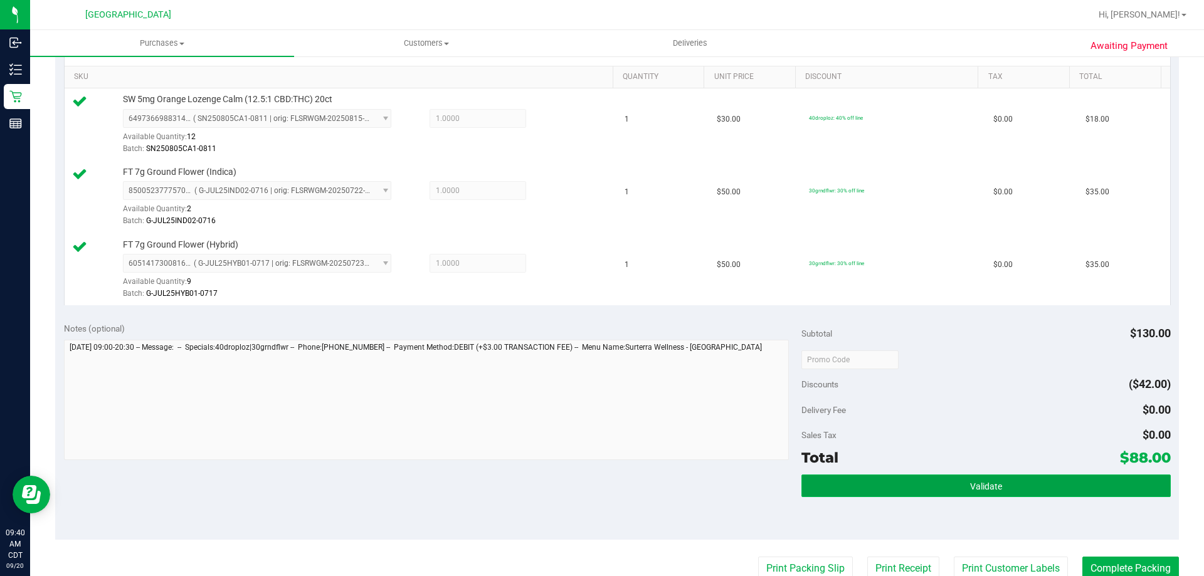
click at [831, 494] on button "Validate" at bounding box center [986, 486] width 369 height 23
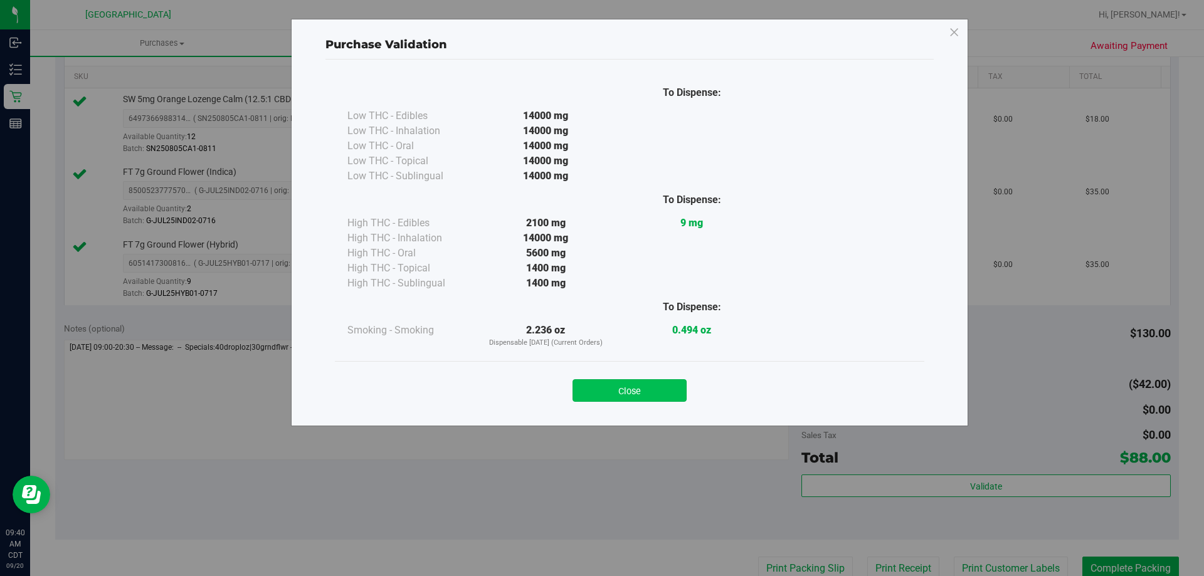
click at [650, 385] on button "Close" at bounding box center [630, 391] width 114 height 23
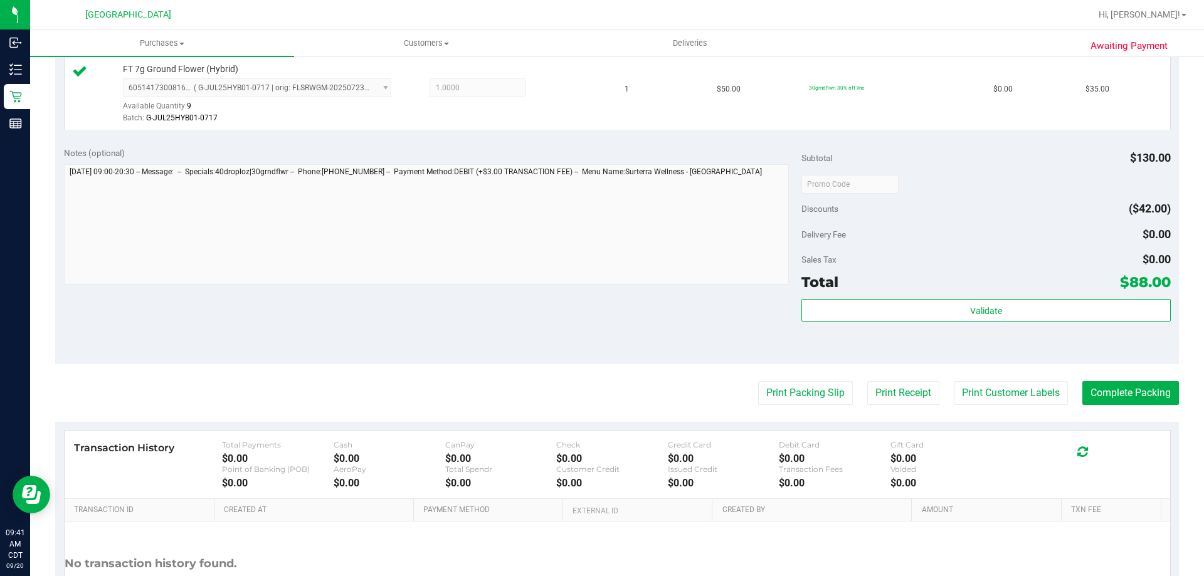
scroll to position [502, 0]
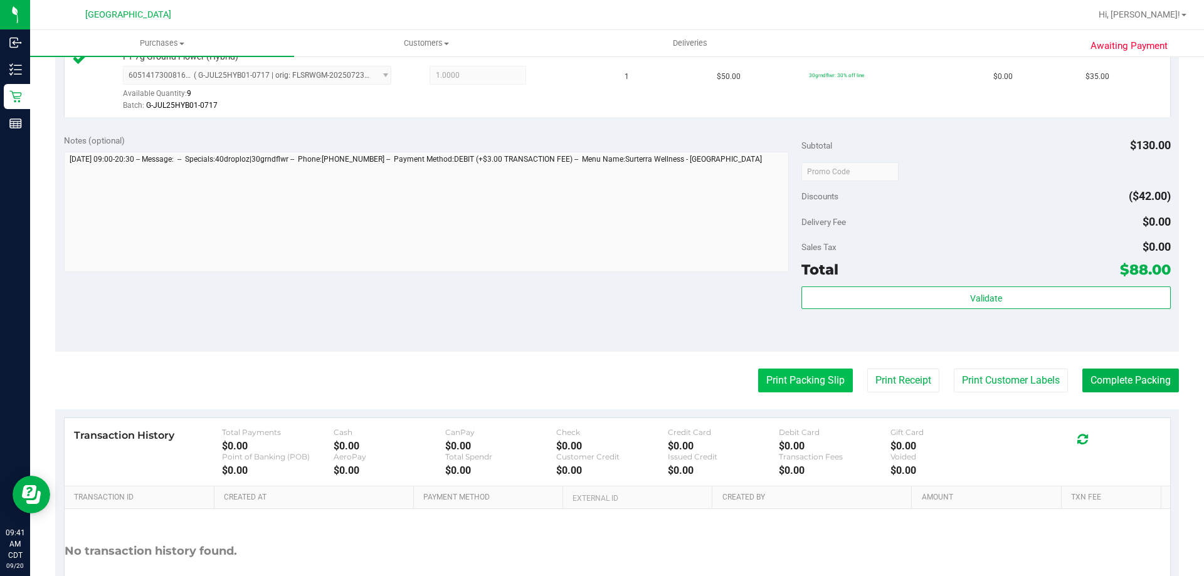
click at [758, 374] on button "Print Packing Slip" at bounding box center [805, 381] width 95 height 24
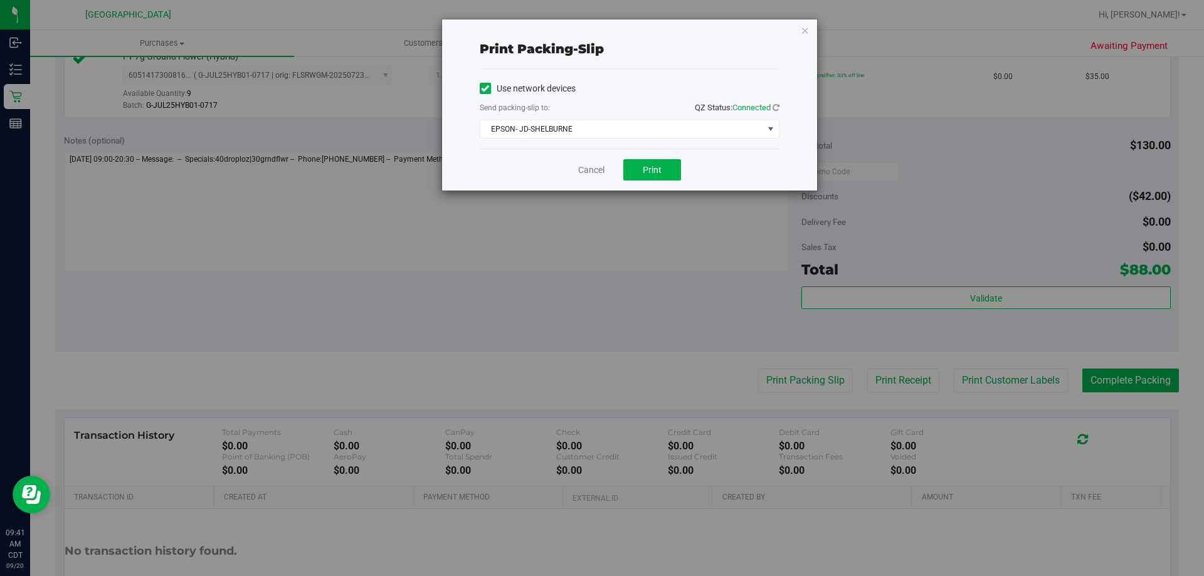
click at [621, 166] on div "Cancel Print" at bounding box center [630, 170] width 300 height 42
click at [629, 170] on button "Print" at bounding box center [653, 169] width 58 height 21
click at [589, 169] on link "Cancel" at bounding box center [591, 170] width 26 height 13
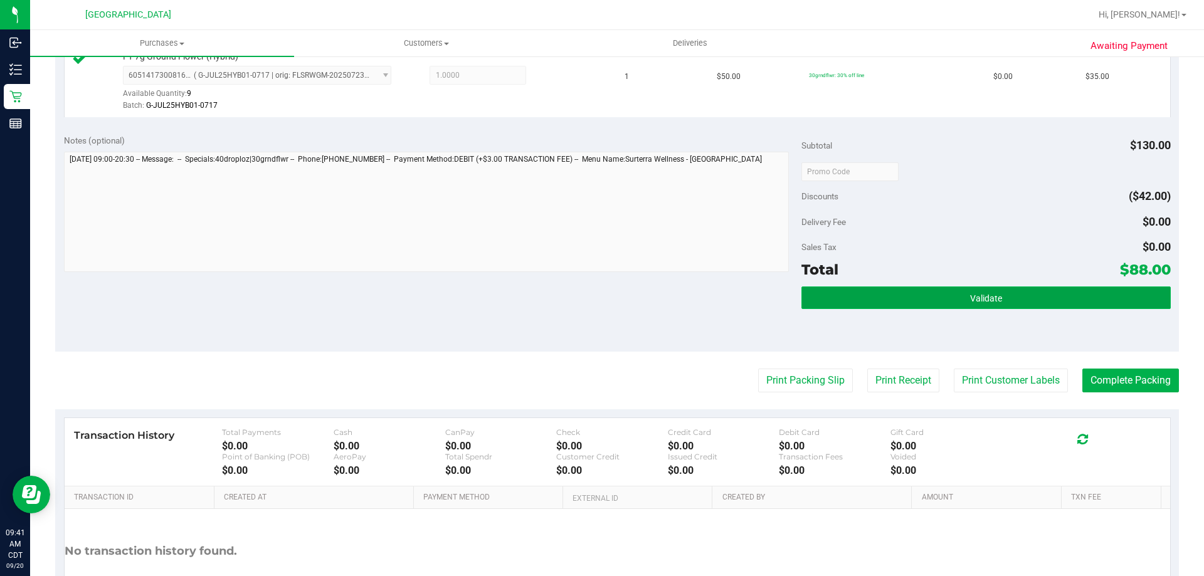
click at [1132, 287] on button "Validate" at bounding box center [986, 298] width 369 height 23
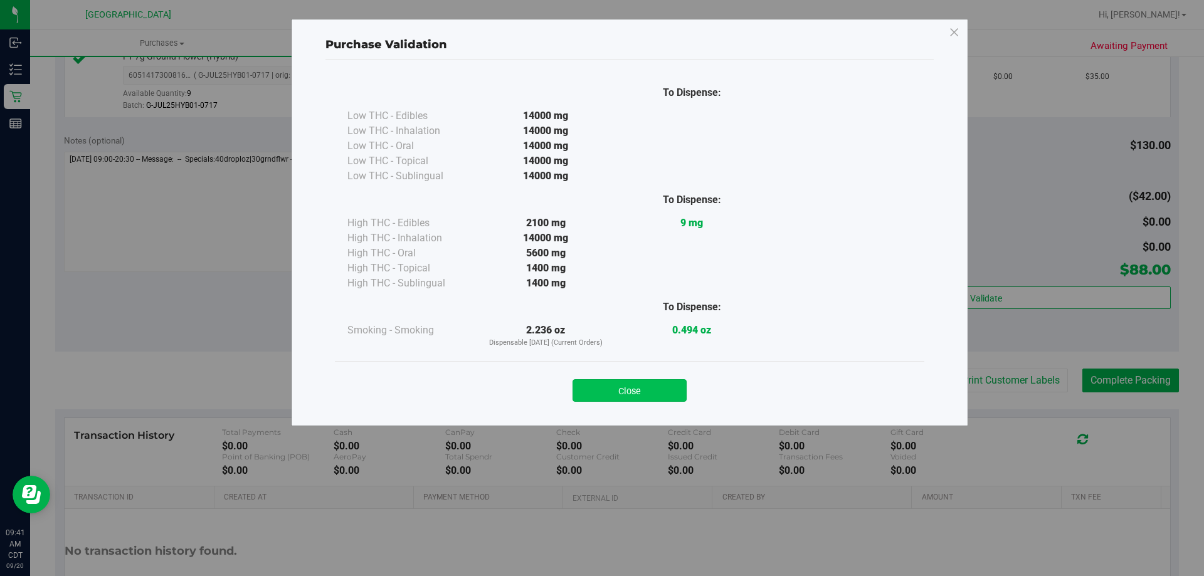
click at [677, 385] on button "Close" at bounding box center [630, 391] width 114 height 23
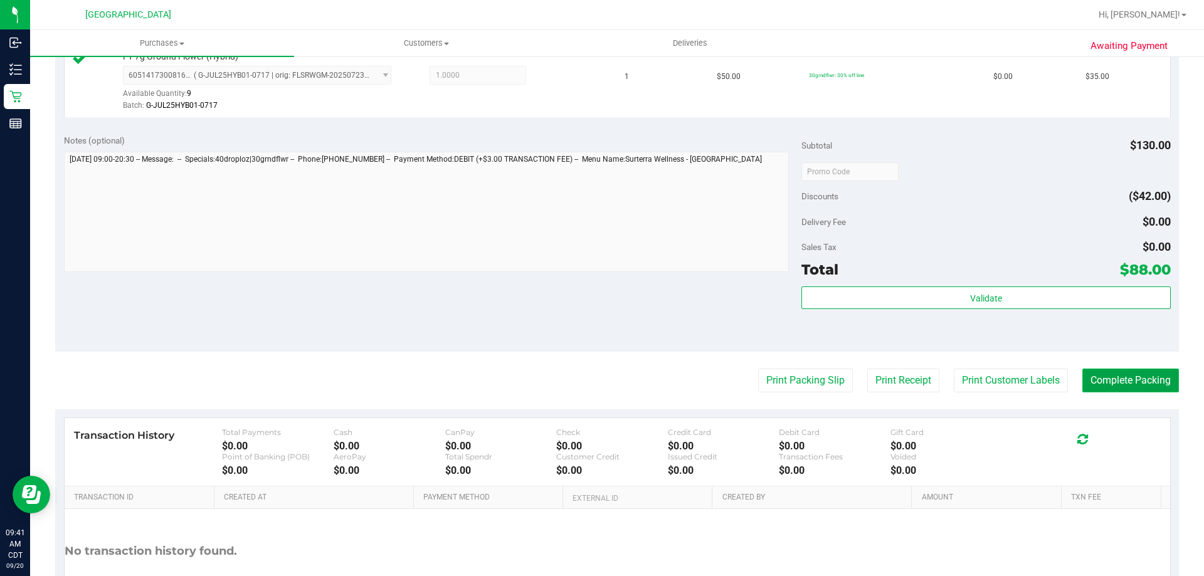
click at [1147, 390] on button "Complete Packing" at bounding box center [1131, 381] width 97 height 24
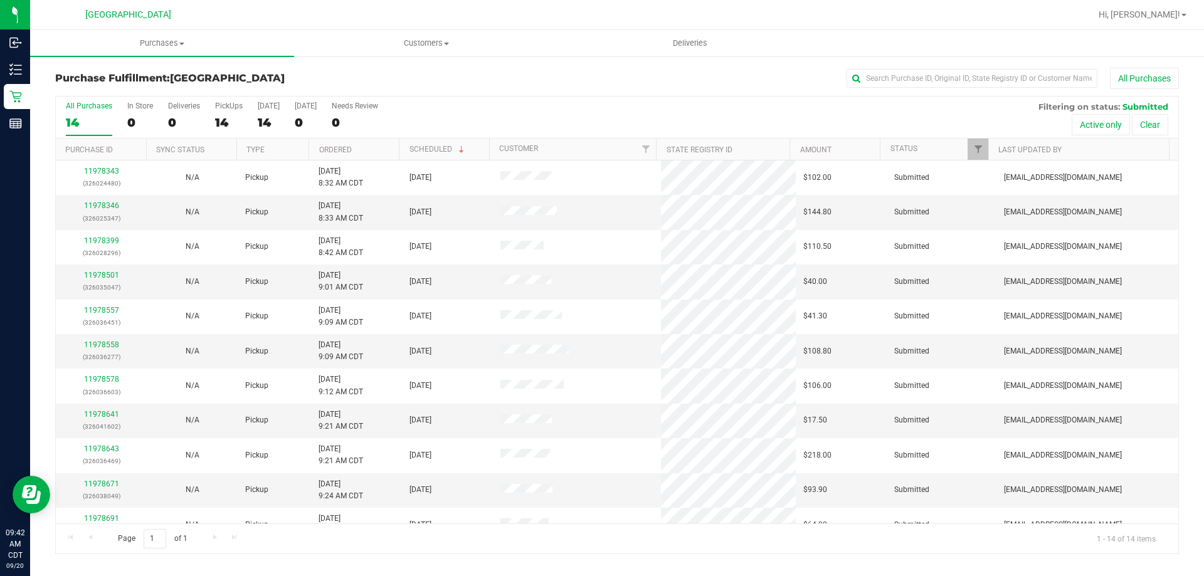
click at [374, 149] on th "Ordered" at bounding box center [354, 150] width 90 height 22
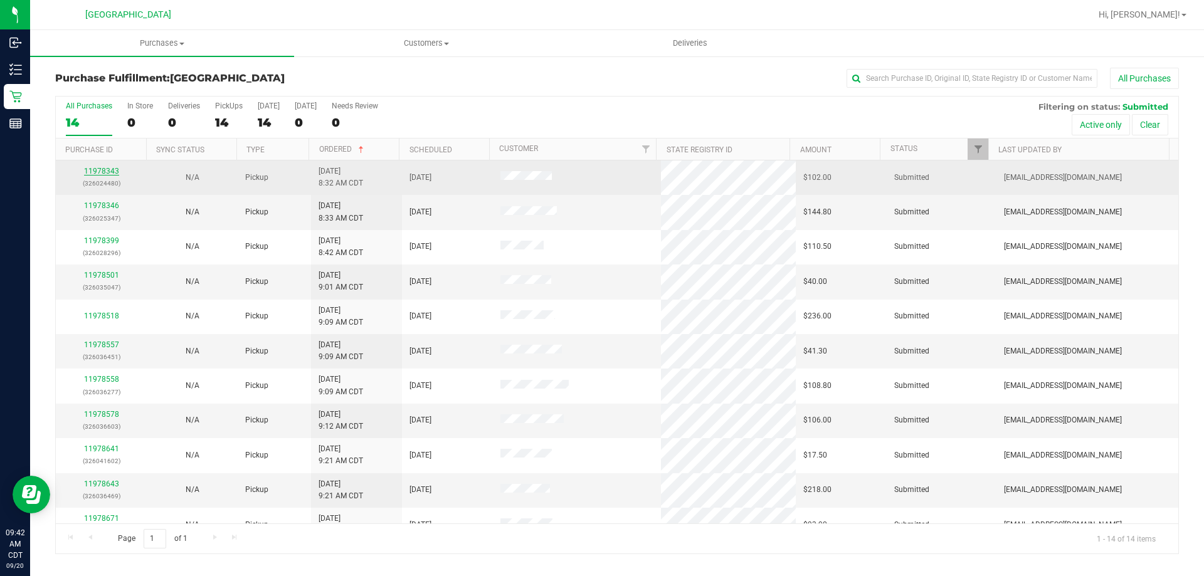
click at [95, 170] on link "11978343" at bounding box center [101, 171] width 35 height 9
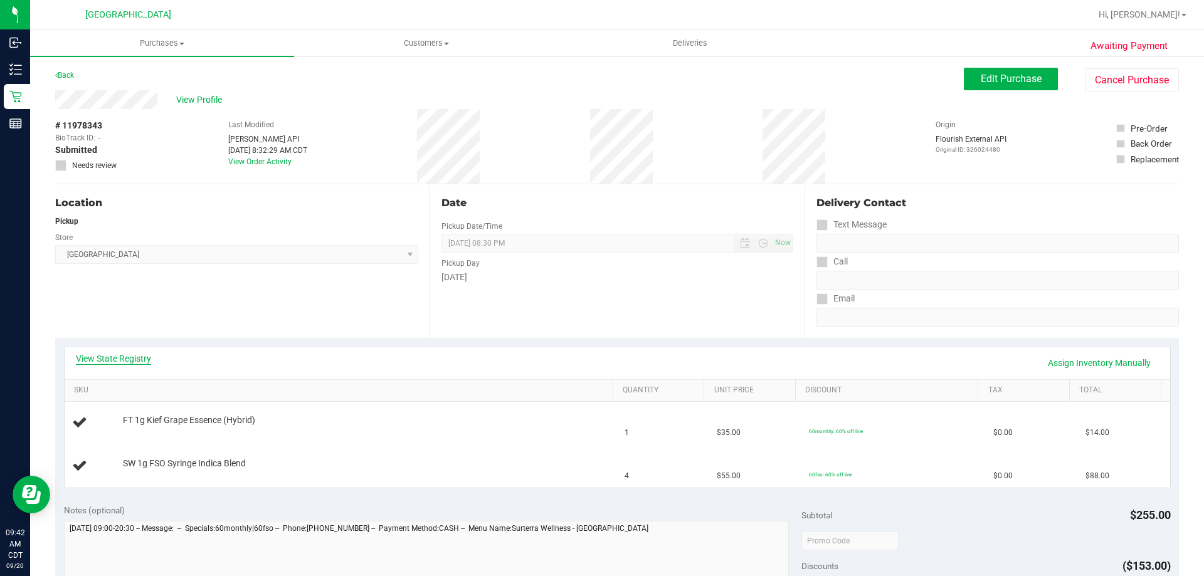
click at [98, 361] on link "View State Registry" at bounding box center [113, 359] width 75 height 13
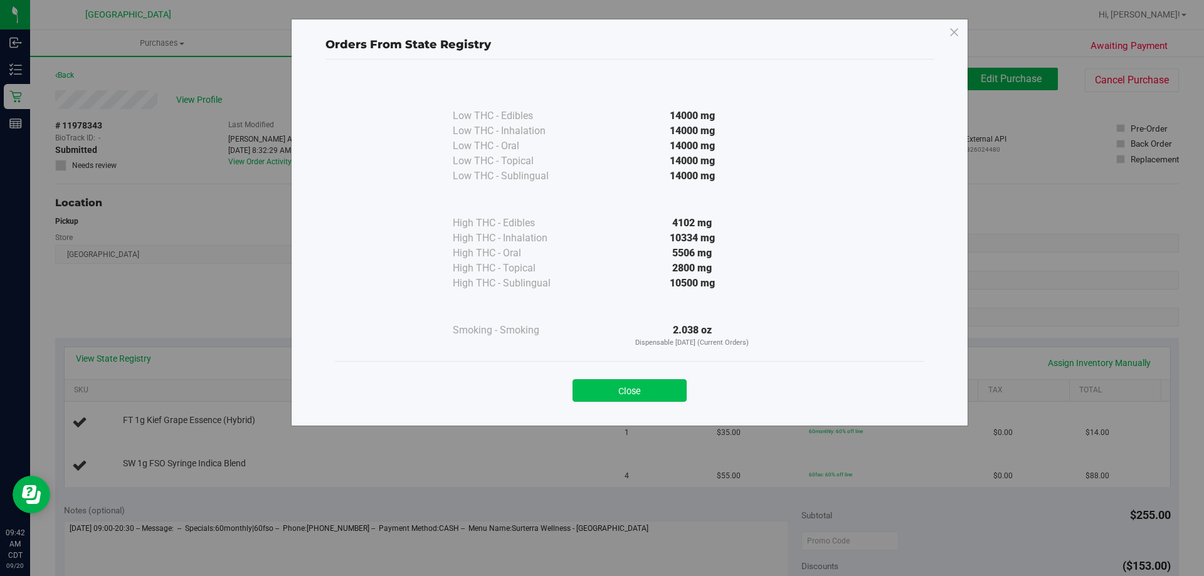
click at [668, 391] on button "Close" at bounding box center [630, 391] width 114 height 23
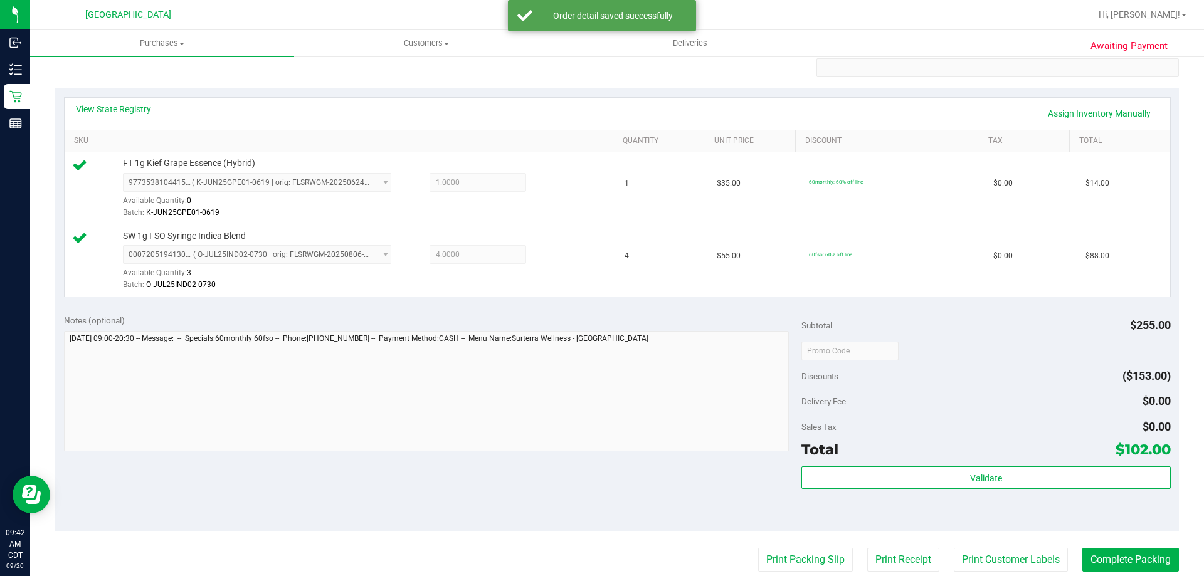
scroll to position [251, 0]
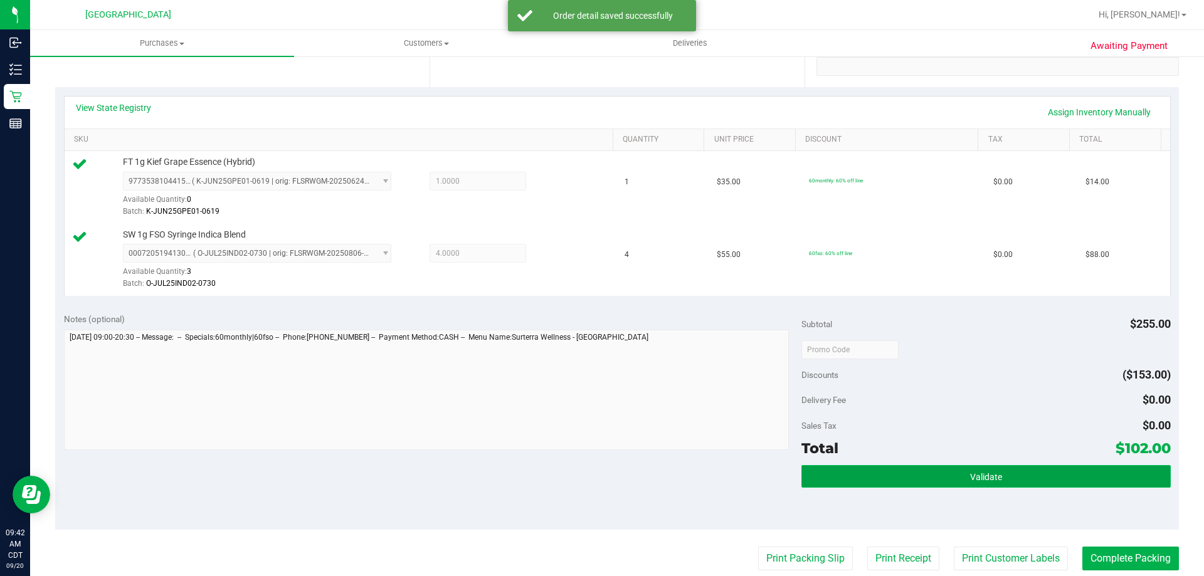
click at [1068, 487] on button "Validate" at bounding box center [986, 476] width 369 height 23
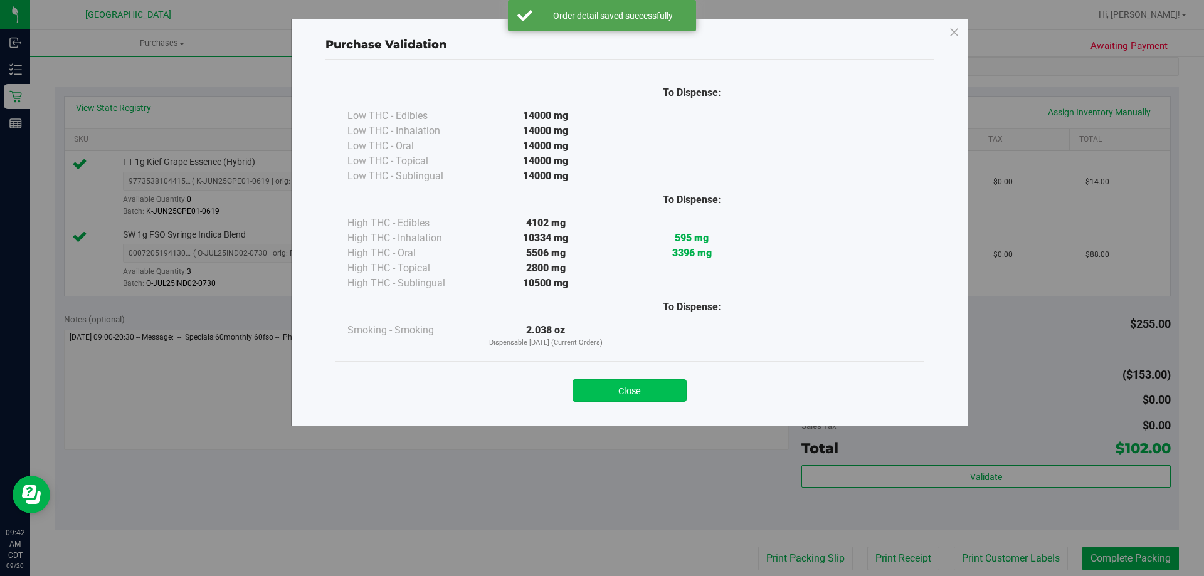
click at [653, 383] on button "Close" at bounding box center [630, 391] width 114 height 23
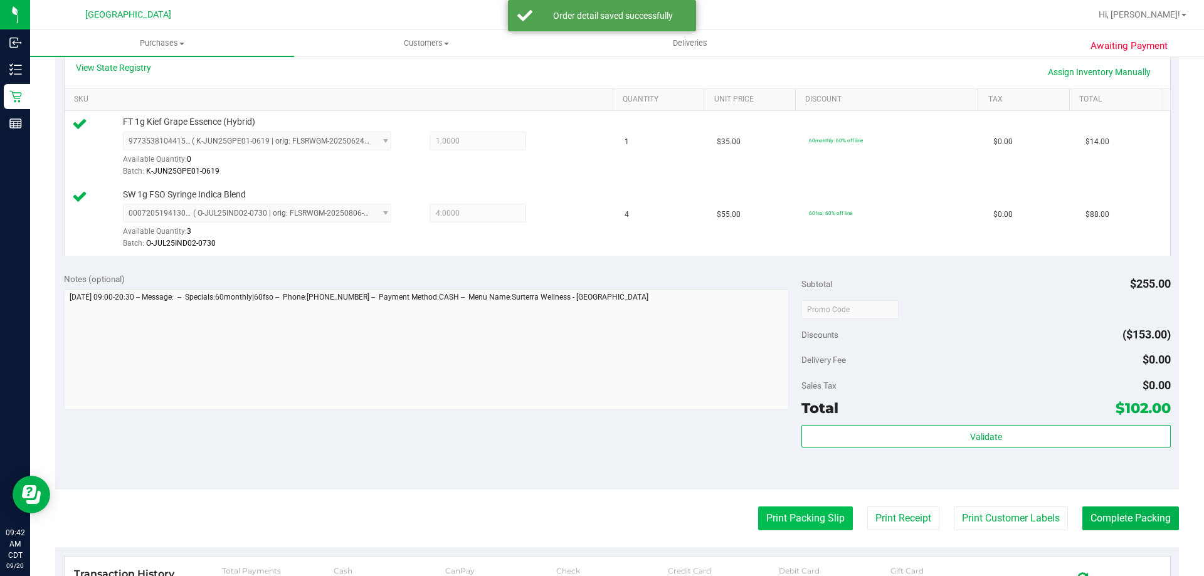
scroll to position [314, 0]
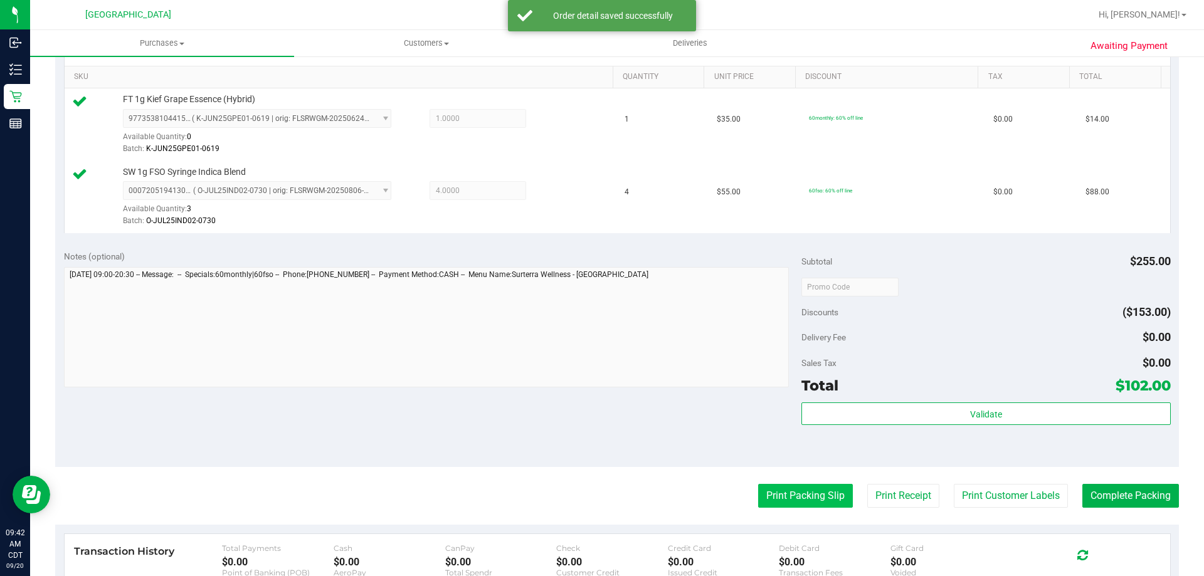
click at [817, 492] on button "Print Packing Slip" at bounding box center [805, 496] width 95 height 24
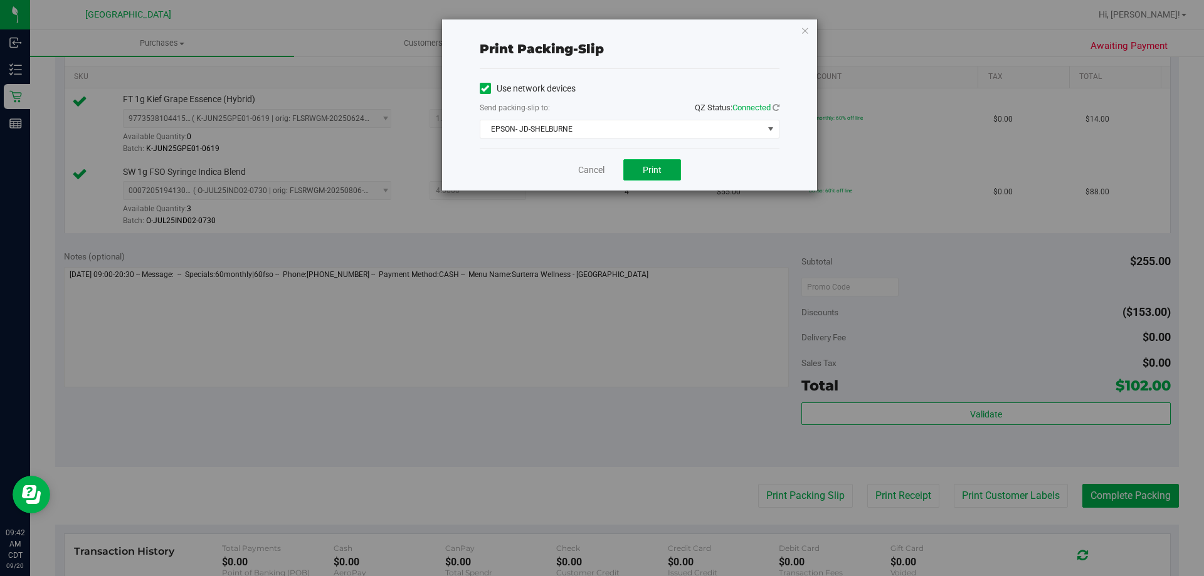
click at [660, 179] on button "Print" at bounding box center [653, 169] width 58 height 21
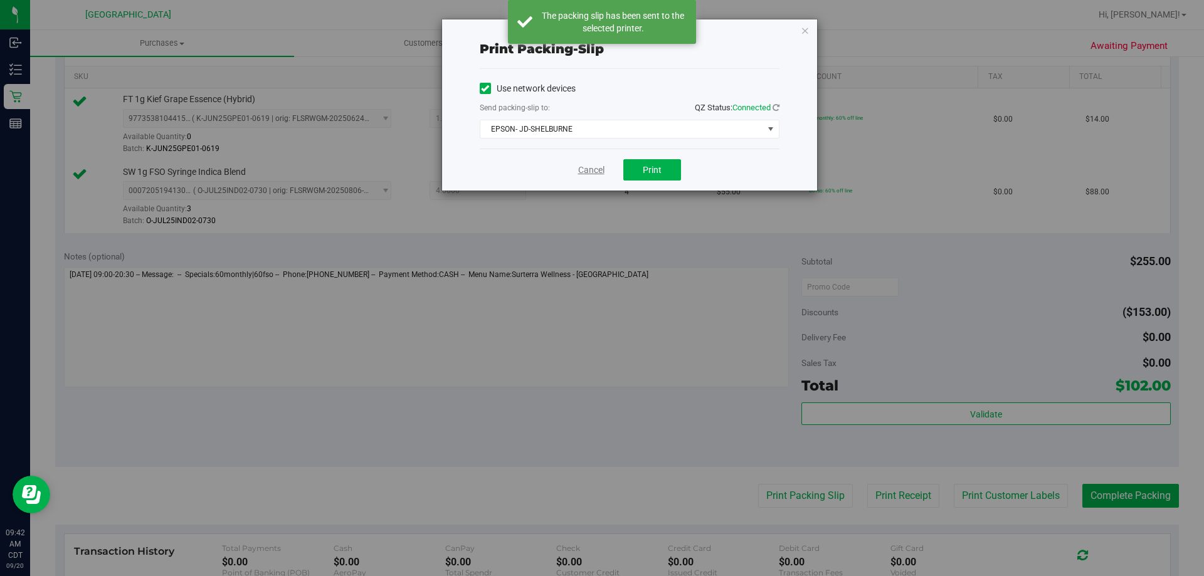
click at [592, 169] on link "Cancel" at bounding box center [591, 170] width 26 height 13
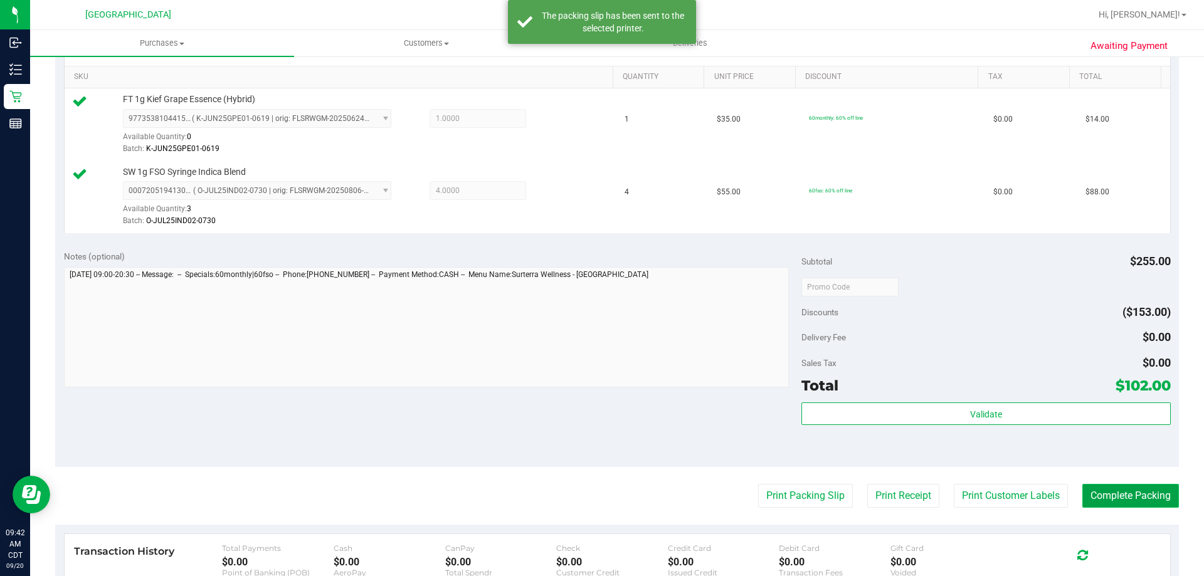
click at [1107, 487] on button "Complete Packing" at bounding box center [1131, 496] width 97 height 24
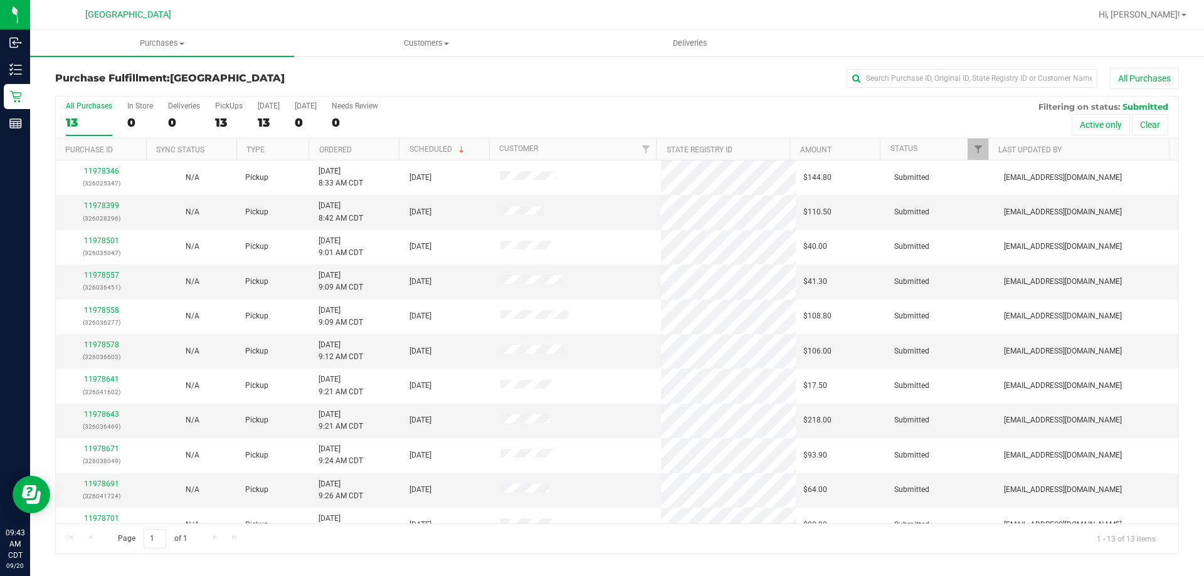
click at [363, 142] on th "Ordered" at bounding box center [354, 150] width 90 height 22
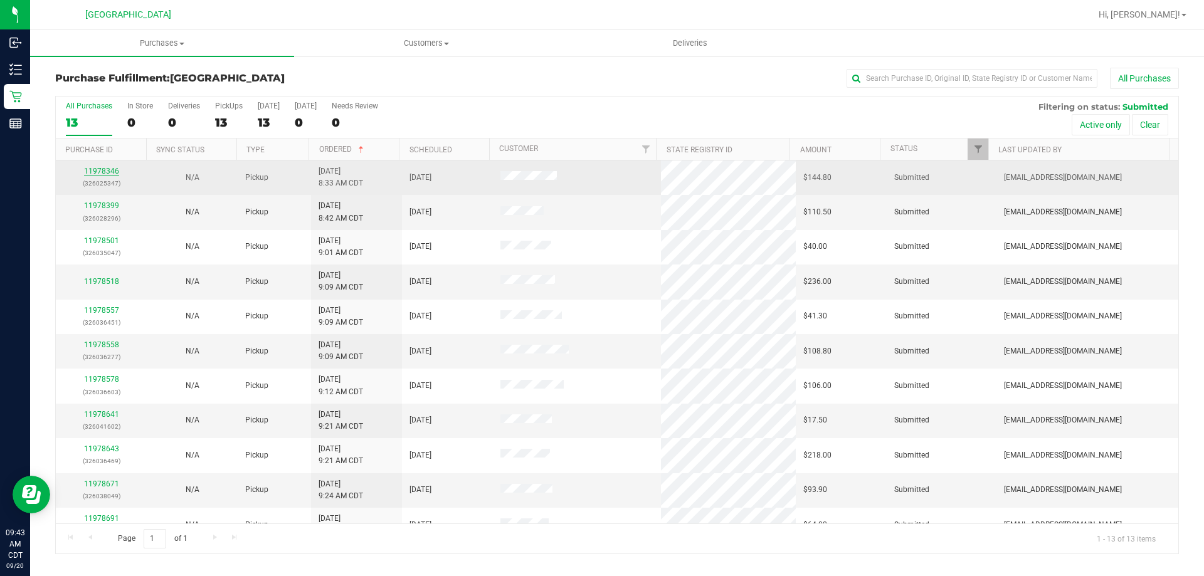
click at [103, 171] on link "11978346" at bounding box center [101, 171] width 35 height 9
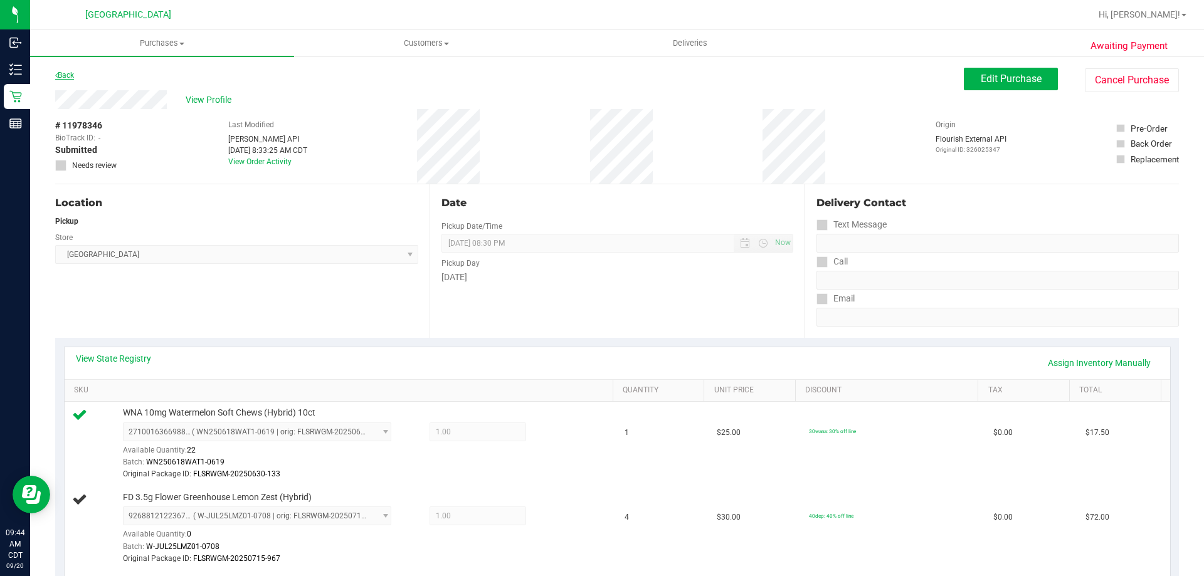
click at [69, 74] on link "Back" at bounding box center [64, 75] width 19 height 9
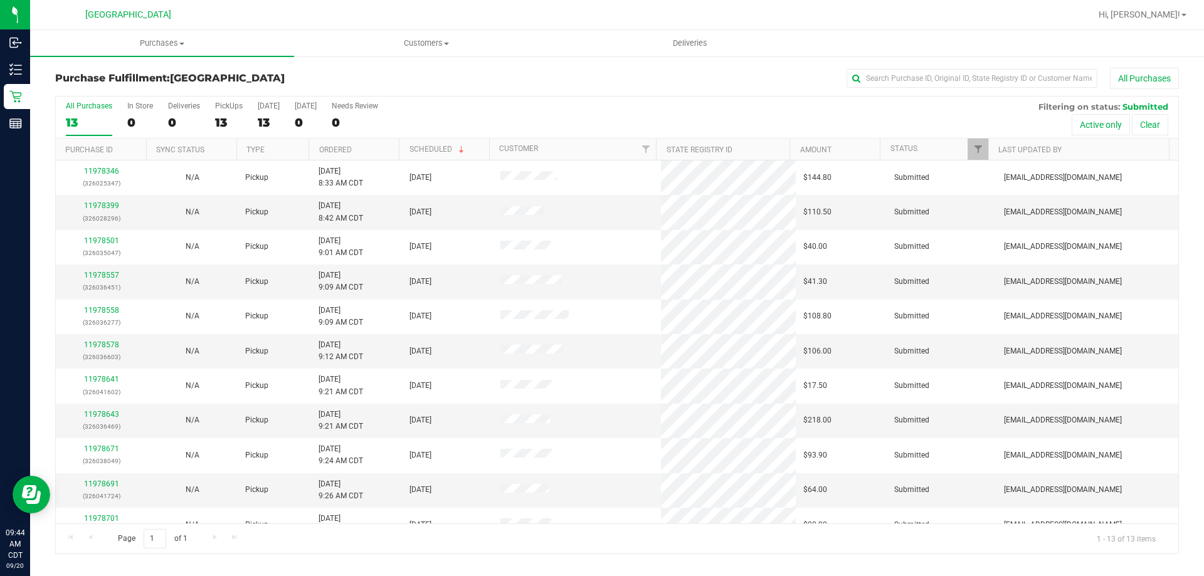
click at [359, 153] on th "Ordered" at bounding box center [354, 150] width 90 height 22
click at [98, 204] on link "11978399" at bounding box center [101, 205] width 35 height 9
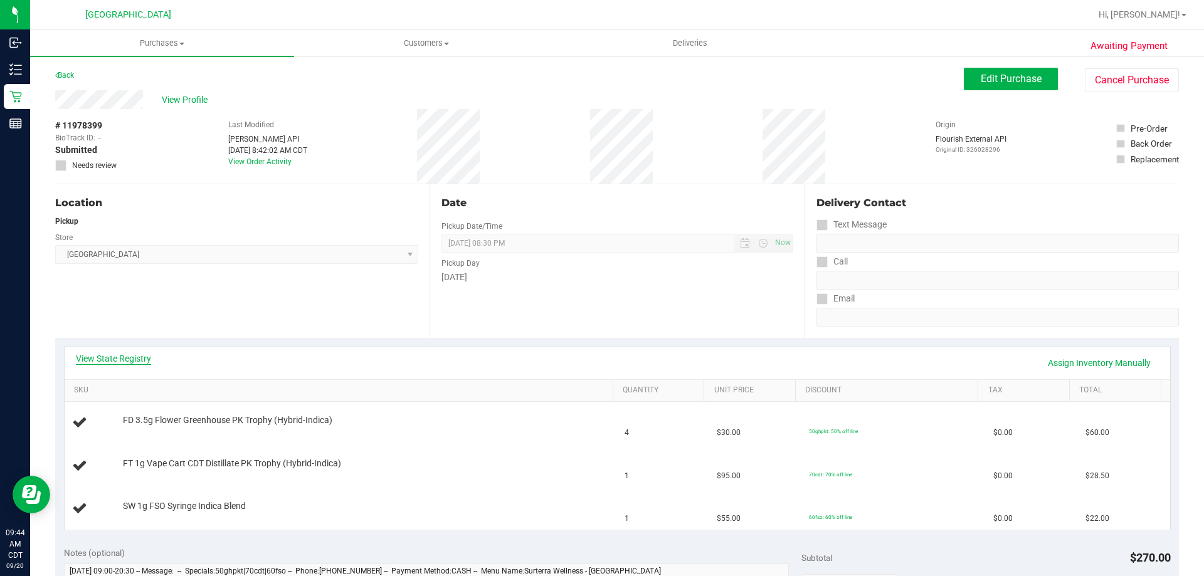
click at [146, 355] on link "View State Registry" at bounding box center [113, 359] width 75 height 13
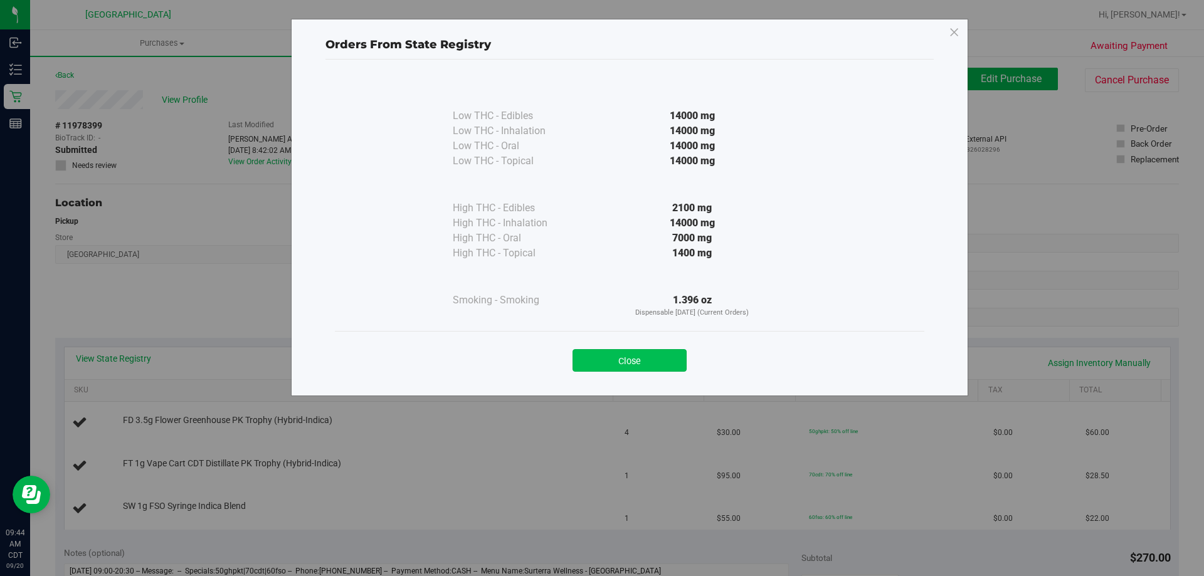
click at [662, 354] on button "Close" at bounding box center [630, 360] width 114 height 23
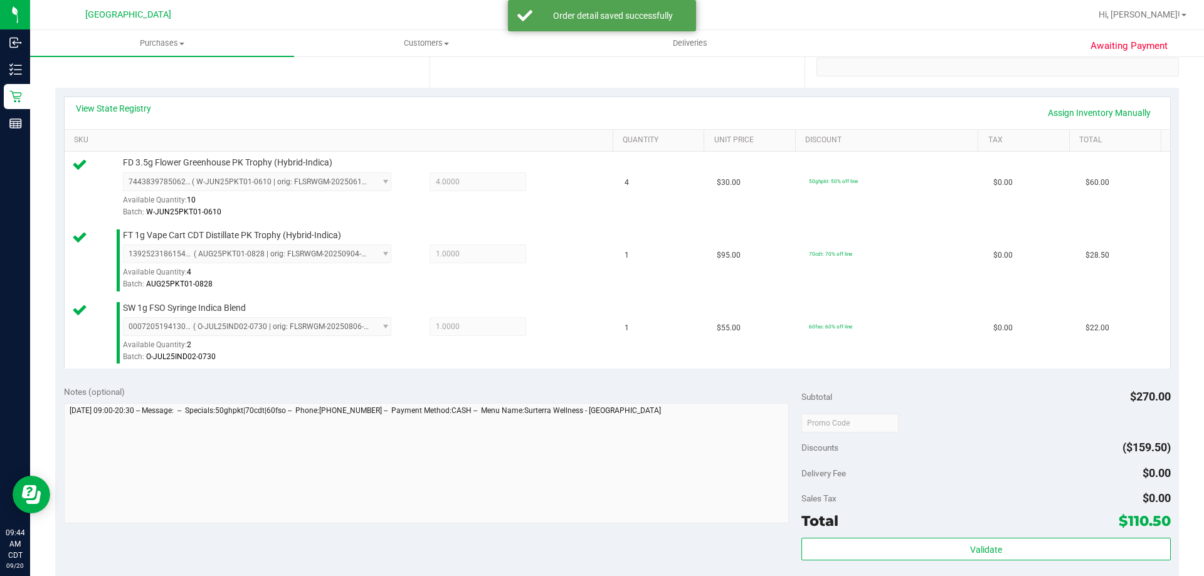
scroll to position [251, 0]
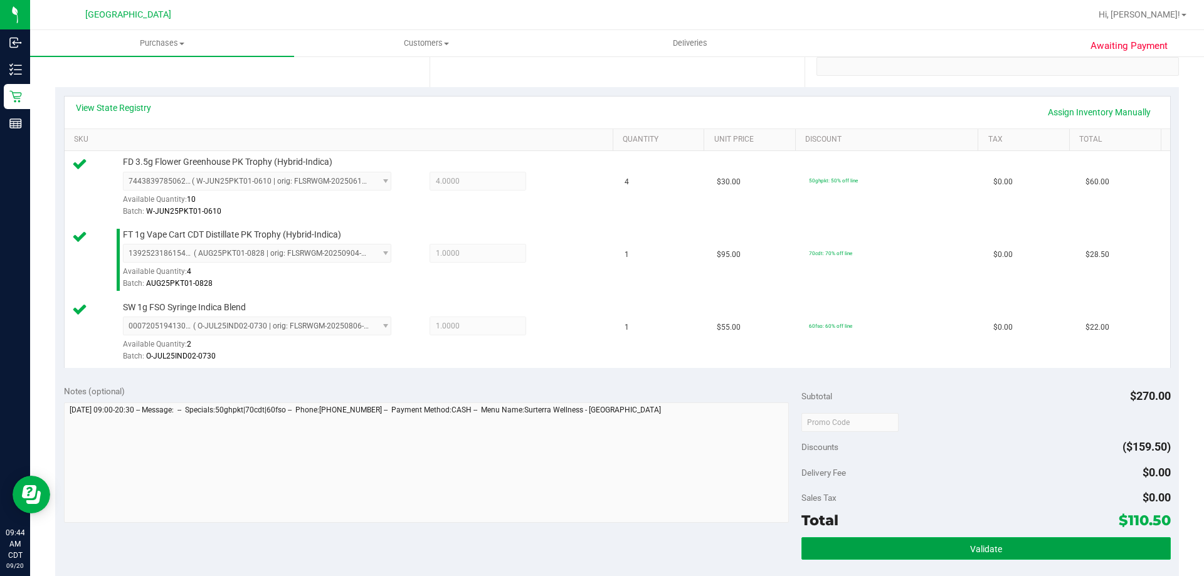
click at [1011, 548] on button "Validate" at bounding box center [986, 549] width 369 height 23
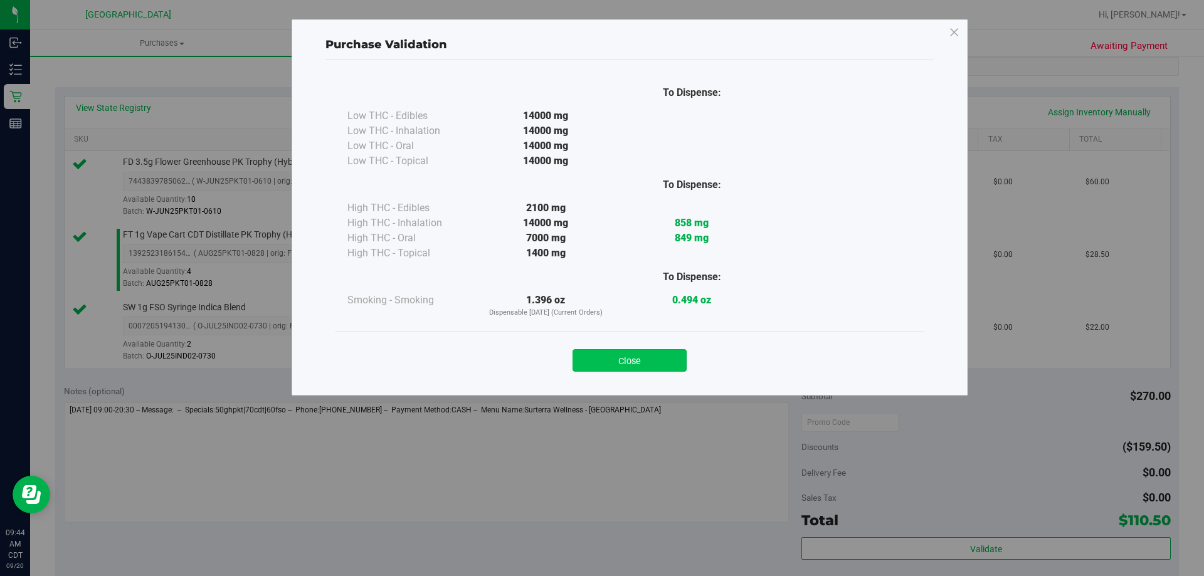
click at [656, 352] on button "Close" at bounding box center [630, 360] width 114 height 23
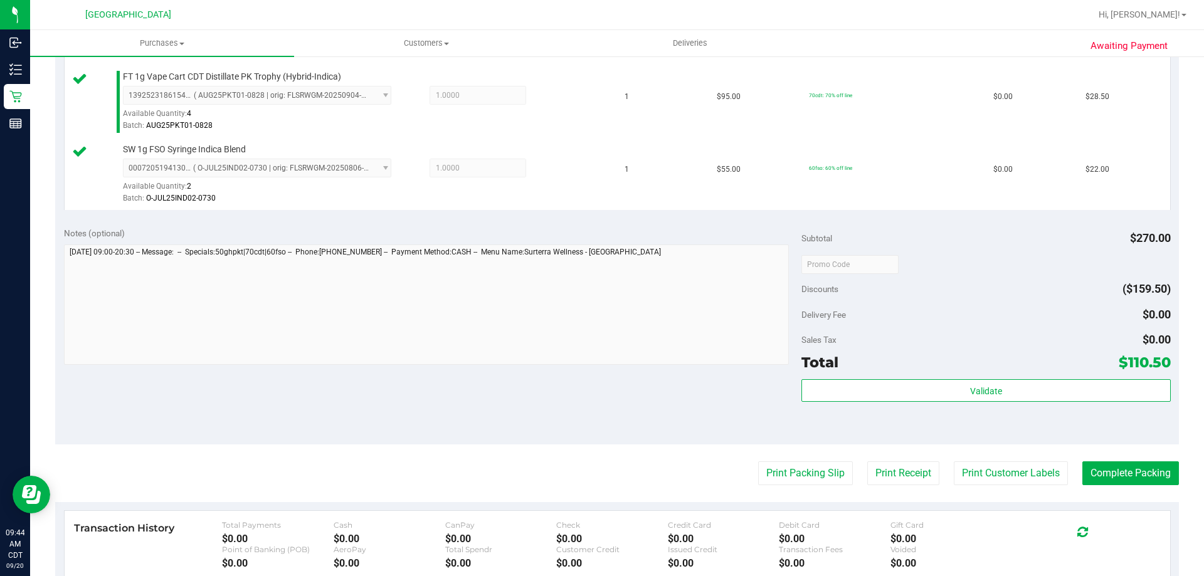
scroll to position [502, 0]
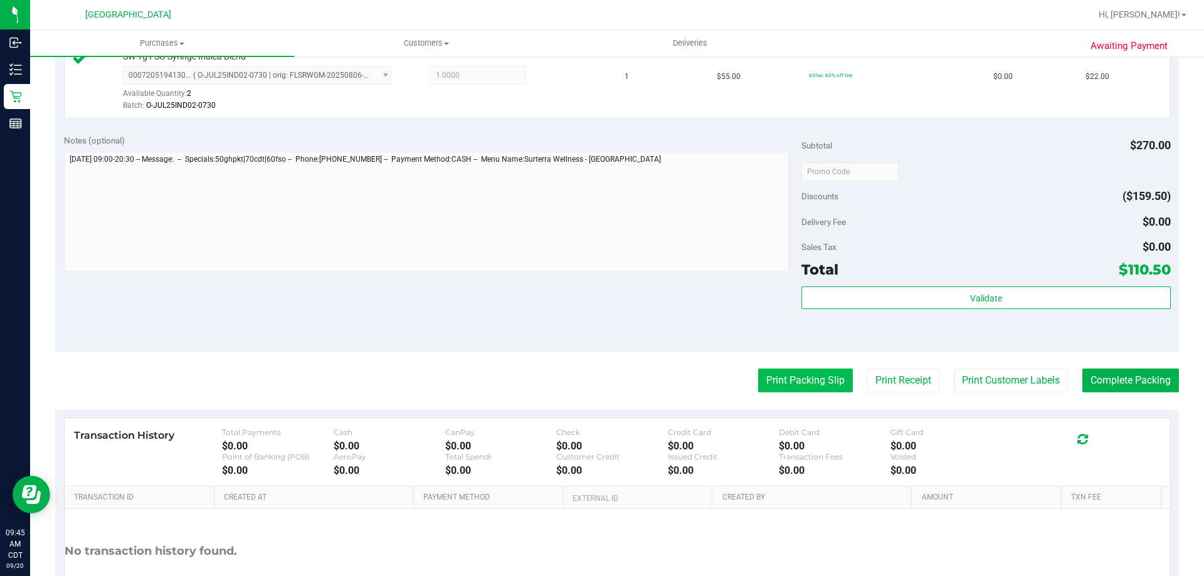
click at [806, 373] on button "Print Packing Slip" at bounding box center [805, 381] width 95 height 24
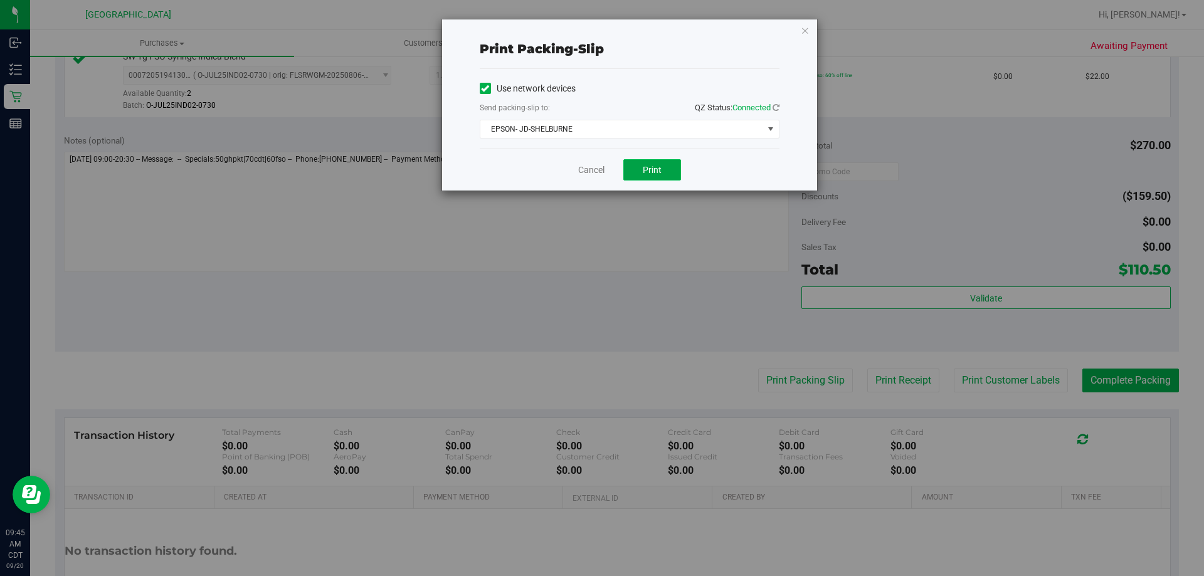
click at [657, 173] on span "Print" at bounding box center [652, 170] width 19 height 10
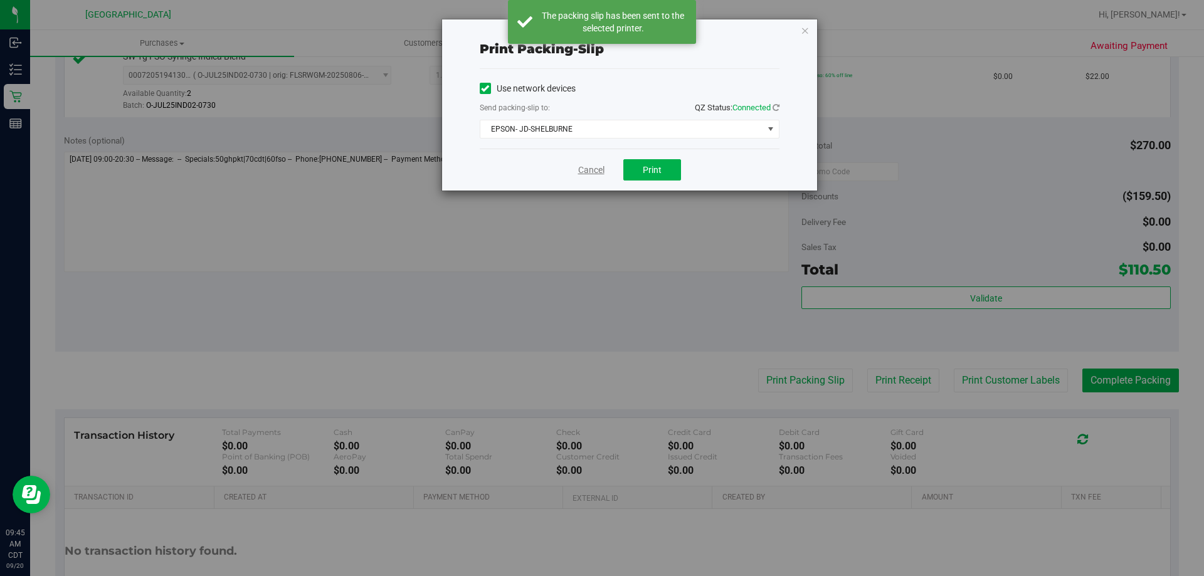
click at [593, 173] on link "Cancel" at bounding box center [591, 170] width 26 height 13
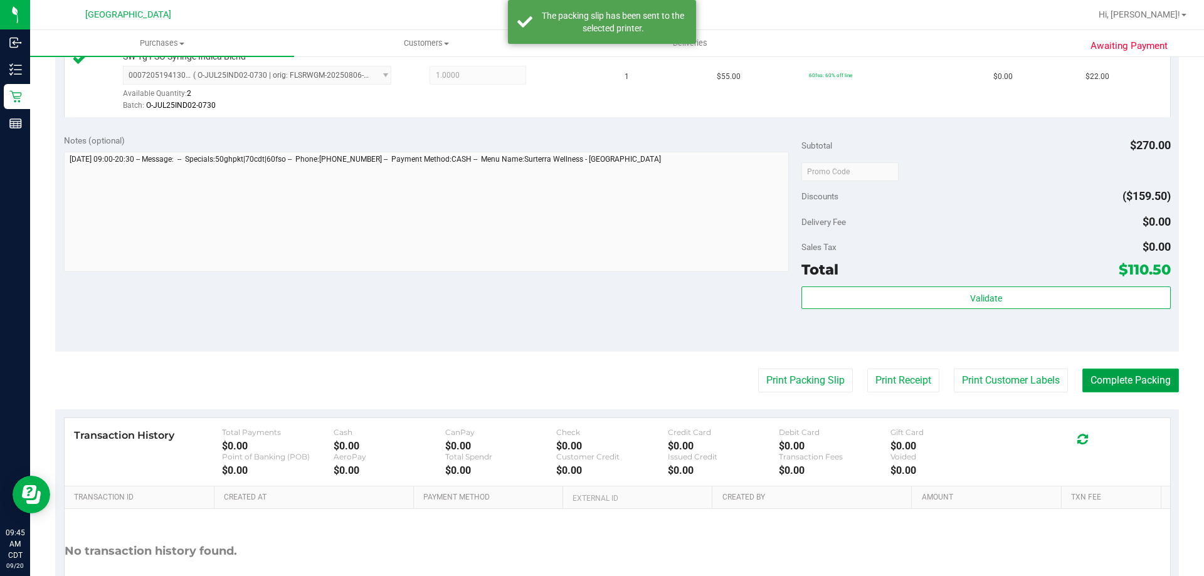
click at [1125, 382] on button "Complete Packing" at bounding box center [1131, 381] width 97 height 24
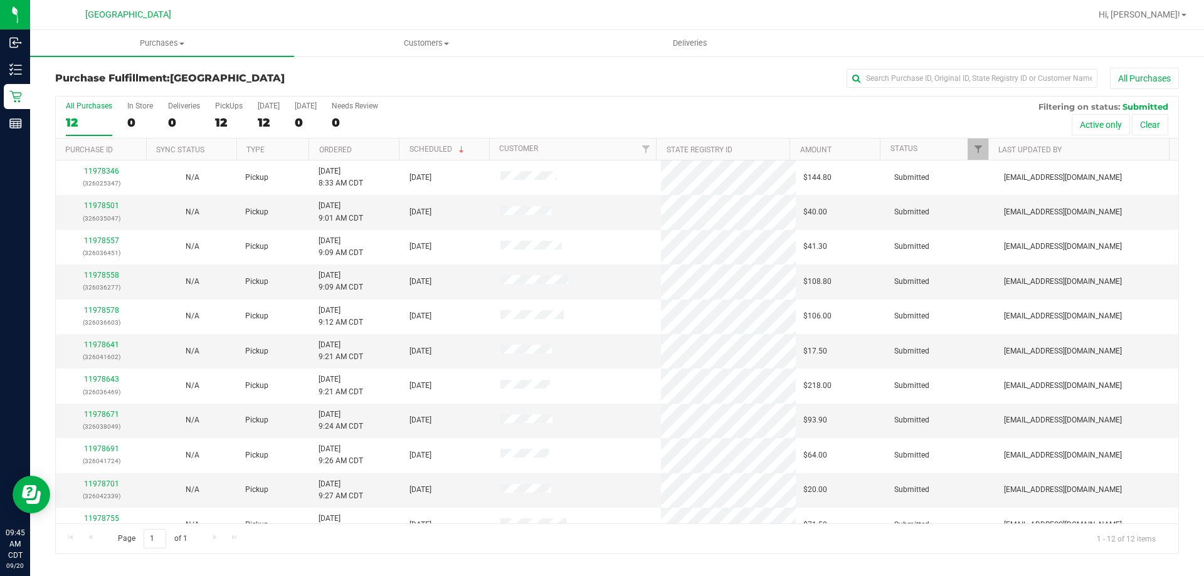
click at [361, 151] on th "Ordered" at bounding box center [354, 150] width 90 height 22
click at [105, 204] on link "11978501" at bounding box center [101, 205] width 35 height 9
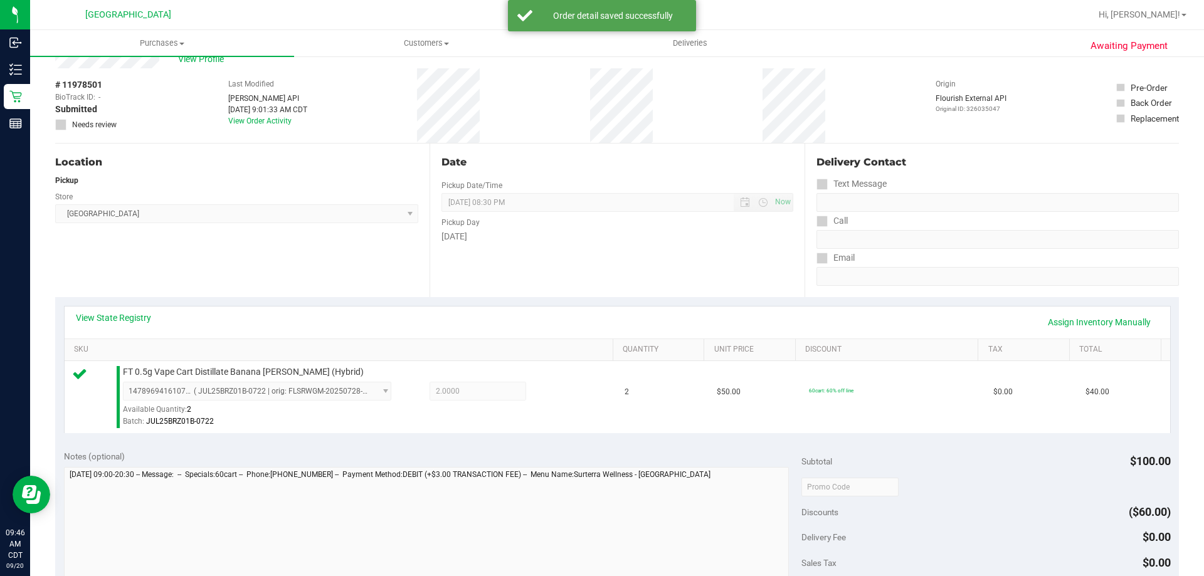
scroll to position [376, 0]
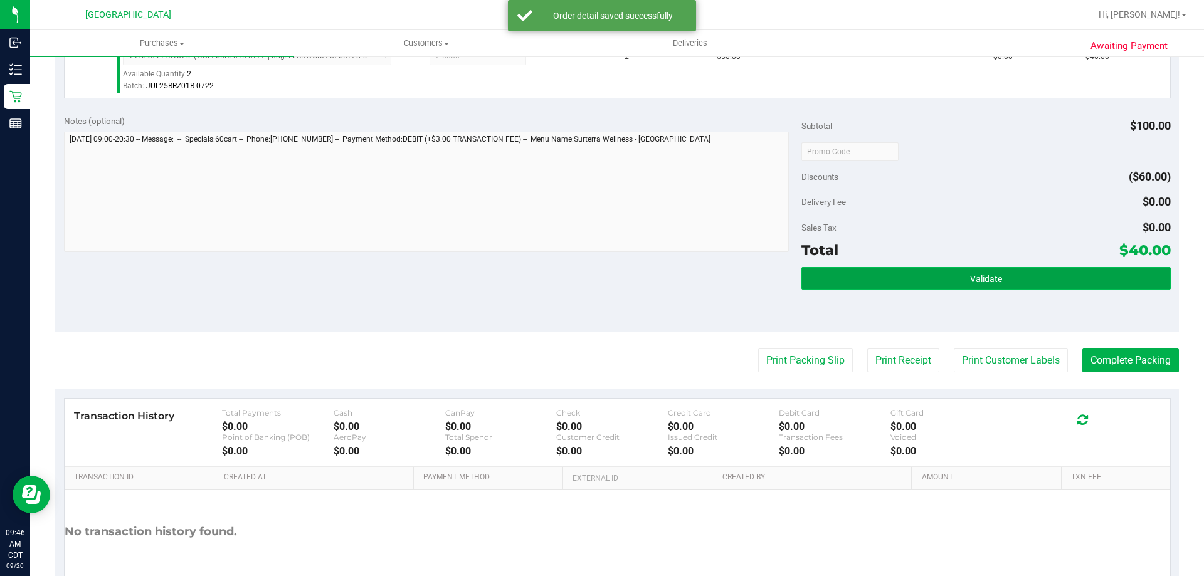
click at [871, 280] on button "Validate" at bounding box center [986, 278] width 369 height 23
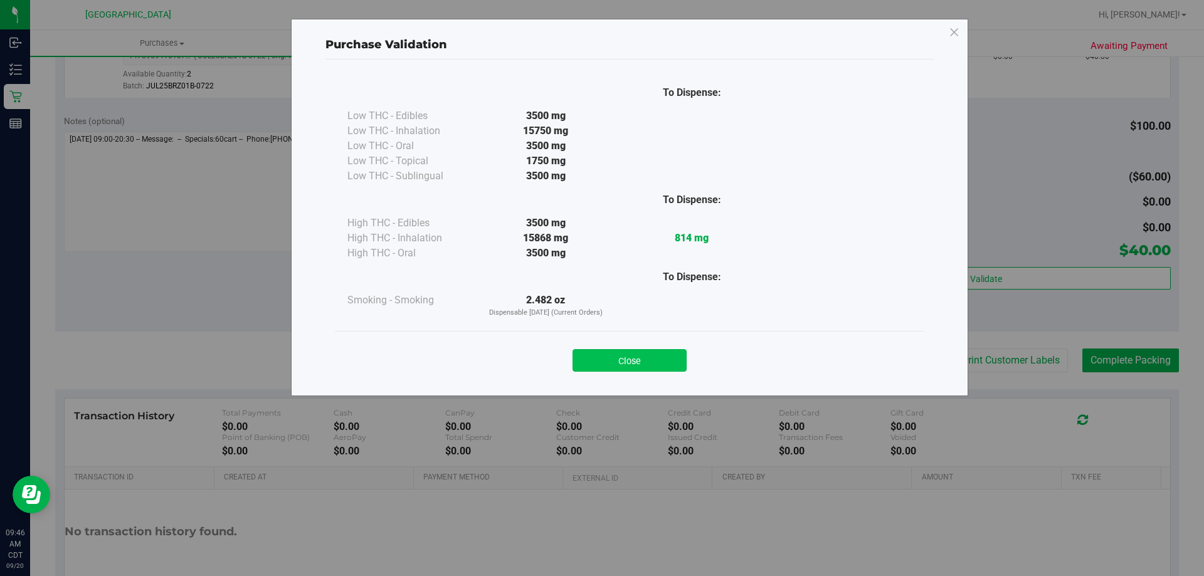
click at [686, 353] on button "Close" at bounding box center [630, 360] width 114 height 23
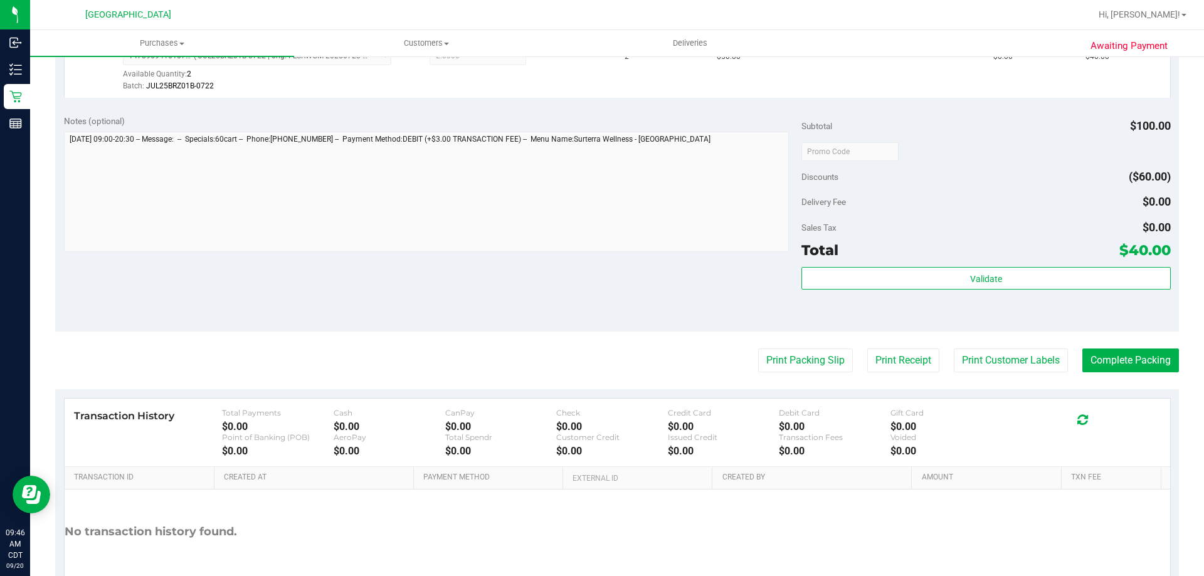
click at [775, 348] on purchase-details "Back Edit Purchase Cancel Purchase View Profile # 11978501 BioTrack ID: - Submi…" at bounding box center [617, 157] width 1124 height 933
click at [777, 360] on button "Print Packing Slip" at bounding box center [805, 361] width 95 height 24
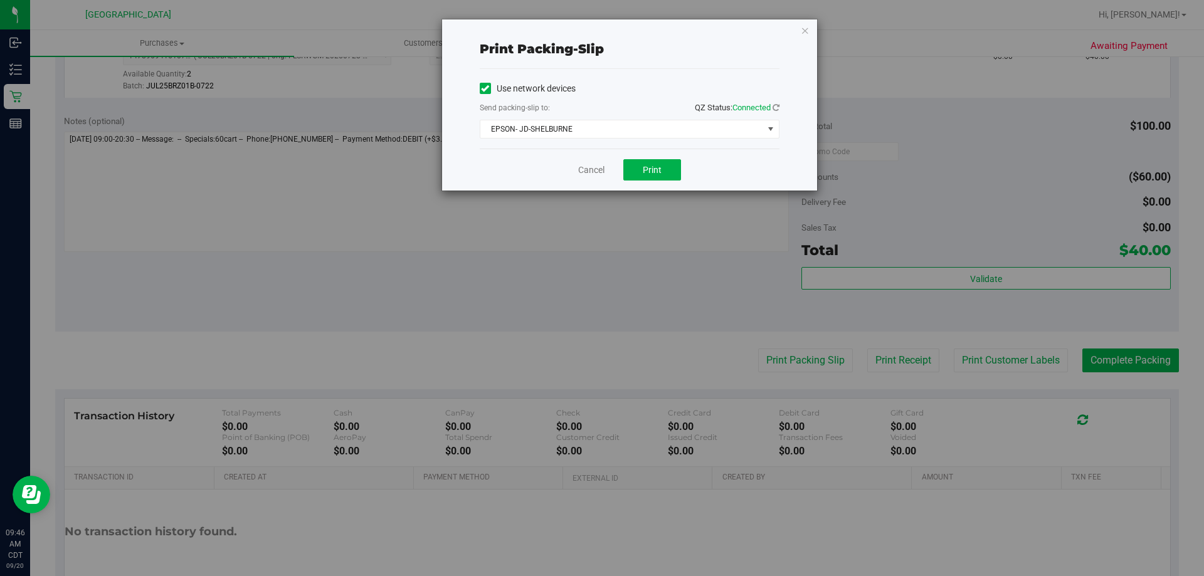
click at [667, 154] on div "Cancel Print" at bounding box center [630, 170] width 300 height 42
click at [667, 161] on button "Print" at bounding box center [653, 169] width 58 height 21
click at [586, 167] on link "Cancel" at bounding box center [591, 170] width 26 height 13
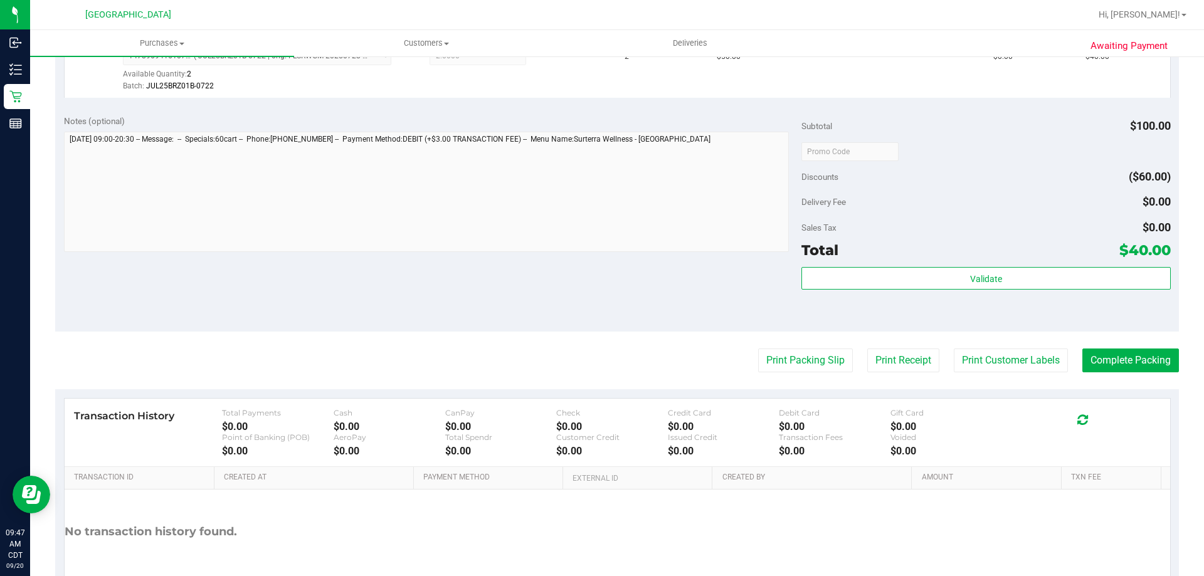
click at [1120, 374] on purchase-details "Back Edit Purchase Cancel Purchase View Profile # 11978501 BioTrack ID: - Submi…" at bounding box center [617, 157] width 1124 height 933
click at [1122, 361] on button "Complete Packing" at bounding box center [1131, 361] width 97 height 24
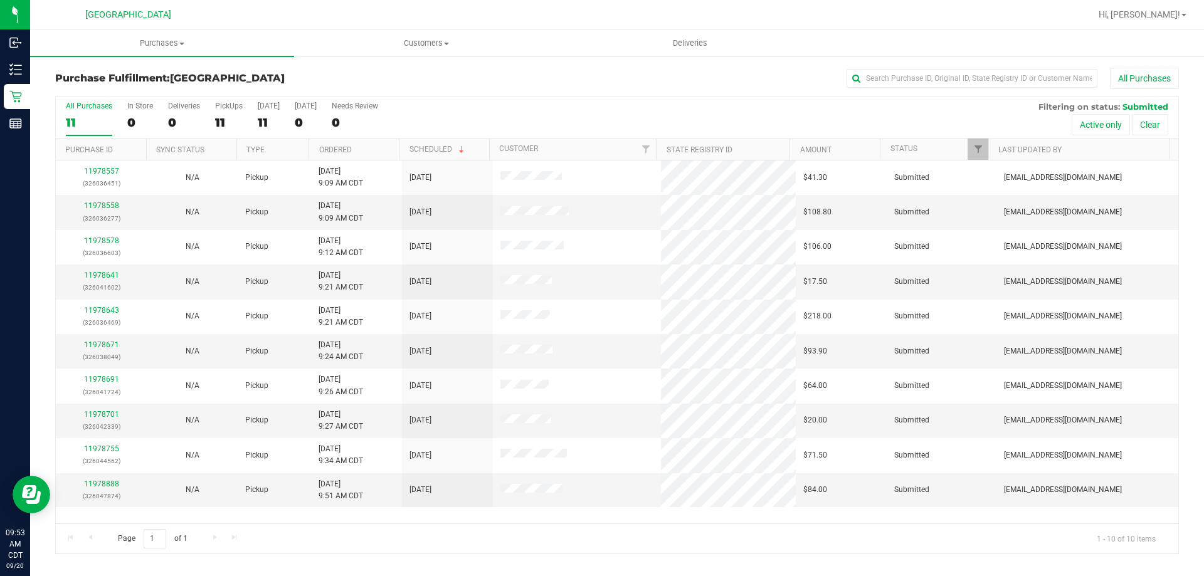
click at [361, 143] on th "Ordered" at bounding box center [354, 150] width 90 height 22
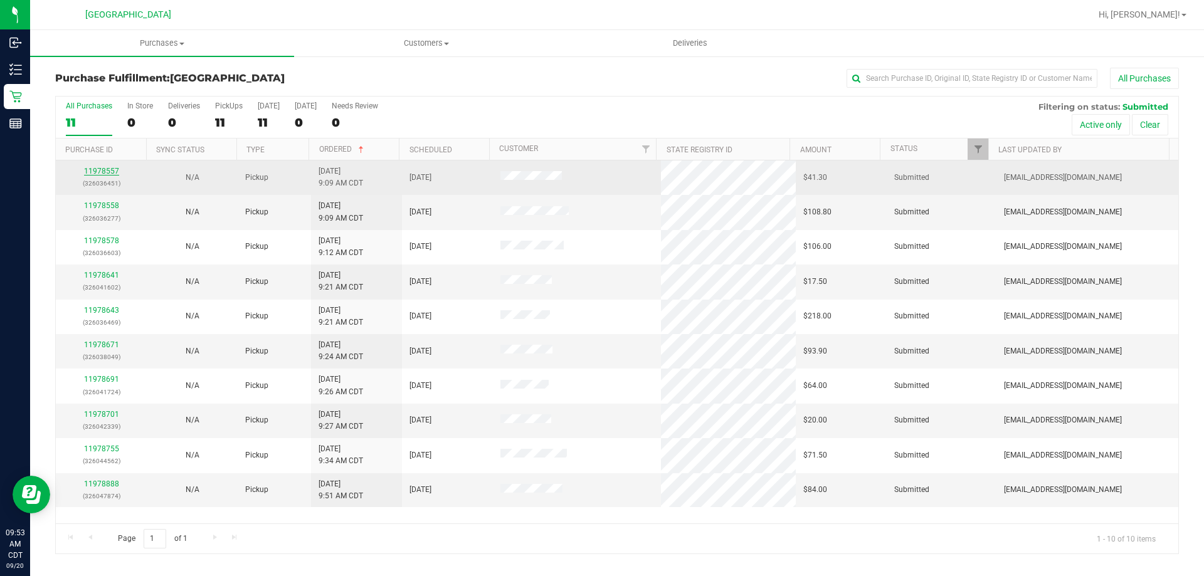
click at [110, 170] on link "11978557" at bounding box center [101, 171] width 35 height 9
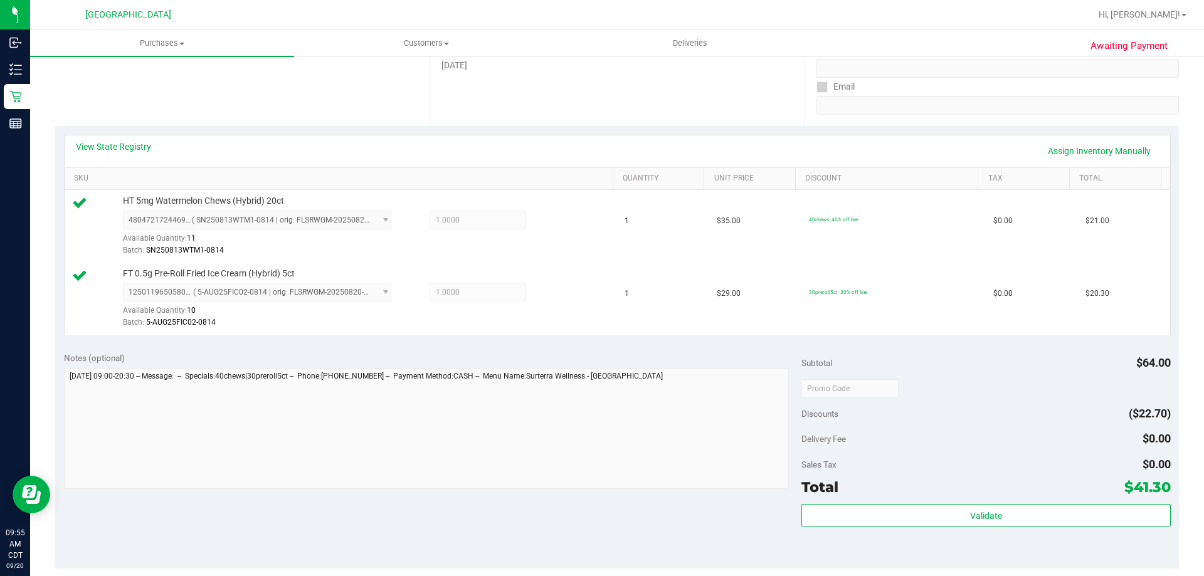
scroll to position [376, 0]
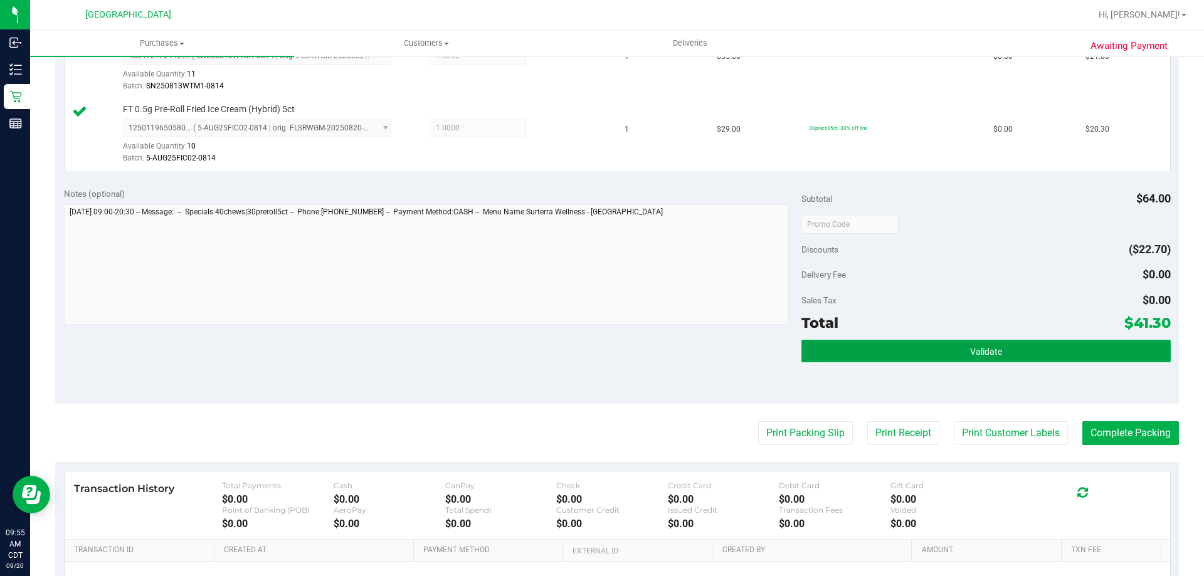
click at [964, 343] on button "Validate" at bounding box center [986, 351] width 369 height 23
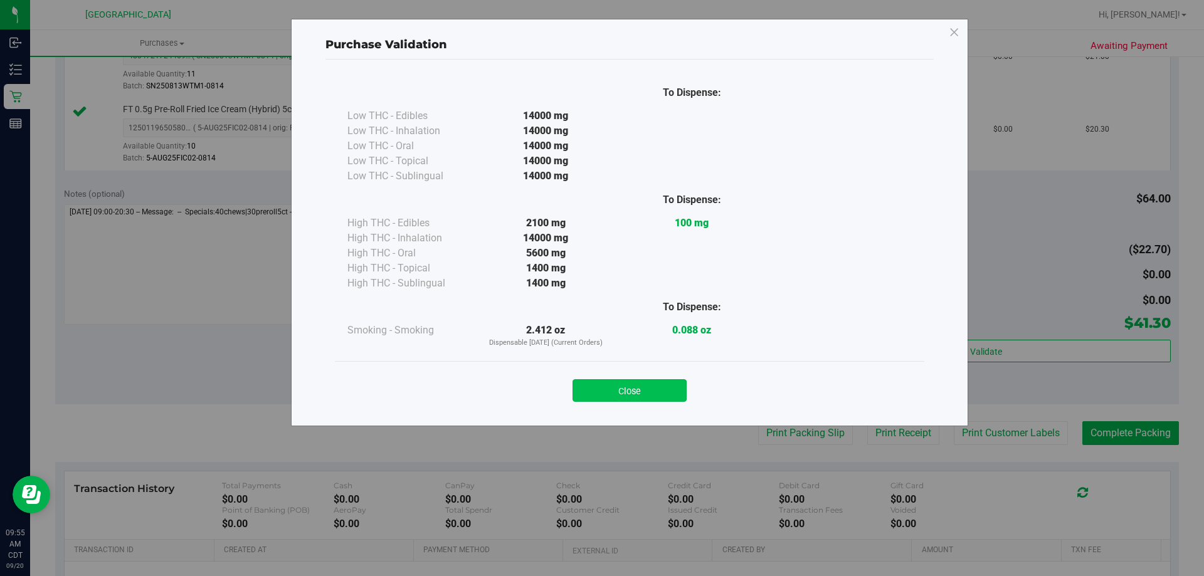
click at [683, 391] on button "Close" at bounding box center [630, 391] width 114 height 23
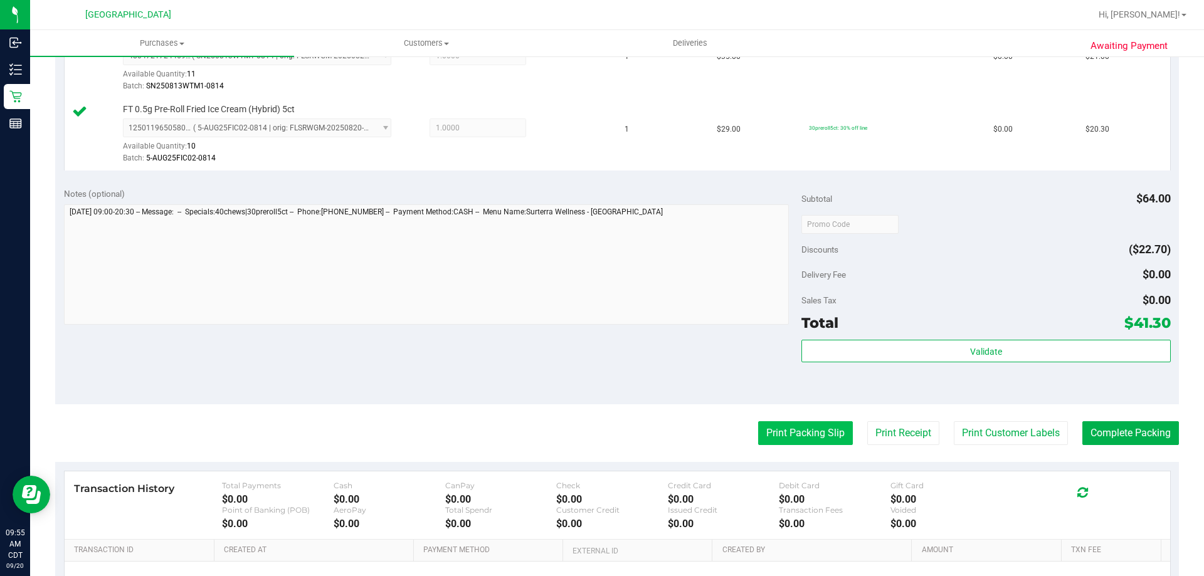
click at [787, 434] on button "Print Packing Slip" at bounding box center [805, 434] width 95 height 24
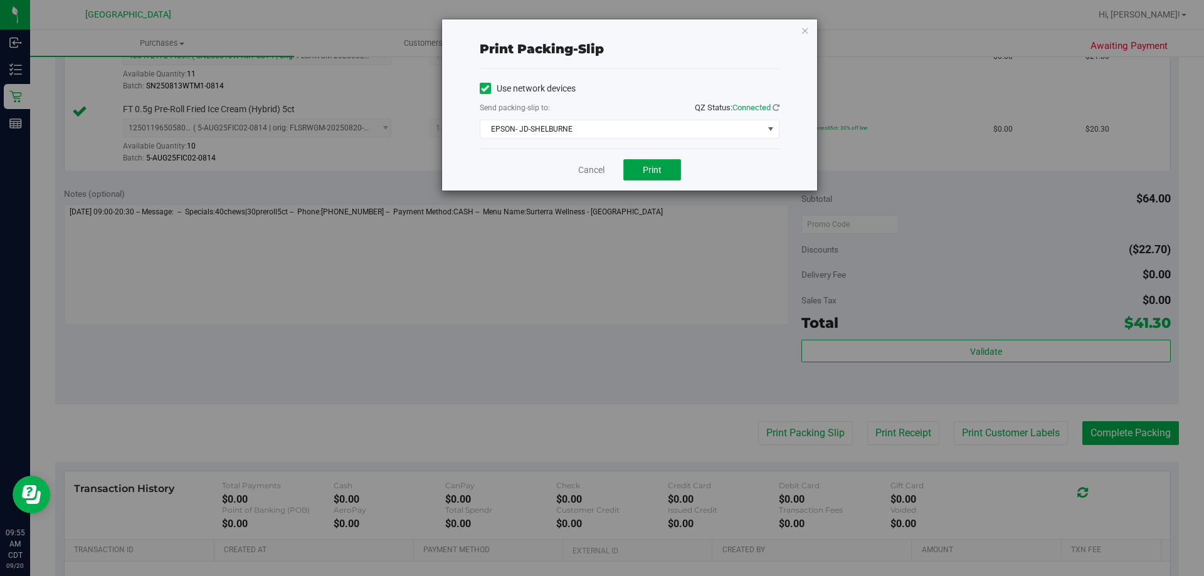
click at [659, 162] on button "Print" at bounding box center [653, 169] width 58 height 21
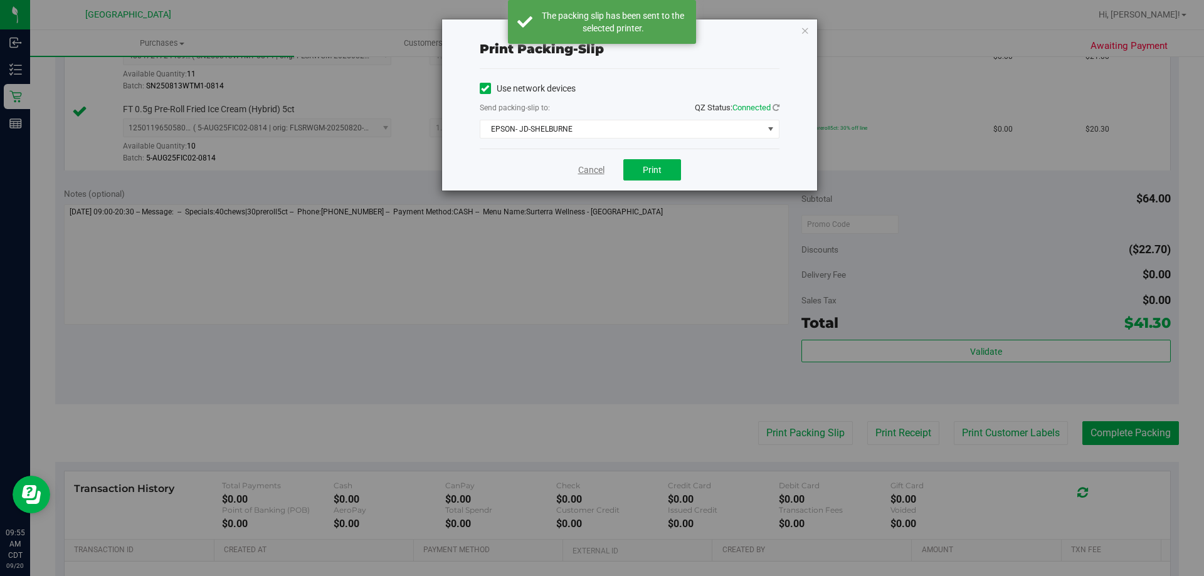
click at [595, 166] on link "Cancel" at bounding box center [591, 170] width 26 height 13
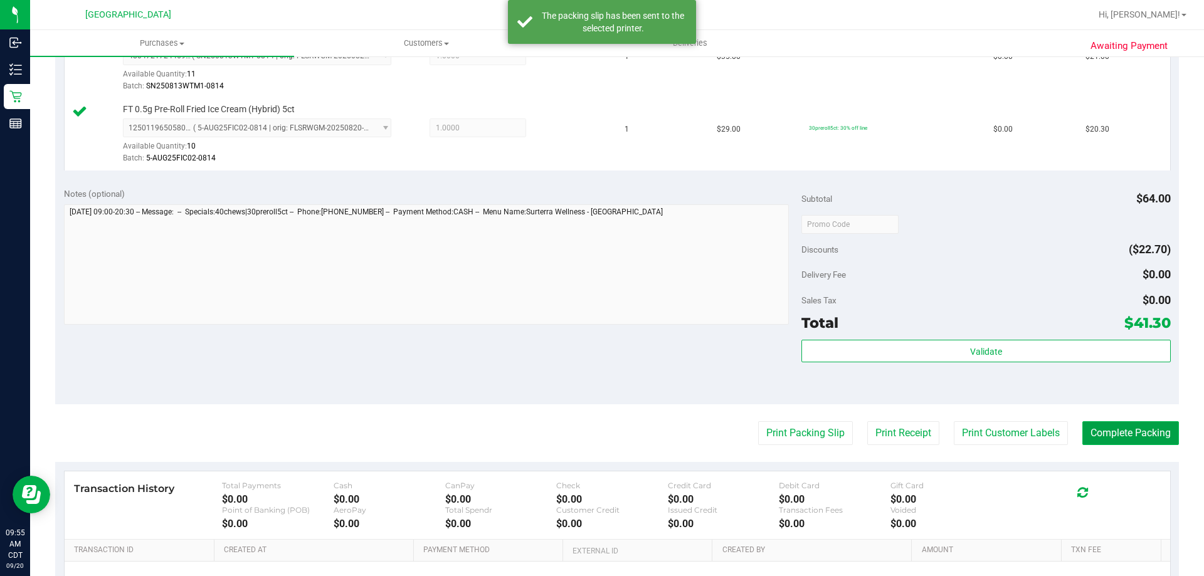
click at [1137, 439] on button "Complete Packing" at bounding box center [1131, 434] width 97 height 24
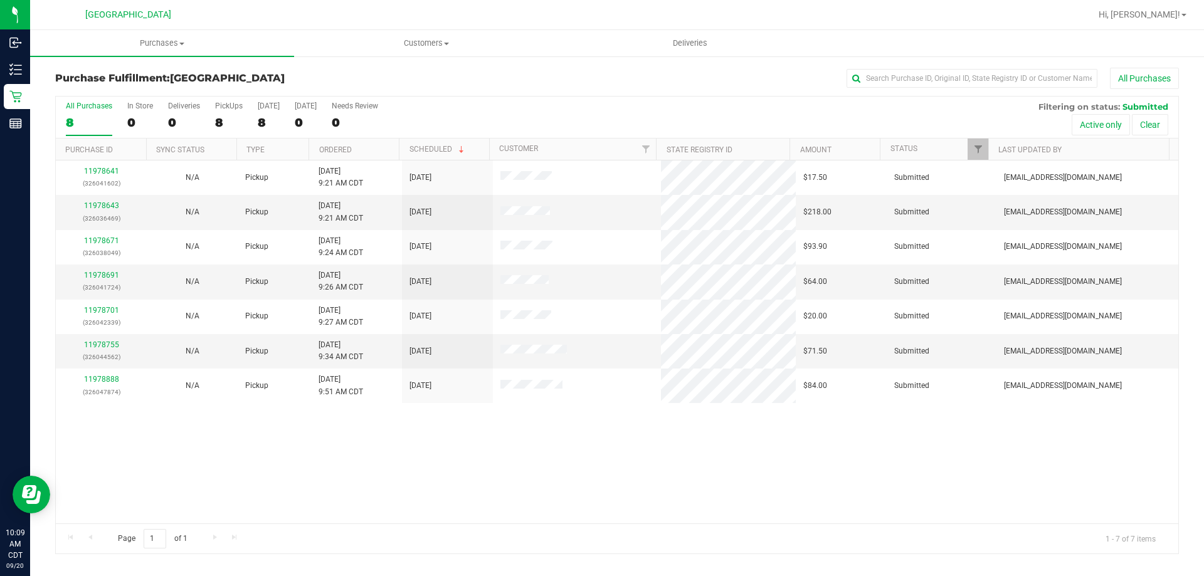
click at [375, 144] on th "Ordered" at bounding box center [354, 150] width 90 height 22
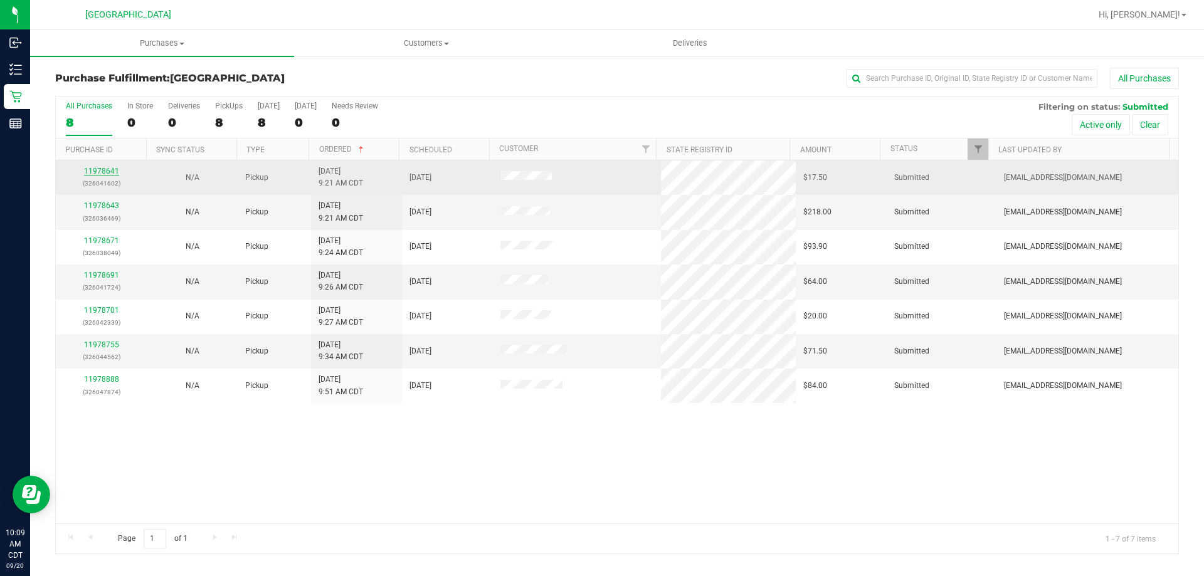
click at [96, 169] on link "11978641" at bounding box center [101, 171] width 35 height 9
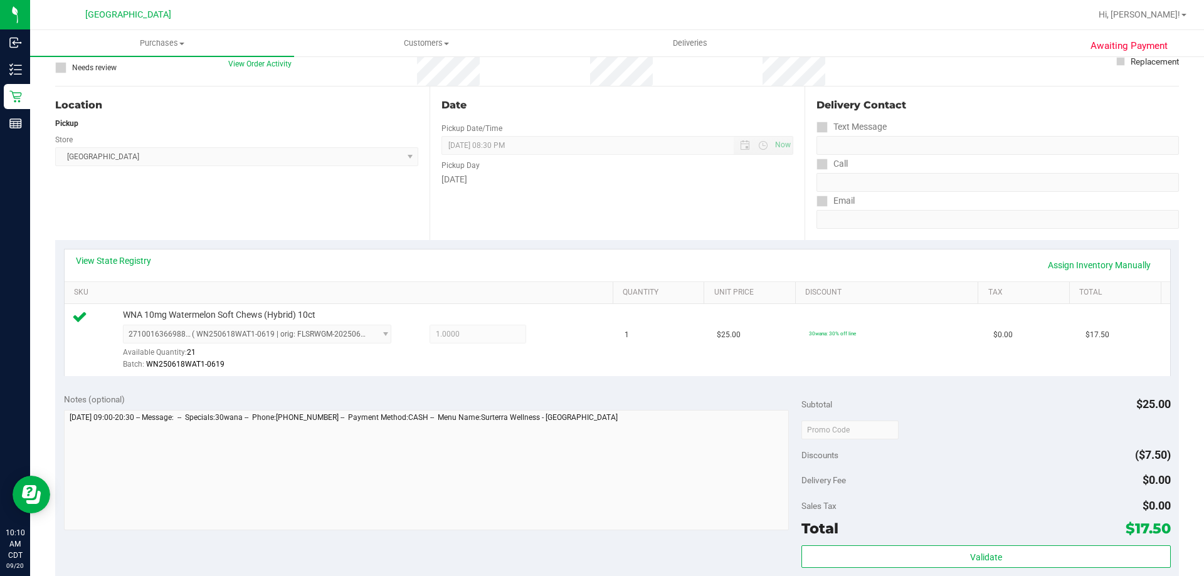
scroll to position [376, 0]
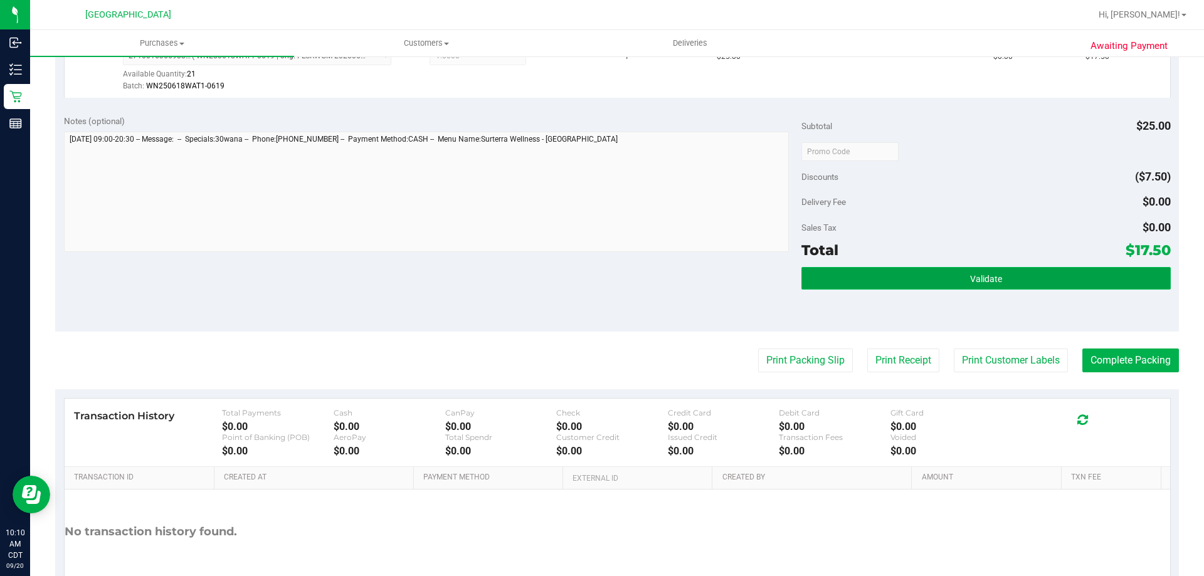
click at [873, 280] on button "Validate" at bounding box center [986, 278] width 369 height 23
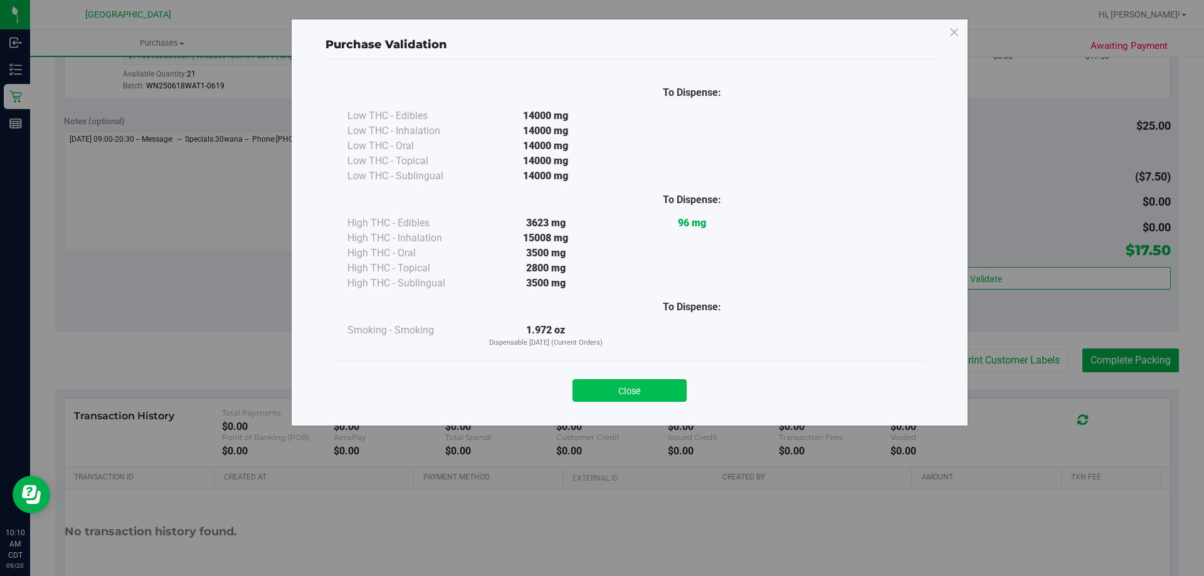
click at [643, 380] on button "Close" at bounding box center [630, 391] width 114 height 23
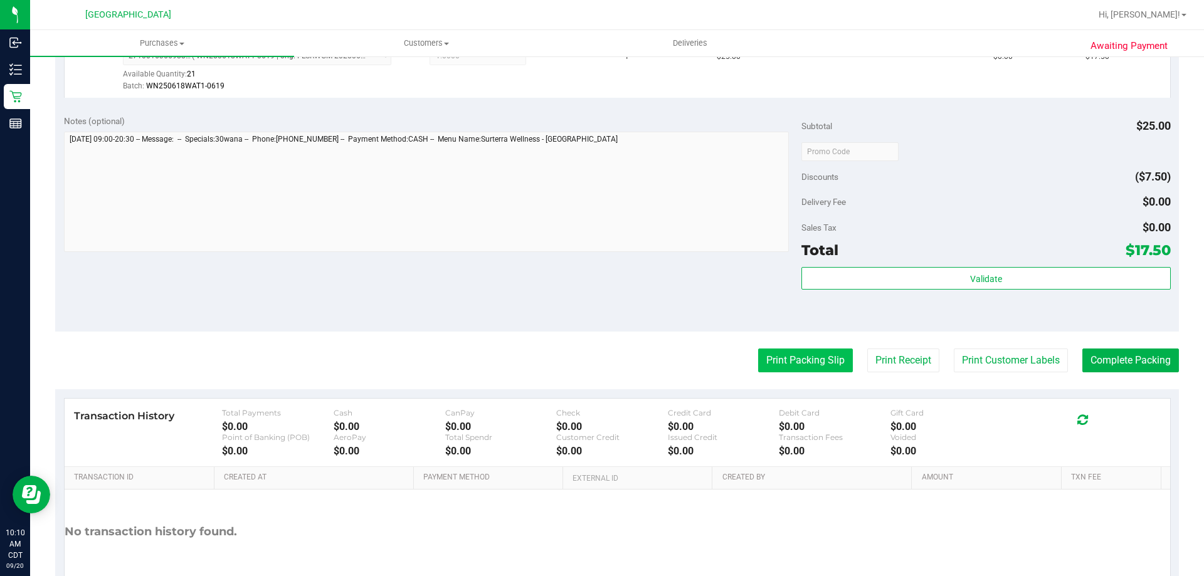
click at [800, 352] on button "Print Packing Slip" at bounding box center [805, 361] width 95 height 24
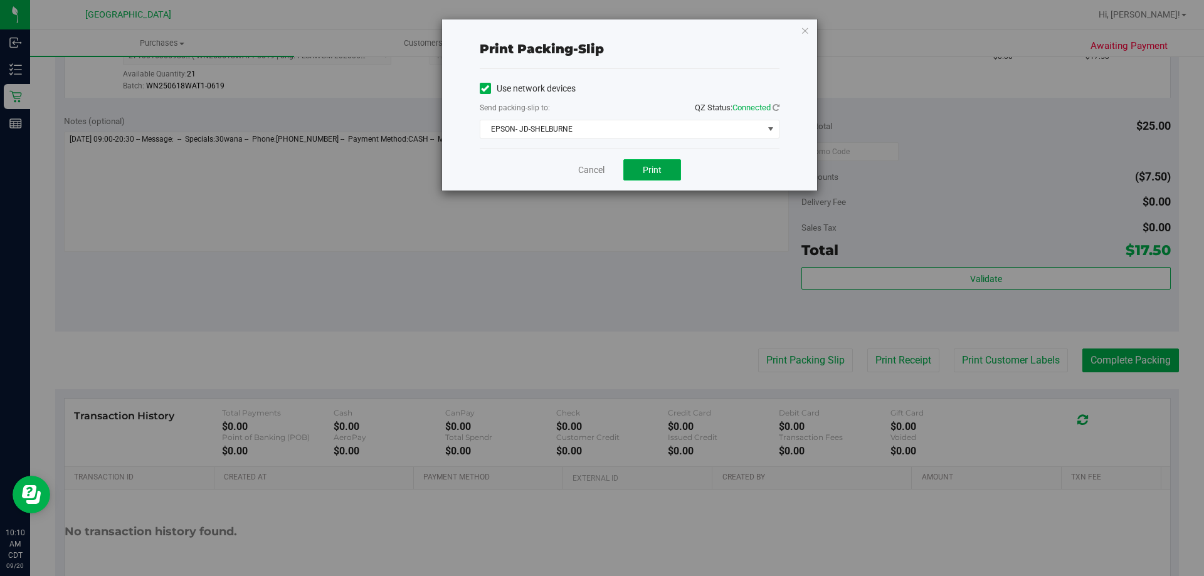
click at [650, 166] on span "Print" at bounding box center [652, 170] width 19 height 10
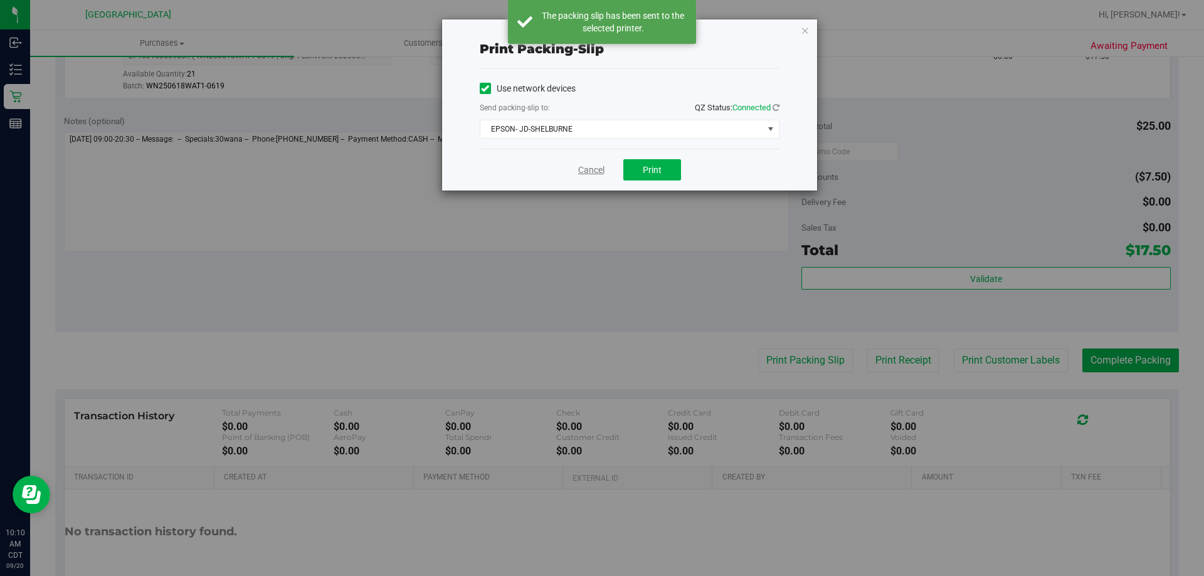
click at [585, 172] on link "Cancel" at bounding box center [591, 170] width 26 height 13
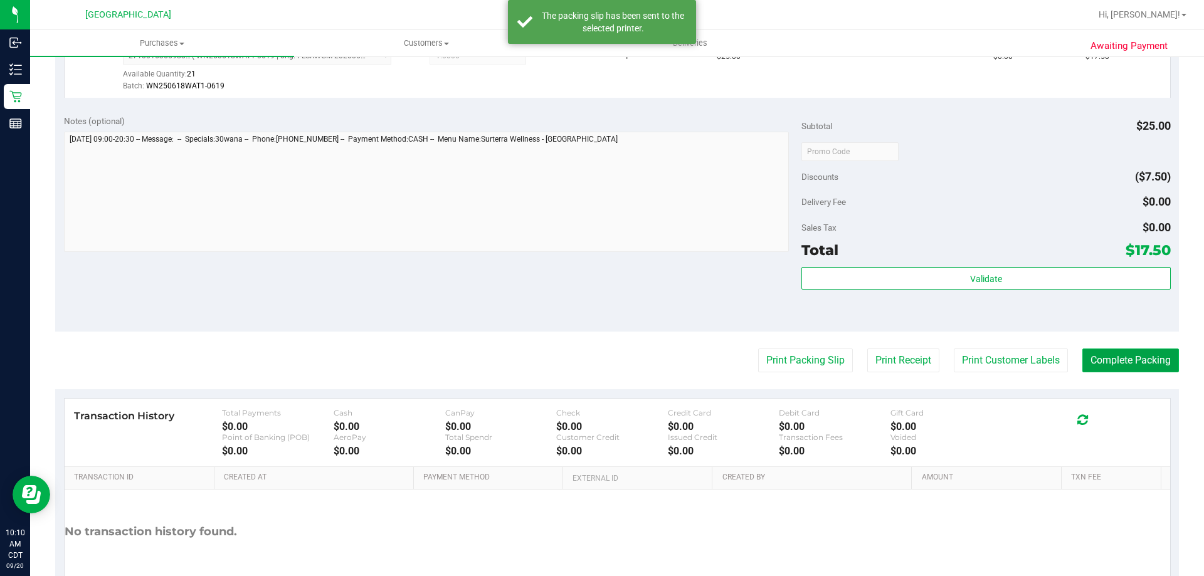
click at [1108, 356] on button "Complete Packing" at bounding box center [1131, 361] width 97 height 24
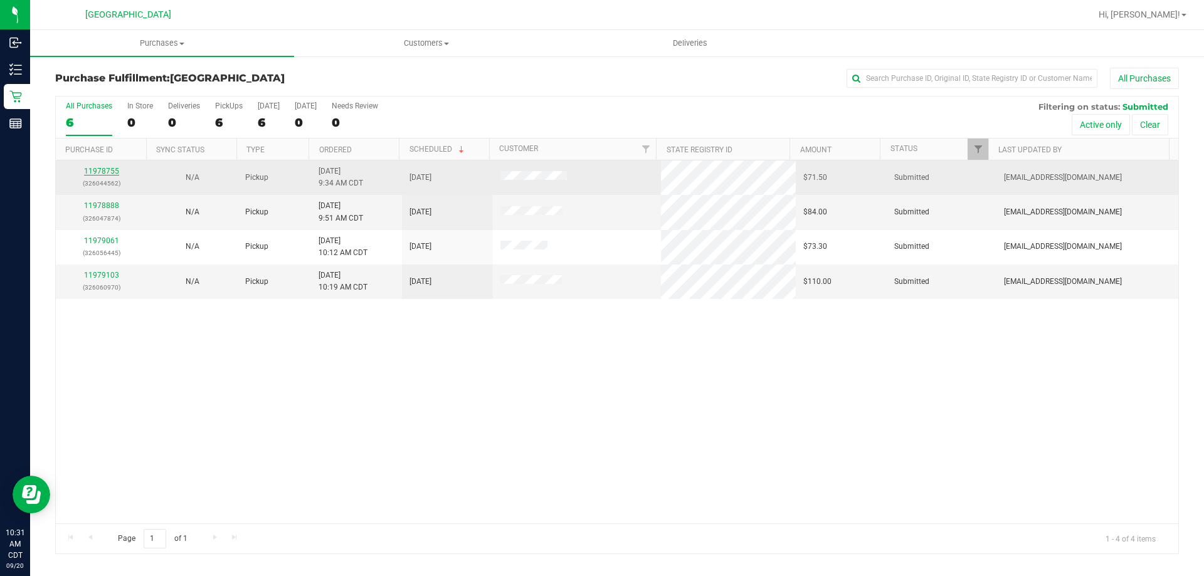
click at [97, 169] on link "11978755" at bounding box center [101, 171] width 35 height 9
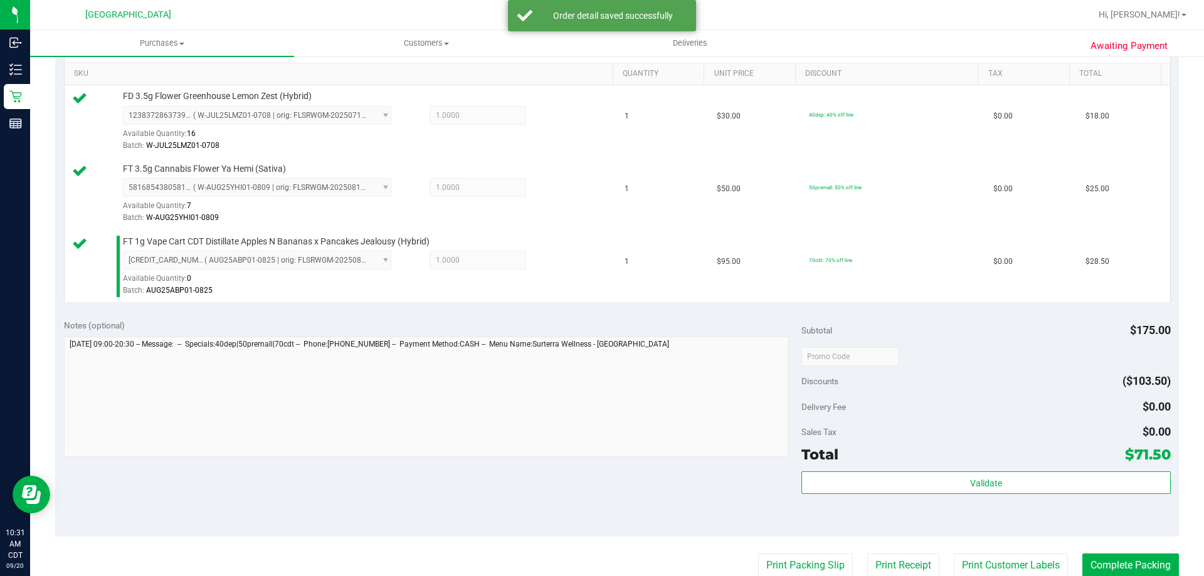
scroll to position [439, 0]
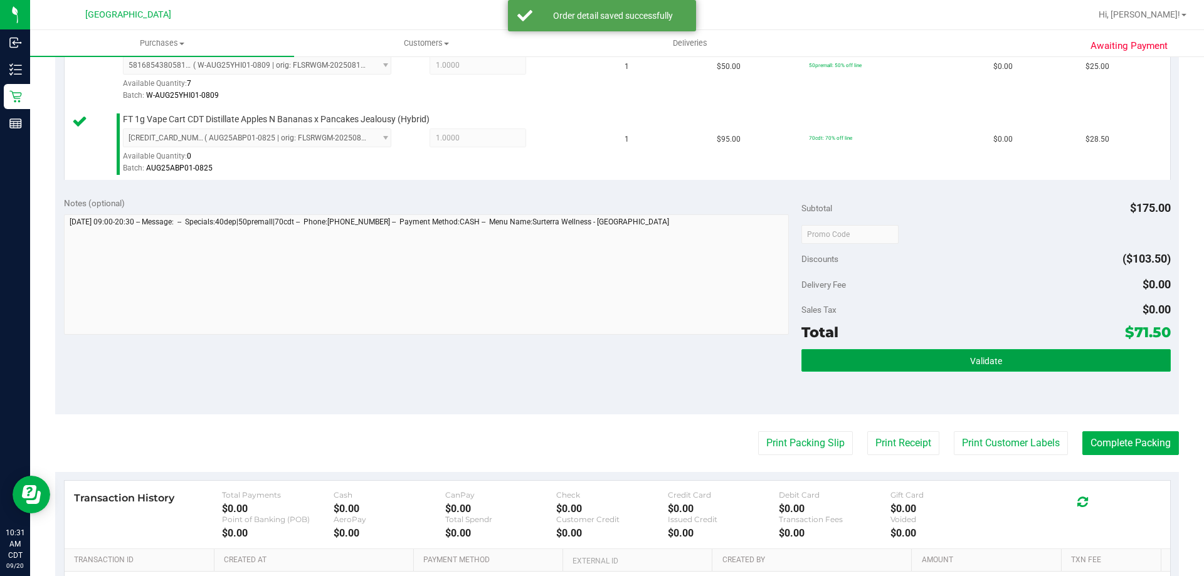
click at [918, 354] on button "Validate" at bounding box center [986, 360] width 369 height 23
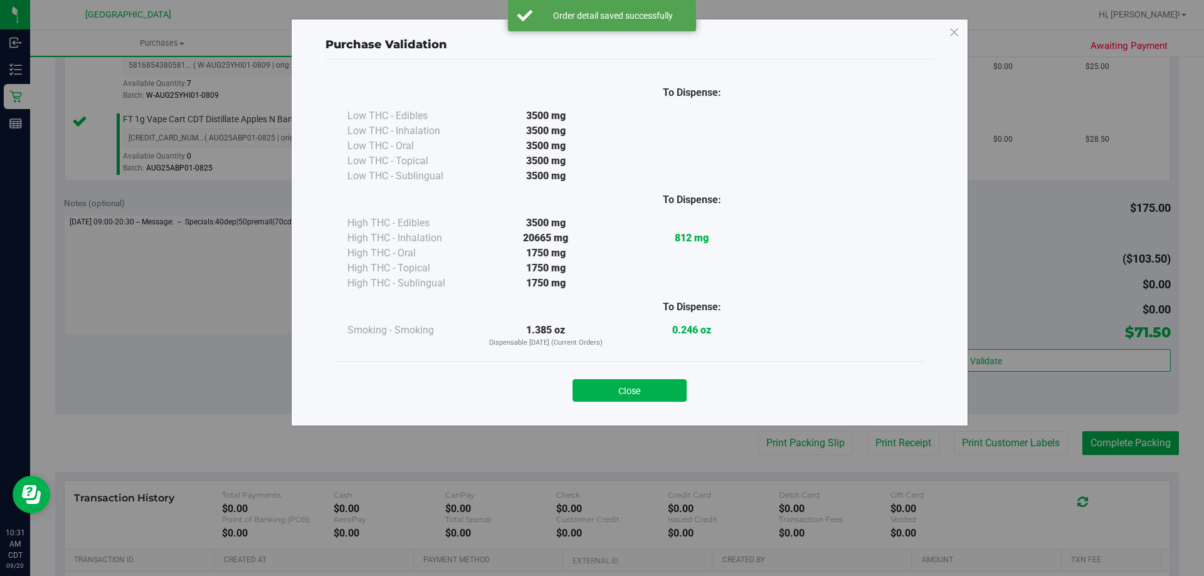
click at [621, 378] on div "Close" at bounding box center [629, 386] width 571 height 31
click at [647, 405] on div "Close" at bounding box center [630, 386] width 590 height 51
click at [648, 390] on button "Close" at bounding box center [630, 391] width 114 height 23
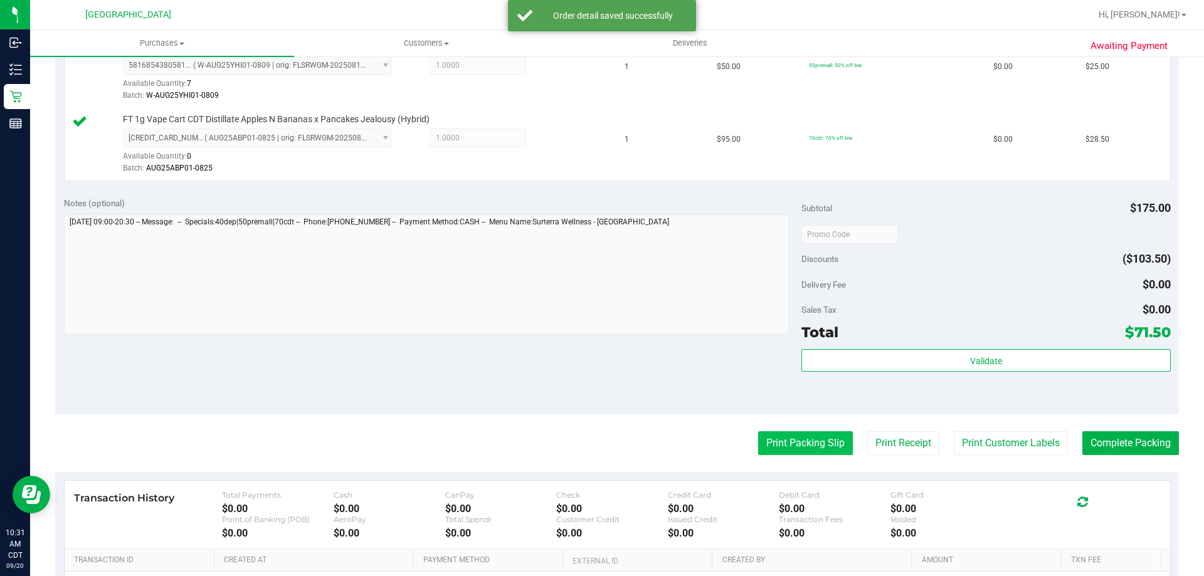
click at [774, 437] on button "Print Packing Slip" at bounding box center [805, 444] width 95 height 24
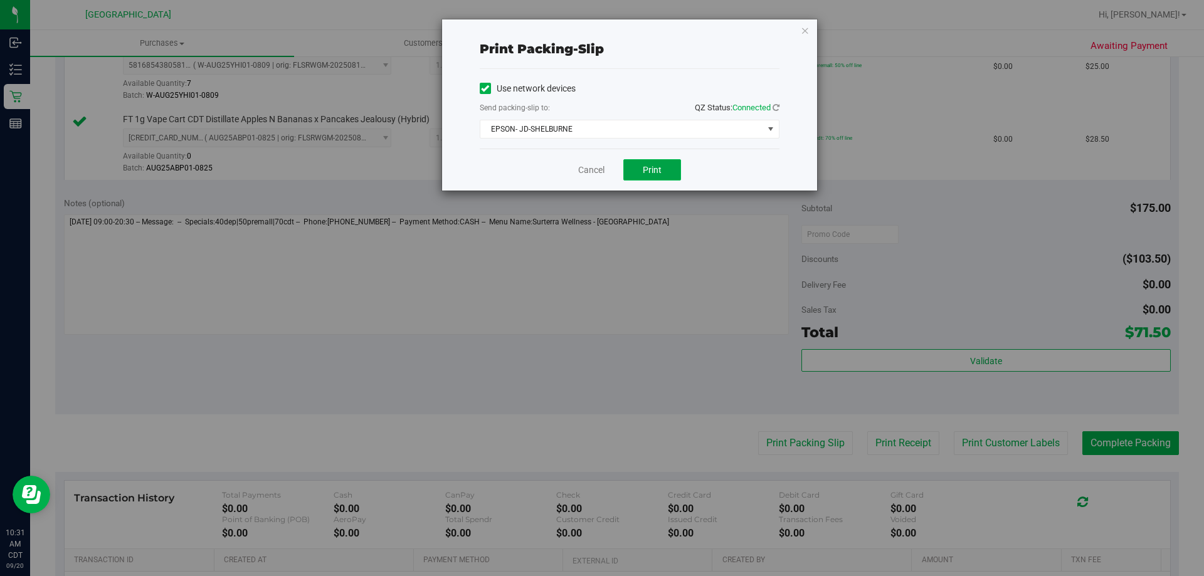
click at [659, 177] on button "Print" at bounding box center [653, 169] width 58 height 21
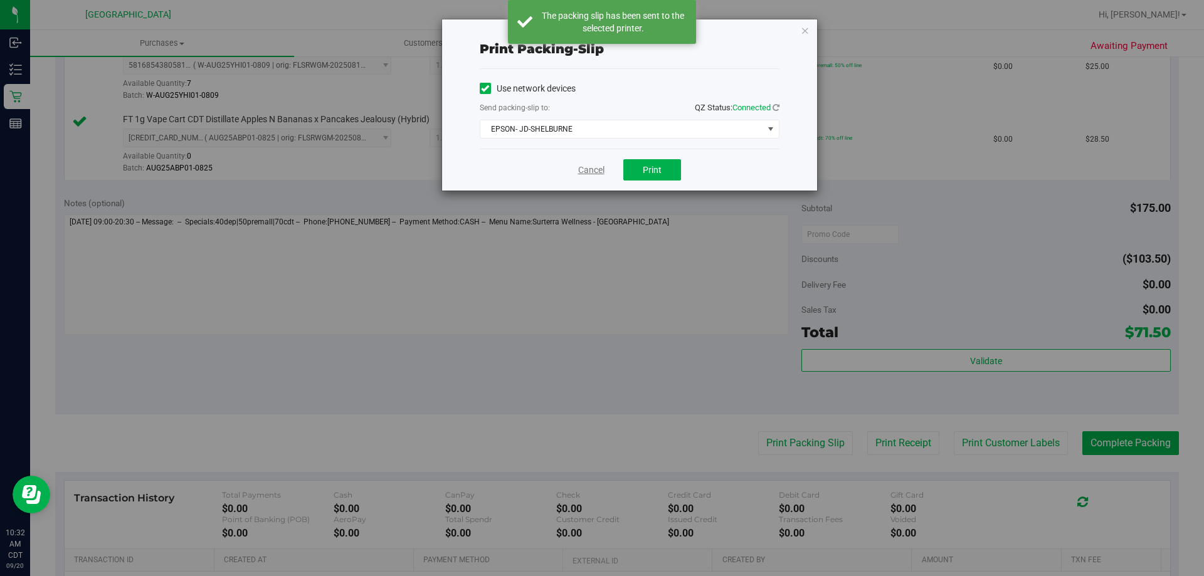
click at [596, 166] on link "Cancel" at bounding box center [591, 170] width 26 height 13
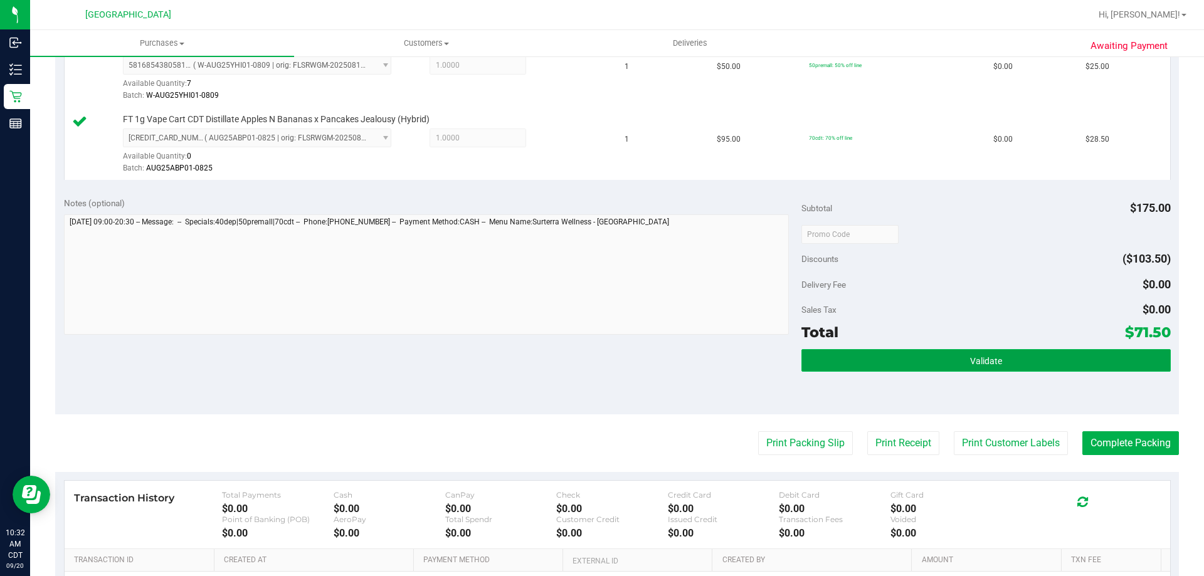
click at [952, 359] on button "Validate" at bounding box center [986, 360] width 369 height 23
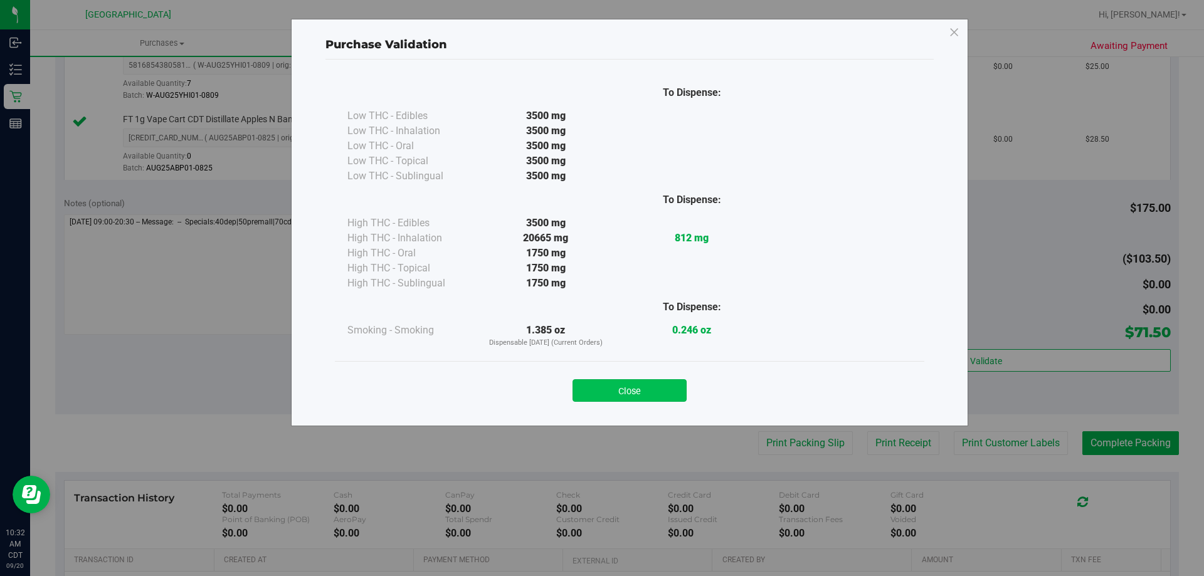
click at [683, 393] on button "Close" at bounding box center [630, 391] width 114 height 23
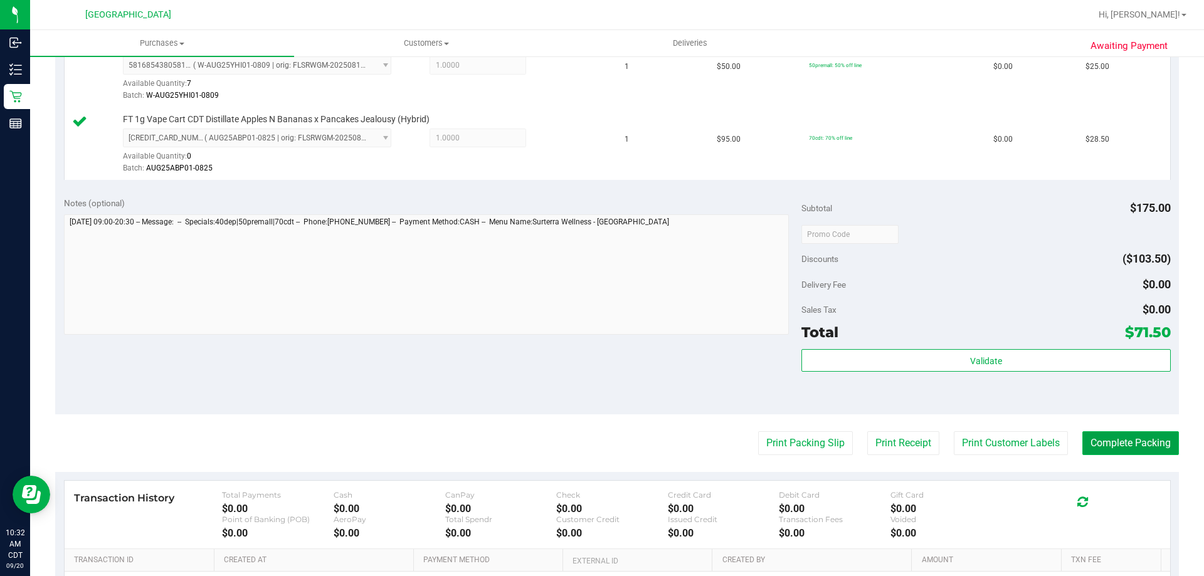
click at [1138, 435] on button "Complete Packing" at bounding box center [1131, 444] width 97 height 24
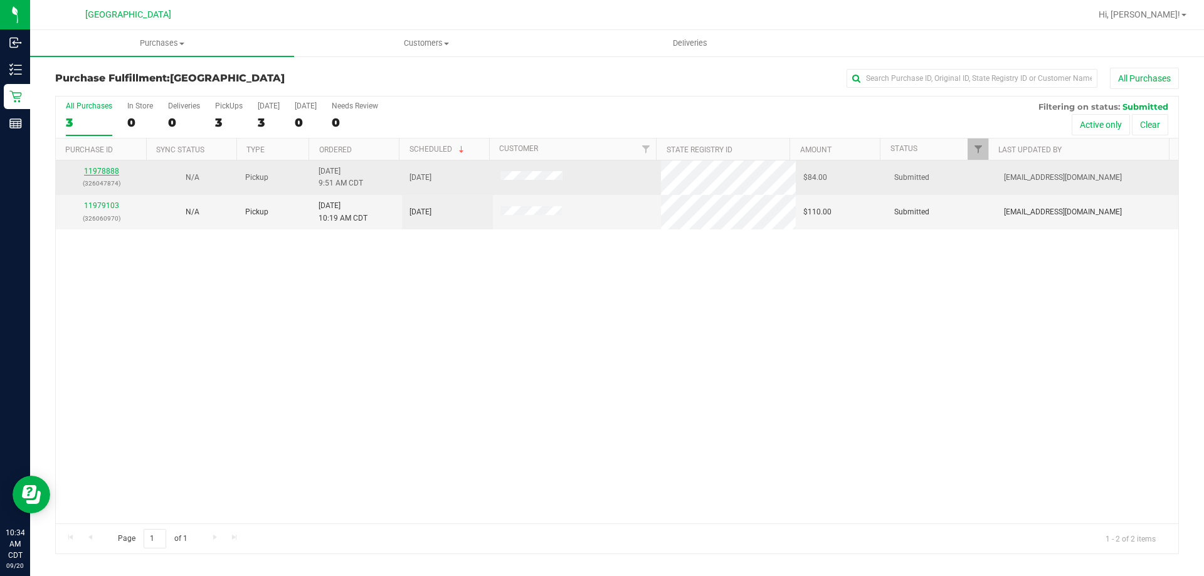
click at [109, 173] on link "11978888" at bounding box center [101, 171] width 35 height 9
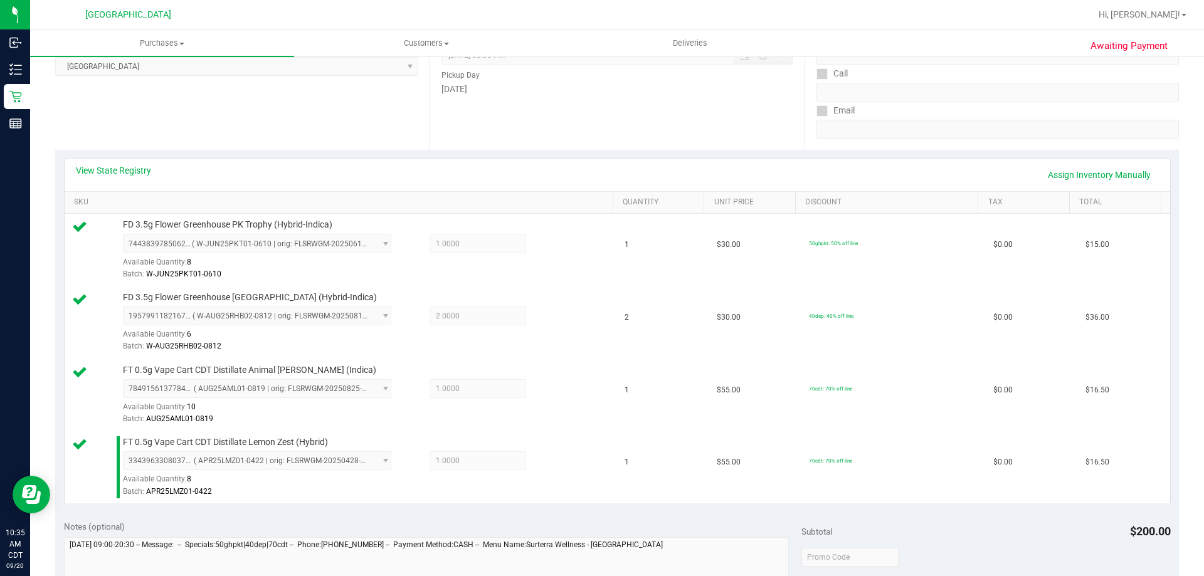
scroll to position [502, 0]
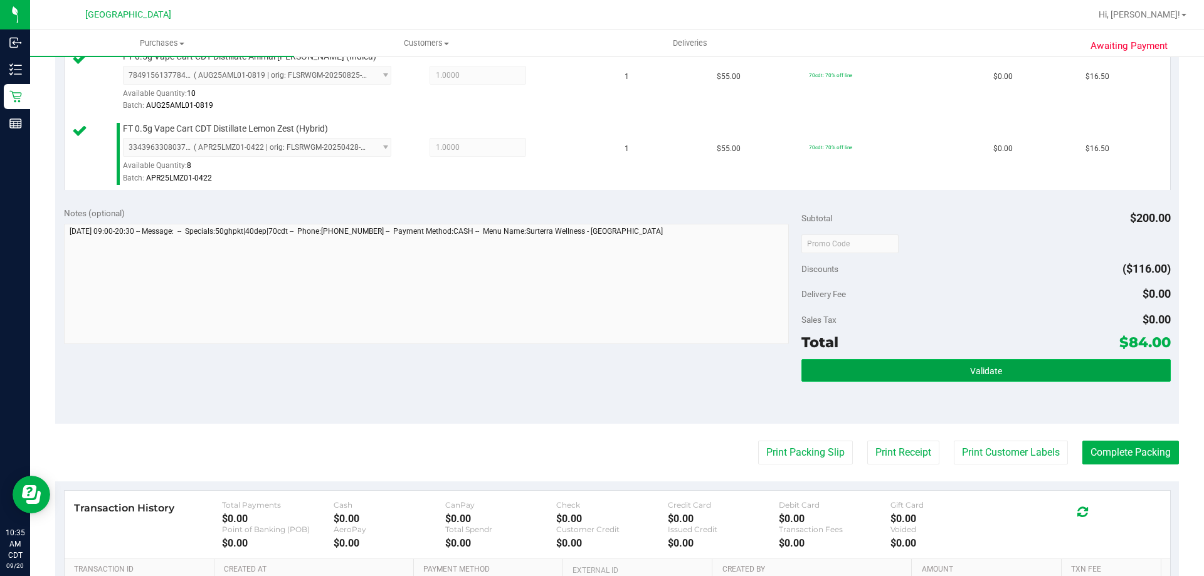
click at [953, 373] on button "Validate" at bounding box center [986, 370] width 369 height 23
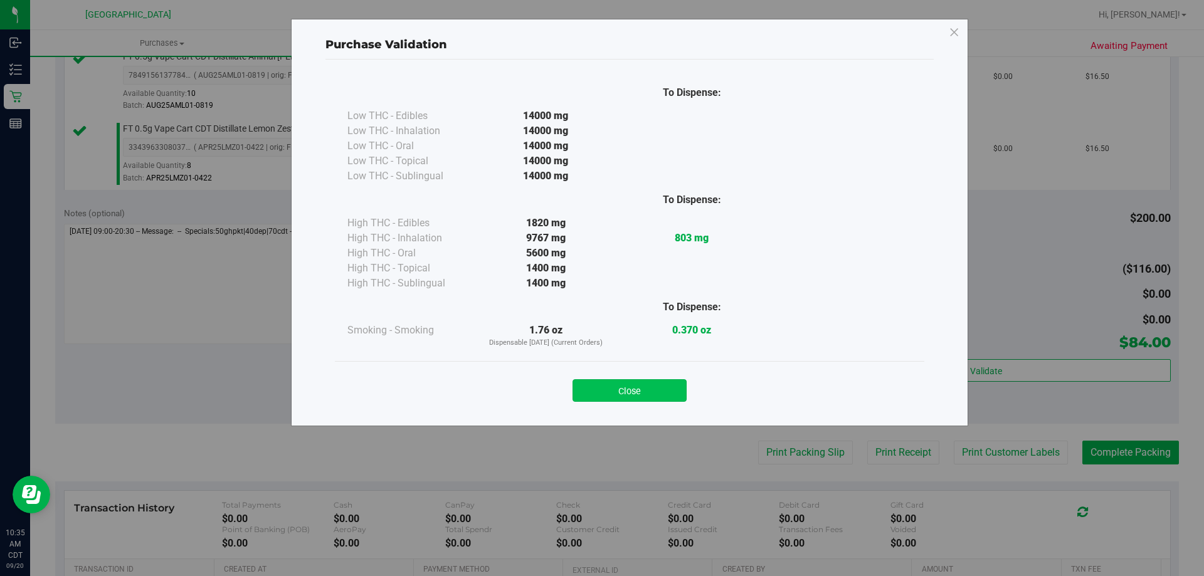
click at [640, 384] on button "Close" at bounding box center [630, 391] width 114 height 23
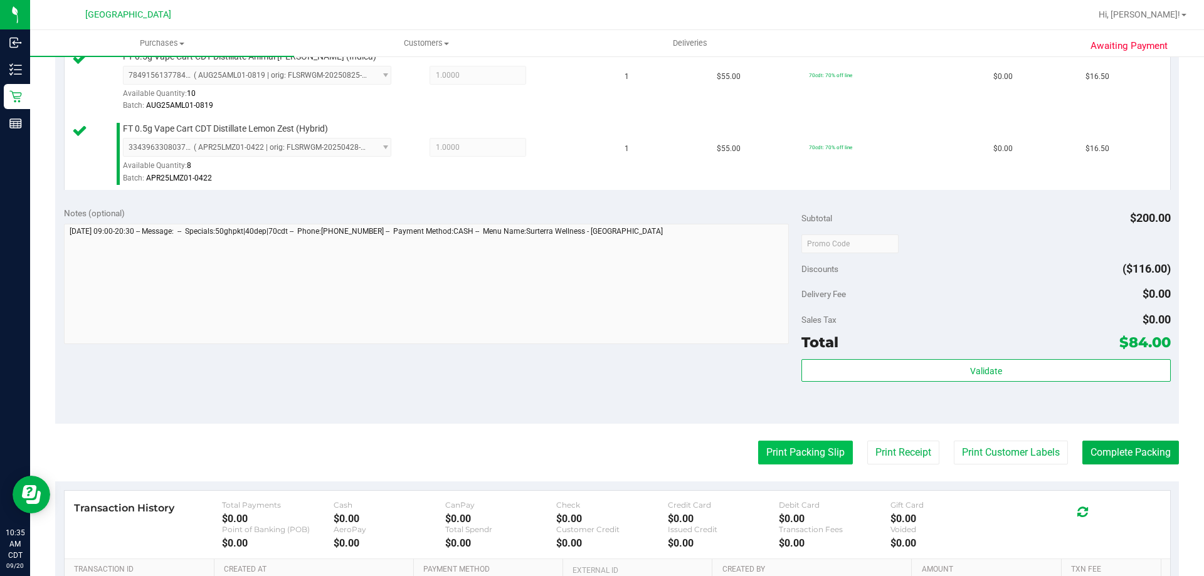
click at [765, 458] on button "Print Packing Slip" at bounding box center [805, 453] width 95 height 24
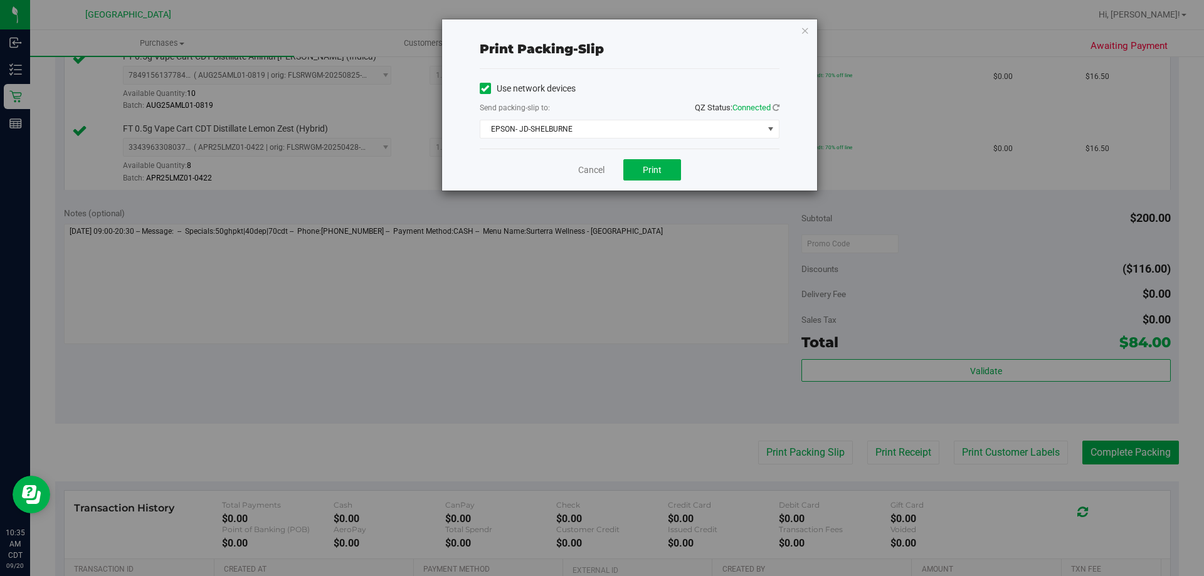
click at [657, 181] on div "Cancel Print" at bounding box center [630, 170] width 300 height 42
click at [660, 173] on span "Print" at bounding box center [652, 170] width 19 height 10
click at [603, 166] on link "Cancel" at bounding box center [591, 170] width 26 height 13
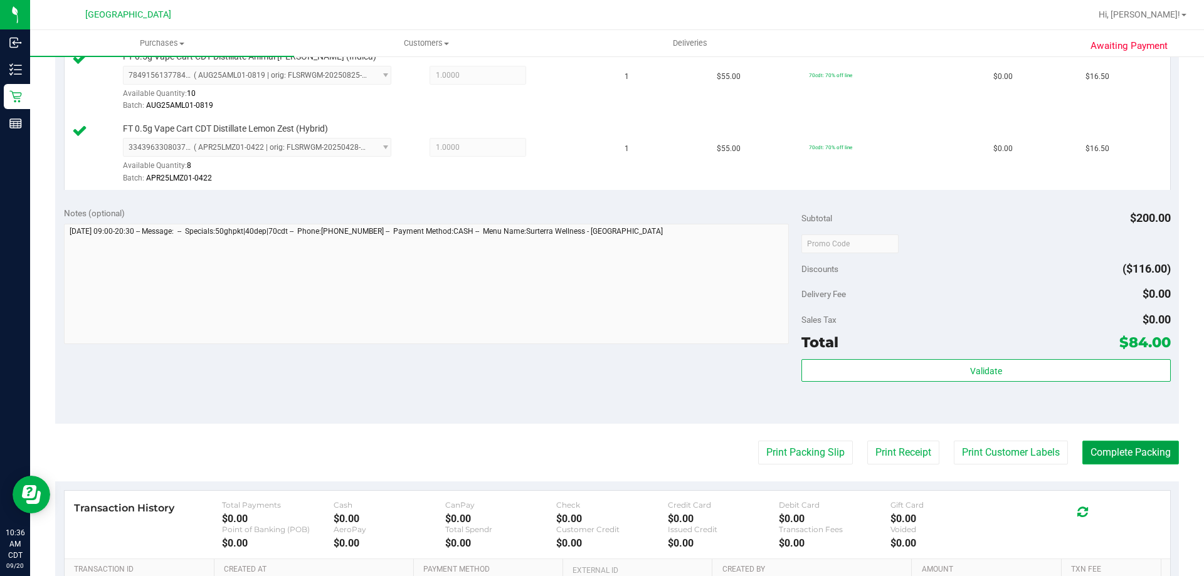
click at [1113, 455] on button "Complete Packing" at bounding box center [1131, 453] width 97 height 24
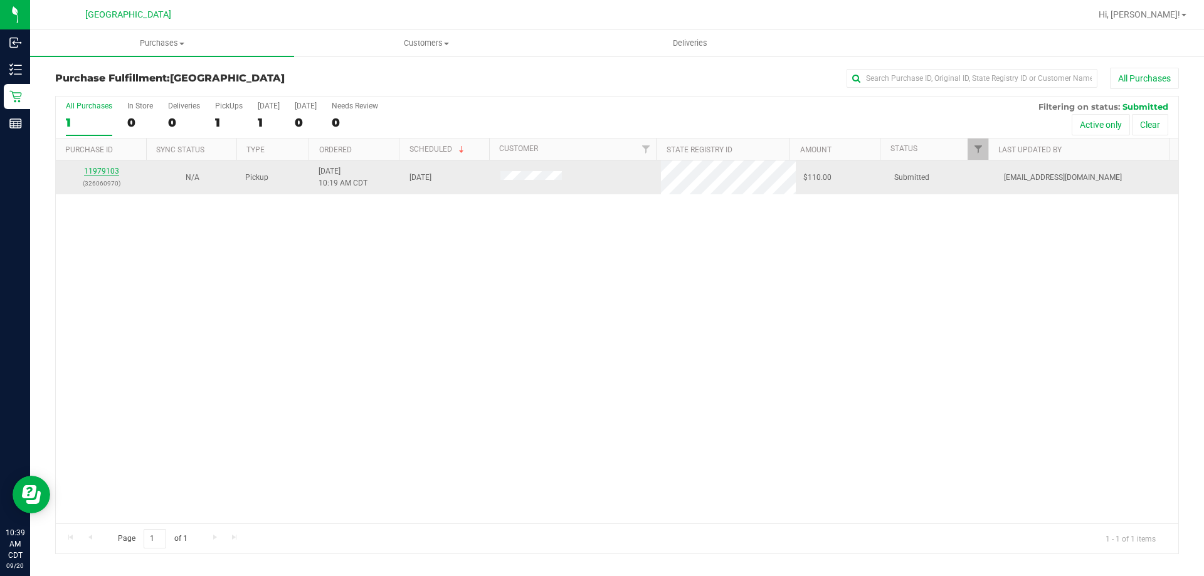
click at [102, 169] on link "11979103" at bounding box center [101, 171] width 35 height 9
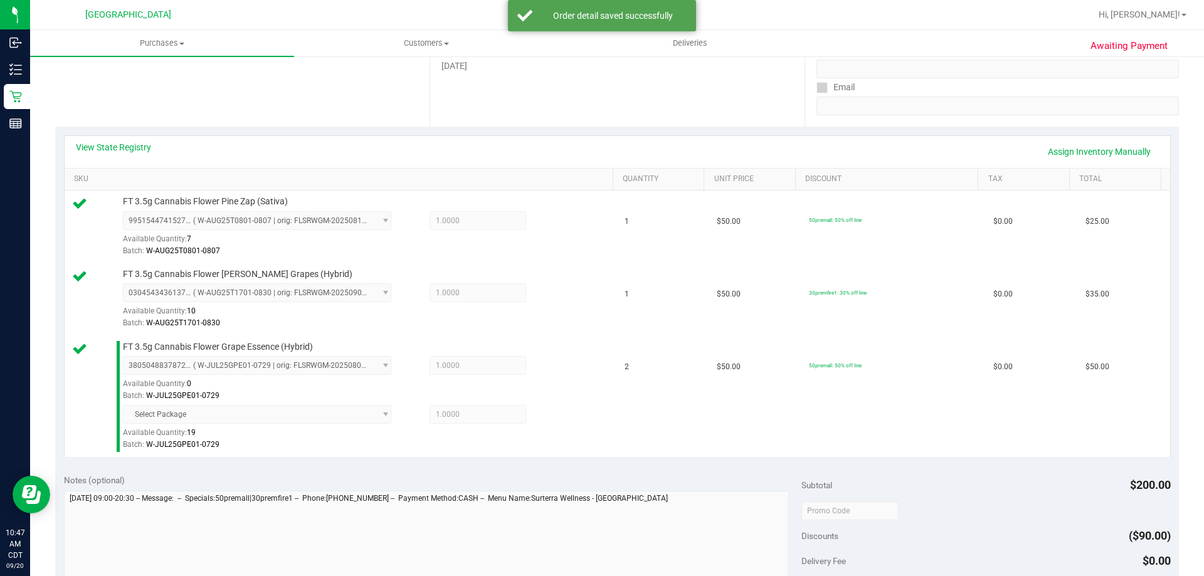
scroll to position [314, 0]
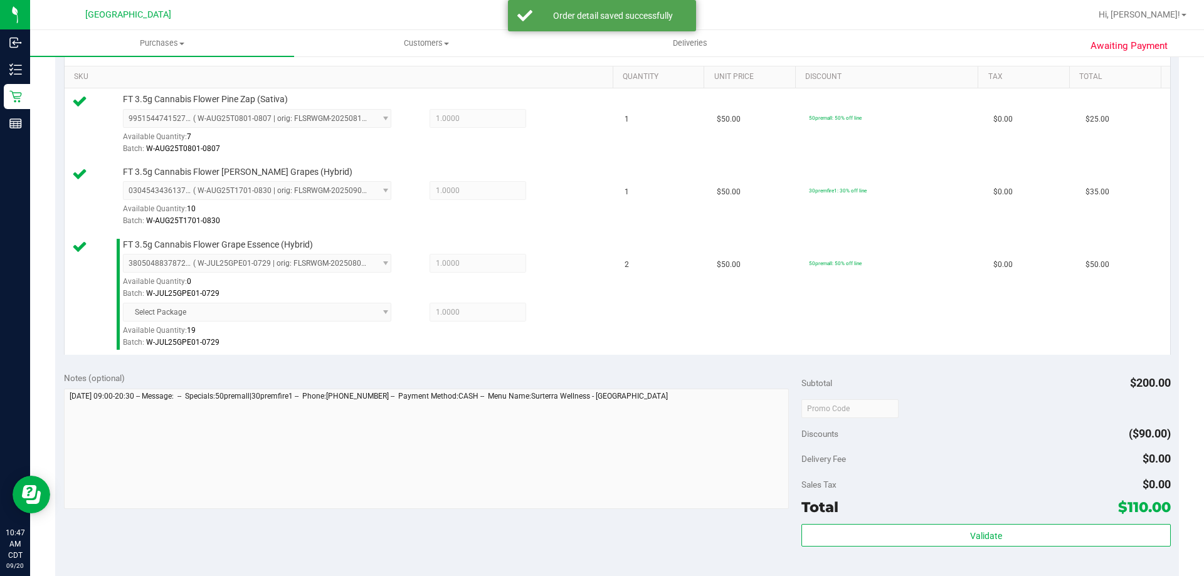
click at [966, 522] on div "Subtotal $200.00 Discounts ($90.00) Delivery Fee $0.00 Sales Tax $0.00 Total $1…" at bounding box center [986, 476] width 369 height 209
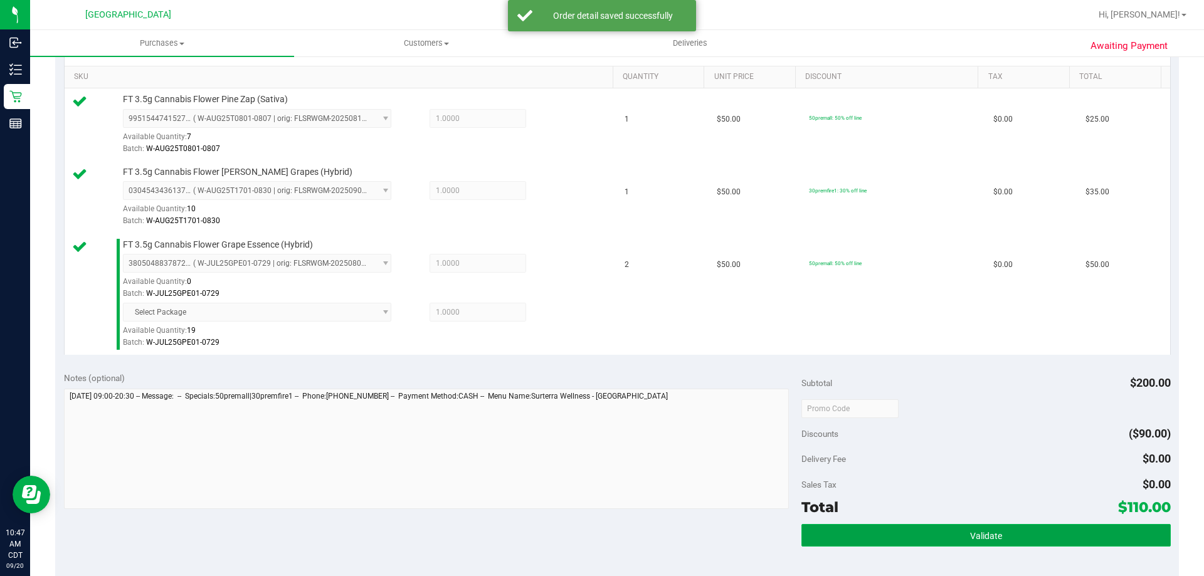
click at [967, 528] on button "Validate" at bounding box center [986, 535] width 369 height 23
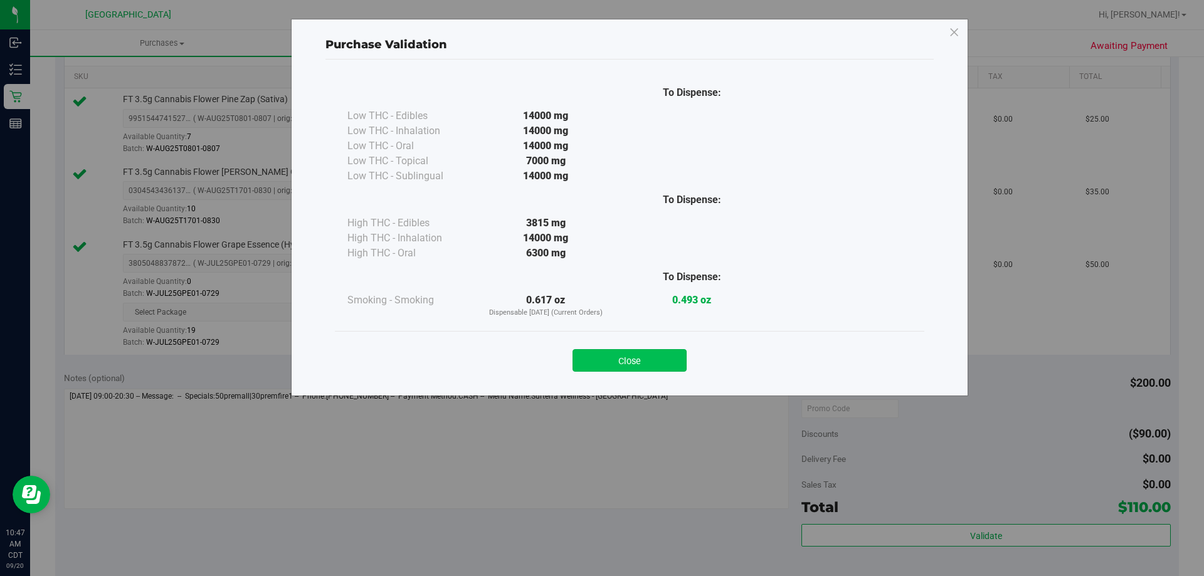
click at [655, 355] on button "Close" at bounding box center [630, 360] width 114 height 23
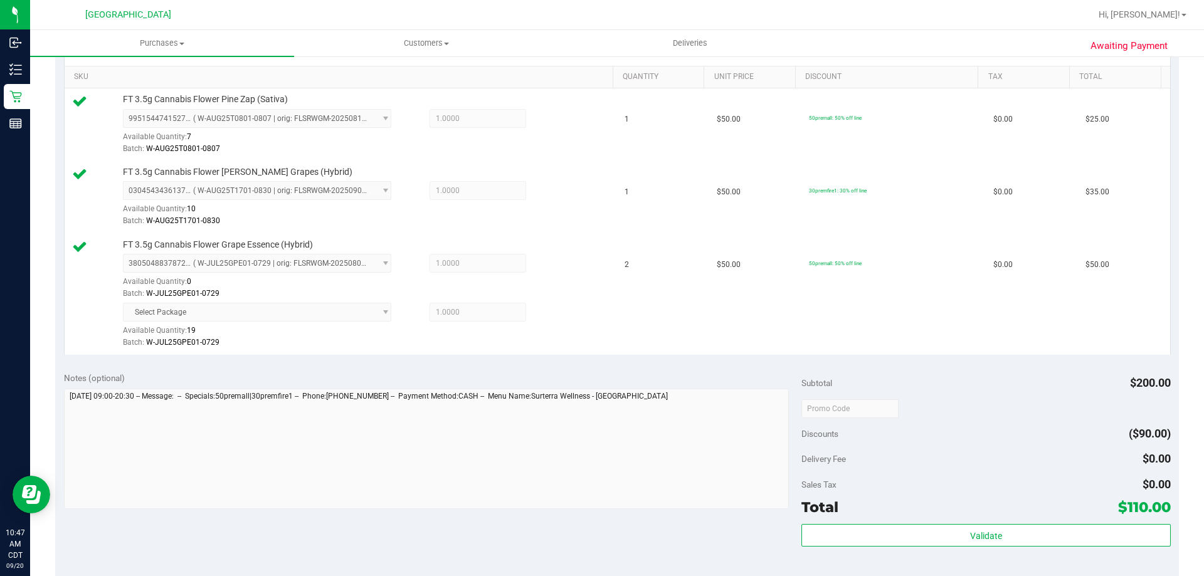
scroll to position [627, 0]
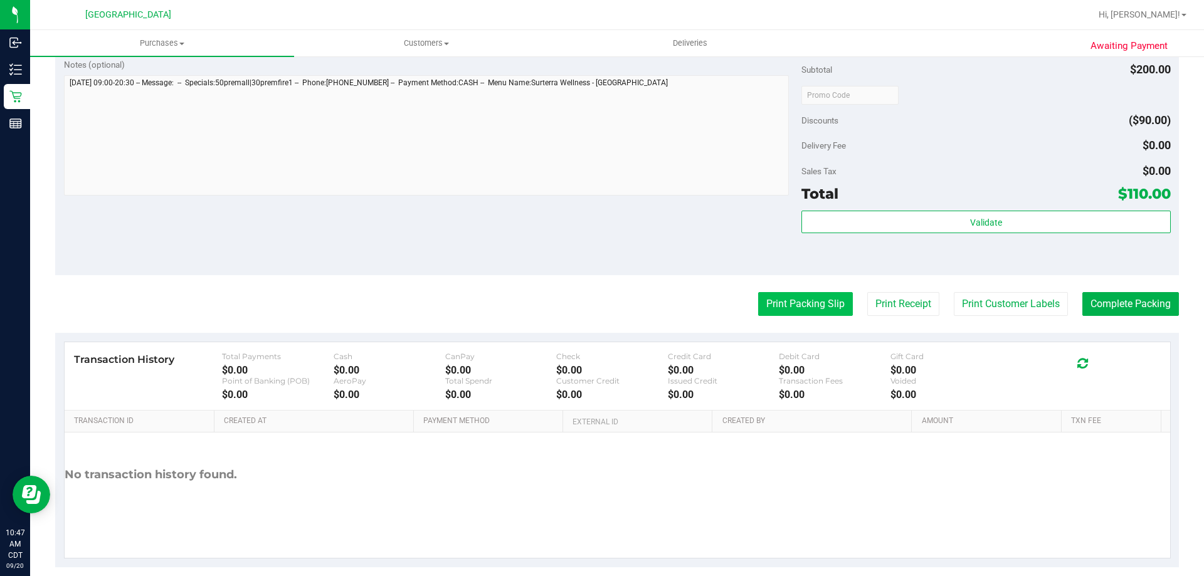
click at [834, 305] on button "Print Packing Slip" at bounding box center [805, 304] width 95 height 24
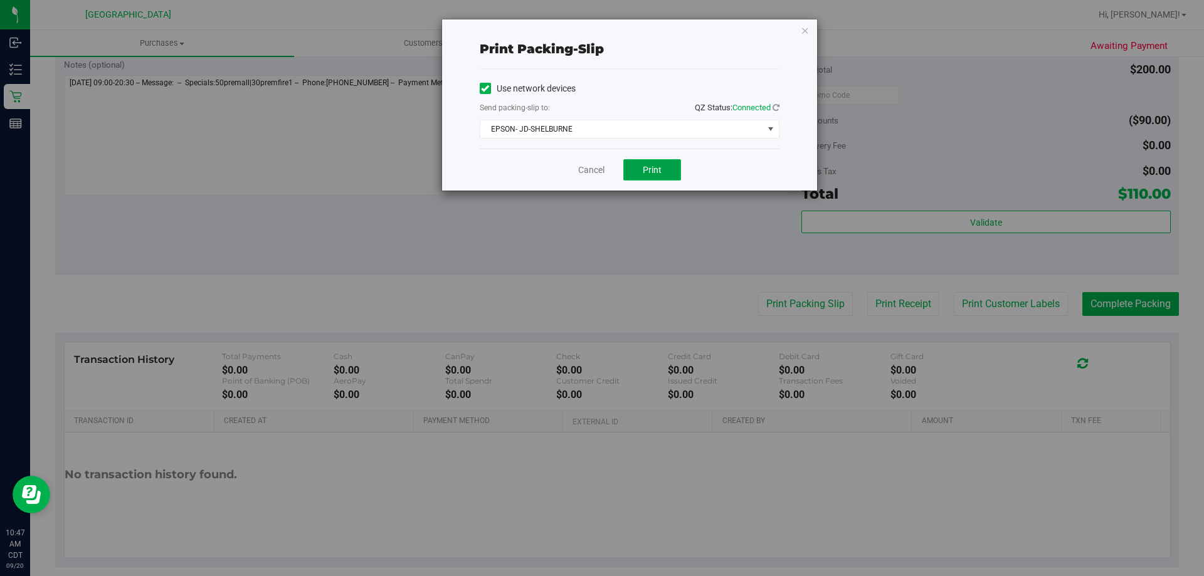
click at [647, 166] on span "Print" at bounding box center [652, 170] width 19 height 10
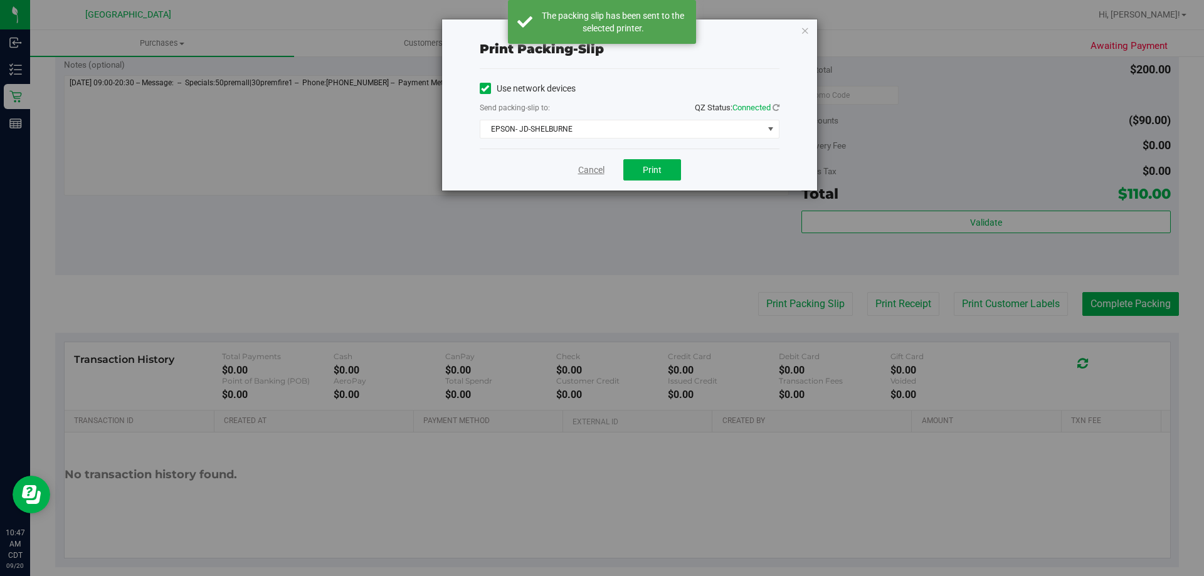
click at [592, 173] on link "Cancel" at bounding box center [591, 170] width 26 height 13
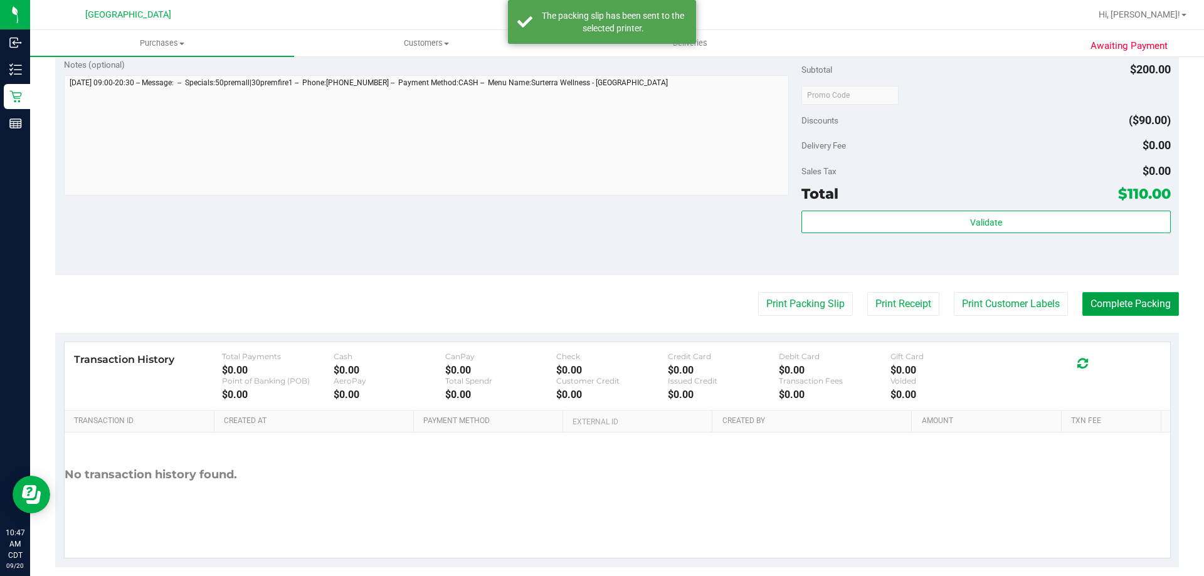
click at [1120, 300] on button "Complete Packing" at bounding box center [1131, 304] width 97 height 24
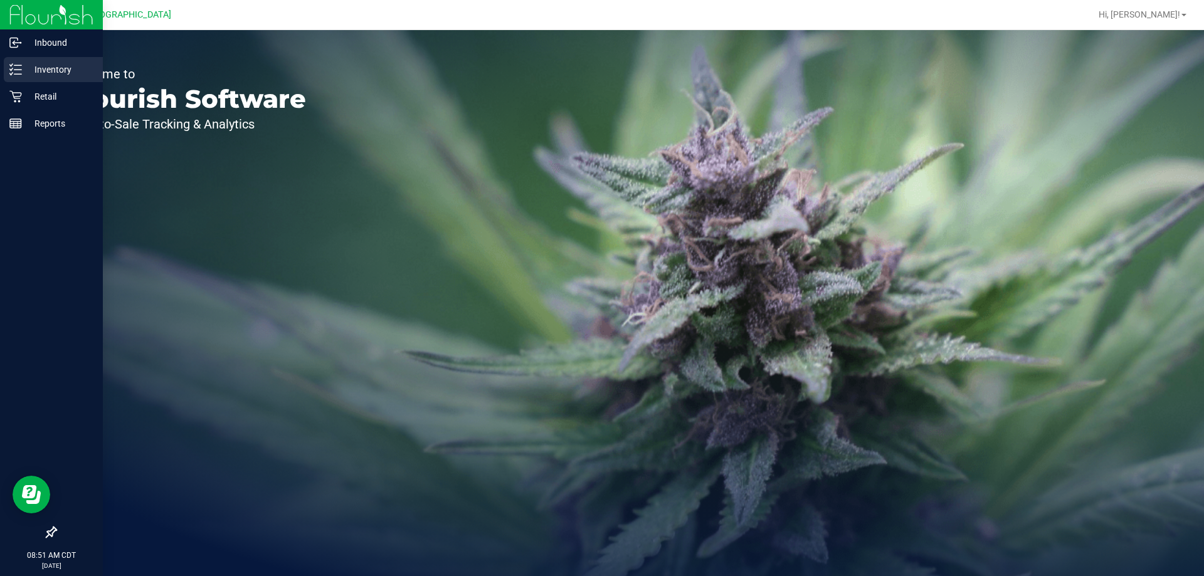
click at [52, 70] on p "Inventory" at bounding box center [59, 69] width 75 height 15
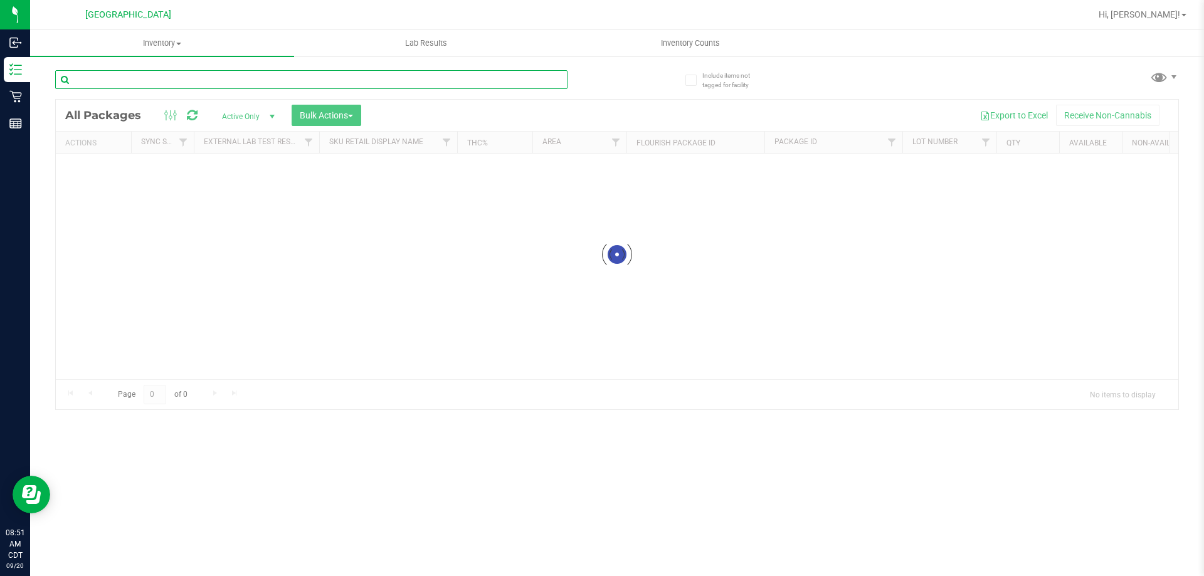
click at [169, 75] on input "text" at bounding box center [311, 79] width 512 height 19
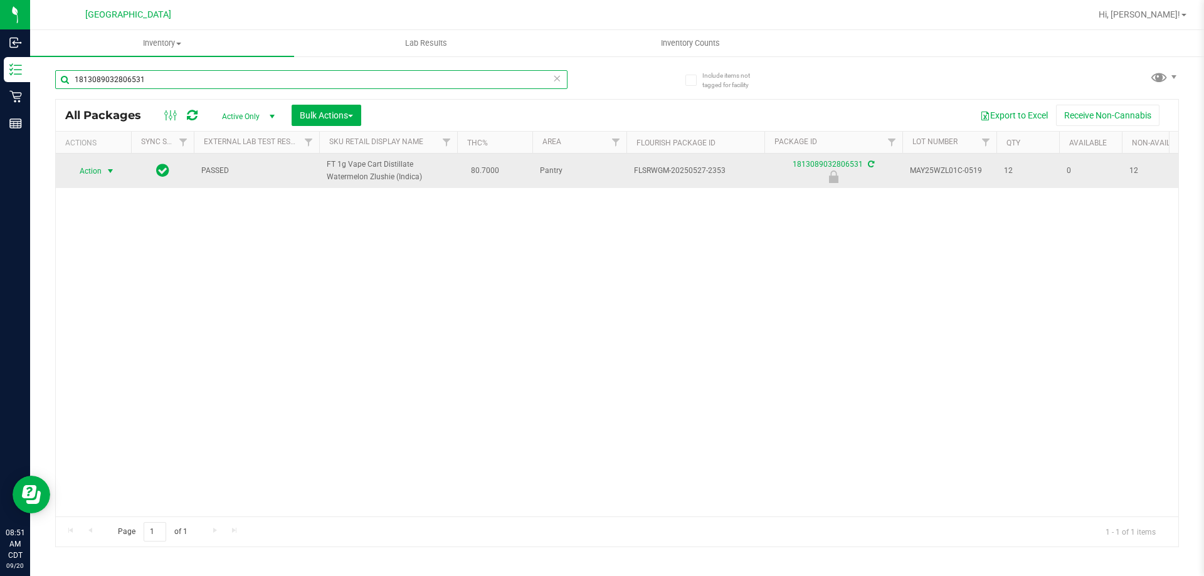
type input "1813089032806531"
click at [103, 166] on span "select" at bounding box center [111, 171] width 16 height 18
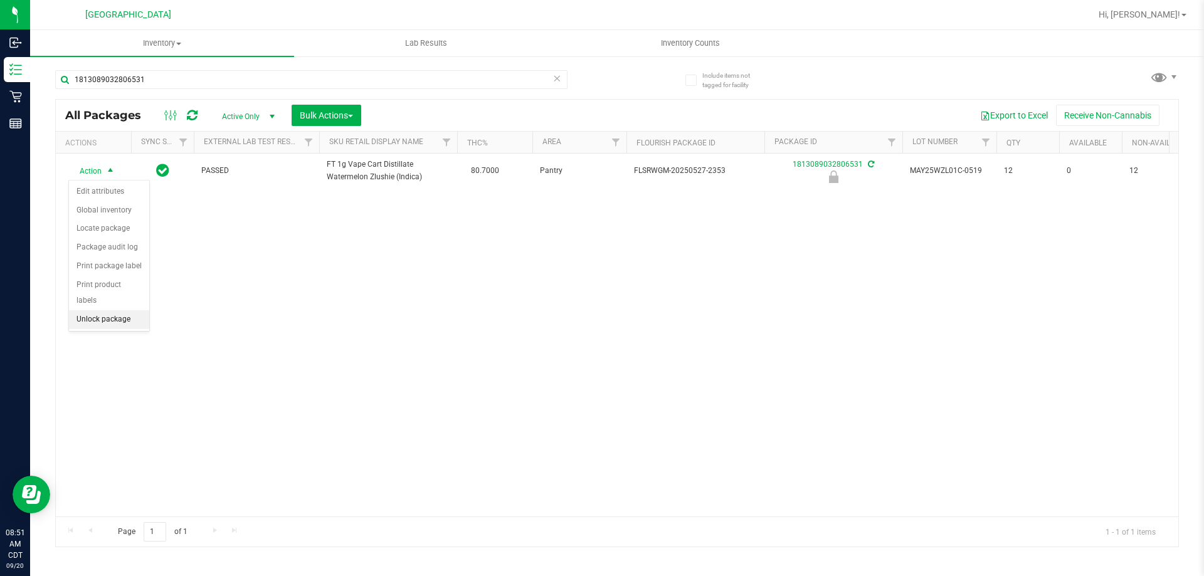
click at [121, 311] on li "Unlock package" at bounding box center [109, 320] width 80 height 19
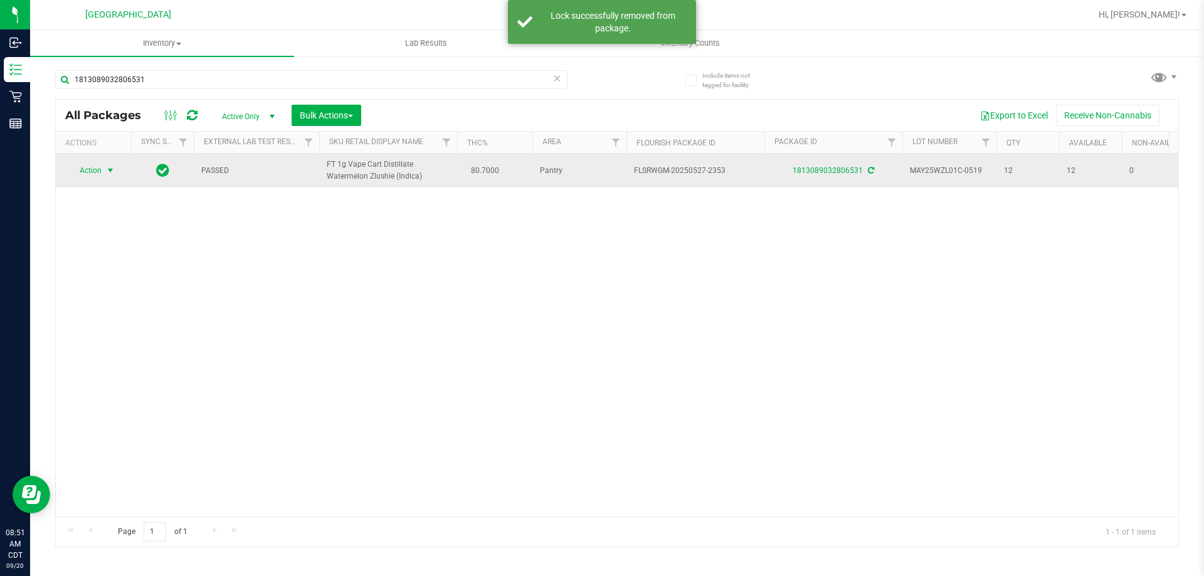
click at [100, 166] on span "Action" at bounding box center [85, 171] width 34 height 18
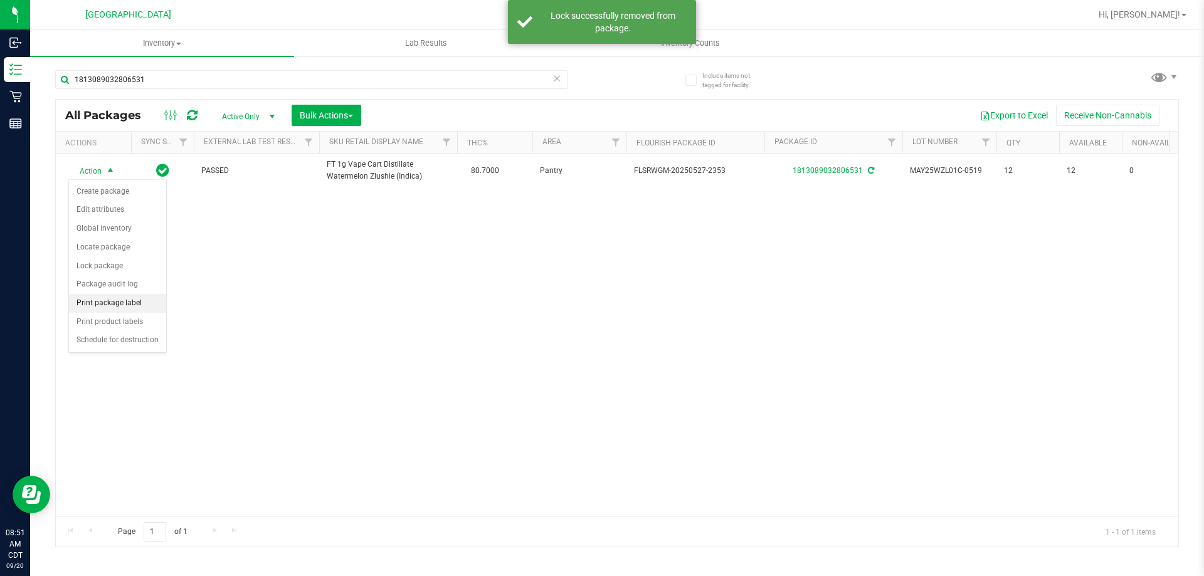
click at [107, 301] on li "Print package label" at bounding box center [117, 303] width 97 height 19
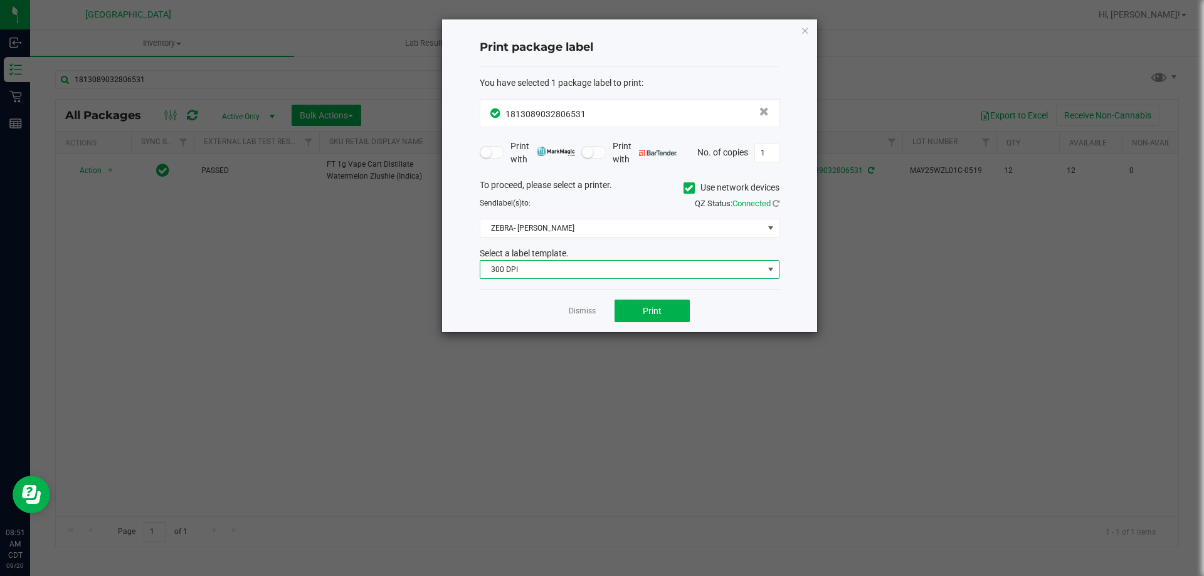
click at [581, 265] on span "300 DPI" at bounding box center [622, 270] width 283 height 18
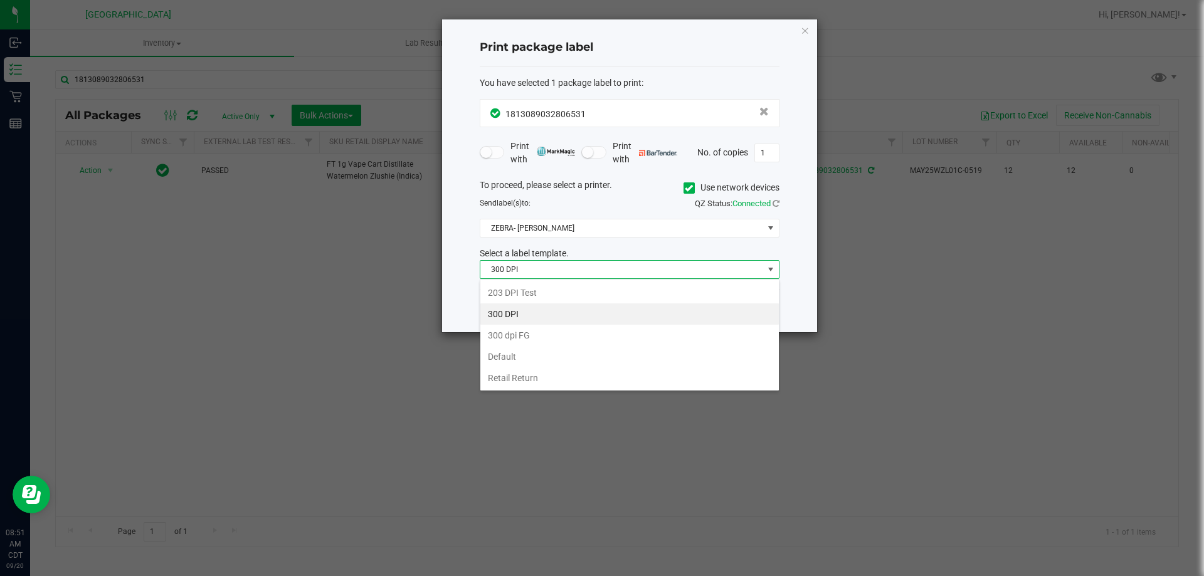
scroll to position [19, 300]
click at [552, 297] on li "203 DPI Test" at bounding box center [630, 292] width 299 height 21
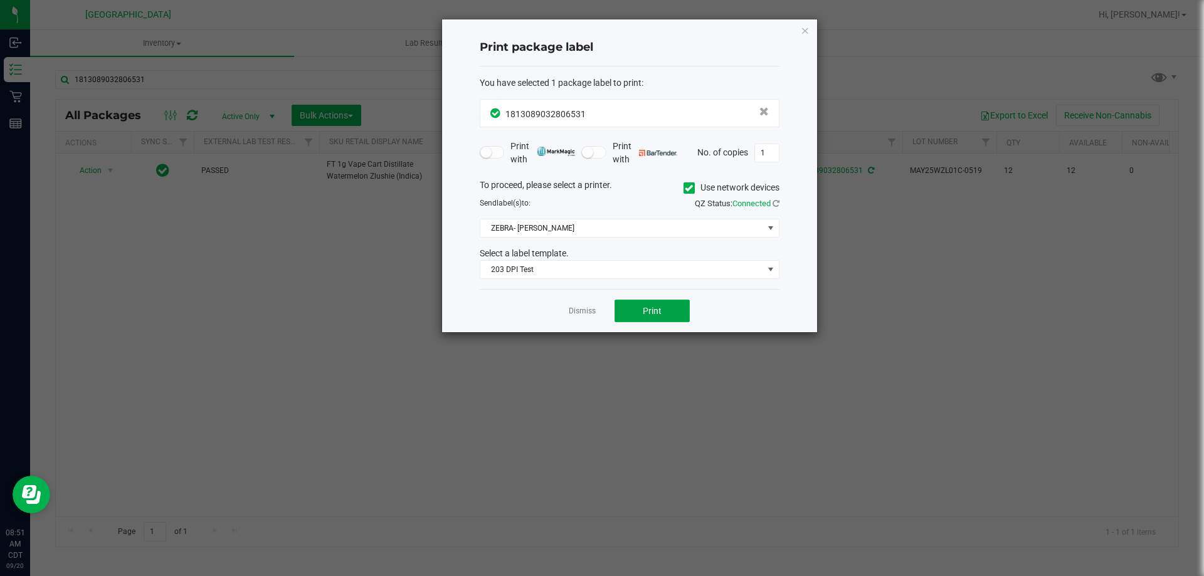
click at [642, 309] on button "Print" at bounding box center [652, 311] width 75 height 23
click at [575, 319] on div "Dismiss Print" at bounding box center [630, 310] width 300 height 43
click at [585, 309] on link "Dismiss" at bounding box center [582, 311] width 27 height 11
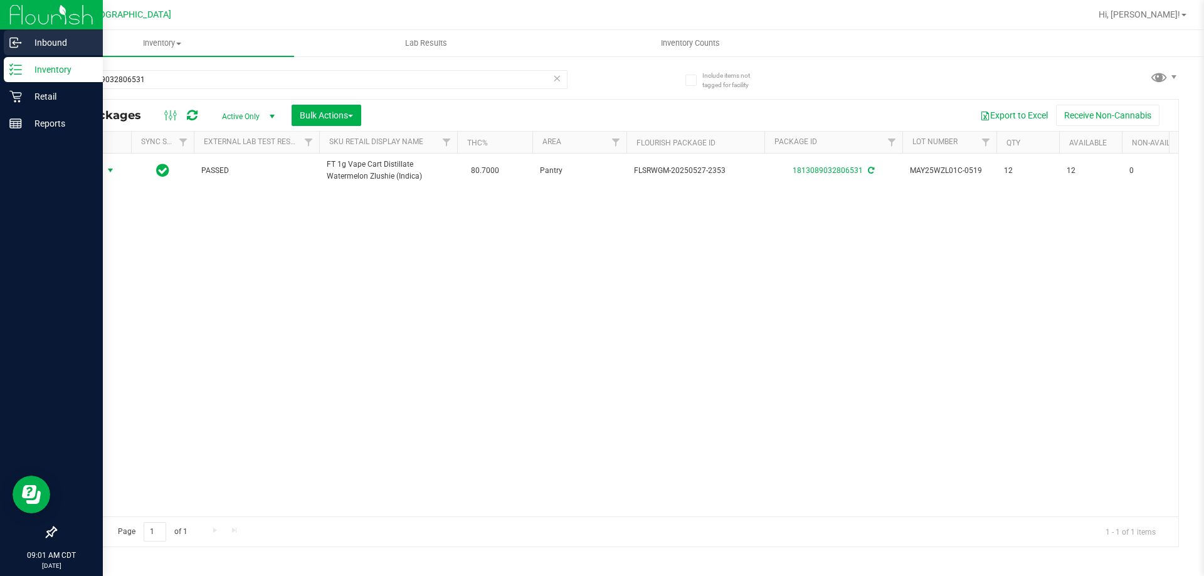
click at [55, 52] on div "Inbound" at bounding box center [53, 42] width 99 height 25
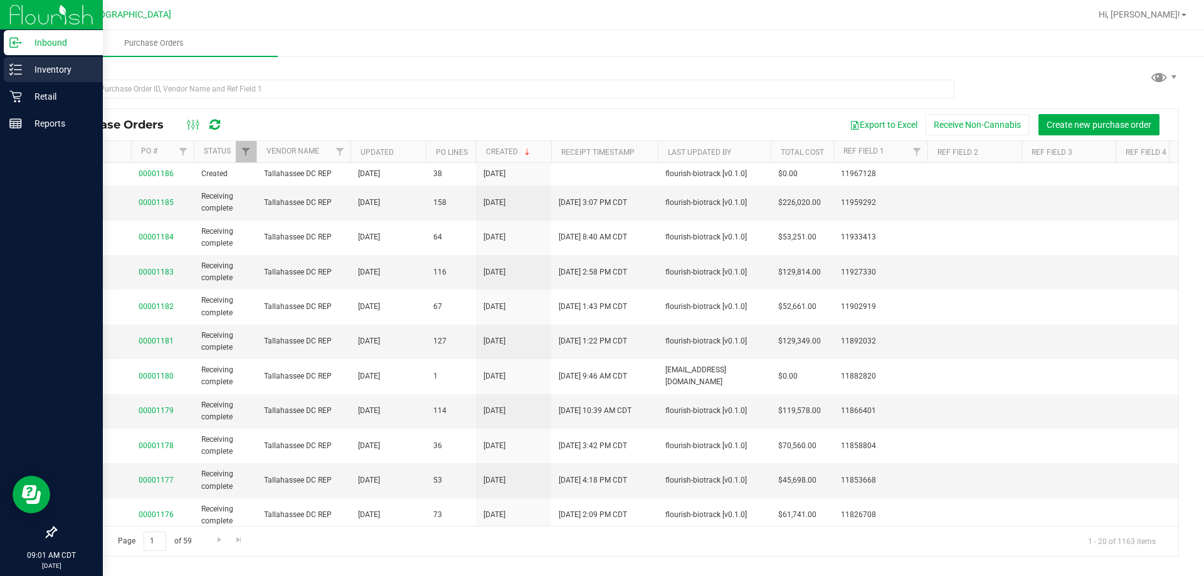
click at [30, 71] on p "Inventory" at bounding box center [59, 69] width 75 height 15
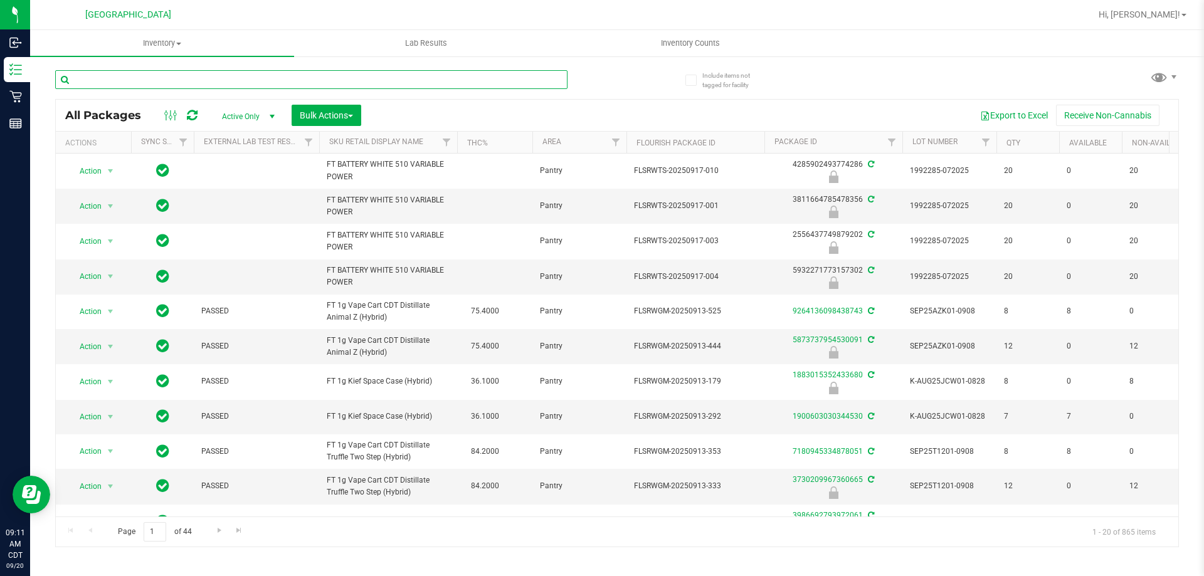
click at [288, 80] on input "text" at bounding box center [311, 79] width 512 height 19
type input "9300949327400633"
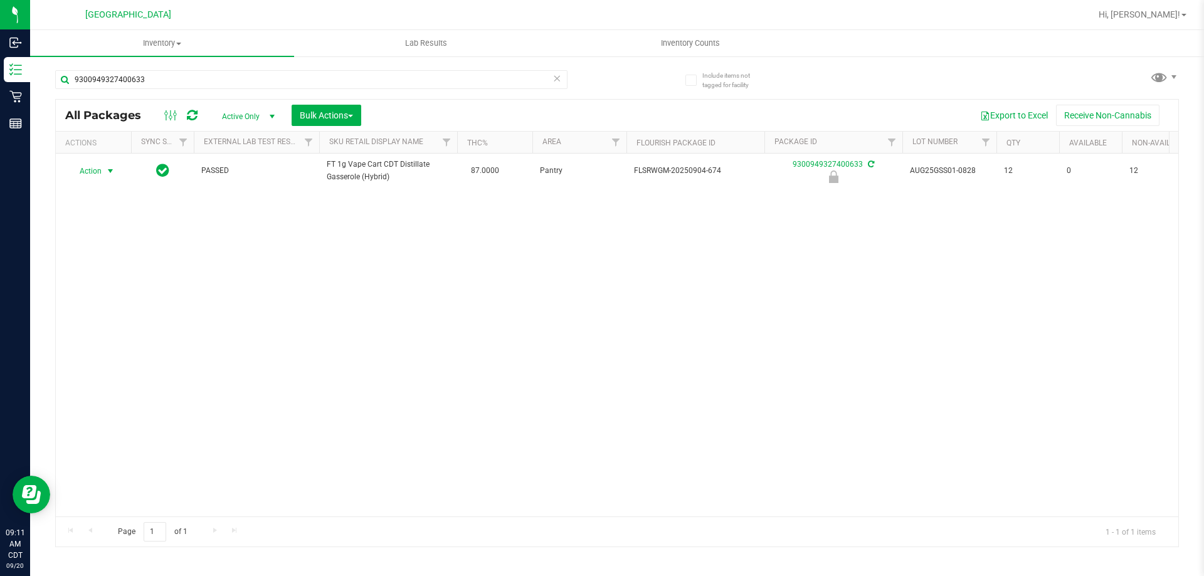
click at [104, 173] on span "select" at bounding box center [111, 171] width 16 height 18
click at [110, 311] on li "Unlock package" at bounding box center [109, 320] width 80 height 19
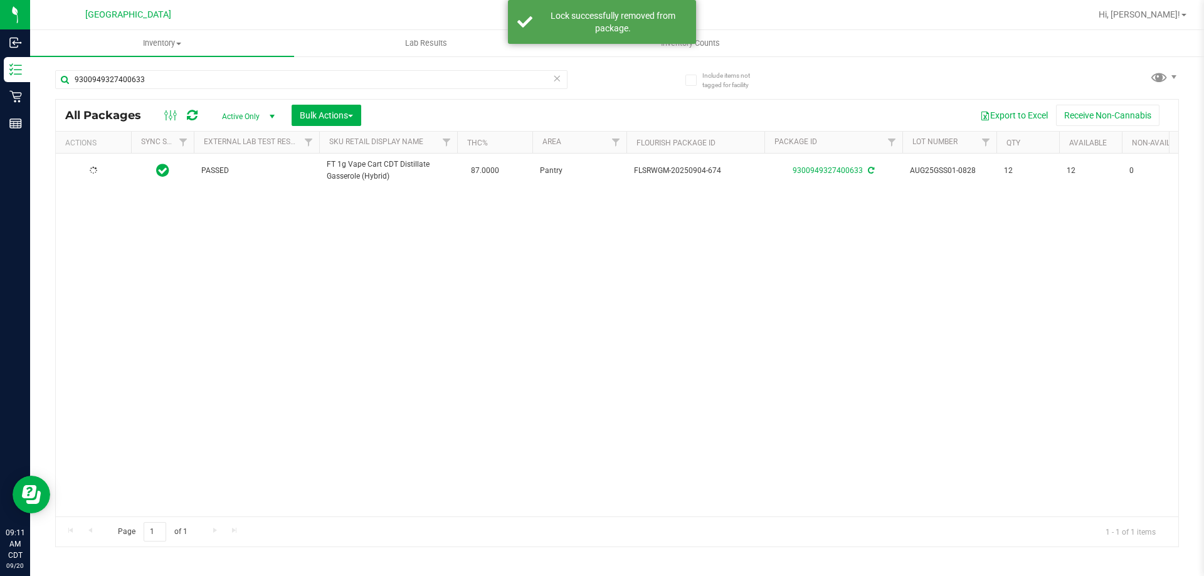
click at [91, 173] on icon at bounding box center [93, 170] width 11 height 11
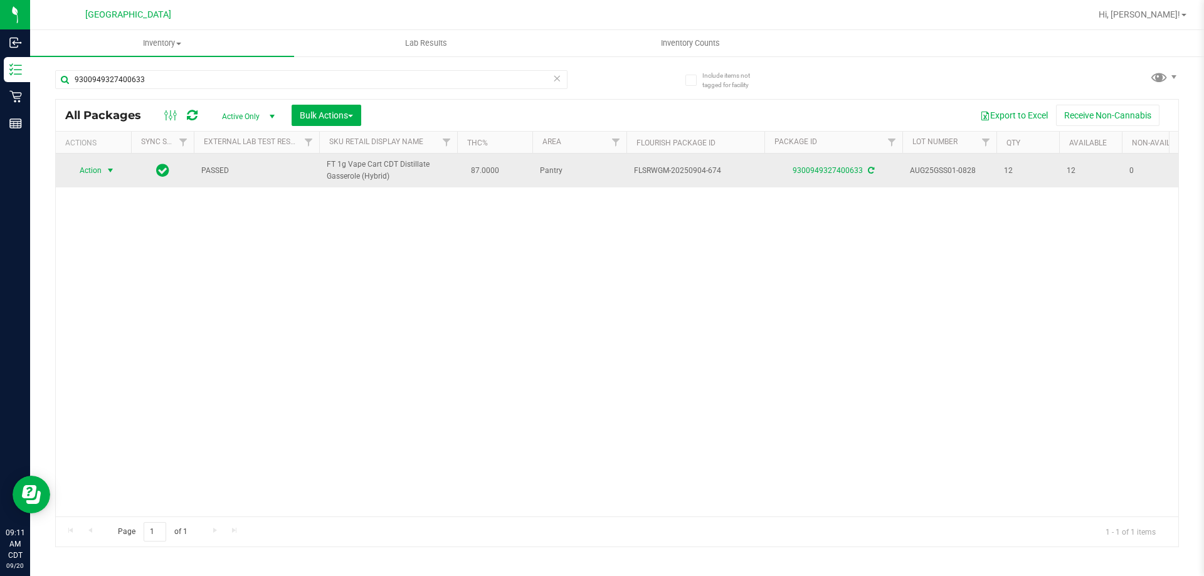
click at [93, 172] on span "Action" at bounding box center [85, 171] width 34 height 18
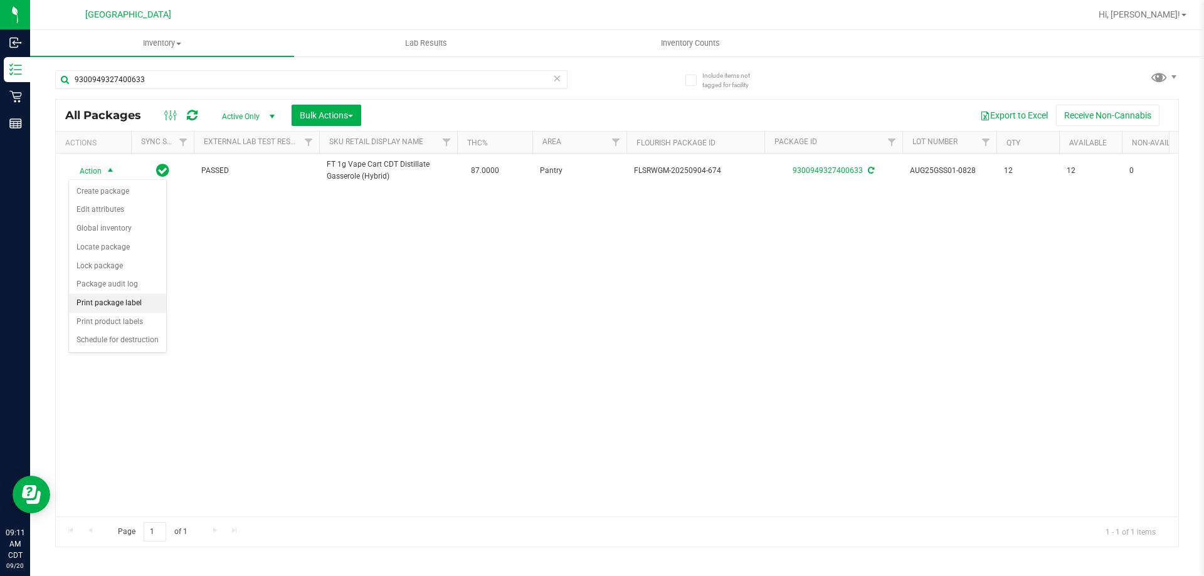
click at [120, 300] on li "Print package label" at bounding box center [117, 303] width 97 height 19
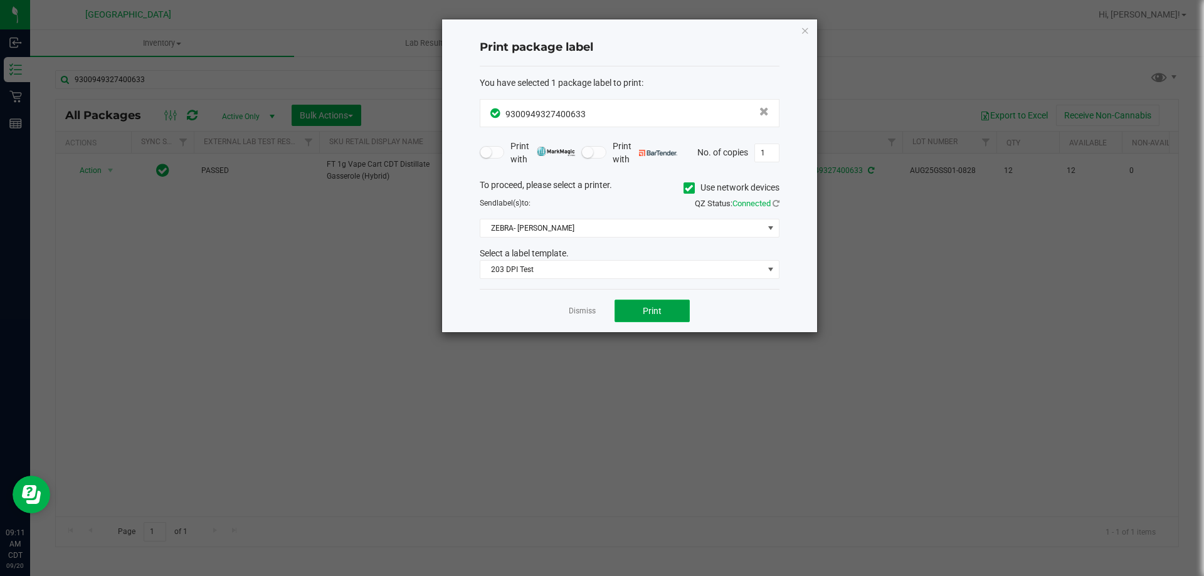
click at [635, 307] on button "Print" at bounding box center [652, 311] width 75 height 23
click at [191, 294] on ngb-modal-window "Print package label You have selected 1 package label to print : 93009493274006…" at bounding box center [607, 288] width 1214 height 576
click at [589, 317] on link "Dismiss" at bounding box center [582, 311] width 27 height 11
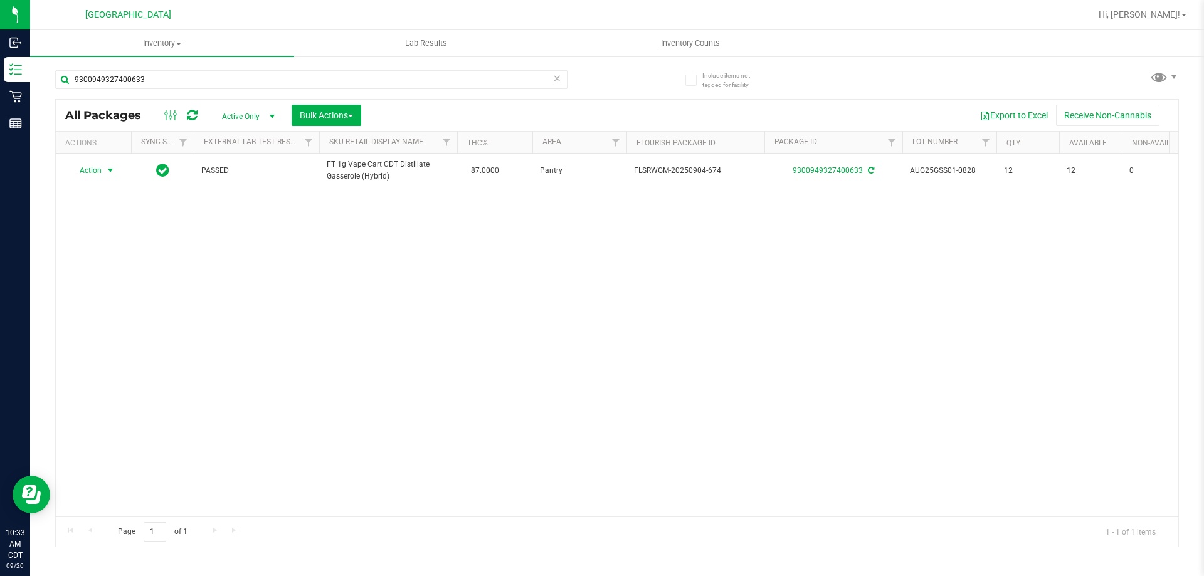
click at [184, 68] on div "9300949327400633" at bounding box center [336, 79] width 562 height 40
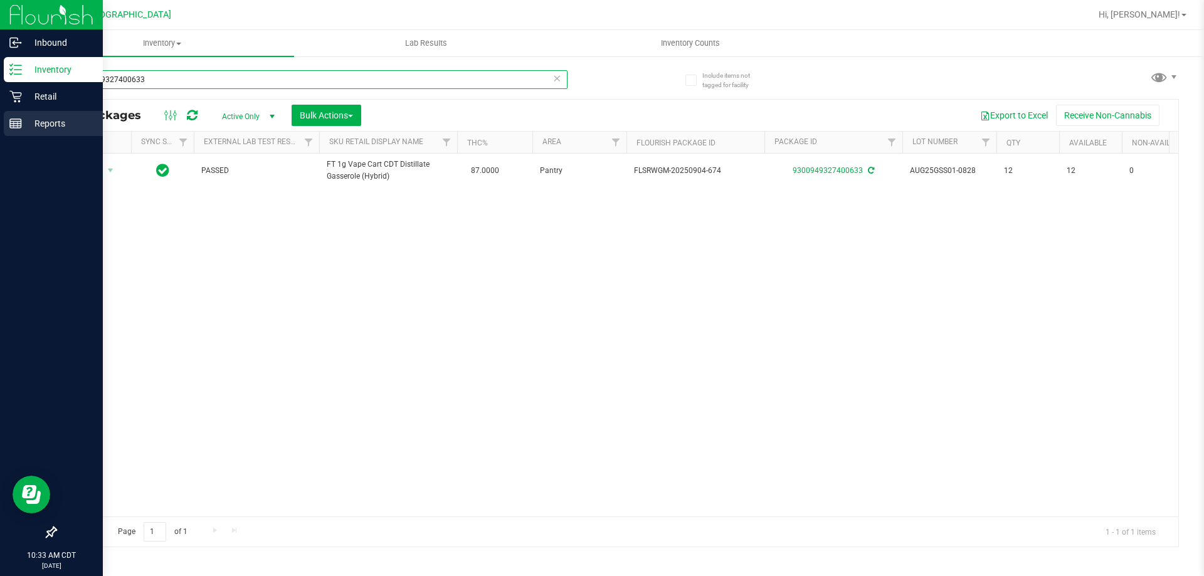
drag, startPoint x: 184, startPoint y: 82, endPoint x: 1, endPoint y: 112, distance: 186.3
click at [2, 109] on div "Inbound Inventory Retail Reports 10:33 AM CDT 09/20/2025 09/20 Panama City WC H…" at bounding box center [602, 288] width 1204 height 576
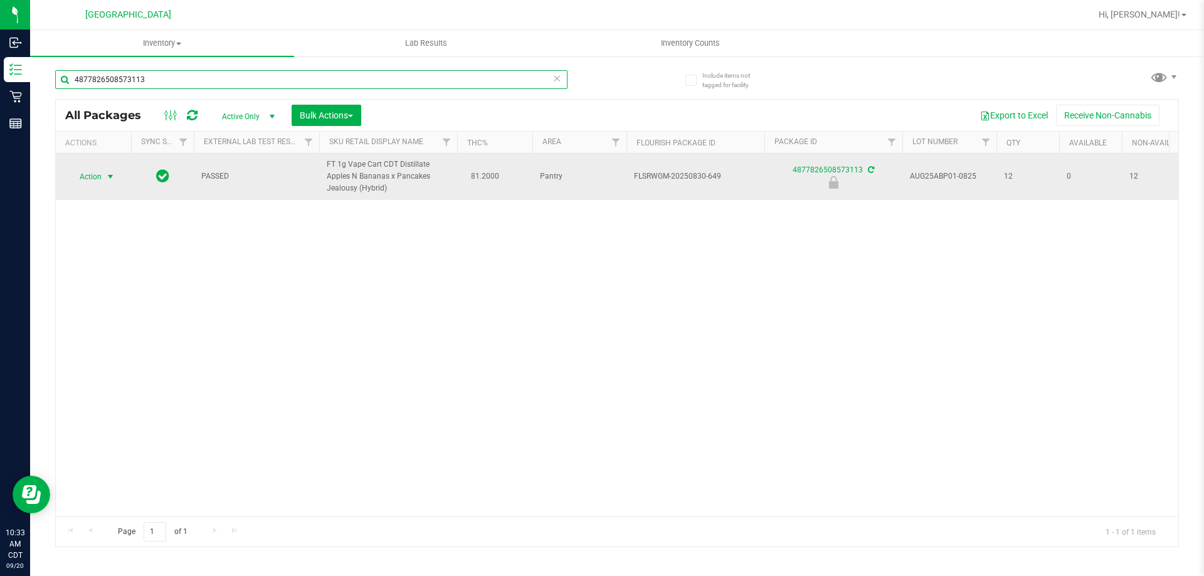
type input "4877826508573113"
click at [100, 174] on span "Action" at bounding box center [85, 177] width 34 height 18
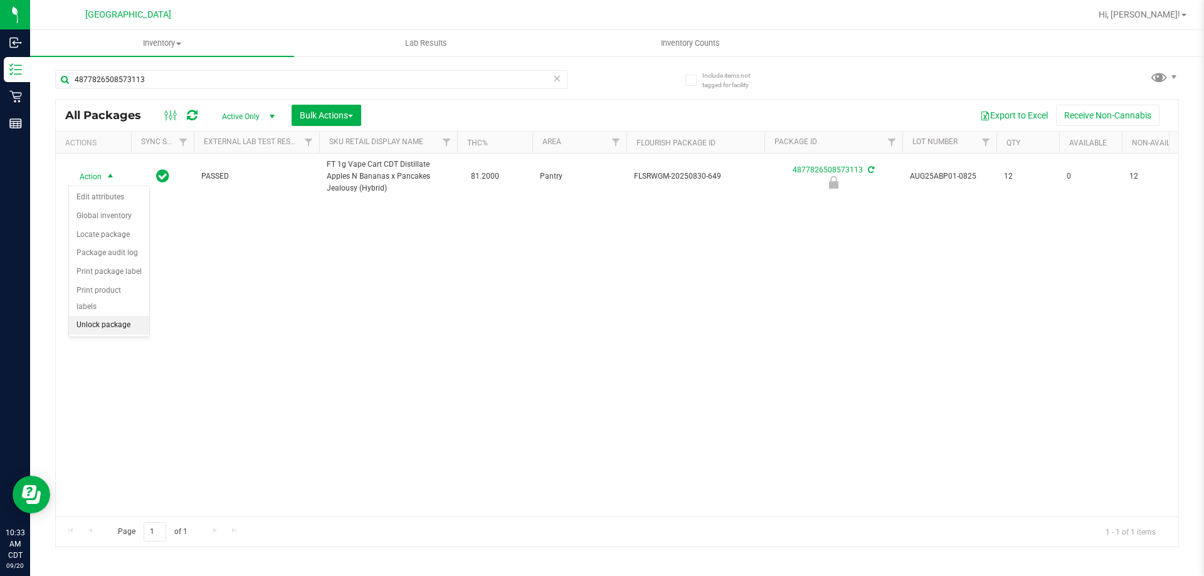
click at [113, 316] on li "Unlock package" at bounding box center [109, 325] width 80 height 19
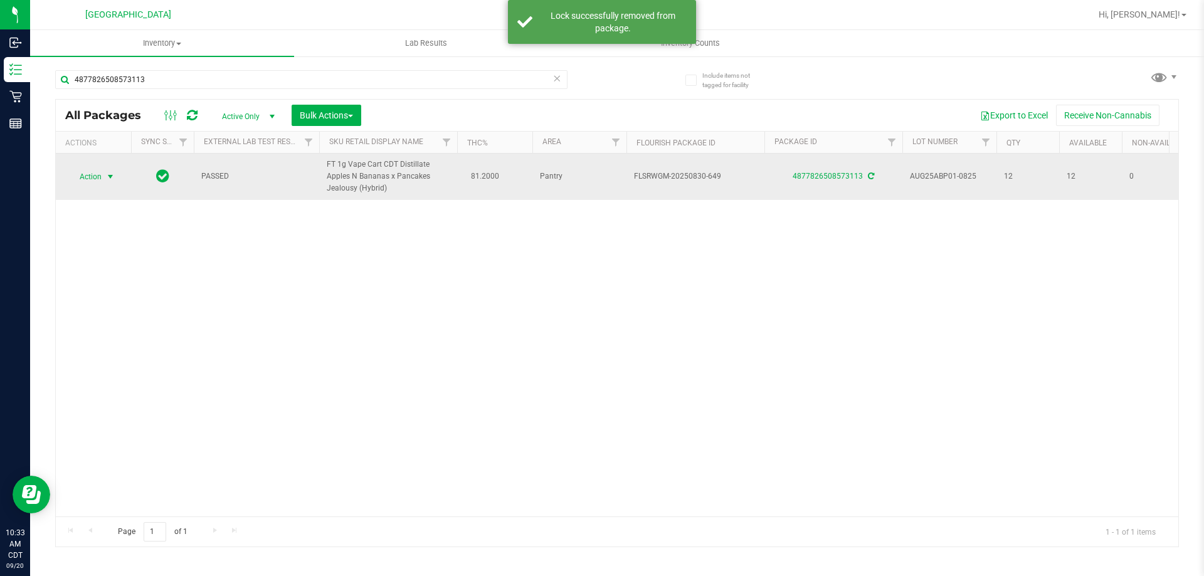
click at [98, 176] on span "Action" at bounding box center [85, 177] width 34 height 18
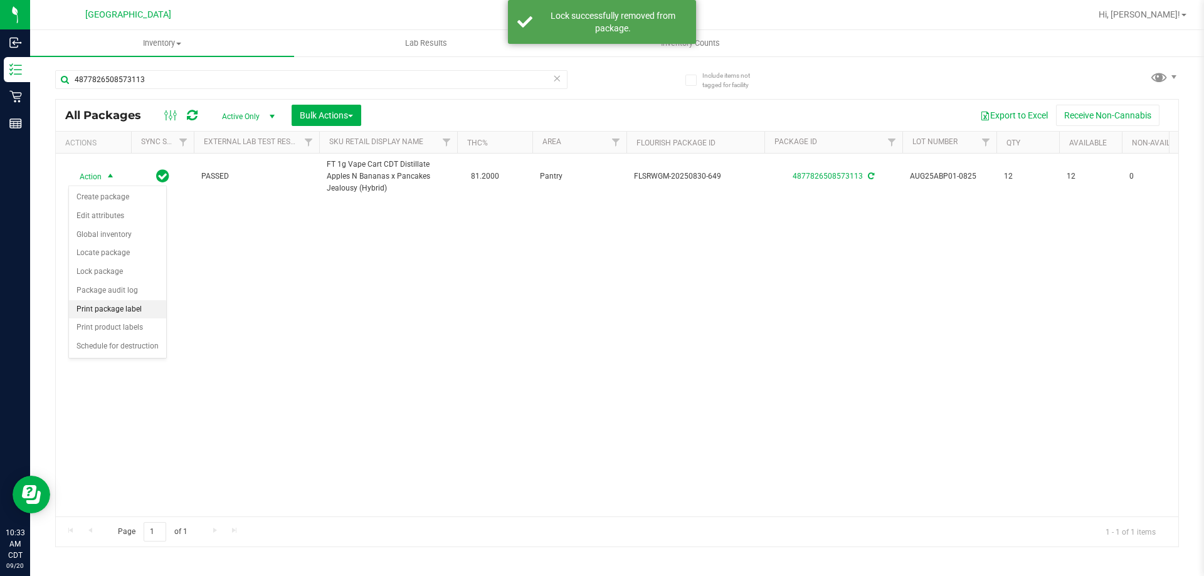
click at [122, 304] on li "Print package label" at bounding box center [117, 309] width 97 height 19
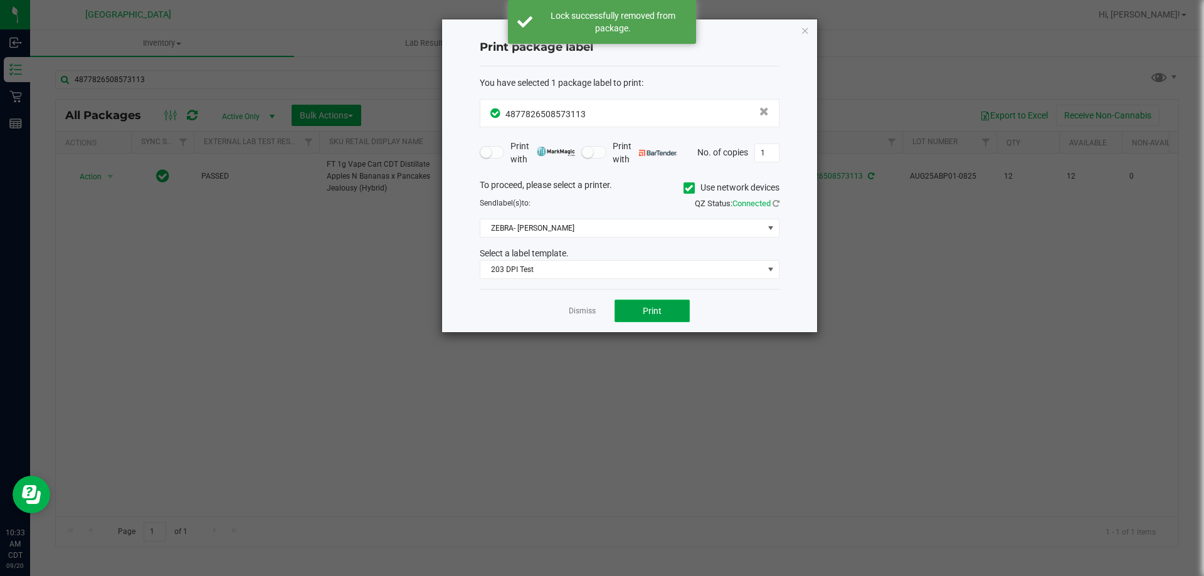
click at [630, 306] on button "Print" at bounding box center [652, 311] width 75 height 23
click at [591, 316] on link "Dismiss" at bounding box center [582, 311] width 27 height 11
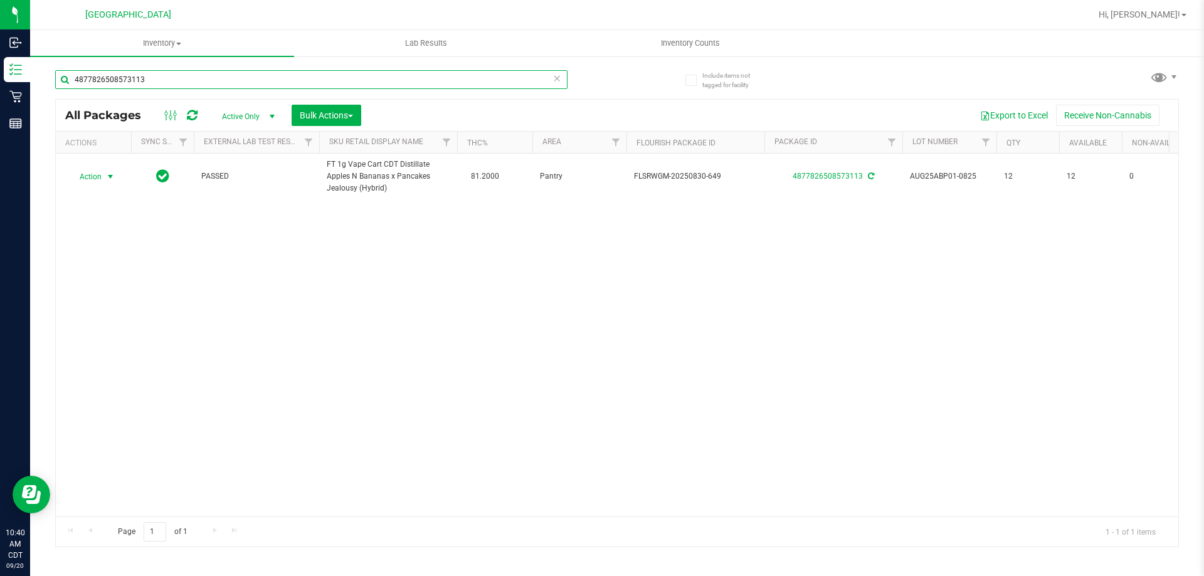
drag, startPoint x: 337, startPoint y: 71, endPoint x: 326, endPoint y: 70, distance: 11.3
click at [327, 70] on input "4877826508573113" at bounding box center [311, 79] width 512 height 19
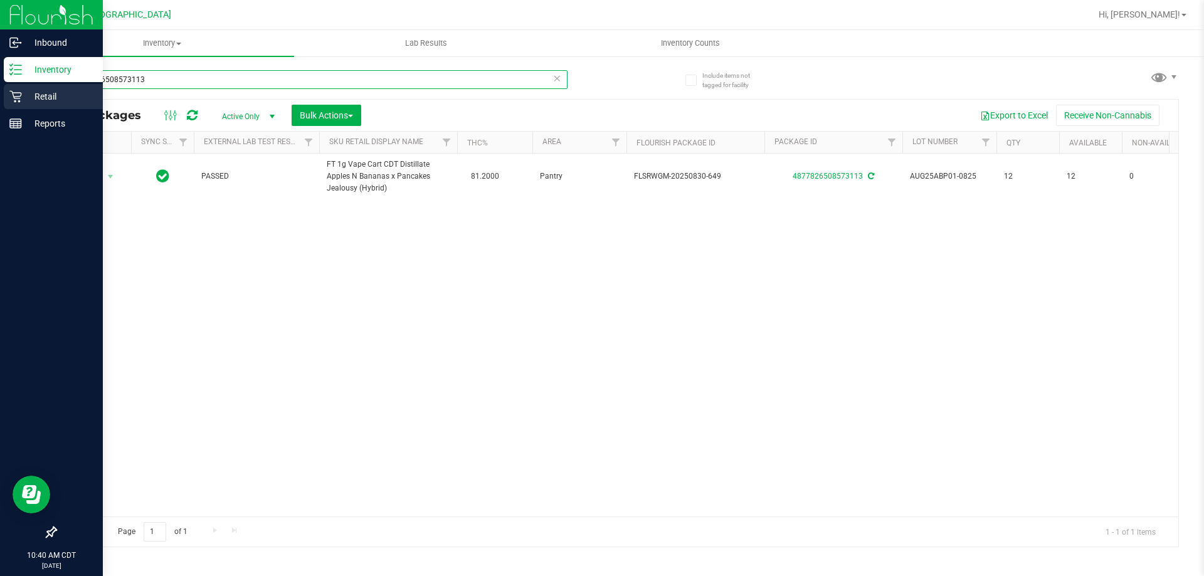
drag, startPoint x: 311, startPoint y: 76, endPoint x: 0, endPoint y: 86, distance: 310.7
click at [0, 86] on div "Inbound Inventory Retail Reports 10:40 AM CDT 09/20/2025 09/20 Panama City WC H…" at bounding box center [602, 288] width 1204 height 576
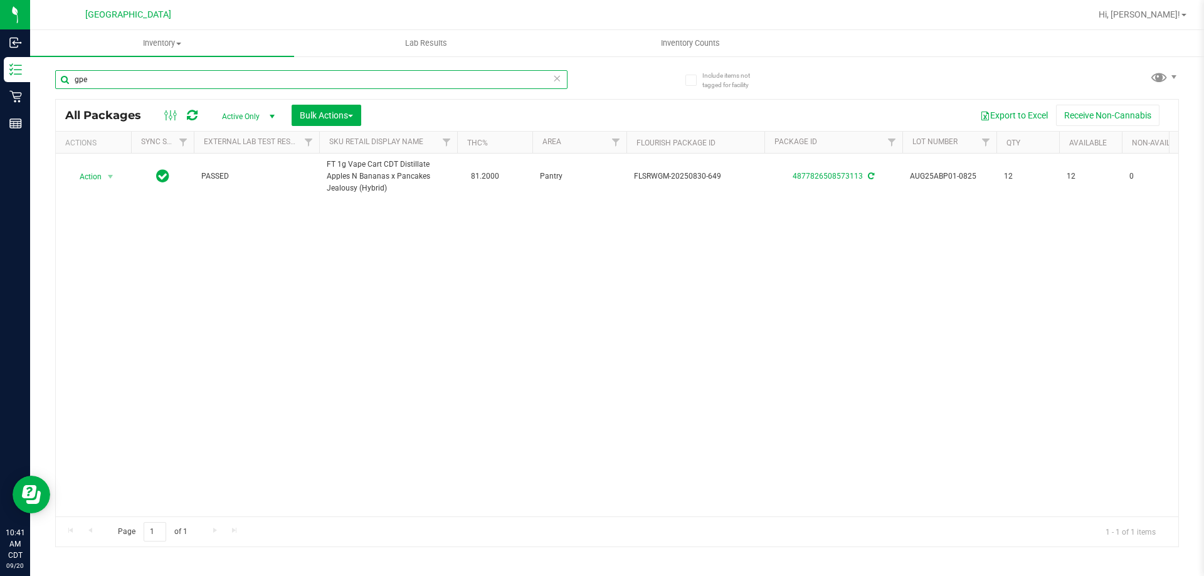
type input "gpe"
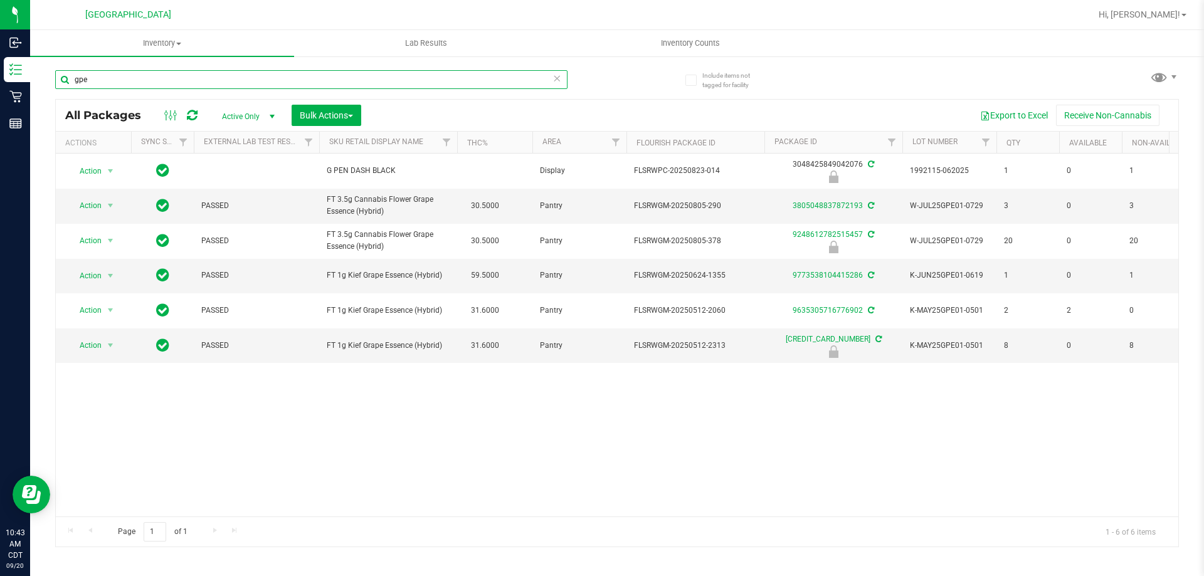
drag, startPoint x: 152, startPoint y: 83, endPoint x: 48, endPoint y: 65, distance: 105.6
click at [48, 64] on div "Include items not tagged for facility gpe All Packages Active Only Active Only …" at bounding box center [617, 246] width 1174 height 383
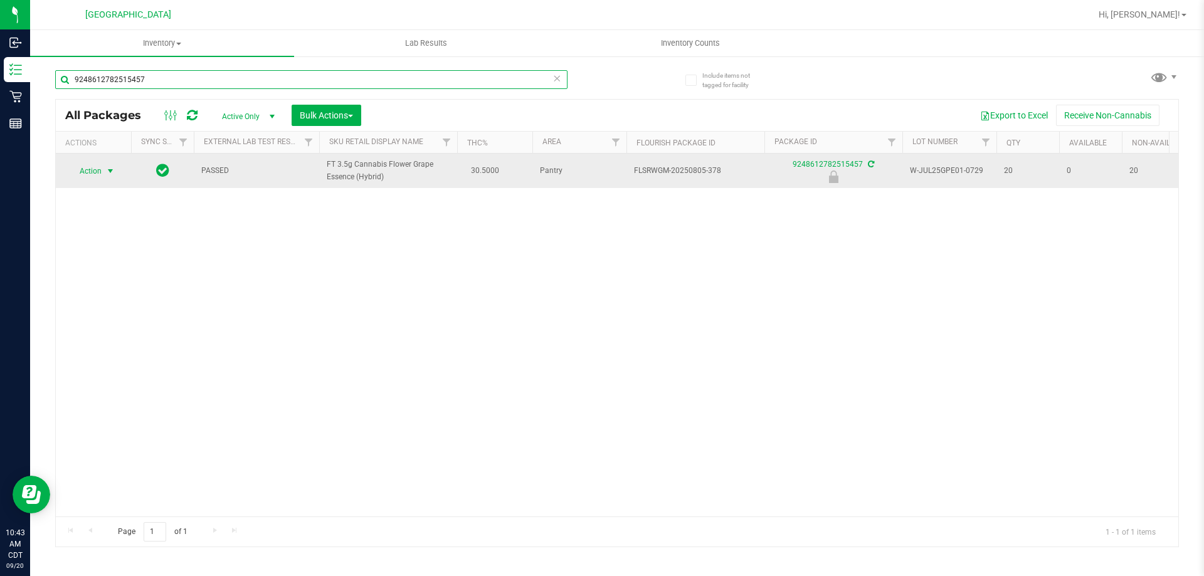
type input "9248612782515457"
click at [93, 169] on span "Action" at bounding box center [85, 171] width 34 height 18
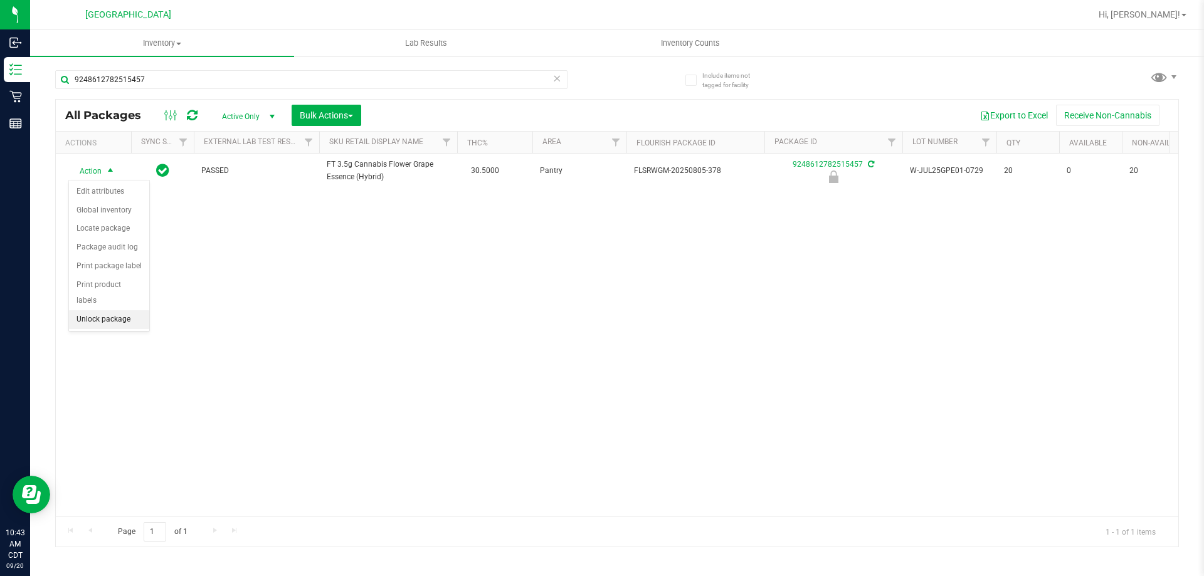
click at [110, 311] on li "Unlock package" at bounding box center [109, 320] width 80 height 19
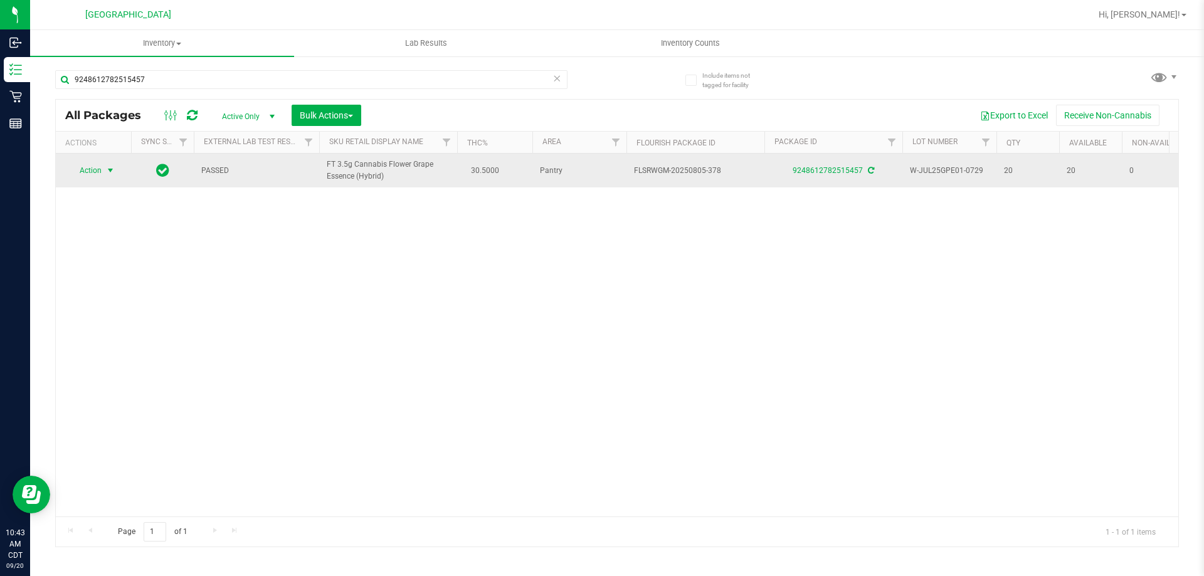
click at [103, 175] on span "select" at bounding box center [111, 171] width 16 height 18
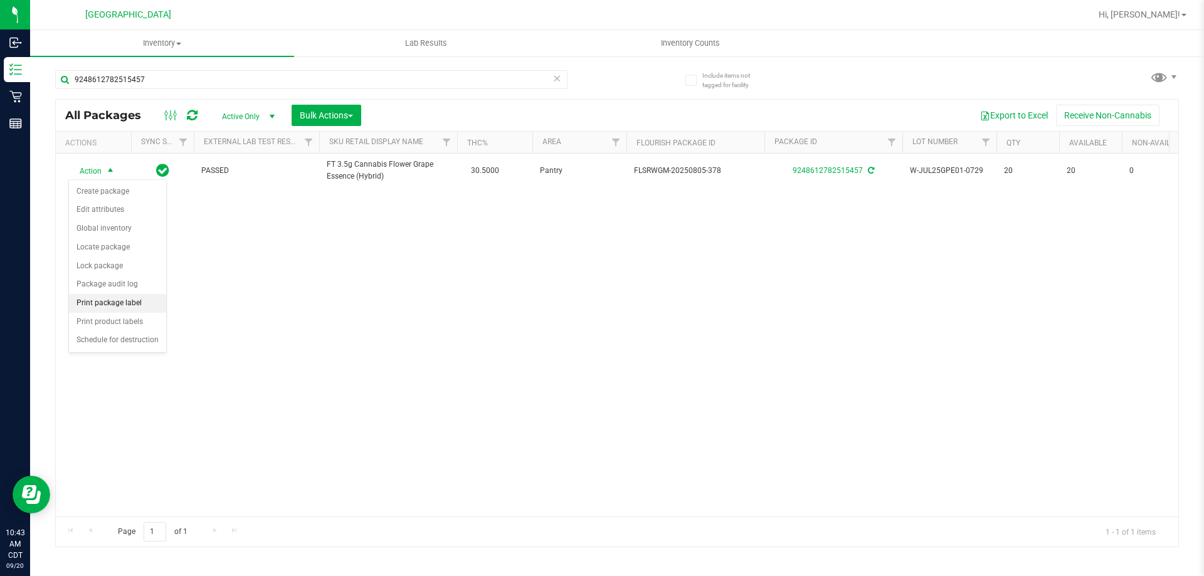
click at [110, 300] on li "Print package label" at bounding box center [117, 303] width 97 height 19
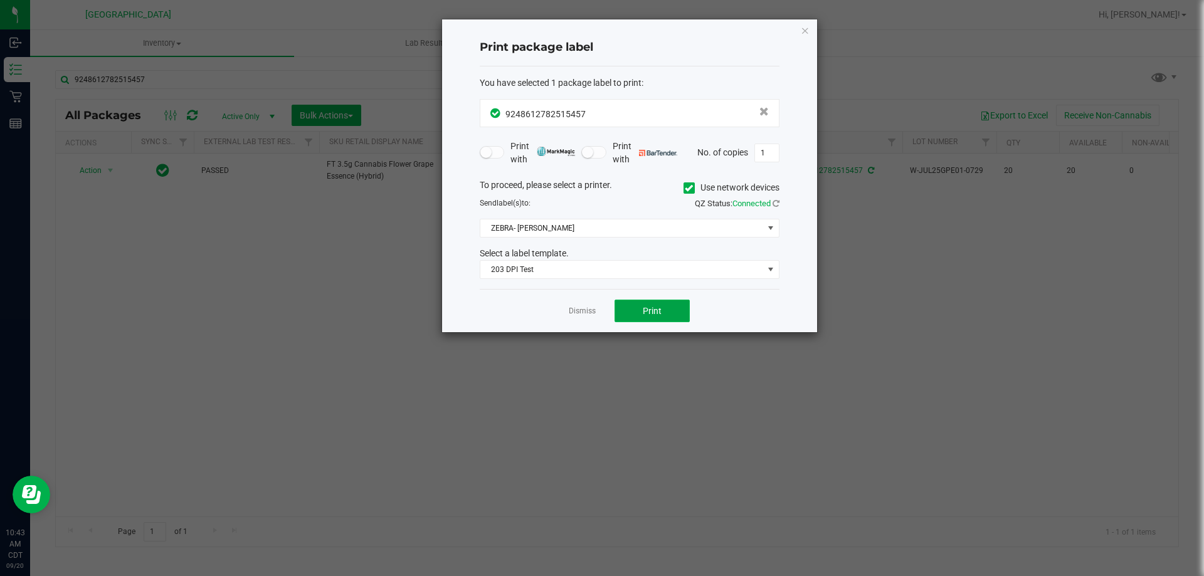
click at [630, 310] on button "Print" at bounding box center [652, 311] width 75 height 23
click at [580, 314] on link "Dismiss" at bounding box center [582, 311] width 27 height 11
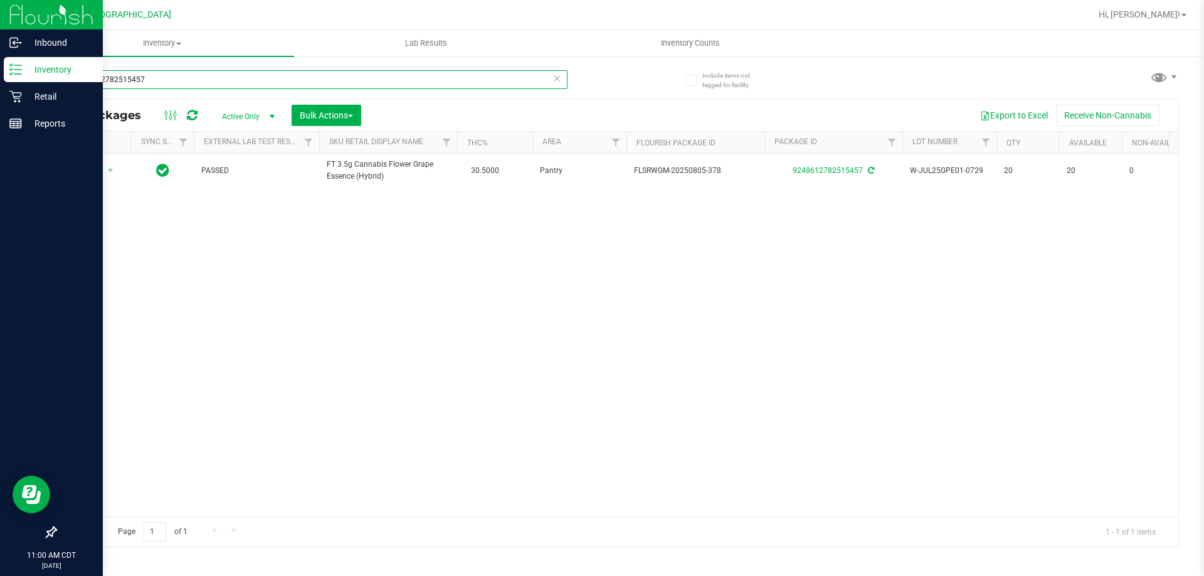
drag, startPoint x: 179, startPoint y: 76, endPoint x: 61, endPoint y: 149, distance: 138.9
click at [0, 115] on div "Inbound Inventory Retail Reports 11:00 AM CDT 09/20/2025 09/20 Panama City WC H…" at bounding box center [602, 288] width 1204 height 576
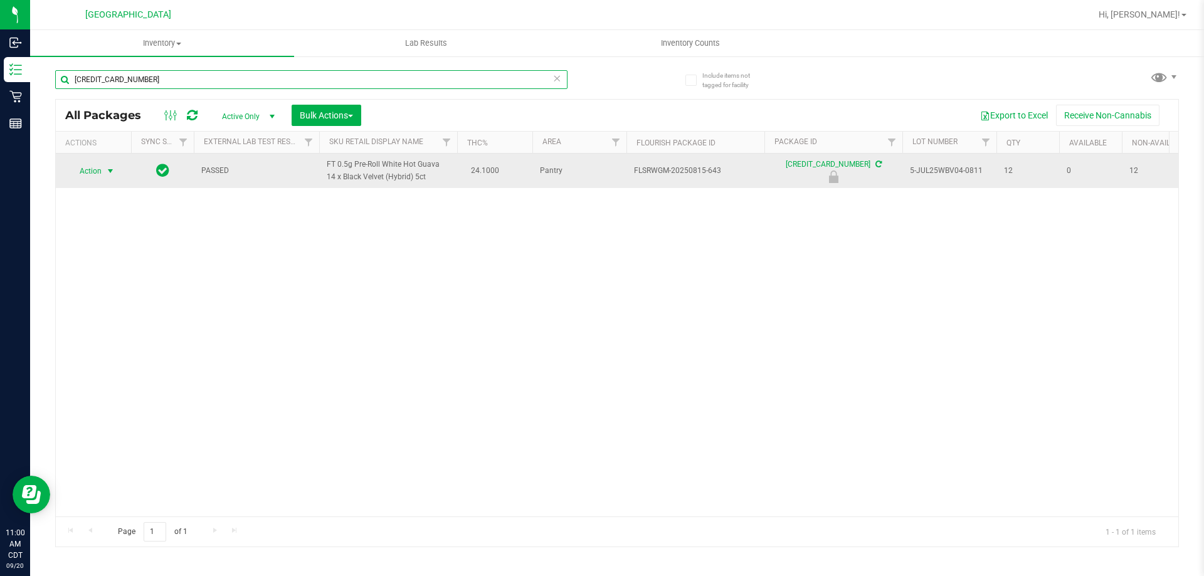
type input "2547346447193106"
click at [90, 171] on span "Action" at bounding box center [85, 171] width 34 height 18
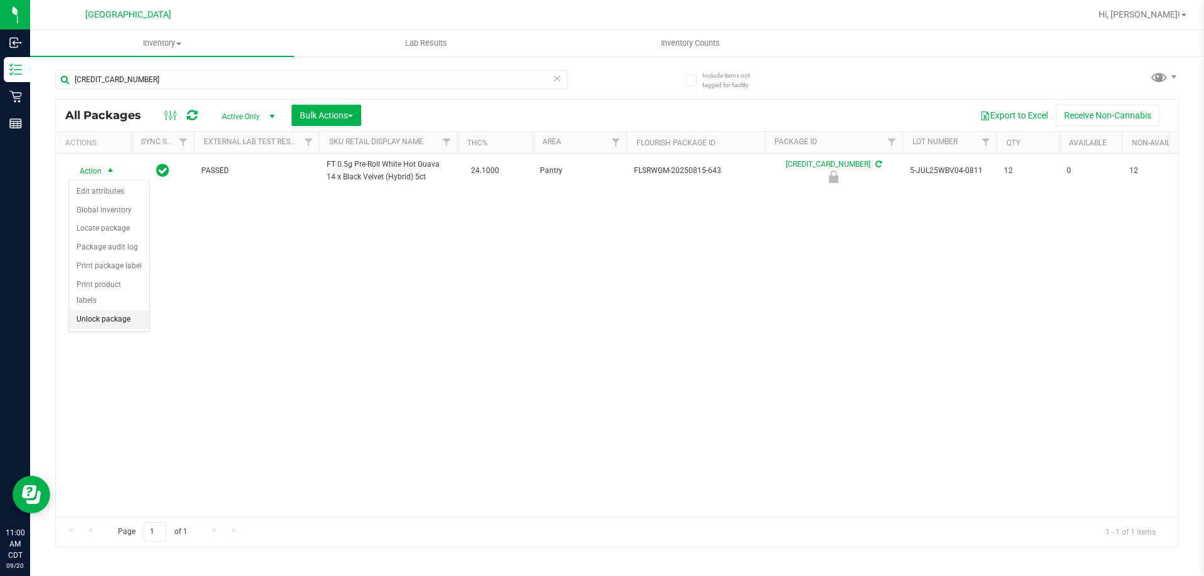
click at [118, 311] on li "Unlock package" at bounding box center [109, 320] width 80 height 19
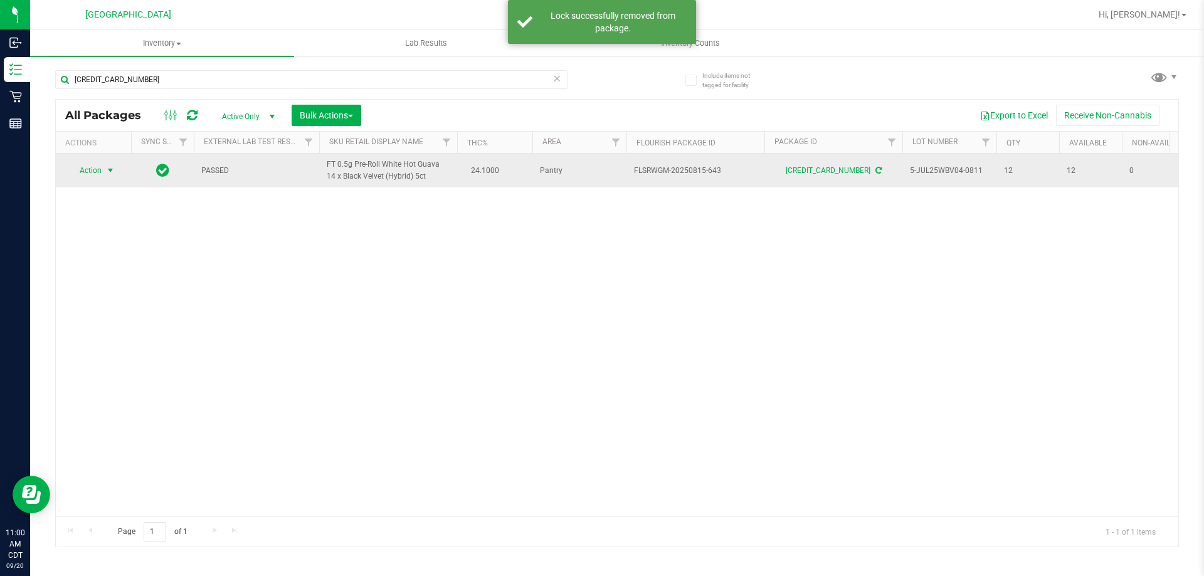
click at [104, 172] on span "select" at bounding box center [111, 171] width 16 height 18
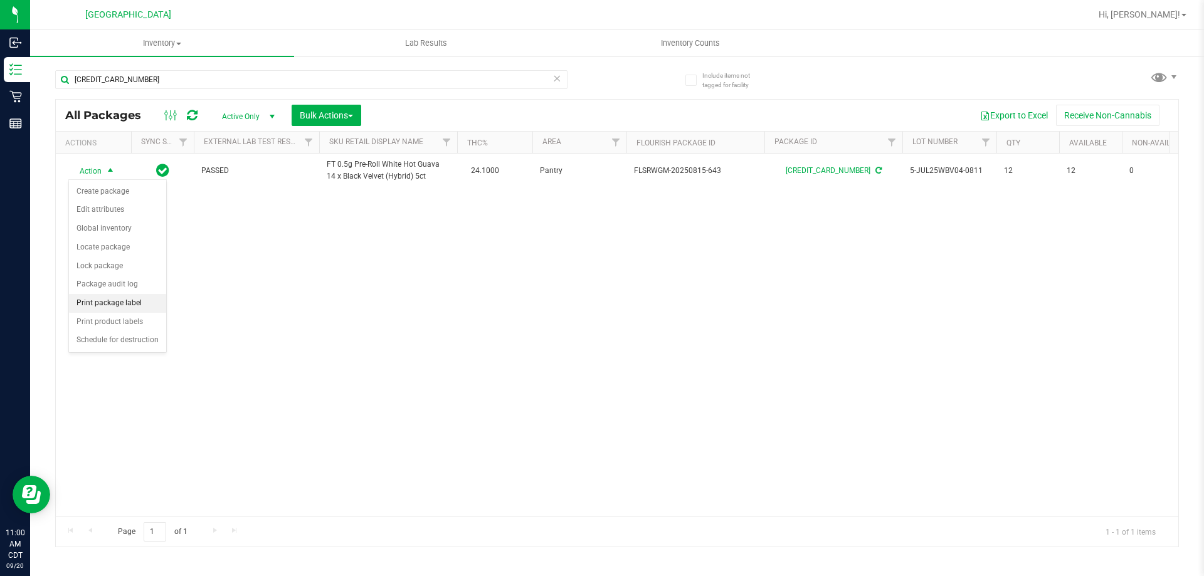
click at [129, 304] on li "Print package label" at bounding box center [117, 303] width 97 height 19
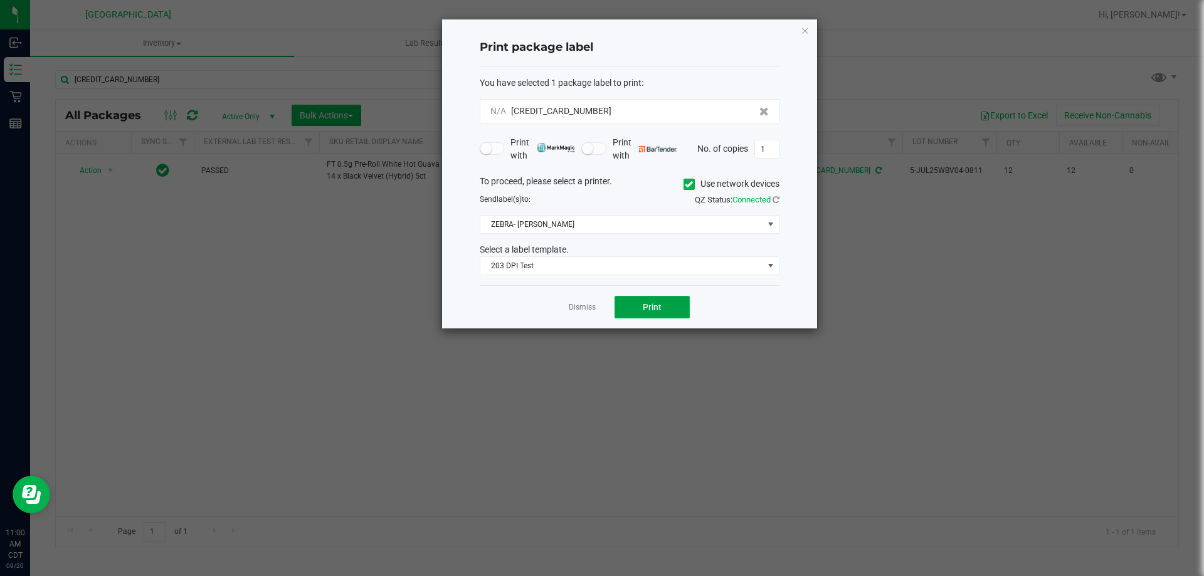
click at [632, 299] on button "Print" at bounding box center [652, 307] width 75 height 23
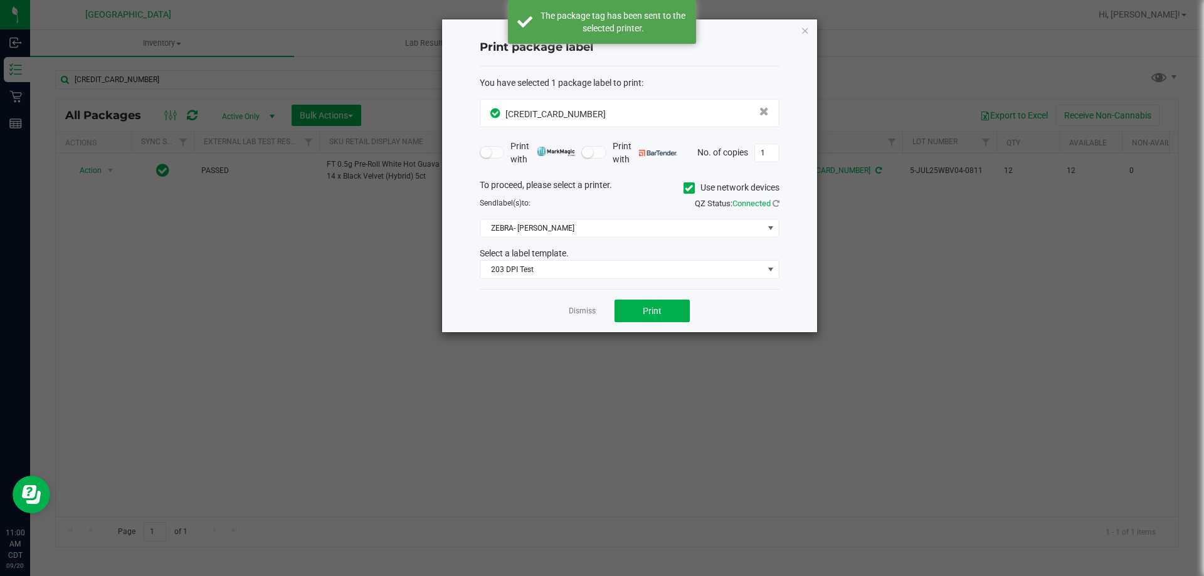
drag, startPoint x: 809, startPoint y: 30, endPoint x: 736, endPoint y: 29, distance: 73.4
click at [810, 30] on div "Print package label You have selected 1 package label to print : 25473464471931…" at bounding box center [629, 175] width 375 height 313
click at [804, 35] on icon "button" at bounding box center [805, 30] width 9 height 15
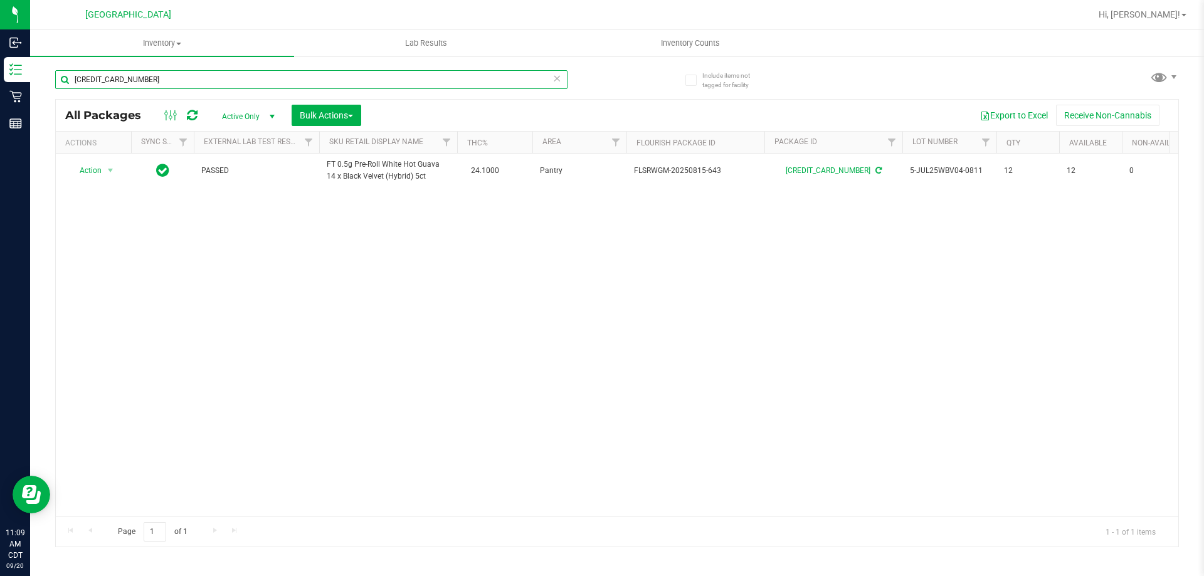
drag, startPoint x: 270, startPoint y: 79, endPoint x: 41, endPoint y: 61, distance: 229.6
click at [41, 61] on div "Include items not tagged for facility 2547346447193106 All Packages Active Only…" at bounding box center [617, 246] width 1174 height 383
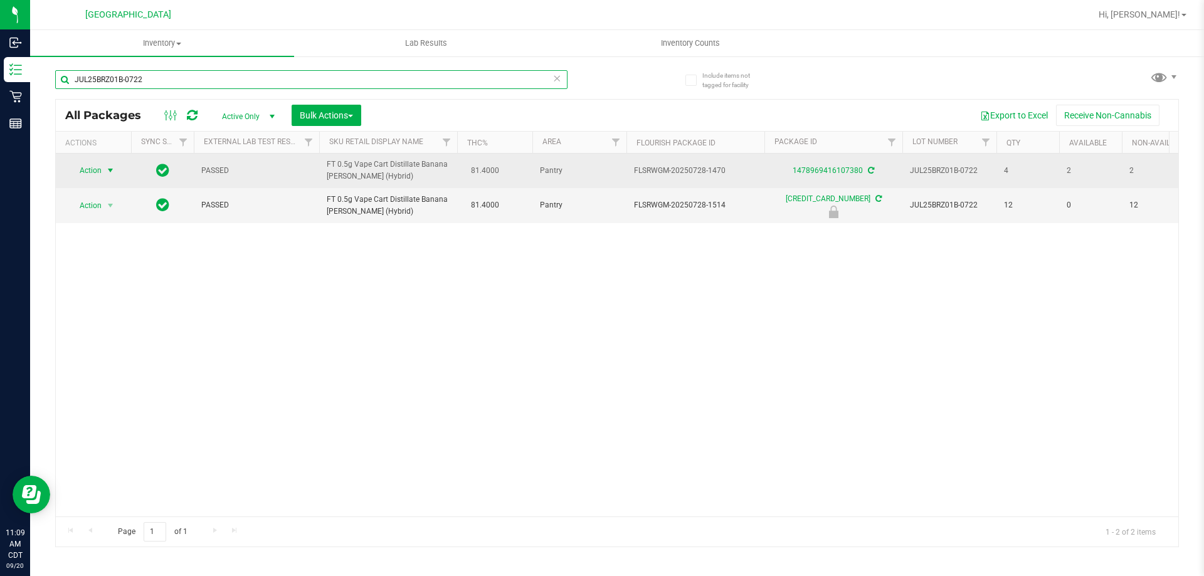
type input "JUL25BRZ01B-0722"
click at [96, 176] on span "Action" at bounding box center [85, 171] width 34 height 18
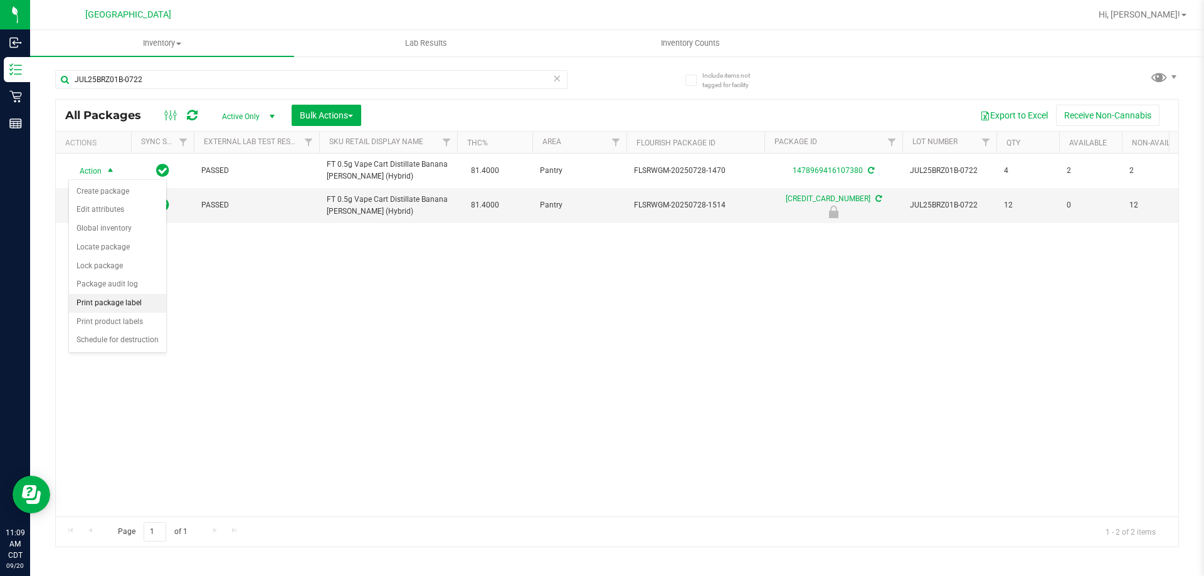
click at [126, 301] on li "Print package label" at bounding box center [117, 303] width 97 height 19
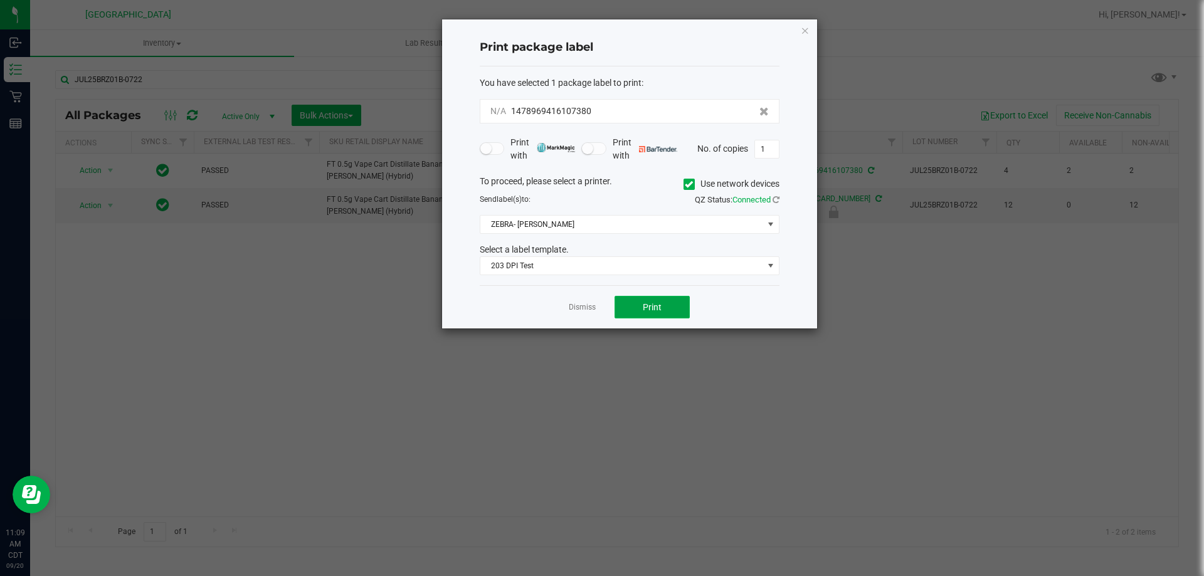
click at [643, 302] on button "Print" at bounding box center [652, 307] width 75 height 23
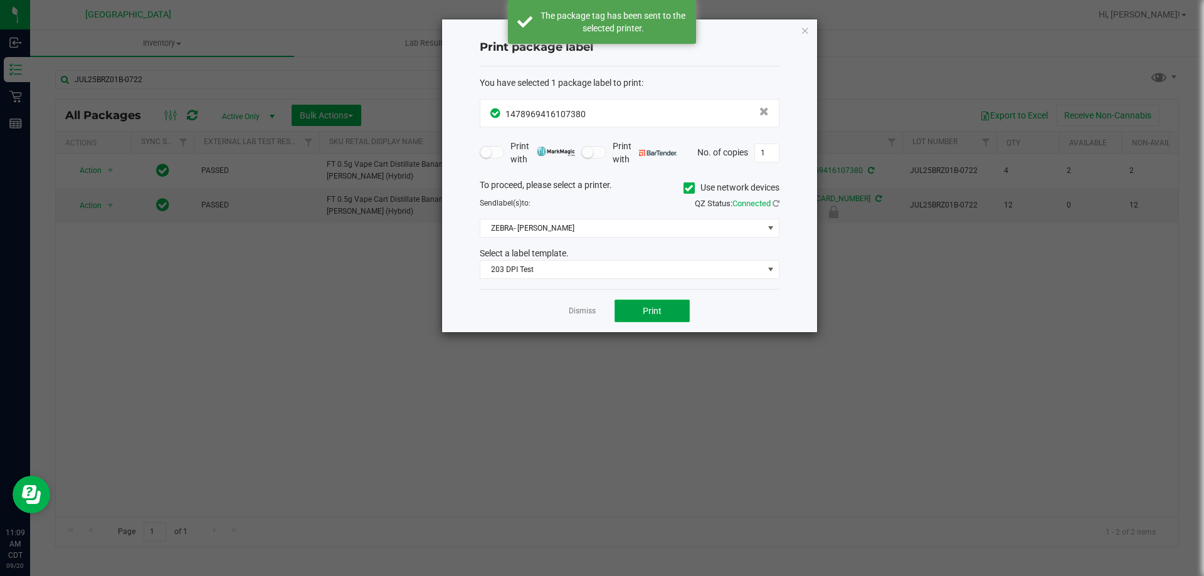
click at [653, 311] on span "Print" at bounding box center [652, 311] width 19 height 10
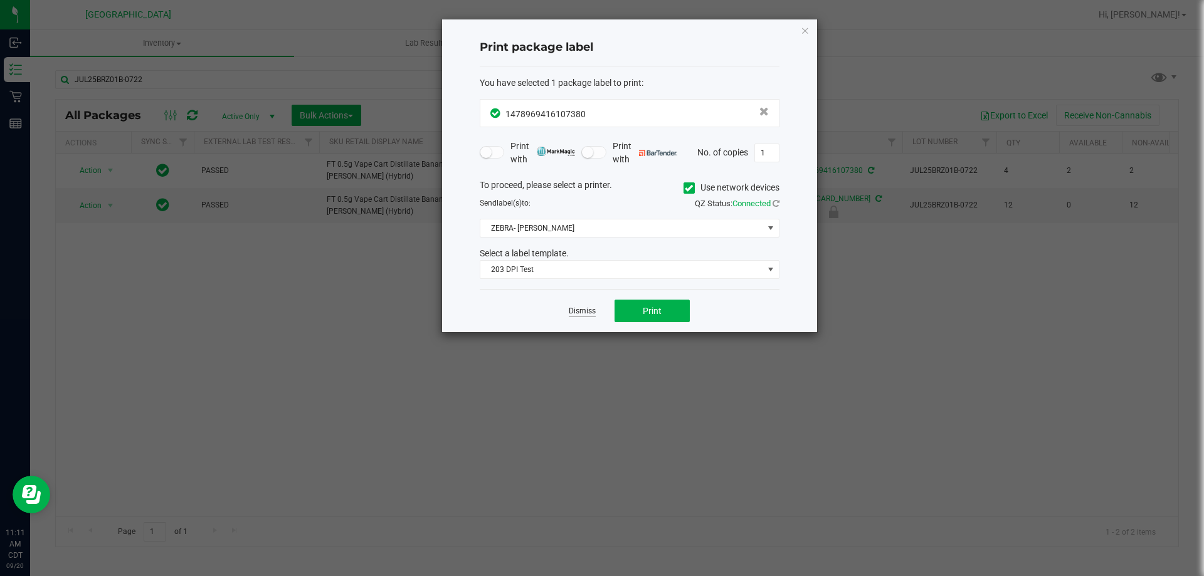
click at [590, 311] on link "Dismiss" at bounding box center [582, 311] width 27 height 11
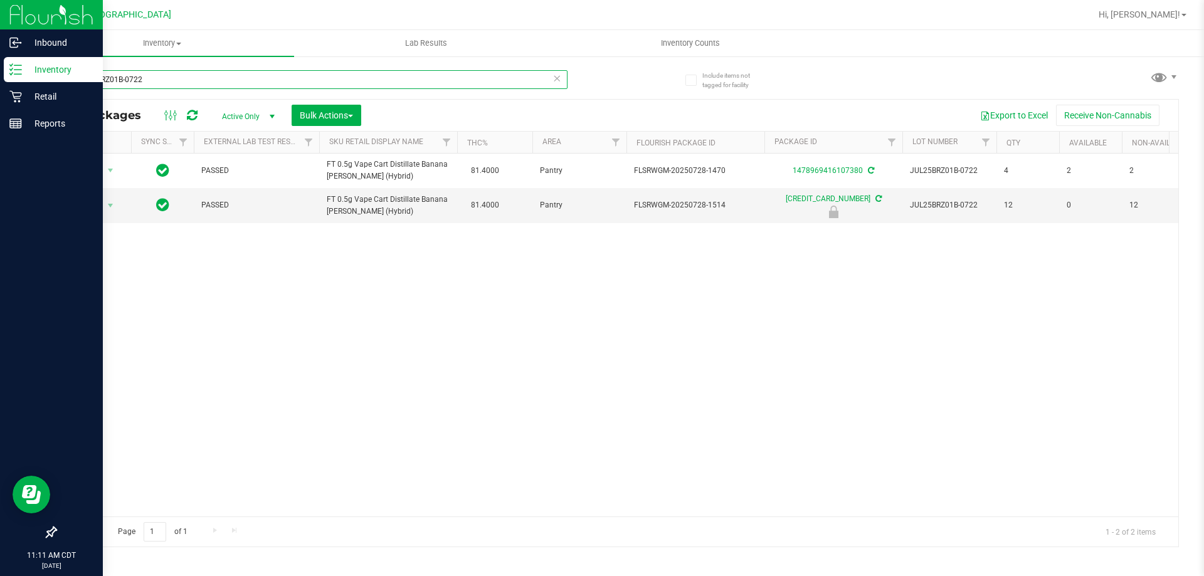
drag, startPoint x: 164, startPoint y: 71, endPoint x: 13, endPoint y: 80, distance: 150.8
click at [18, 47] on div "Inbound Inventory Retail Reports 11:11 AM CDT 09/20/2025 09/20 Panama City WC H…" at bounding box center [602, 288] width 1204 height 576
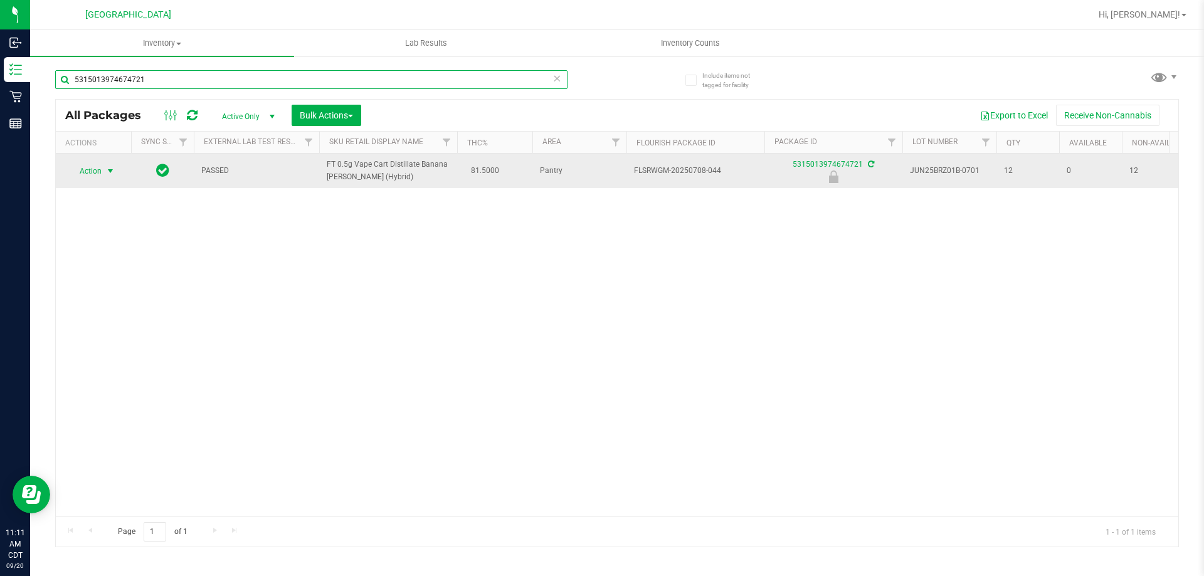
type input "5315013974674721"
click at [87, 169] on span "Action" at bounding box center [85, 171] width 34 height 18
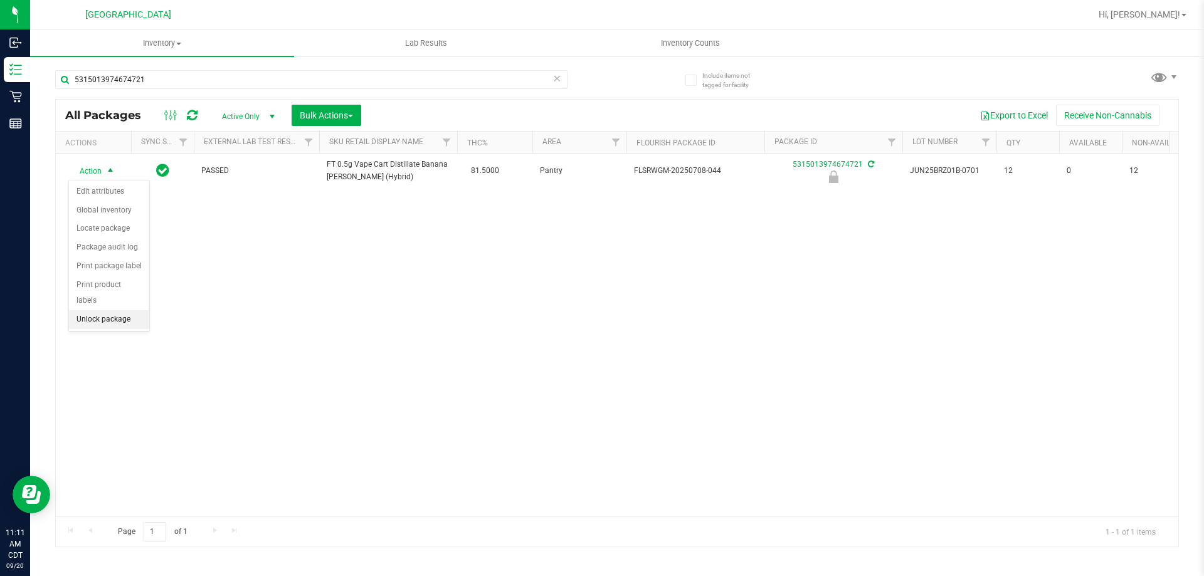
click at [111, 311] on li "Unlock package" at bounding box center [109, 320] width 80 height 19
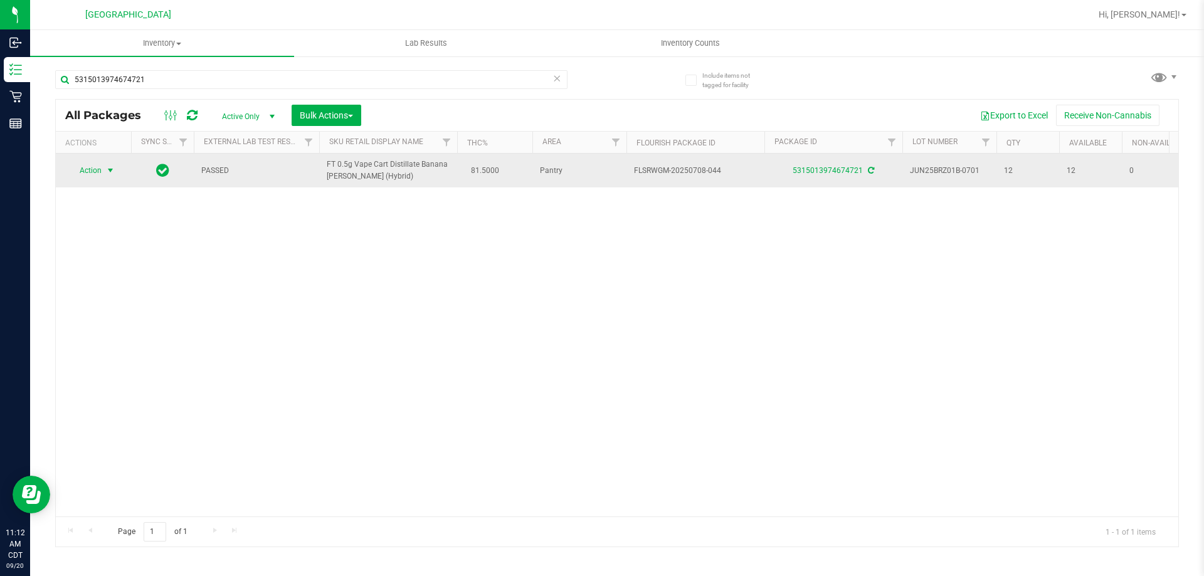
click at [95, 175] on span "Action" at bounding box center [85, 171] width 34 height 18
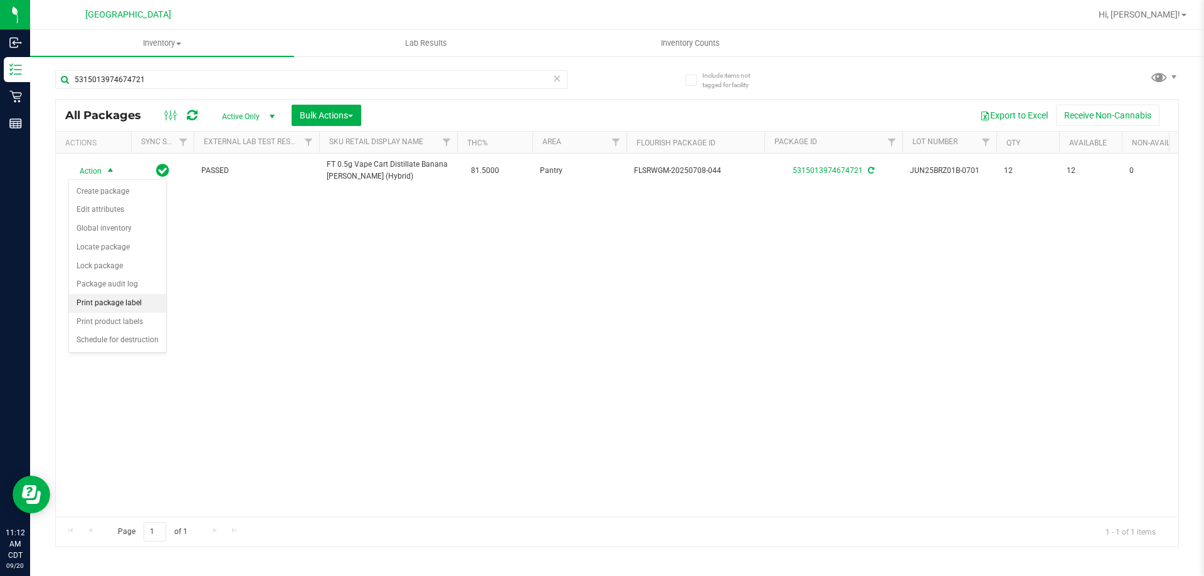
click at [114, 302] on li "Print package label" at bounding box center [117, 303] width 97 height 19
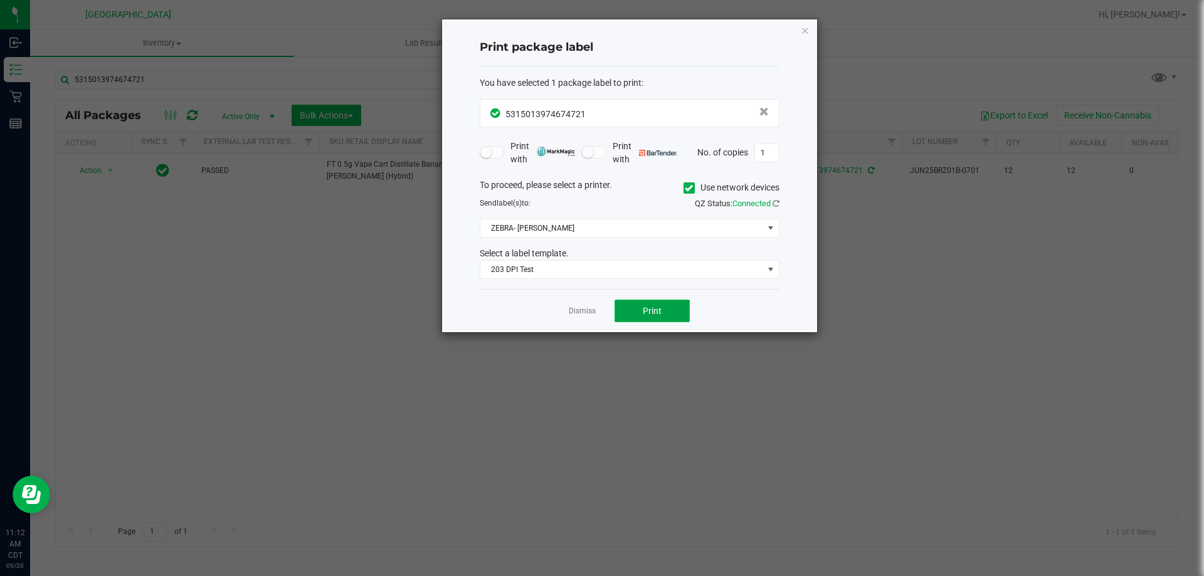
click at [635, 304] on button "Print" at bounding box center [652, 311] width 75 height 23
click at [573, 309] on link "Dismiss" at bounding box center [582, 311] width 27 height 11
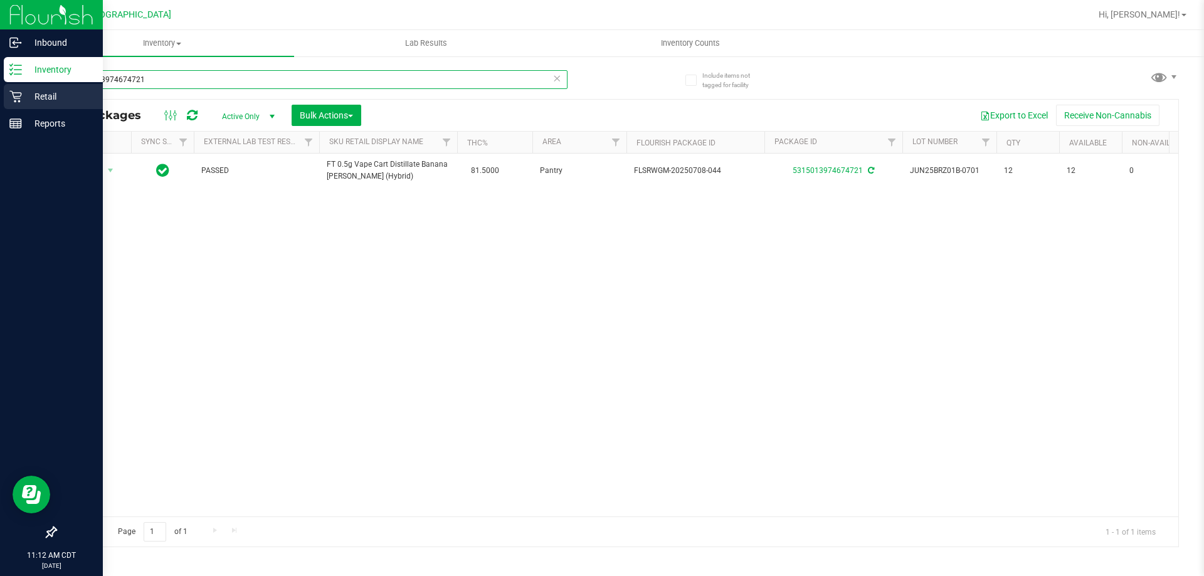
drag, startPoint x: 158, startPoint y: 77, endPoint x: 11, endPoint y: 97, distance: 148.8
click at [0, 92] on div "Inbound Inventory Retail Reports 11:12 AM CDT 09/20/2025 09/20 Panama City WC H…" at bounding box center [602, 288] width 1204 height 576
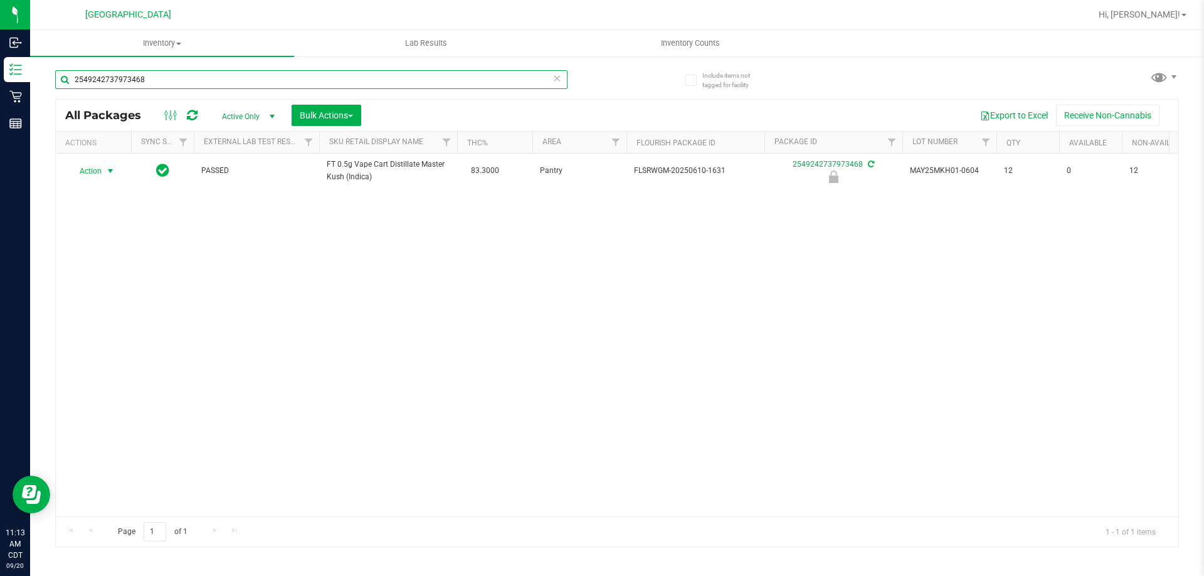
type input "2549242737973468"
click at [91, 170] on span "Action" at bounding box center [85, 171] width 34 height 18
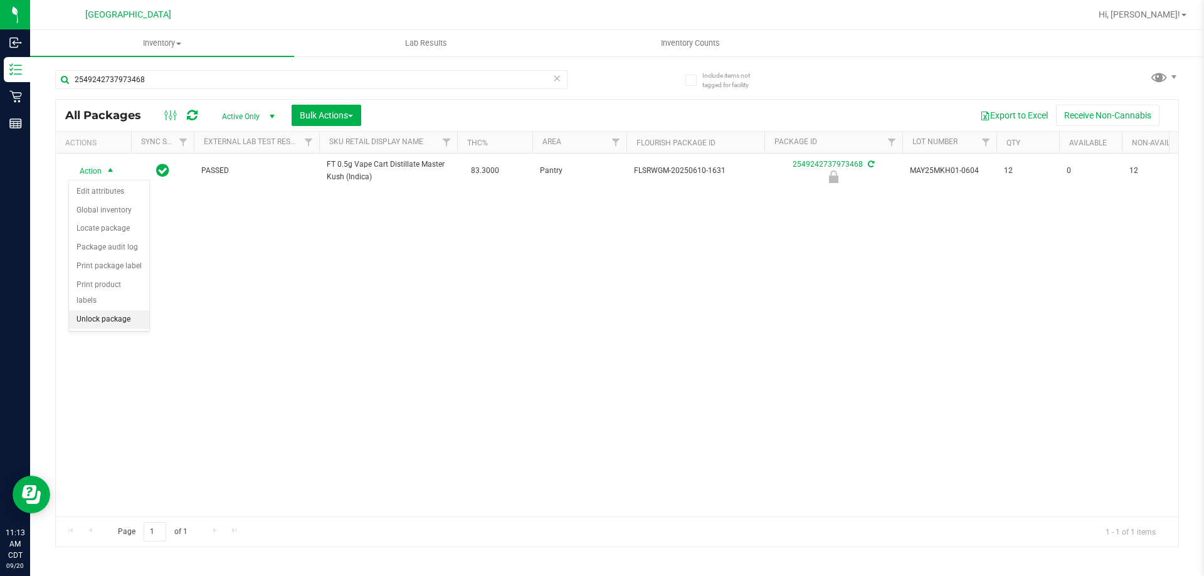
click at [117, 311] on li "Unlock package" at bounding box center [109, 320] width 80 height 19
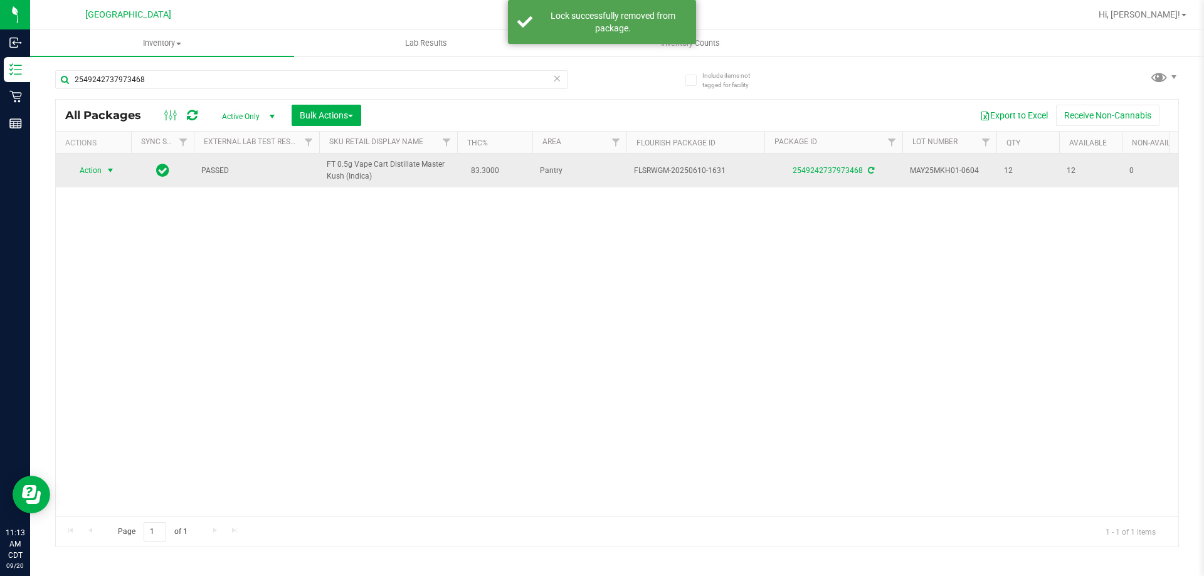
click at [88, 170] on span "Action" at bounding box center [85, 171] width 34 height 18
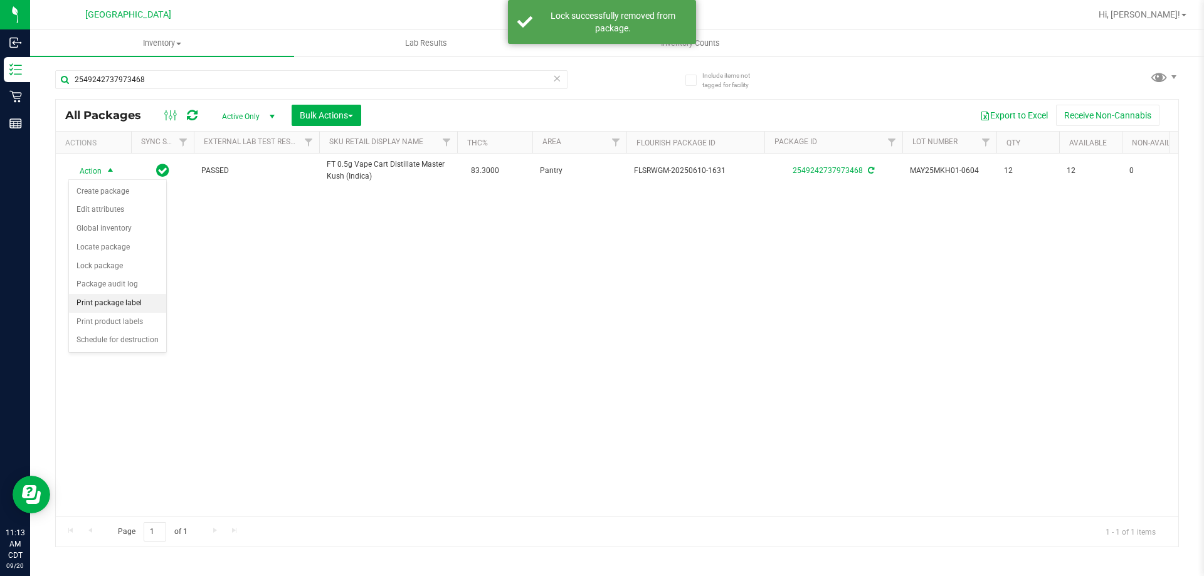
click at [120, 298] on li "Print package label" at bounding box center [117, 303] width 97 height 19
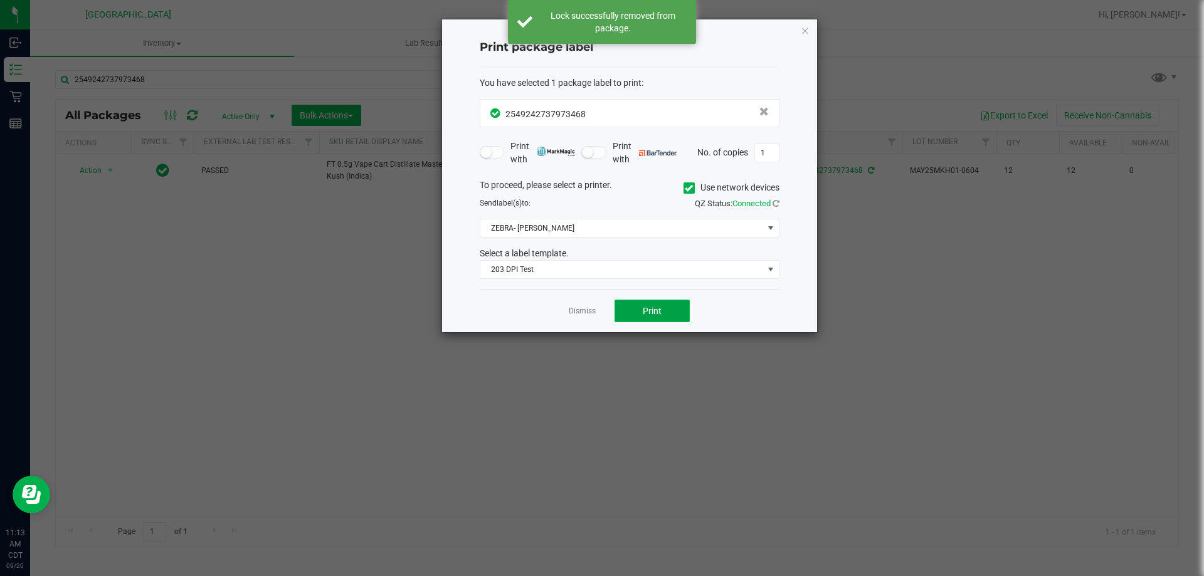
click at [674, 302] on button "Print" at bounding box center [652, 311] width 75 height 23
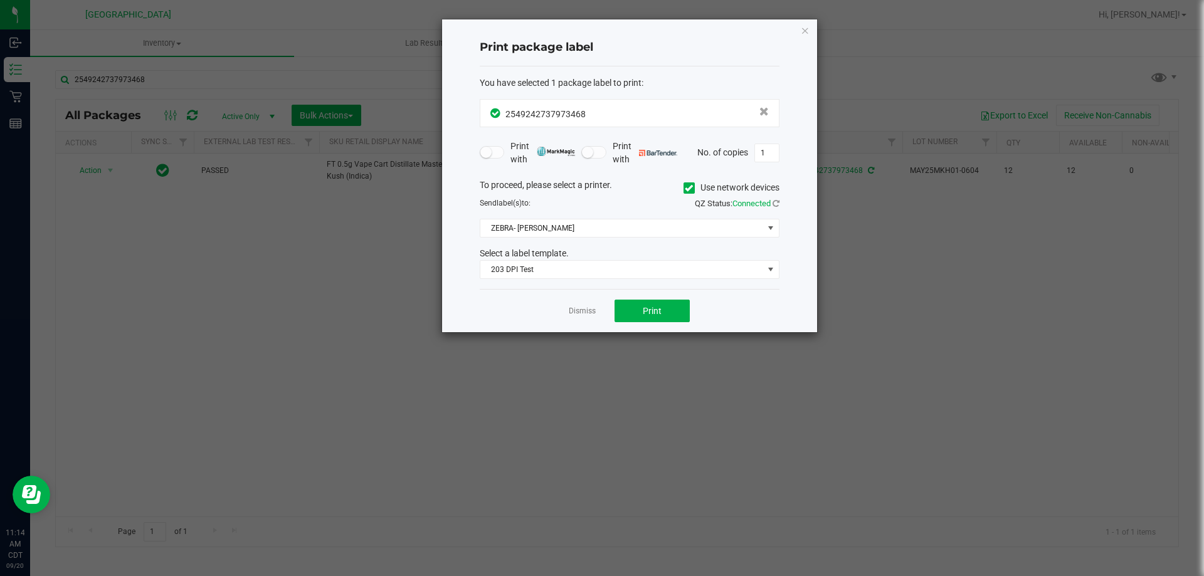
click at [581, 304] on div "Dismiss Print" at bounding box center [630, 310] width 300 height 43
click at [583, 307] on link "Dismiss" at bounding box center [582, 311] width 27 height 11
